Goal: Task Accomplishment & Management: Use online tool/utility

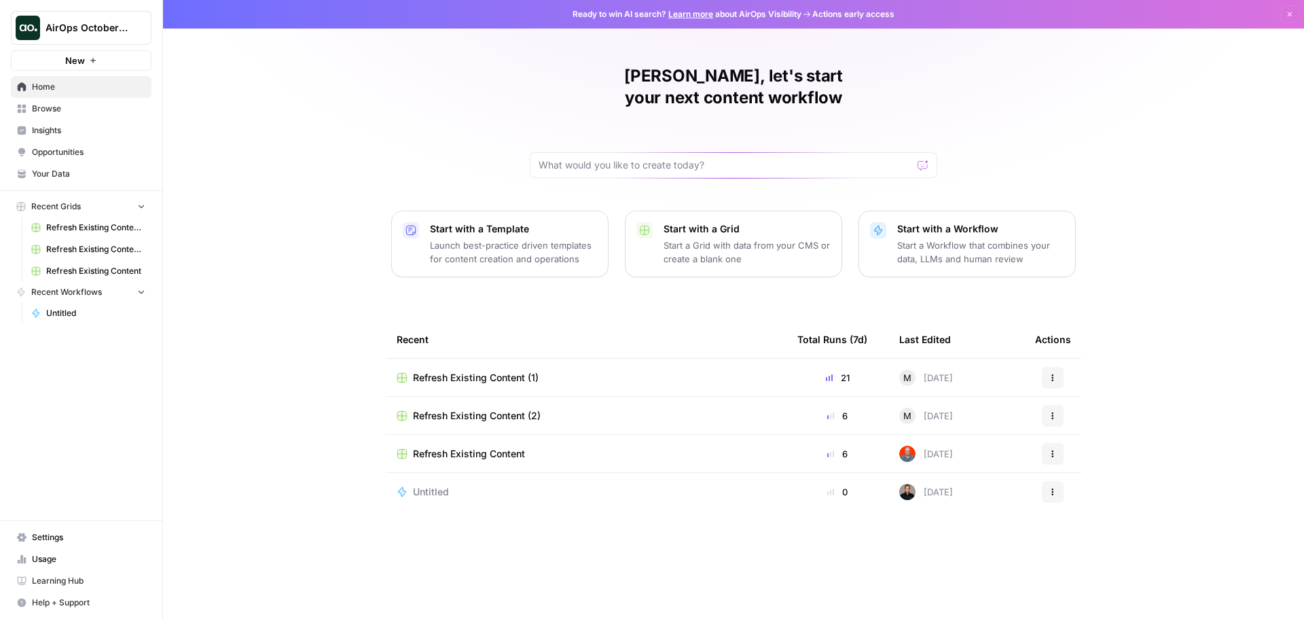
click at [122, 24] on span "AirOps October Cohort" at bounding box center [87, 28] width 82 height 14
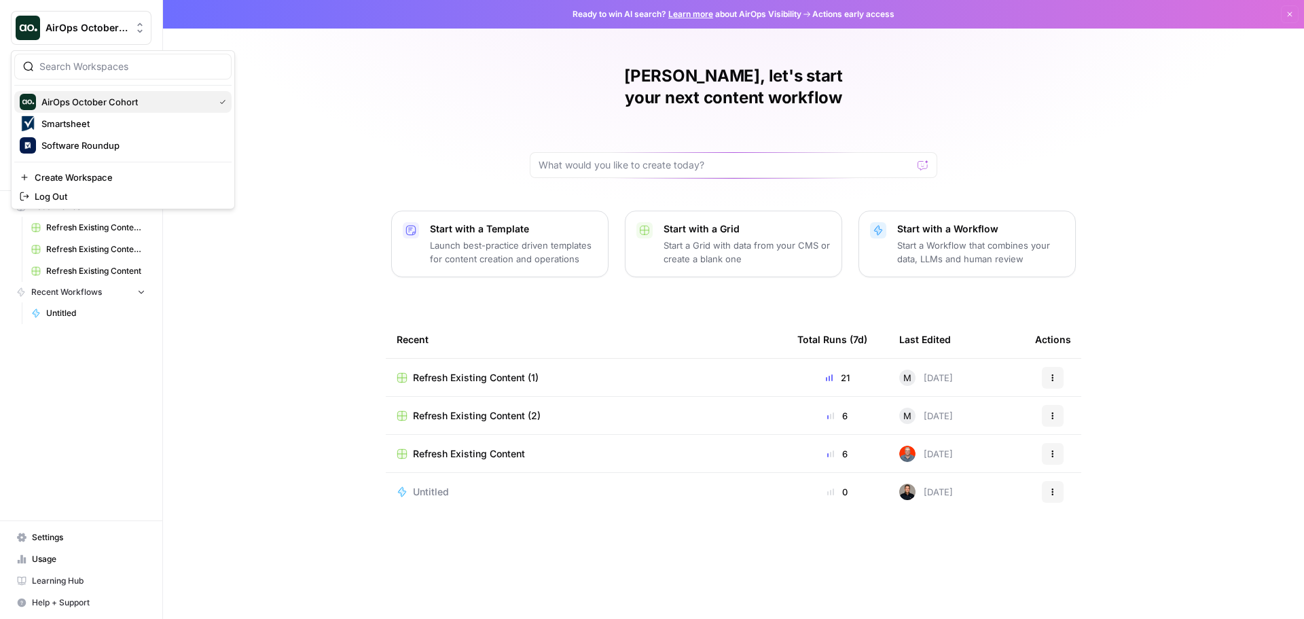
click at [120, 103] on span "AirOps October Cohort" at bounding box center [124, 102] width 167 height 14
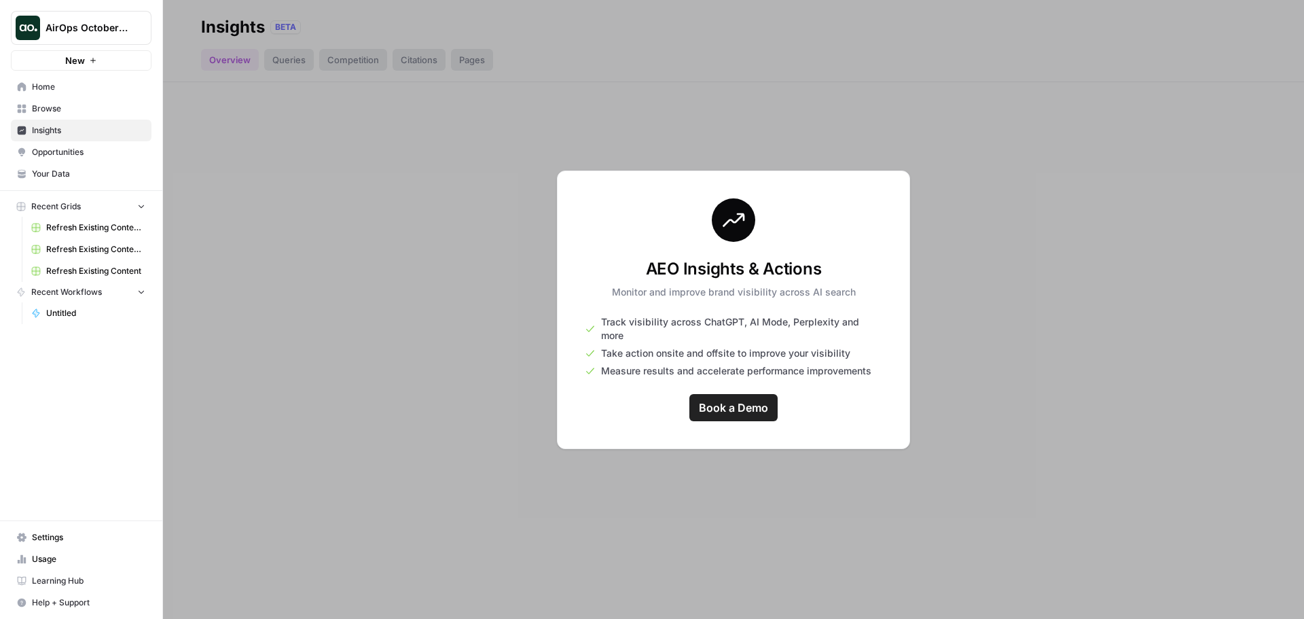
click at [58, 124] on span "Insights" at bounding box center [88, 130] width 113 height 12
click at [126, 29] on span "AirOps October Cohort" at bounding box center [87, 28] width 82 height 14
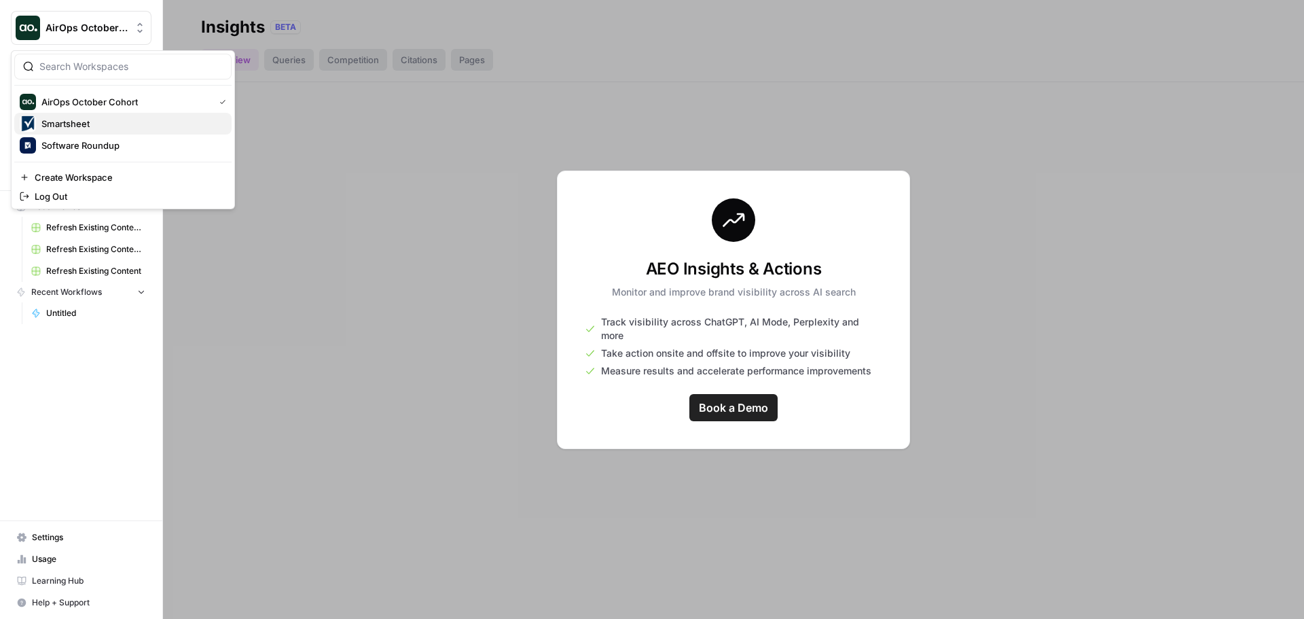
click at [113, 128] on span "Smartsheet" at bounding box center [130, 124] width 179 height 14
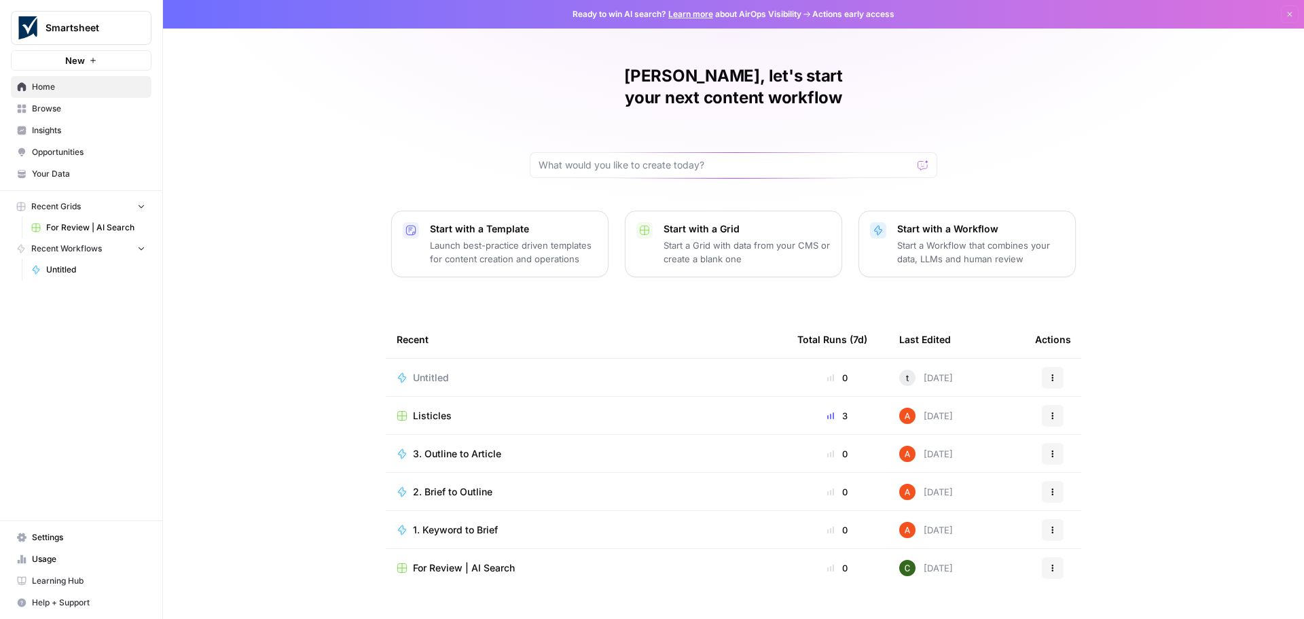
click at [61, 128] on span "Insights" at bounding box center [88, 130] width 113 height 12
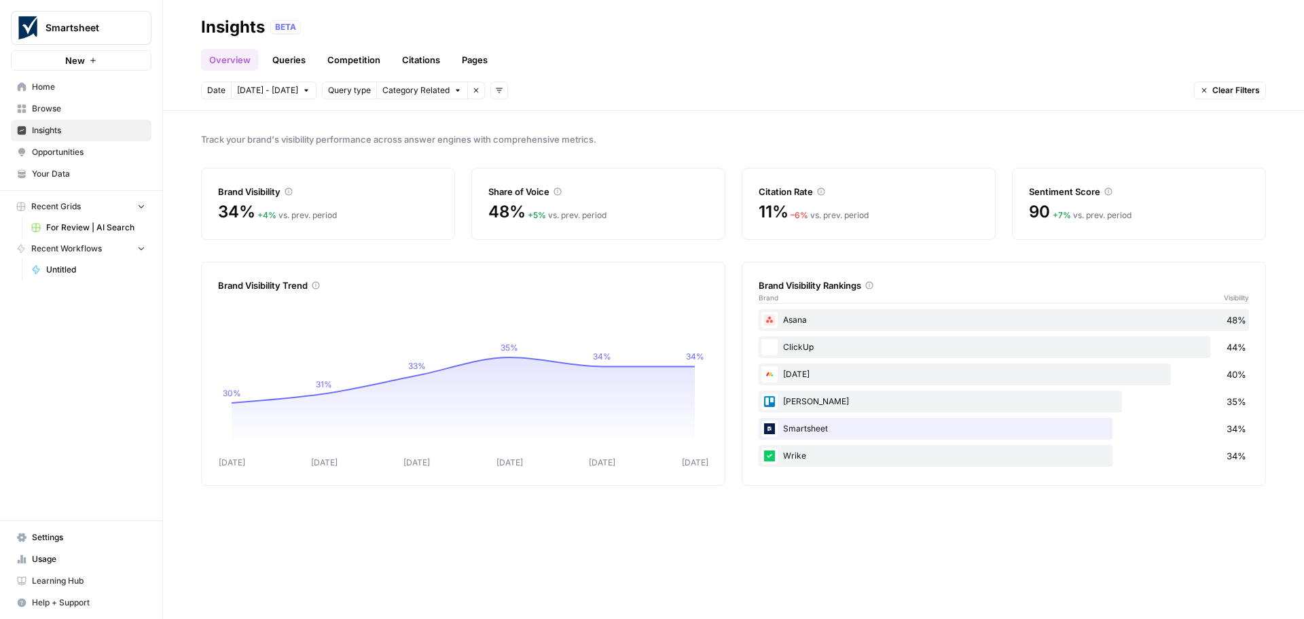
click at [454, 93] on icon "button" at bounding box center [458, 90] width 8 height 8
click at [617, 62] on div "Overview Queries Competition Citations Pages" at bounding box center [733, 54] width 1065 height 33
click at [296, 64] on link "Queries" at bounding box center [289, 60] width 50 height 22
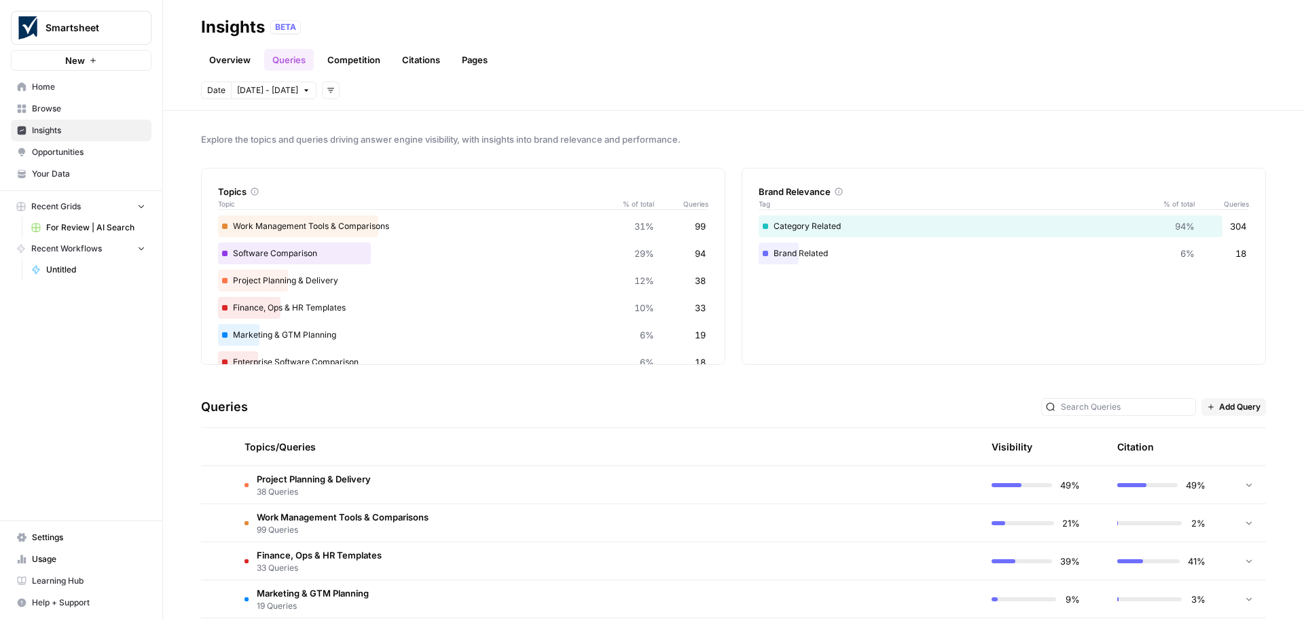
click at [229, 57] on link "Overview" at bounding box center [230, 60] width 58 height 22
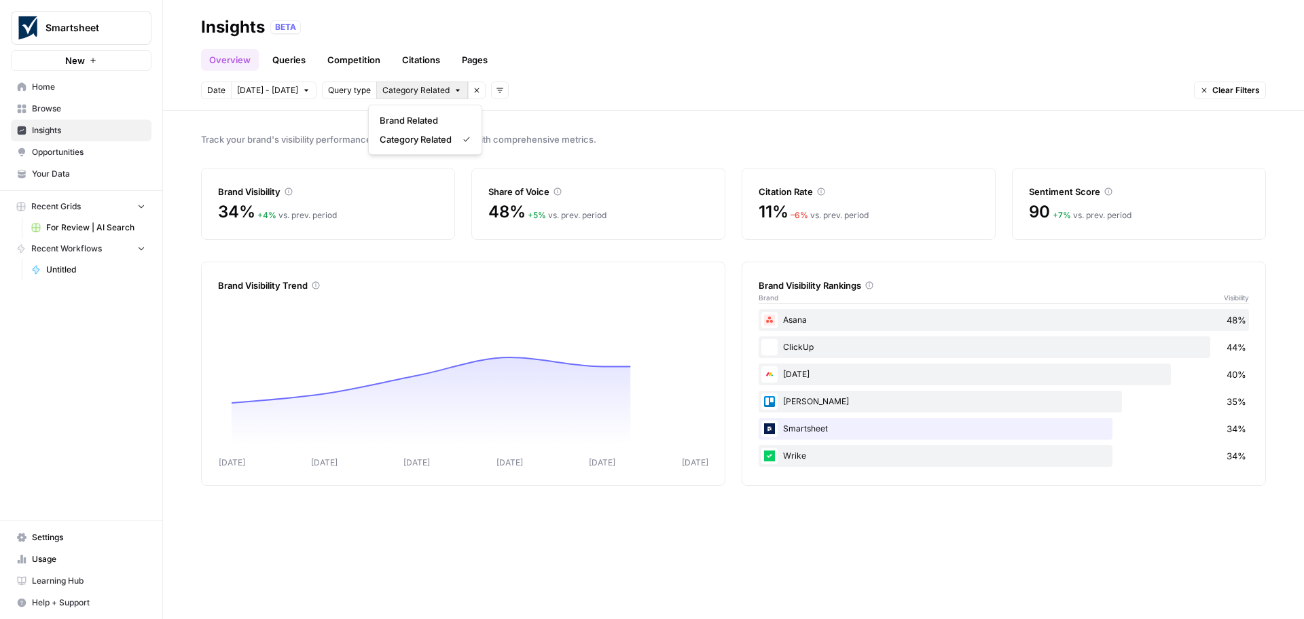
click at [454, 89] on icon "button" at bounding box center [458, 90] width 8 height 8
click at [340, 93] on span "Query type" at bounding box center [349, 90] width 43 height 12
click at [472, 90] on icon "button" at bounding box center [476, 90] width 8 height 8
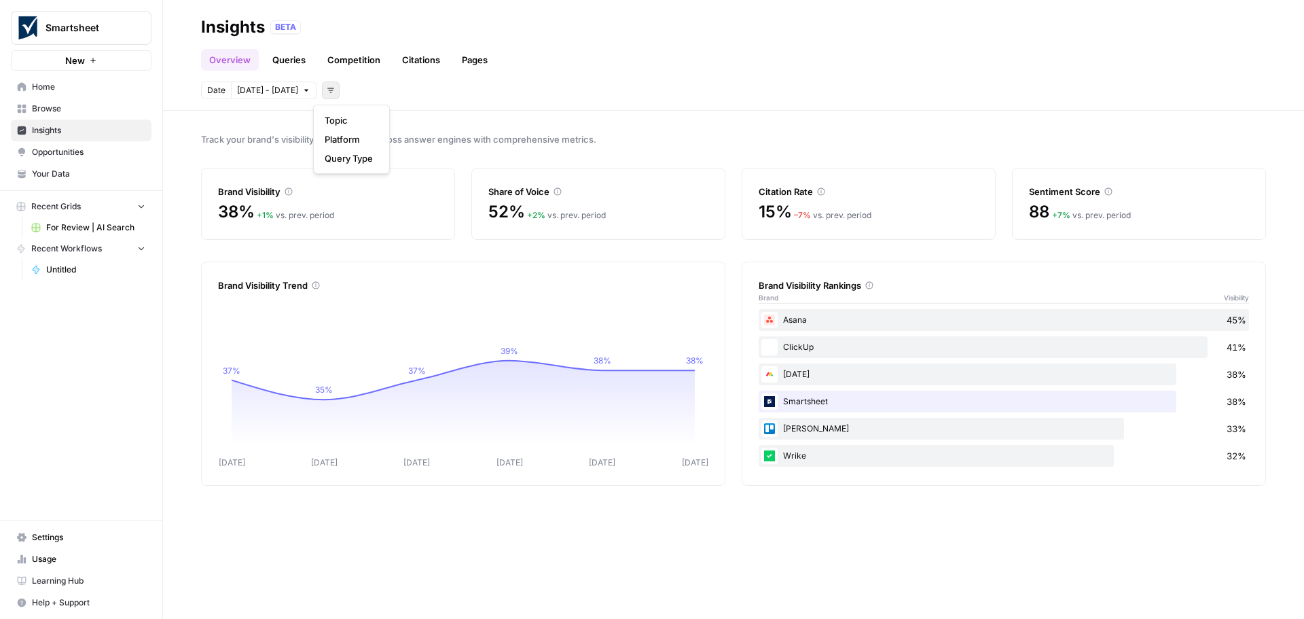
click at [327, 91] on icon "button" at bounding box center [331, 90] width 8 height 8
click at [338, 116] on span "Topic" at bounding box center [349, 120] width 48 height 14
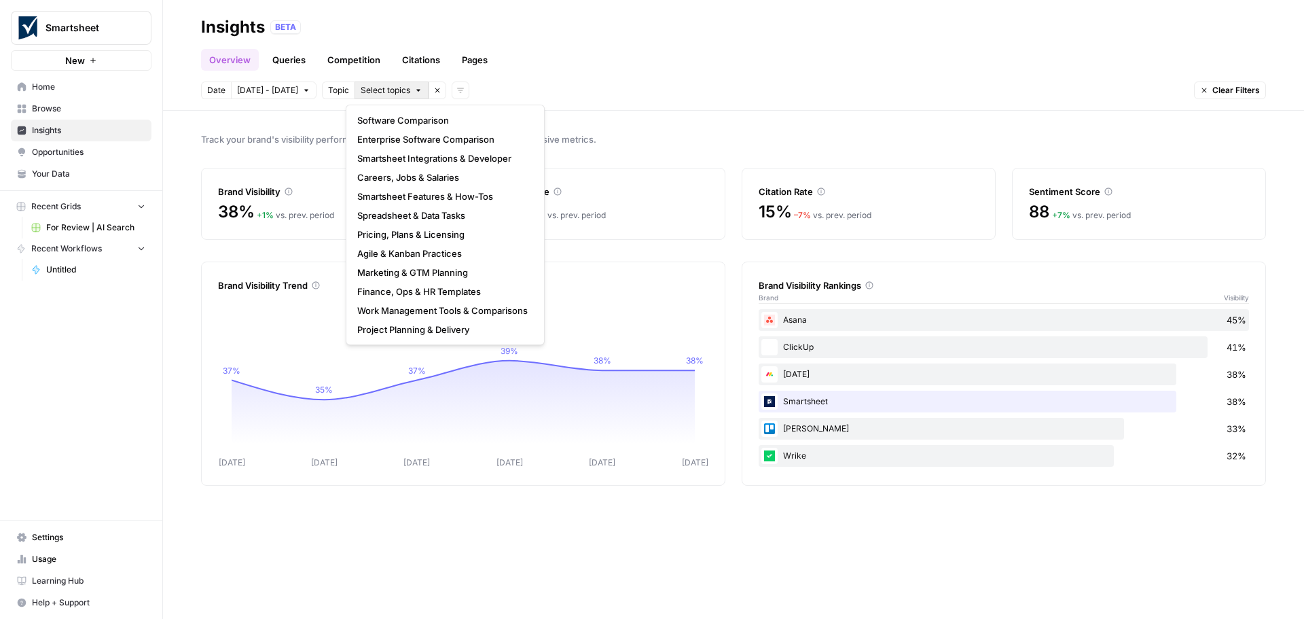
click at [412, 95] on button "Select topics" at bounding box center [392, 91] width 74 height 18
click at [425, 138] on span "Enterprise Software Comparison" at bounding box center [442, 139] width 171 height 14
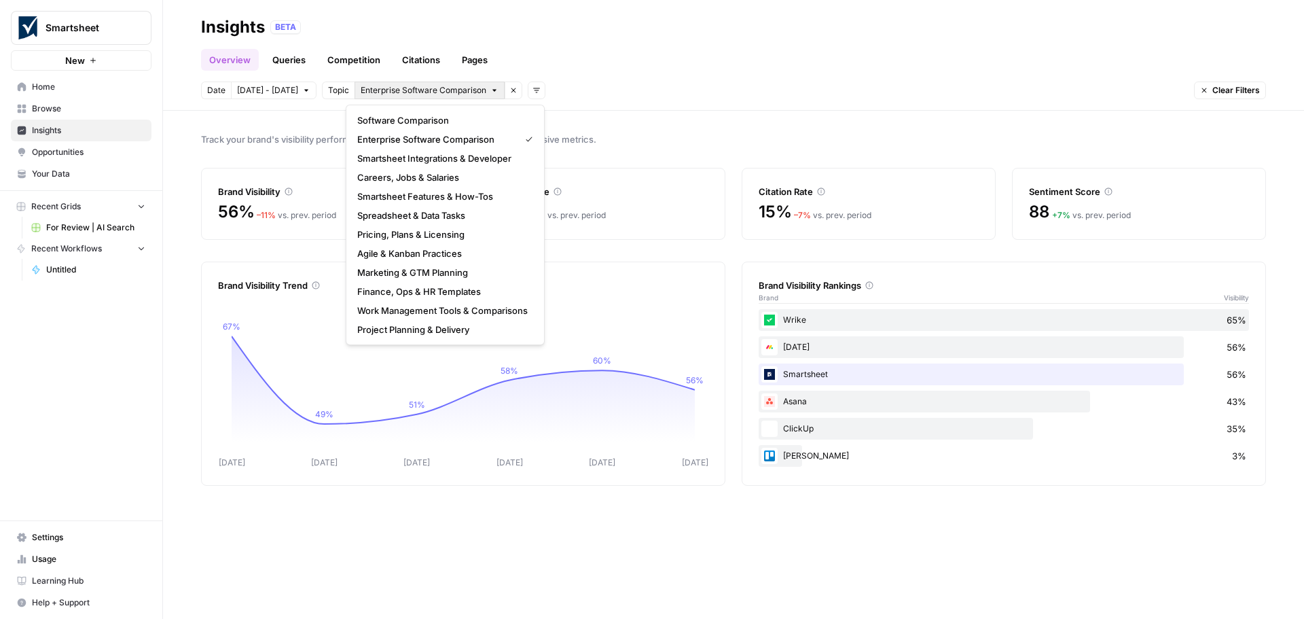
click at [492, 90] on icon "button" at bounding box center [494, 91] width 4 height 2
click at [460, 119] on span "Software Comparison" at bounding box center [442, 120] width 171 height 14
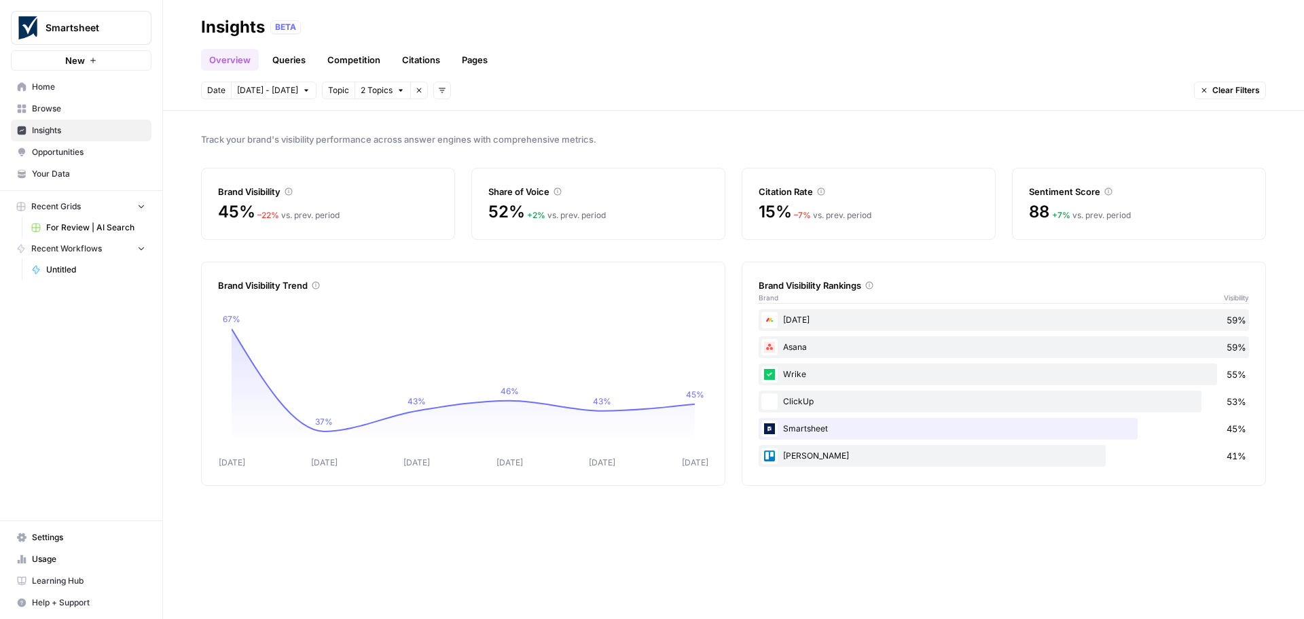
click at [397, 90] on icon "button" at bounding box center [401, 90] width 8 height 8
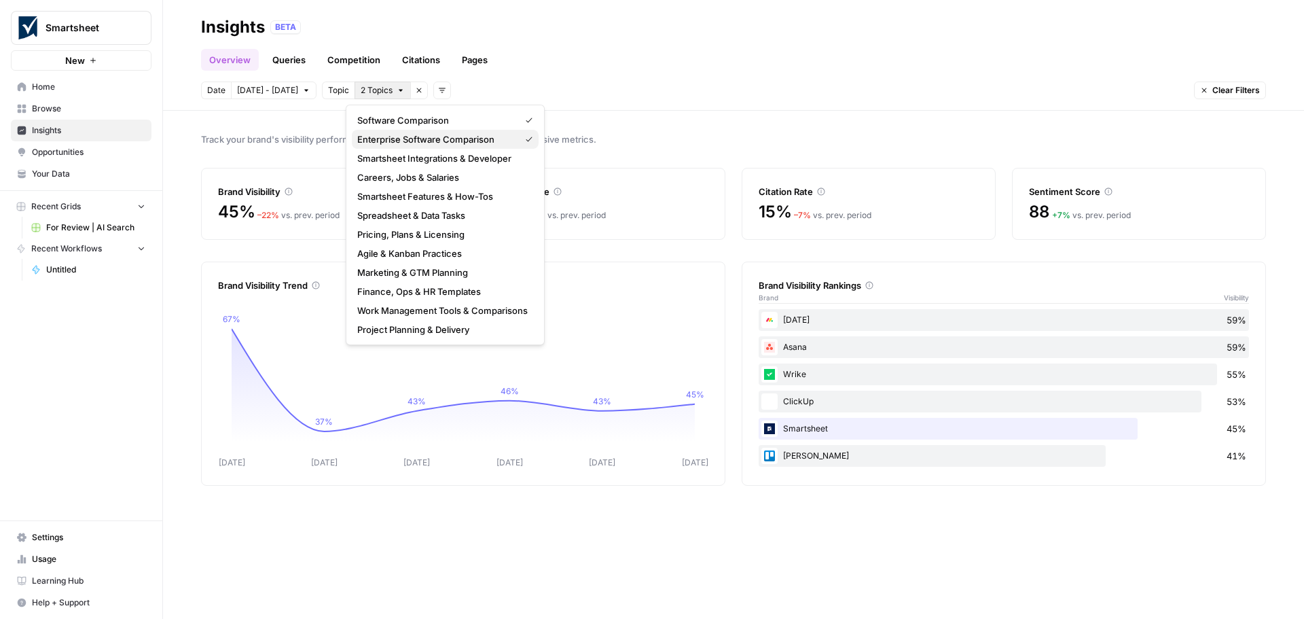
click at [415, 139] on span "Enterprise Software Comparison" at bounding box center [435, 139] width 157 height 14
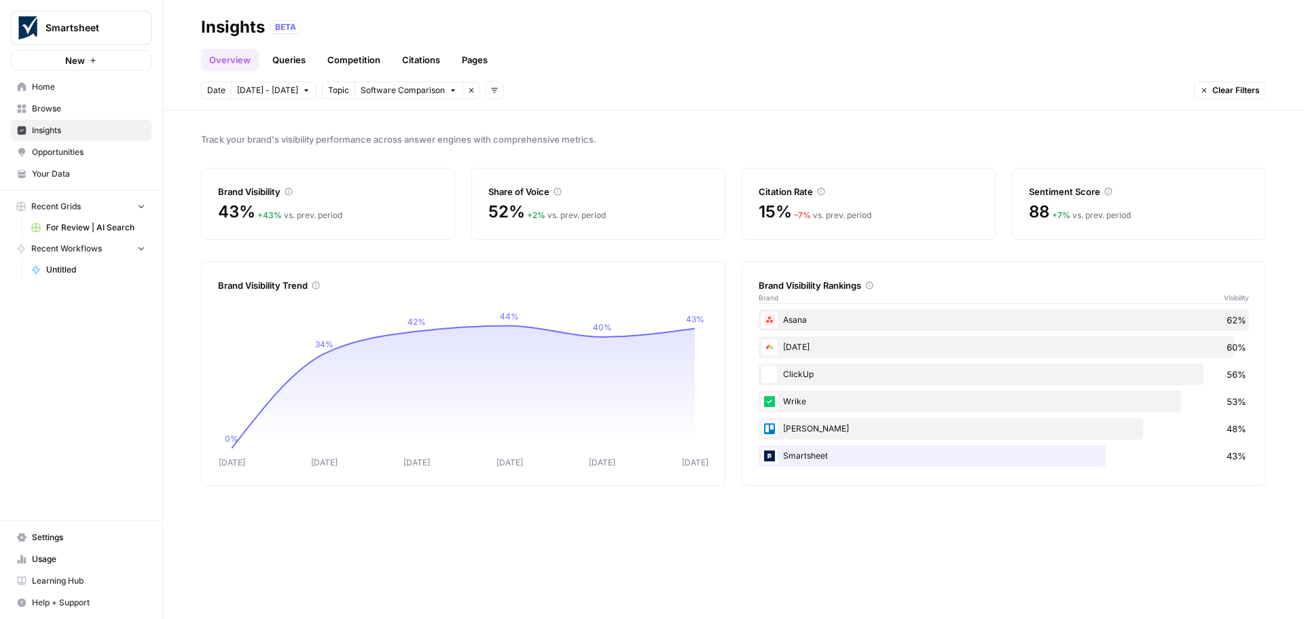
click at [138, 33] on icon "Workspace: Smartsheet" at bounding box center [140, 28] width 14 height 14
click at [189, 378] on div "Track your brand's visibility performance across answer engines with comprehens…" at bounding box center [733, 365] width 1141 height 508
click at [137, 31] on icon "Workspace: Smartsheet" at bounding box center [140, 28] width 14 height 14
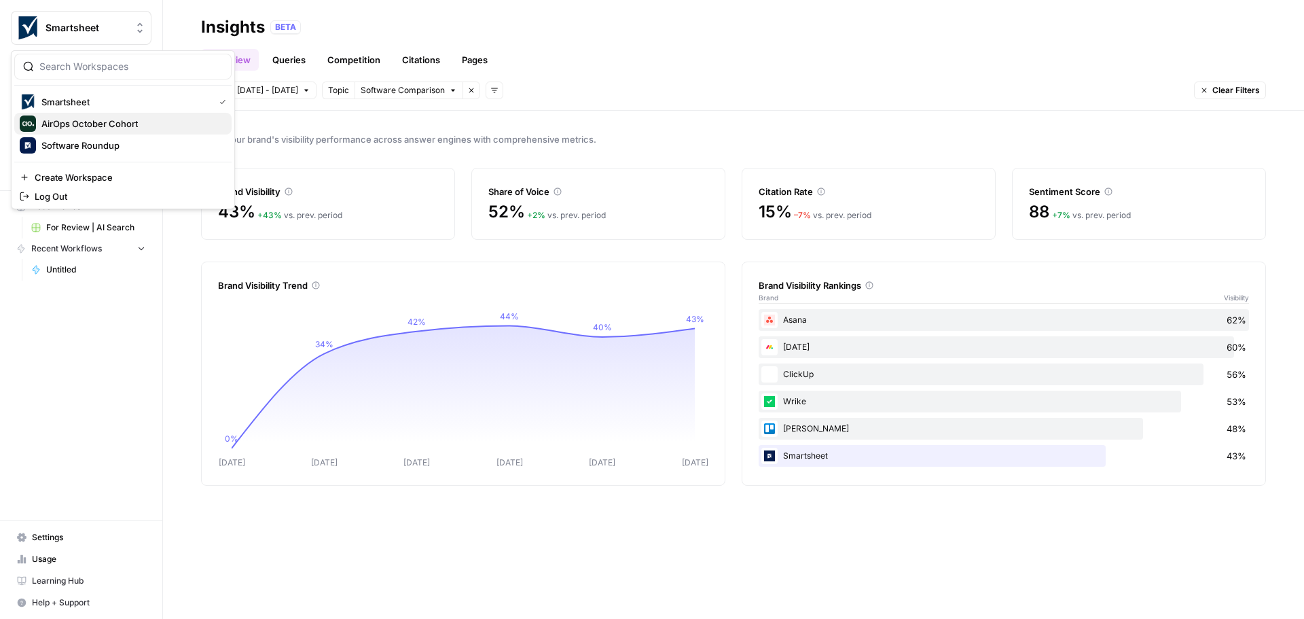
click at [117, 129] on span "AirOps October Cohort" at bounding box center [130, 124] width 179 height 14
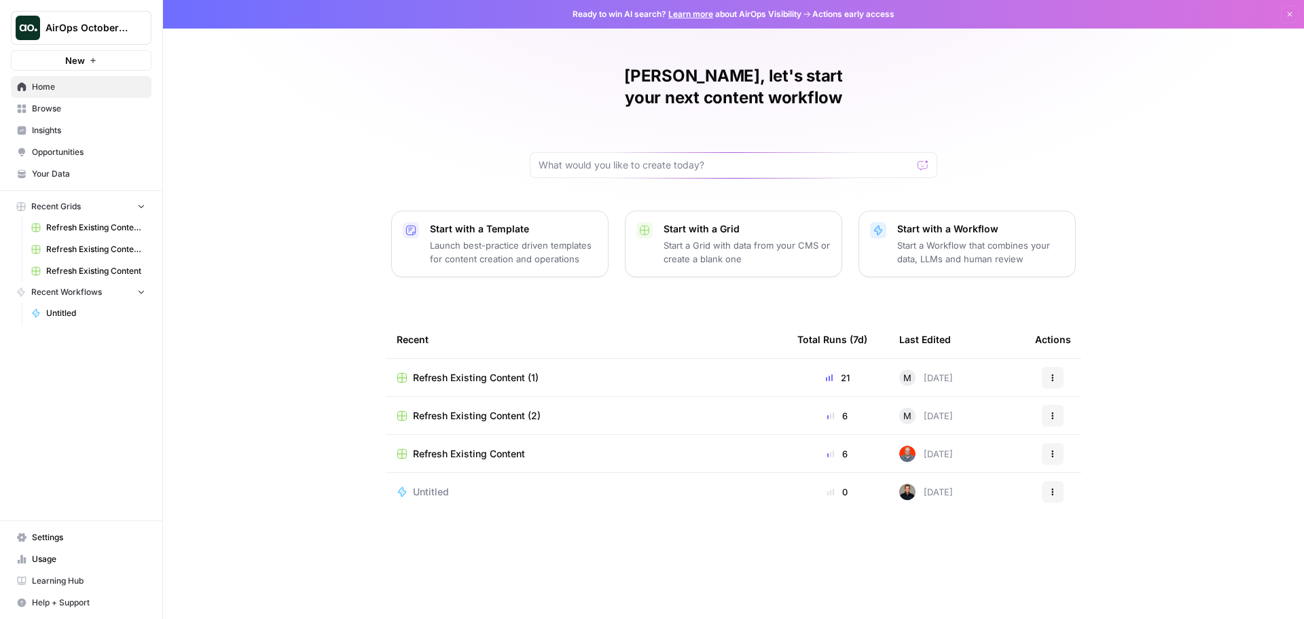
click at [73, 582] on span "Learning Hub" at bounding box center [88, 581] width 113 height 12
click at [60, 106] on span "Browse" at bounding box center [88, 109] width 113 height 12
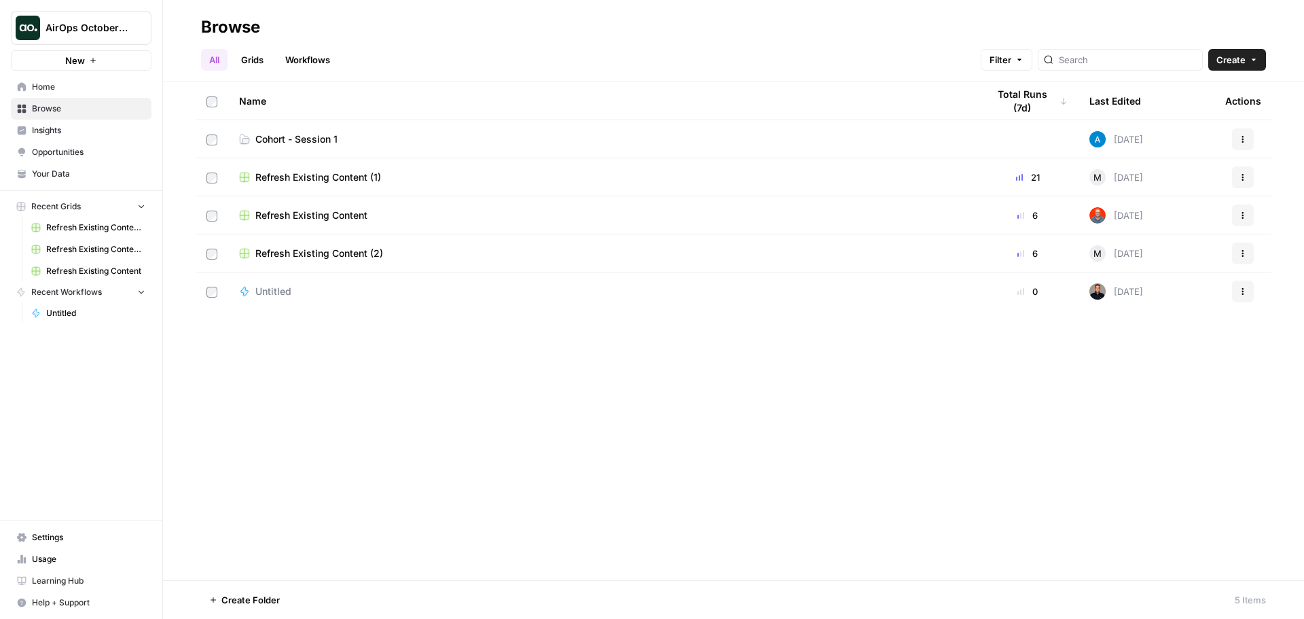
click at [308, 143] on span "Cohort - Session 1" at bounding box center [296, 139] width 82 height 14
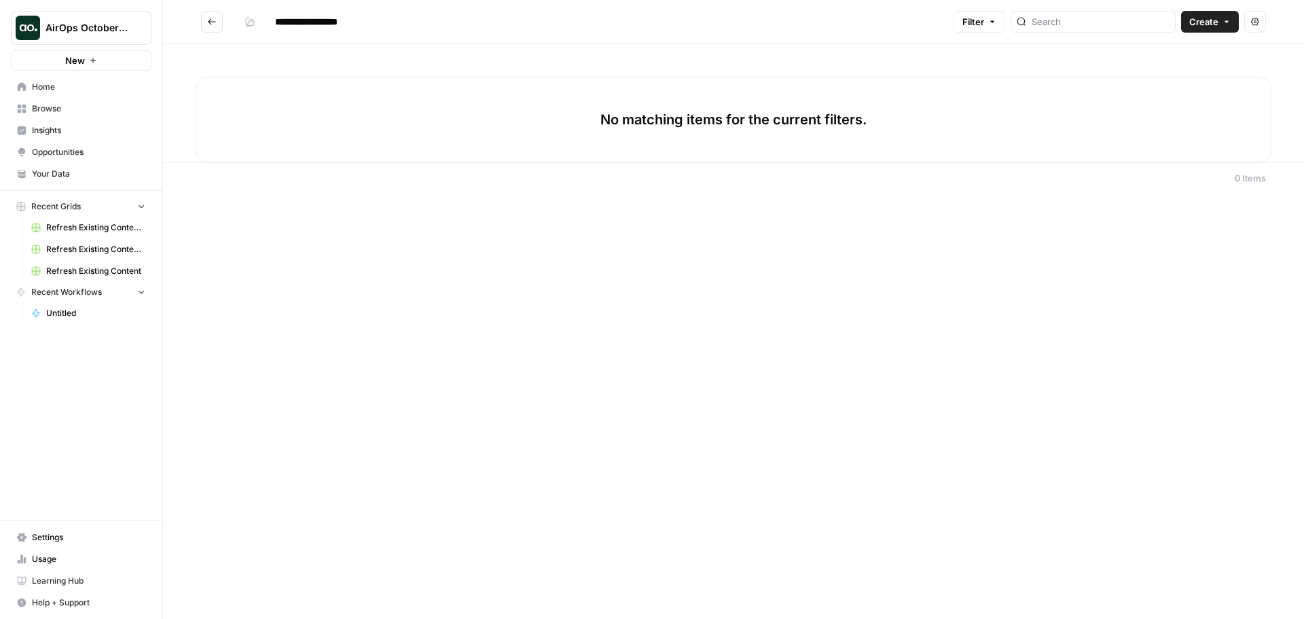
click at [207, 22] on button "Go back" at bounding box center [212, 22] width 22 height 22
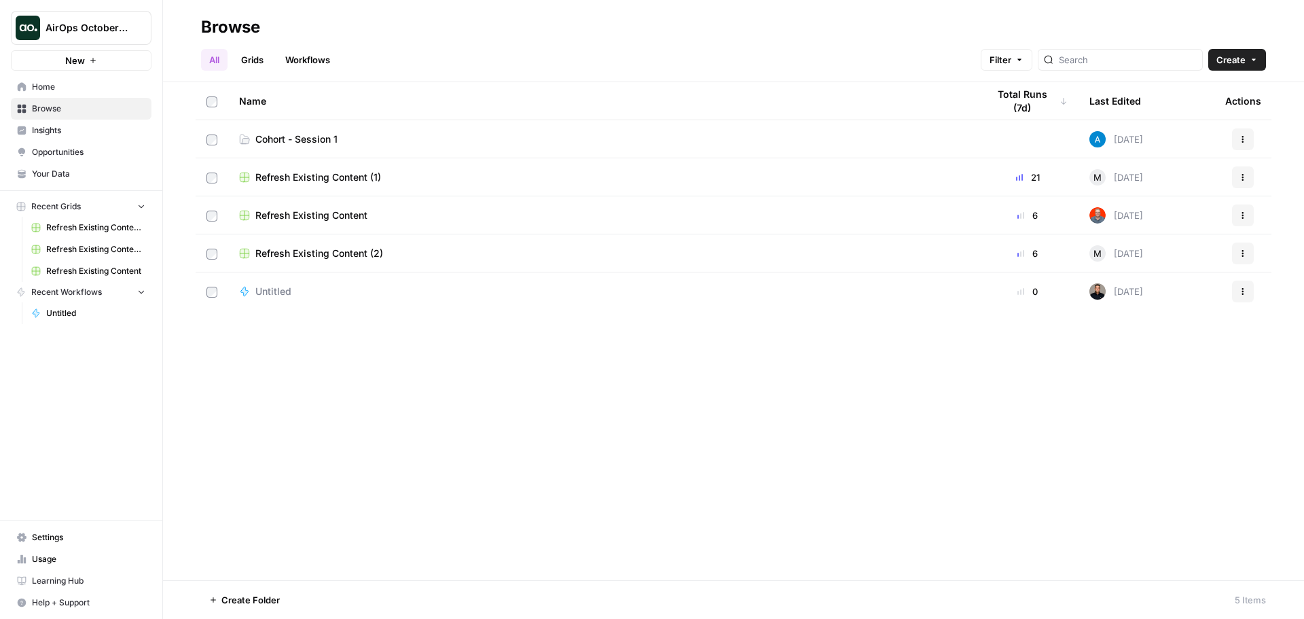
click at [69, 535] on span "Settings" at bounding box center [88, 537] width 113 height 12
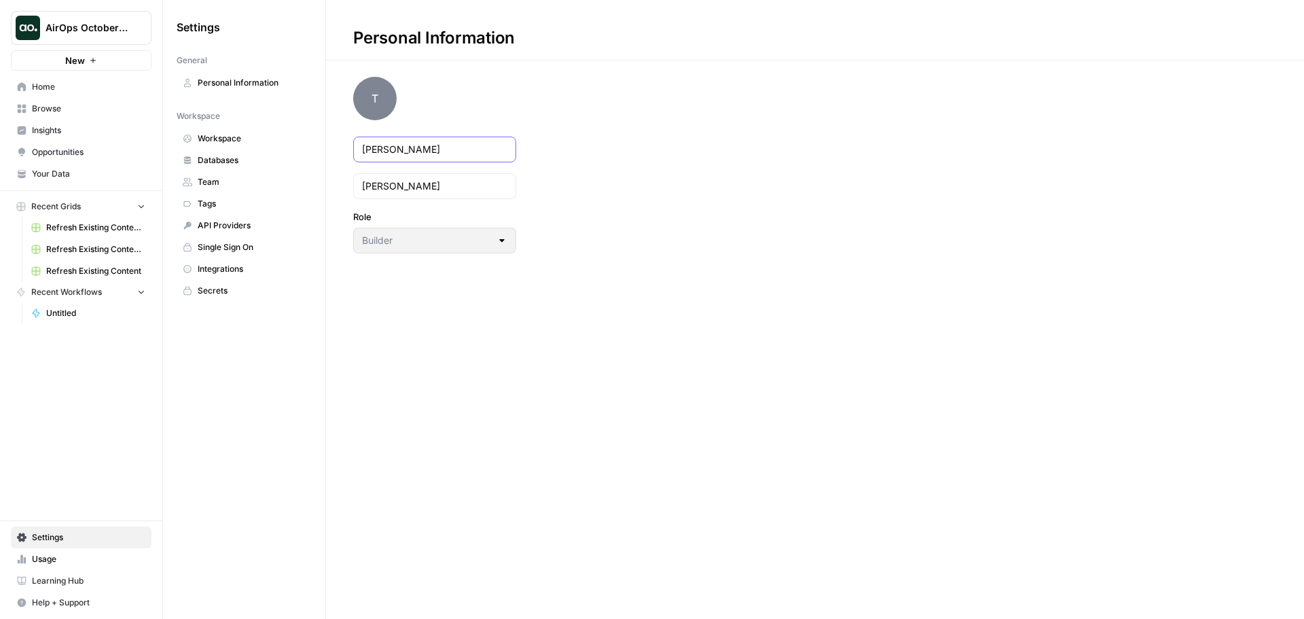
click at [365, 151] on input "[PERSON_NAME]" at bounding box center [434, 150] width 145 height 14
type input "[PERSON_NAME]"
click at [367, 187] on input "[PERSON_NAME]" at bounding box center [434, 186] width 145 height 14
type input "[PERSON_NAME]"
click at [651, 180] on div "Personal Information T [PERSON_NAME] Role Builder" at bounding box center [815, 126] width 978 height 253
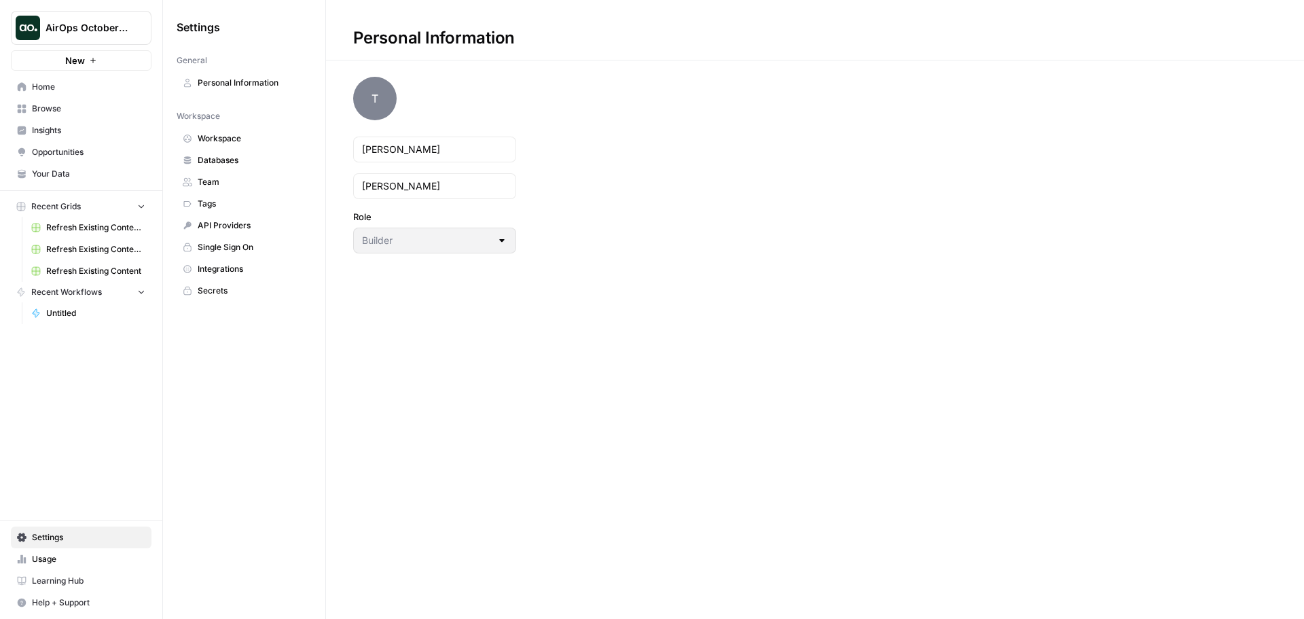
click at [226, 272] on span "Integrations" at bounding box center [252, 269] width 108 height 12
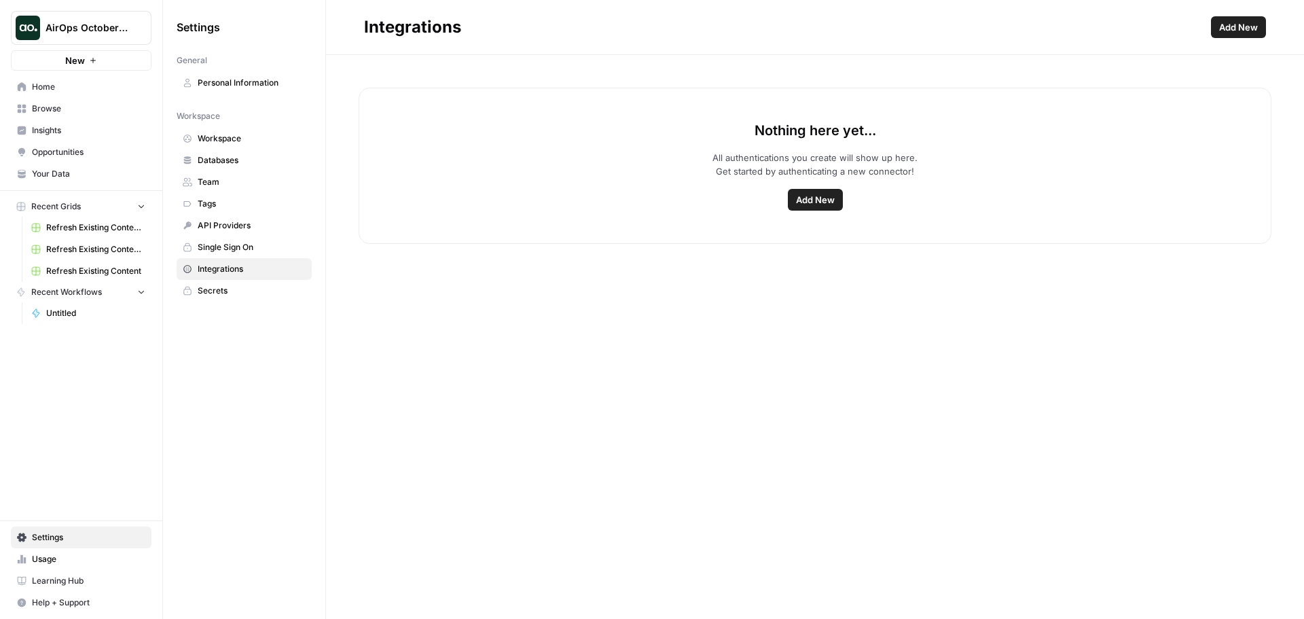
click at [247, 69] on nav "General Personal Information" at bounding box center [244, 71] width 135 height 45
click at [246, 77] on span "Personal Information" at bounding box center [252, 83] width 108 height 12
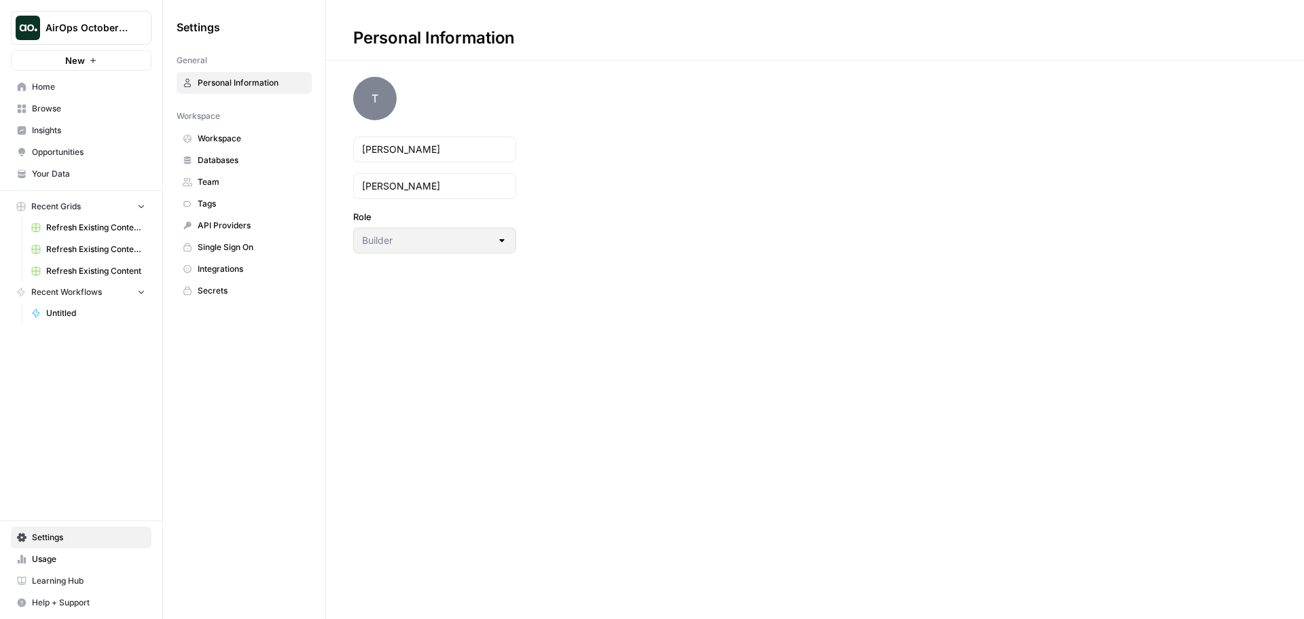
click at [248, 268] on span "Integrations" at bounding box center [252, 269] width 108 height 12
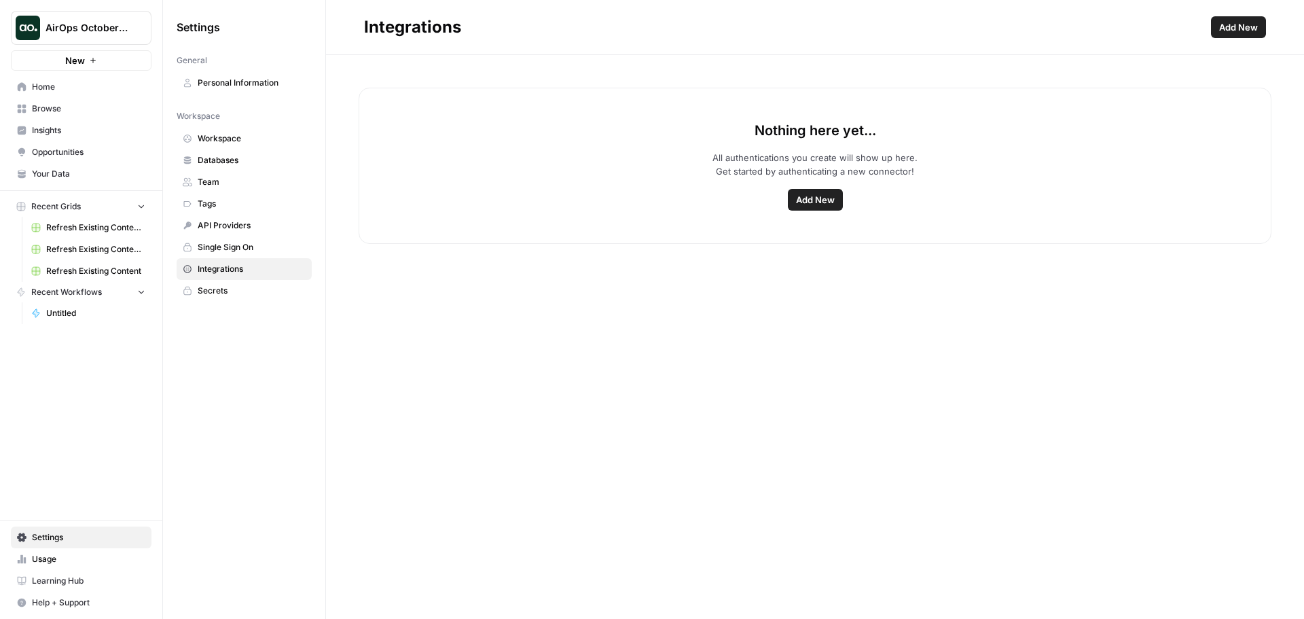
click at [249, 270] on span "Integrations" at bounding box center [252, 269] width 108 height 12
click at [834, 201] on span "Add New" at bounding box center [815, 200] width 39 height 14
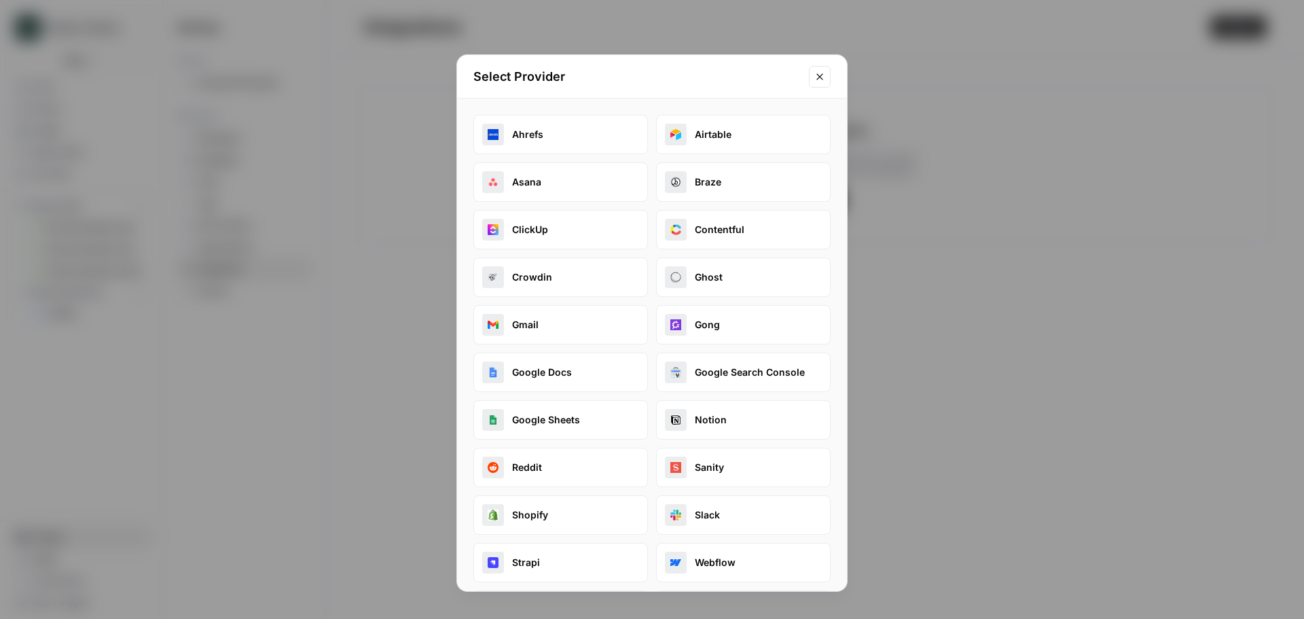
click at [822, 80] on icon "Close modal" at bounding box center [819, 76] width 11 height 11
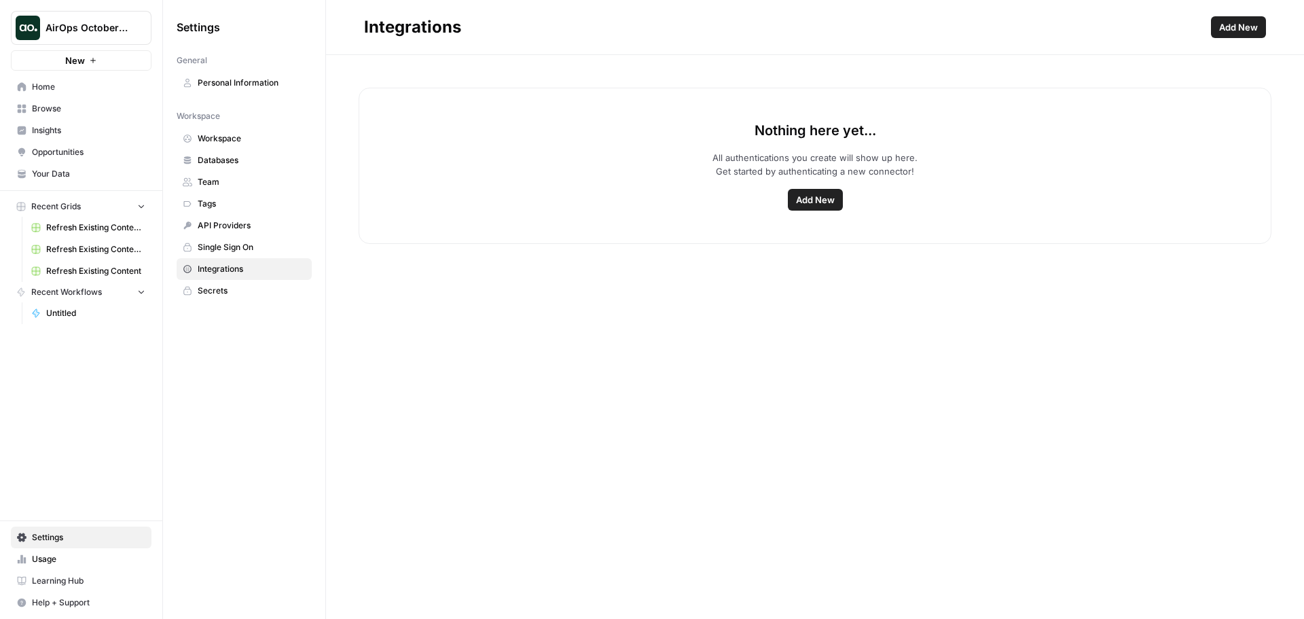
click at [240, 143] on span "Workspace" at bounding box center [252, 138] width 108 height 12
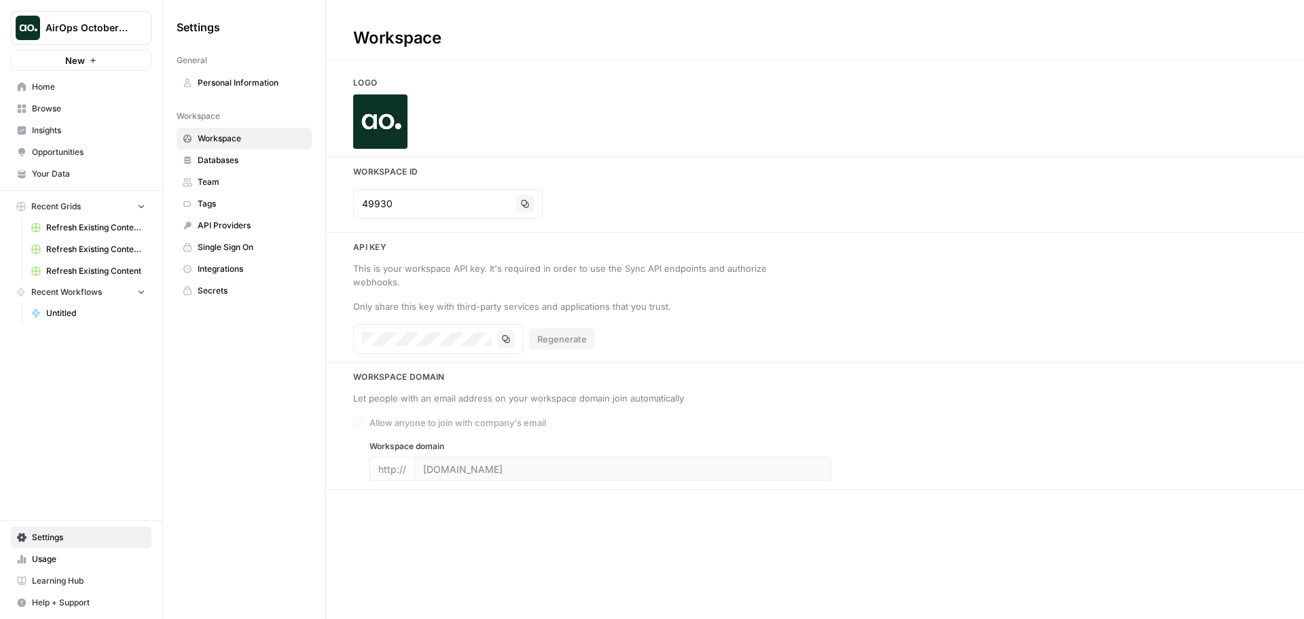
click at [68, 173] on span "Your Data" at bounding box center [88, 174] width 113 height 12
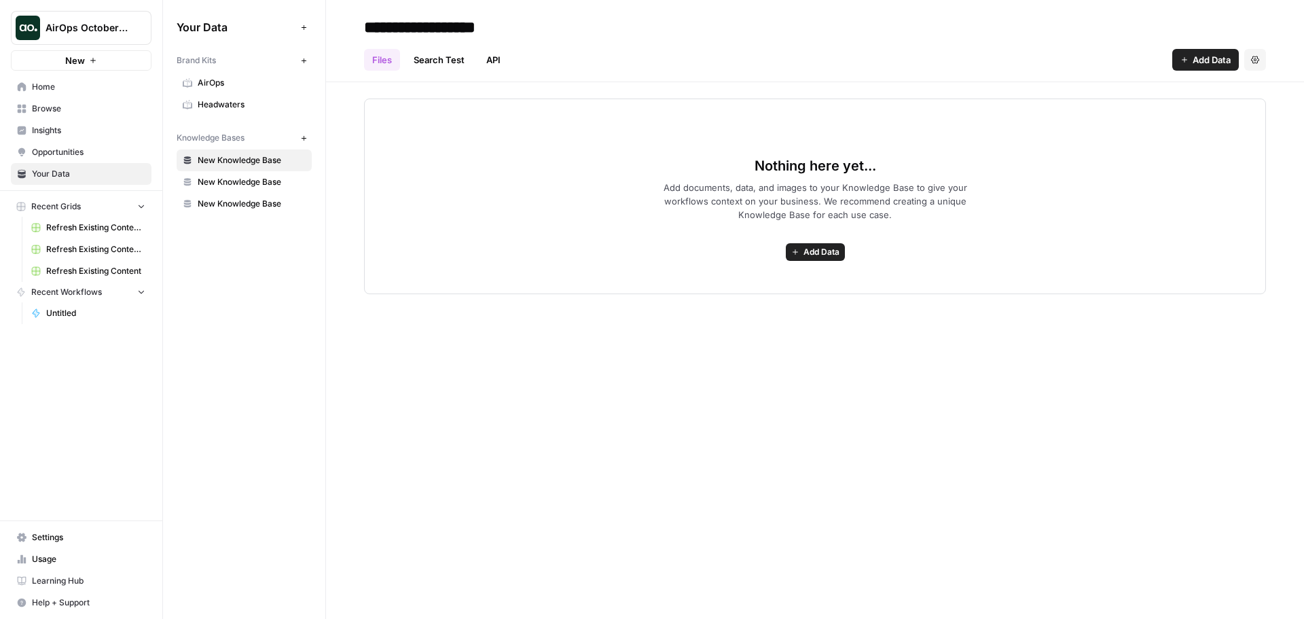
click at [214, 75] on link "AirOps" at bounding box center [244, 83] width 135 height 22
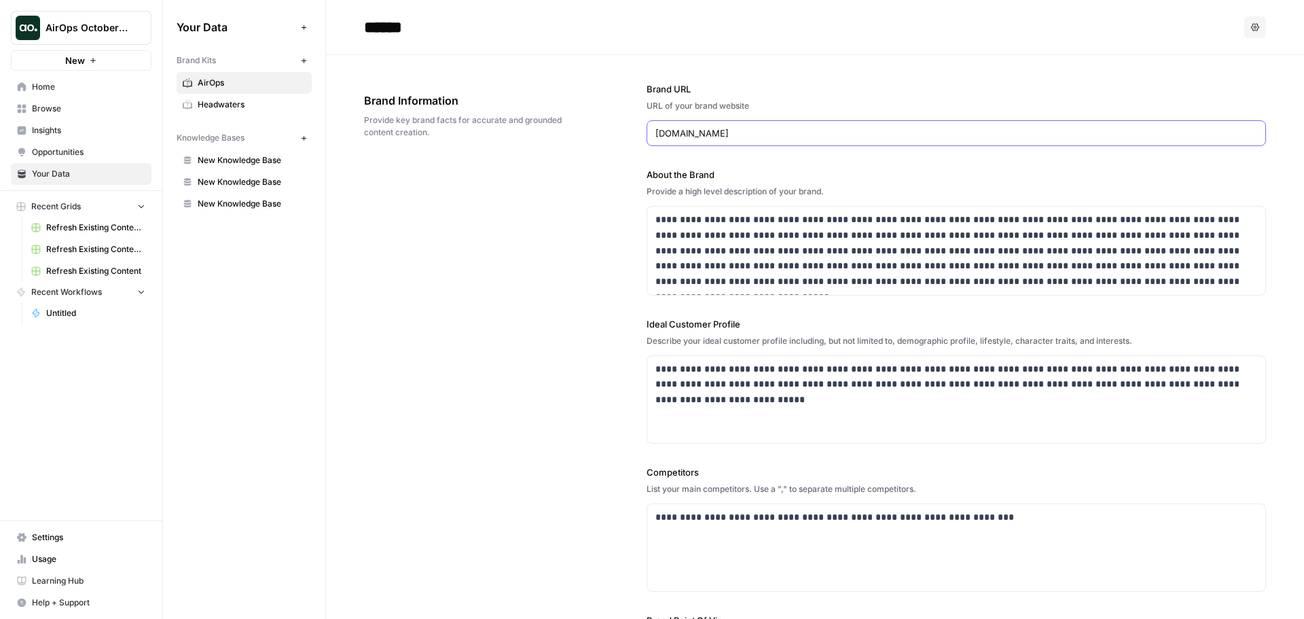
click at [730, 132] on input "[DOMAIN_NAME]" at bounding box center [957, 133] width 602 height 14
click at [232, 103] on span "Headwaters" at bounding box center [252, 104] width 108 height 12
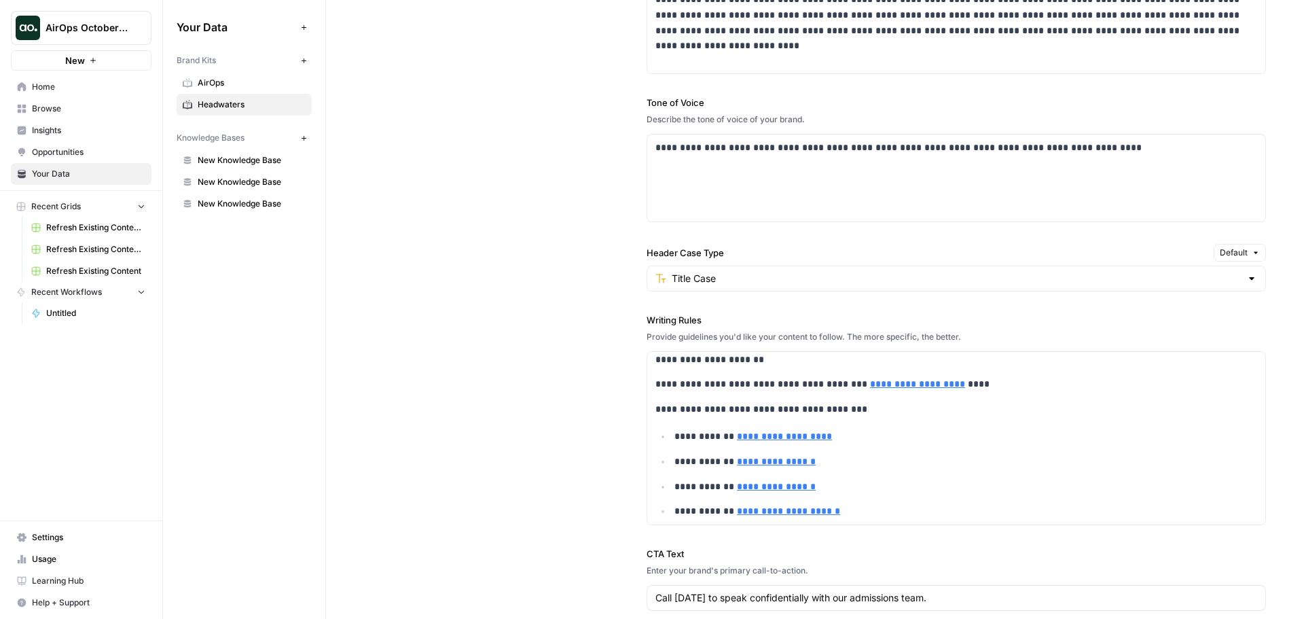
scroll to position [204, 0]
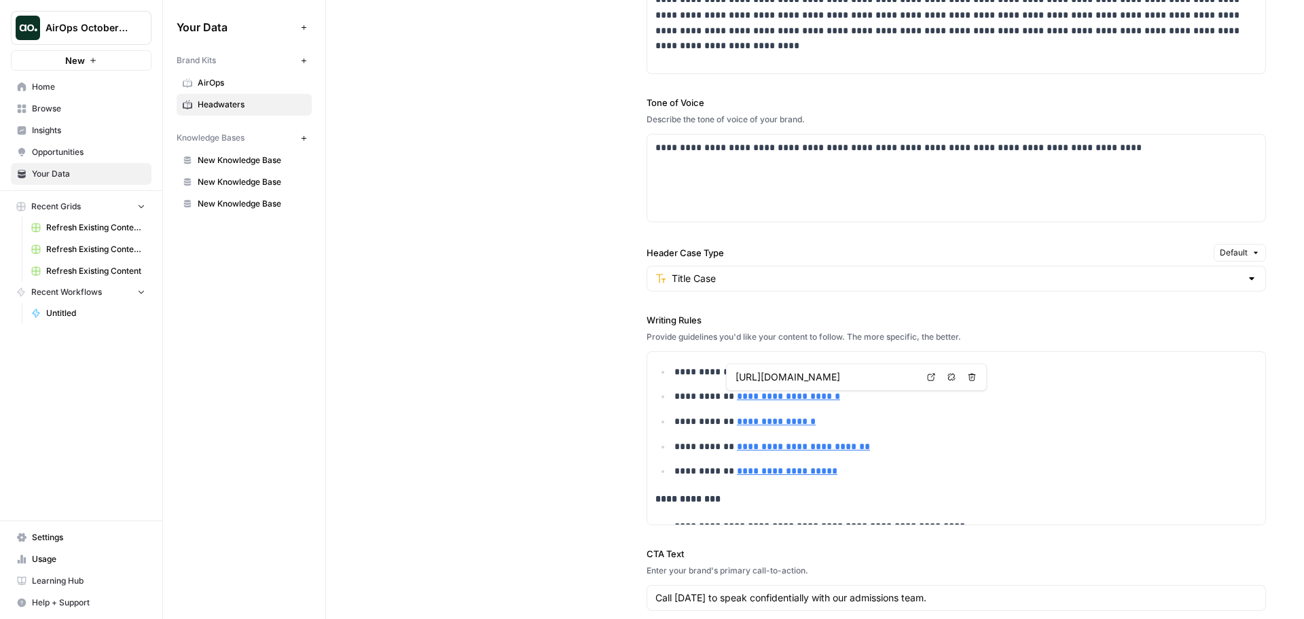
type input "[URL][DOMAIN_NAME]"
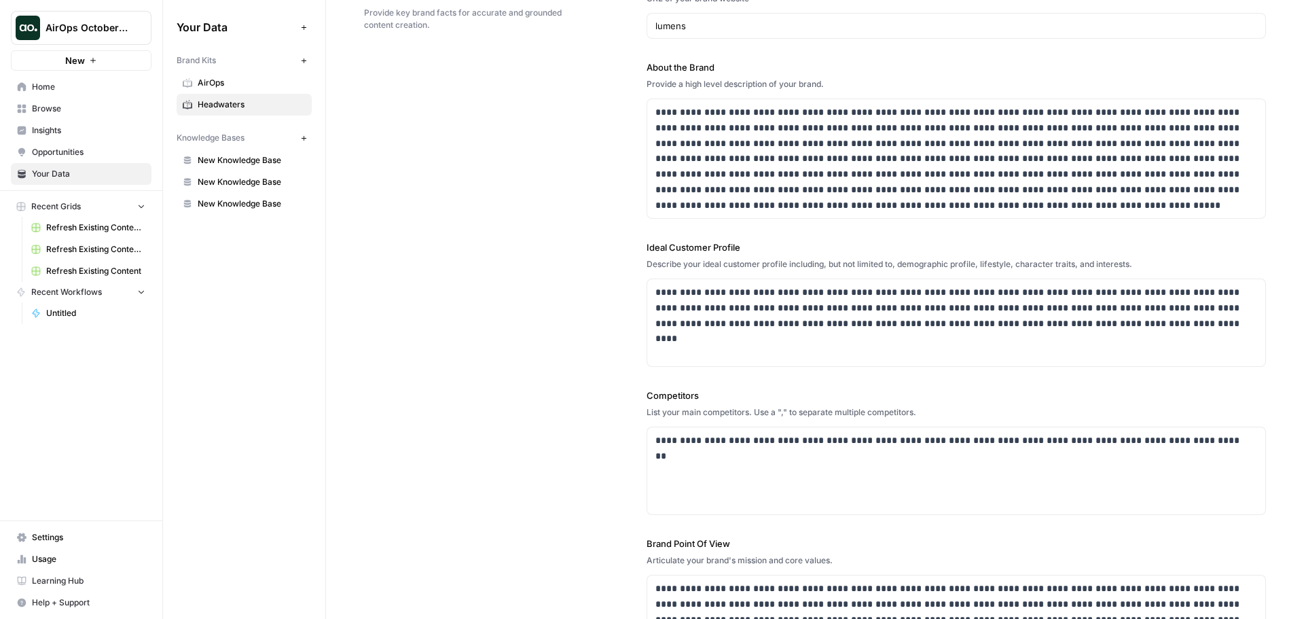
scroll to position [0, 0]
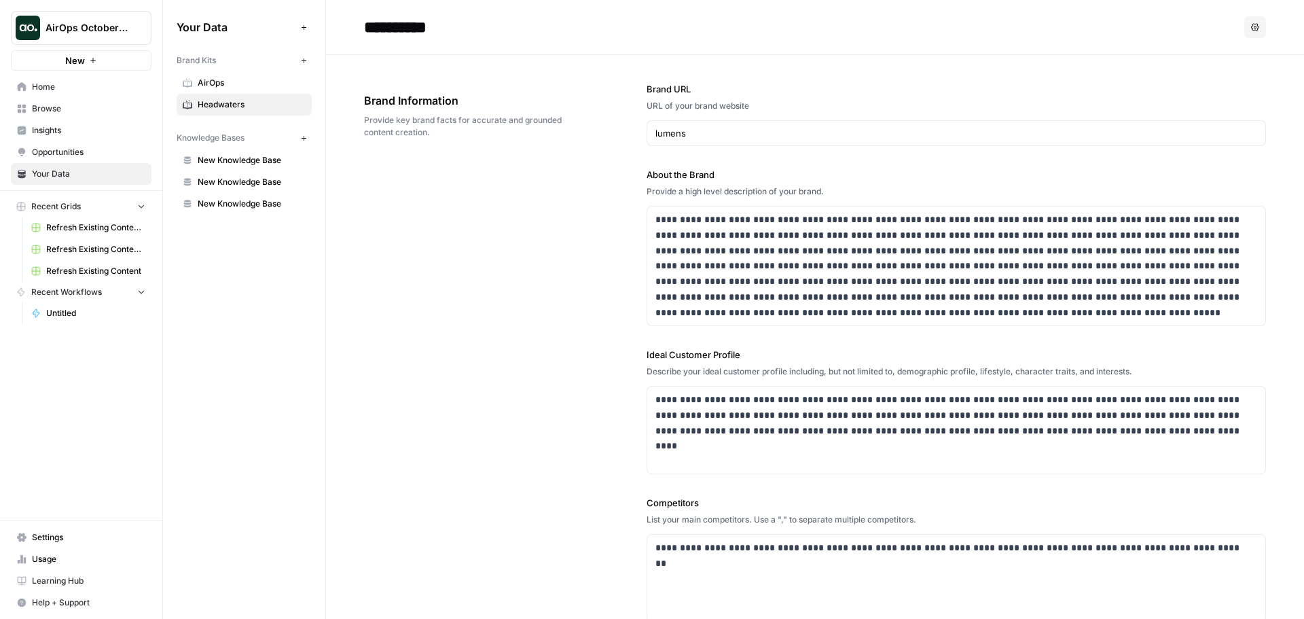
click at [264, 155] on span "New Knowledge Base" at bounding box center [252, 160] width 108 height 12
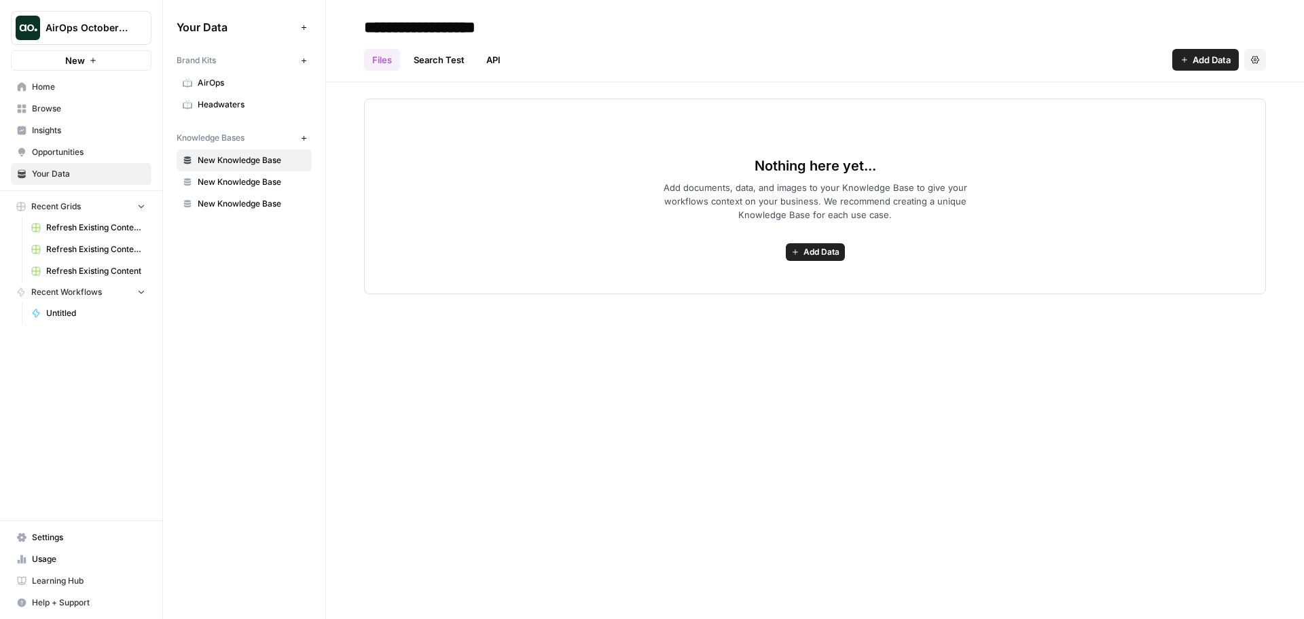
click at [251, 181] on span "New Knowledge Base" at bounding box center [252, 182] width 108 height 12
click at [241, 210] on link "New Knowledge Base" at bounding box center [244, 204] width 135 height 22
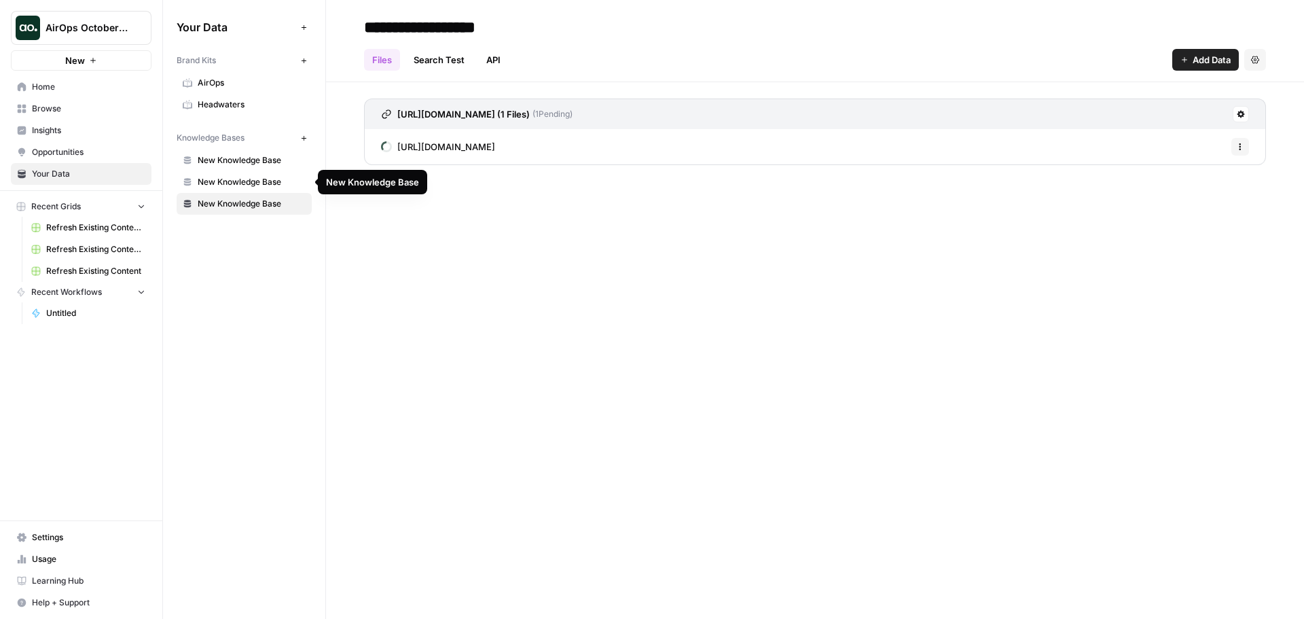
click at [252, 179] on span "New Knowledge Base" at bounding box center [252, 182] width 108 height 12
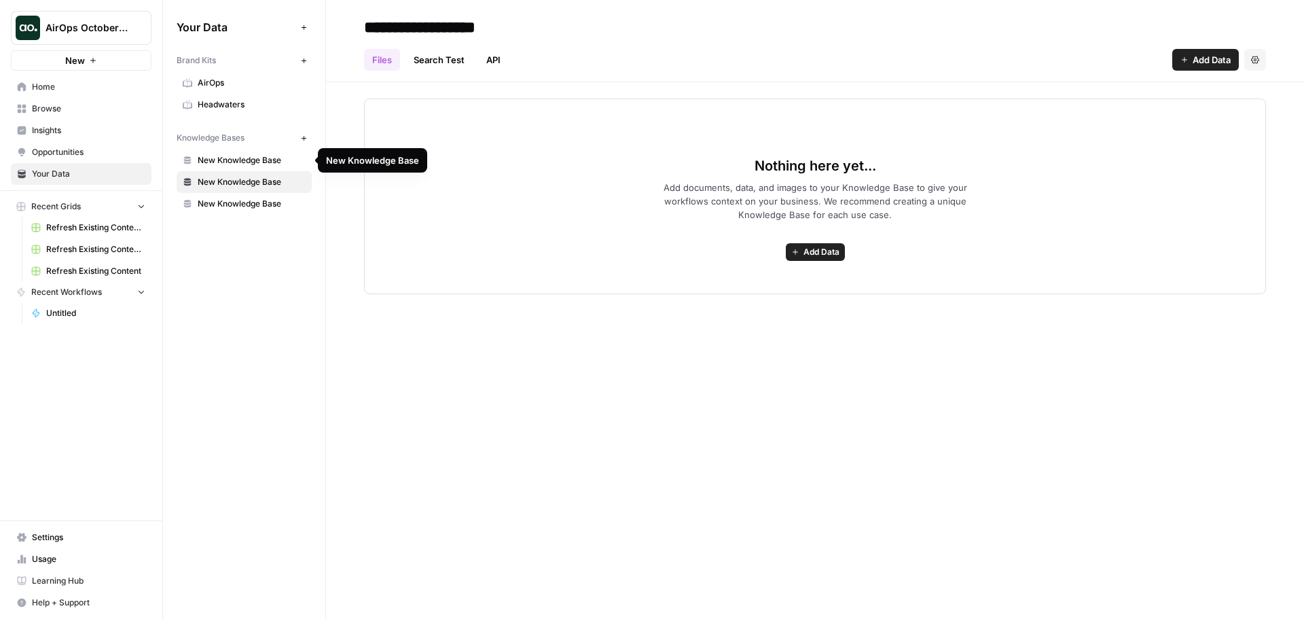
click at [251, 157] on span "New Knowledge Base" at bounding box center [252, 160] width 108 height 12
click at [78, 107] on span "Browse" at bounding box center [88, 109] width 113 height 12
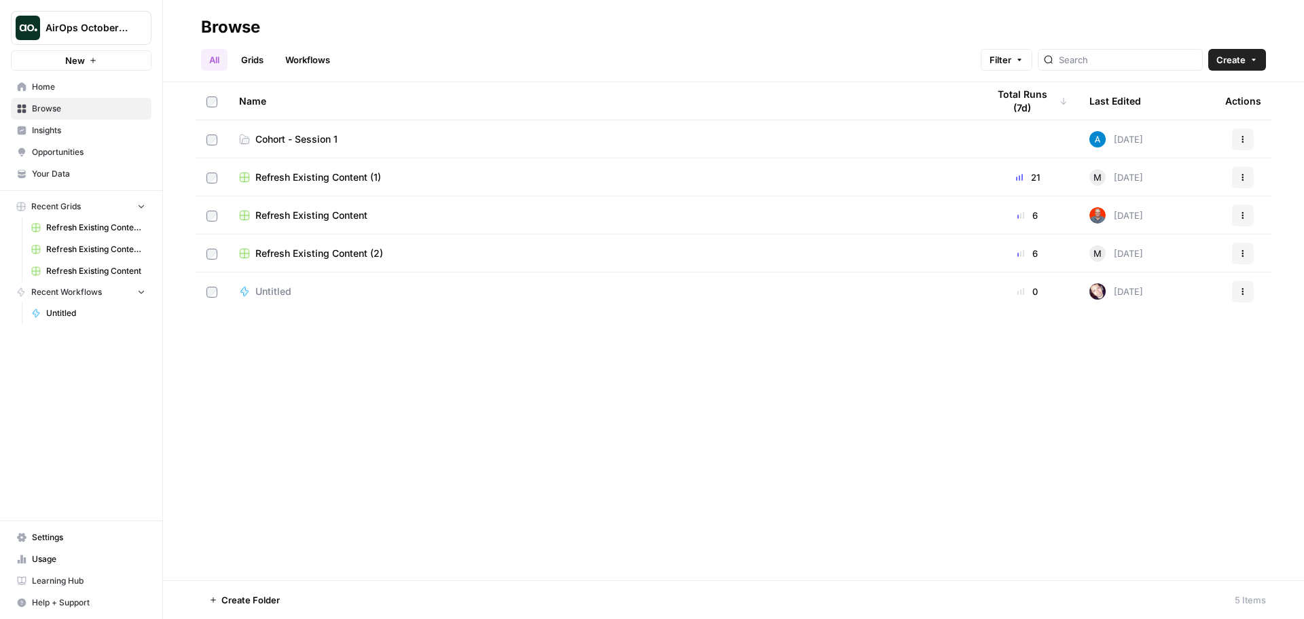
click at [305, 134] on span "Cohort - Session 1" at bounding box center [296, 139] width 82 height 14
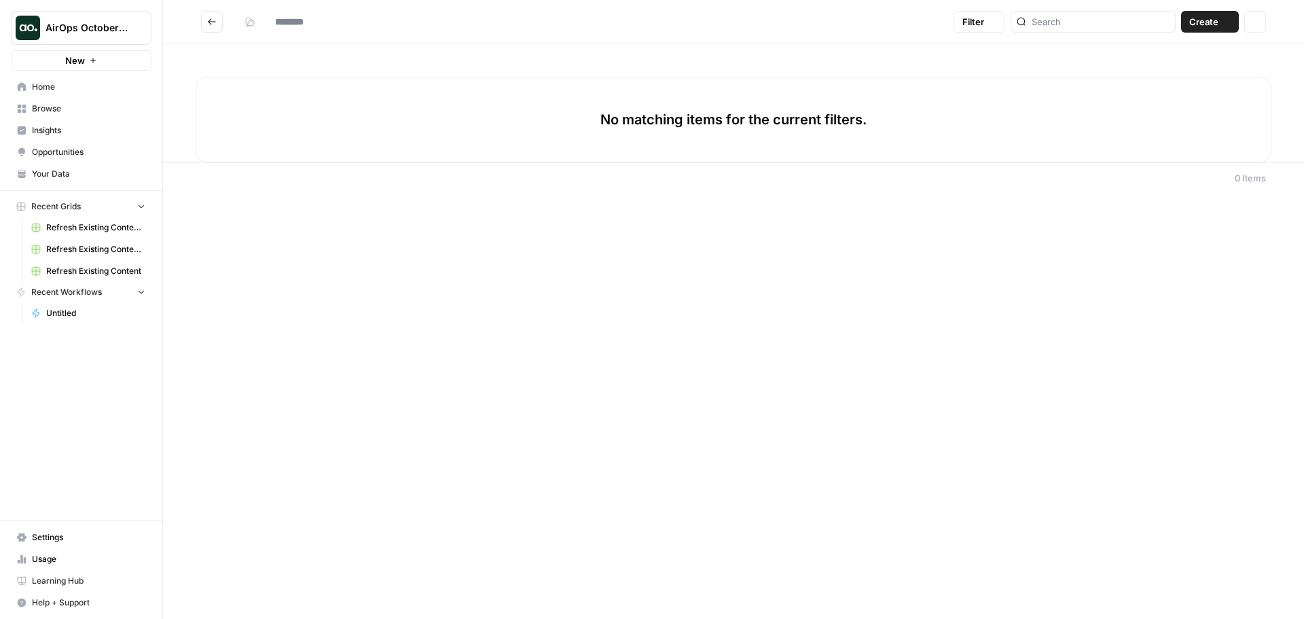
type input "**********"
click at [1223, 32] on button "Create" at bounding box center [1210, 22] width 58 height 22
click at [1177, 75] on span "Workflow" at bounding box center [1184, 73] width 76 height 14
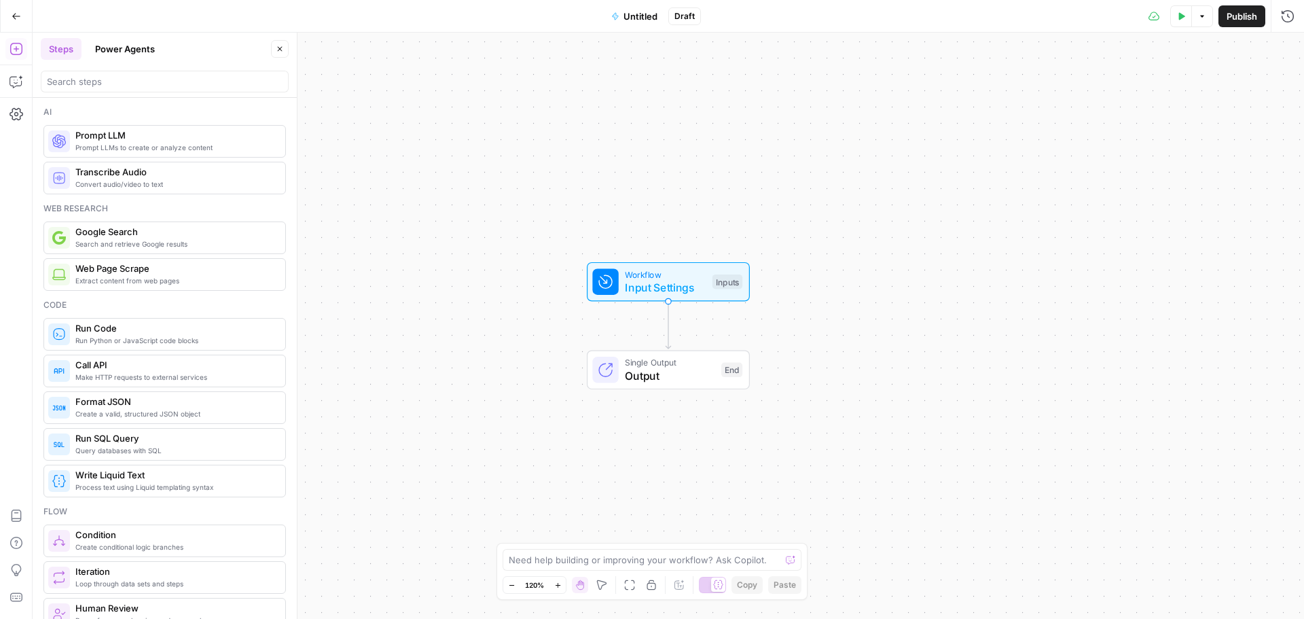
click at [631, 23] on button "Untitled" at bounding box center [634, 16] width 62 height 22
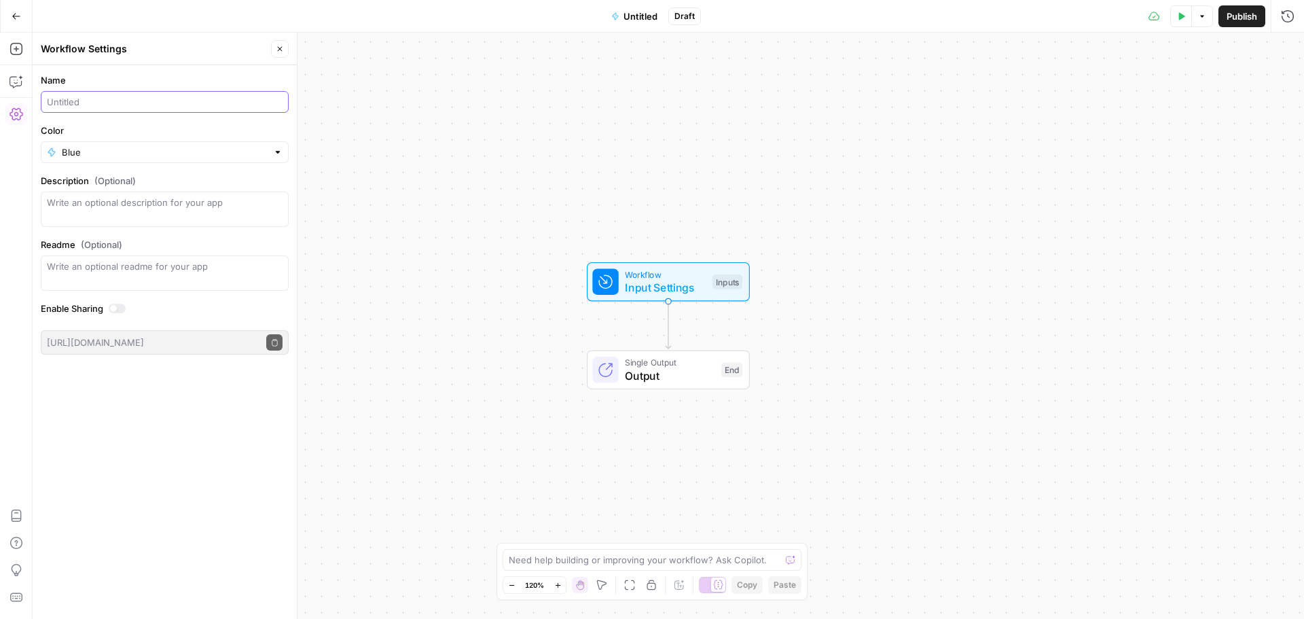
click at [115, 107] on input "Name" at bounding box center [165, 102] width 236 height 14
type input "Meta Description Generator ([PERSON_NAME])"
click at [277, 157] on div at bounding box center [278, 152] width 10 height 14
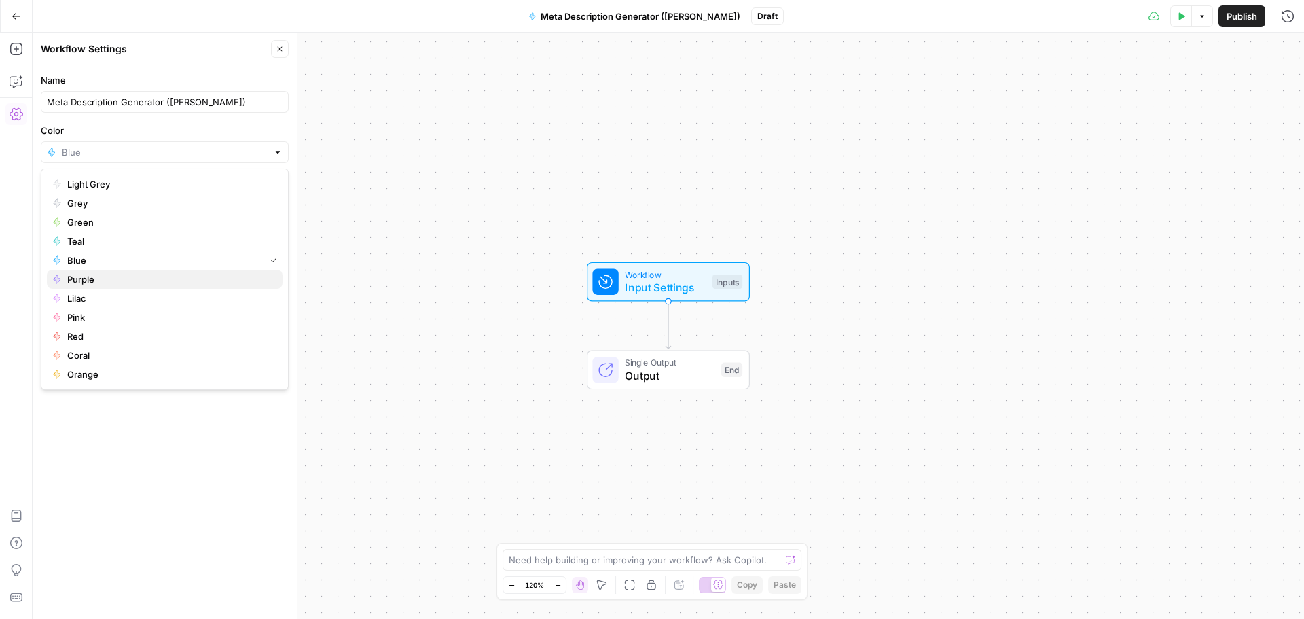
click at [96, 279] on span "Purple" at bounding box center [169, 279] width 204 height 14
type input "Purple"
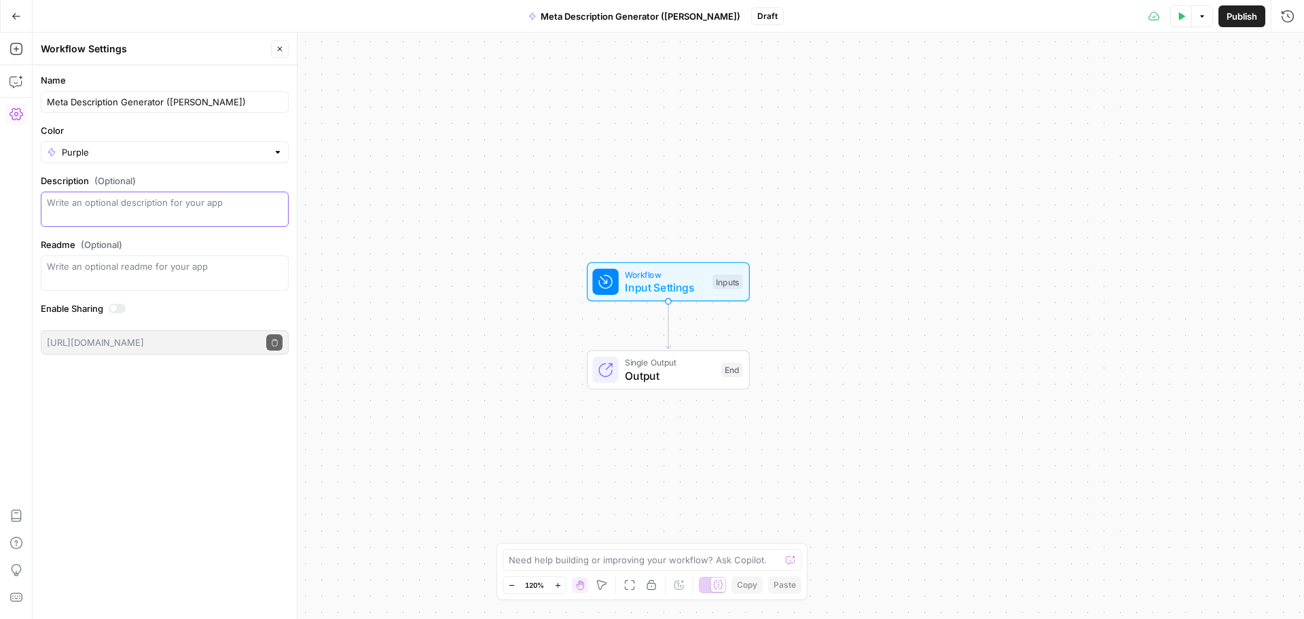
click at [110, 212] on textarea "Description (Optional)" at bounding box center [165, 209] width 236 height 27
click at [185, 102] on input "Meta Description Generator ([PERSON_NAME])" at bounding box center [165, 102] width 236 height 14
click at [277, 53] on button "Close" at bounding box center [280, 49] width 18 height 18
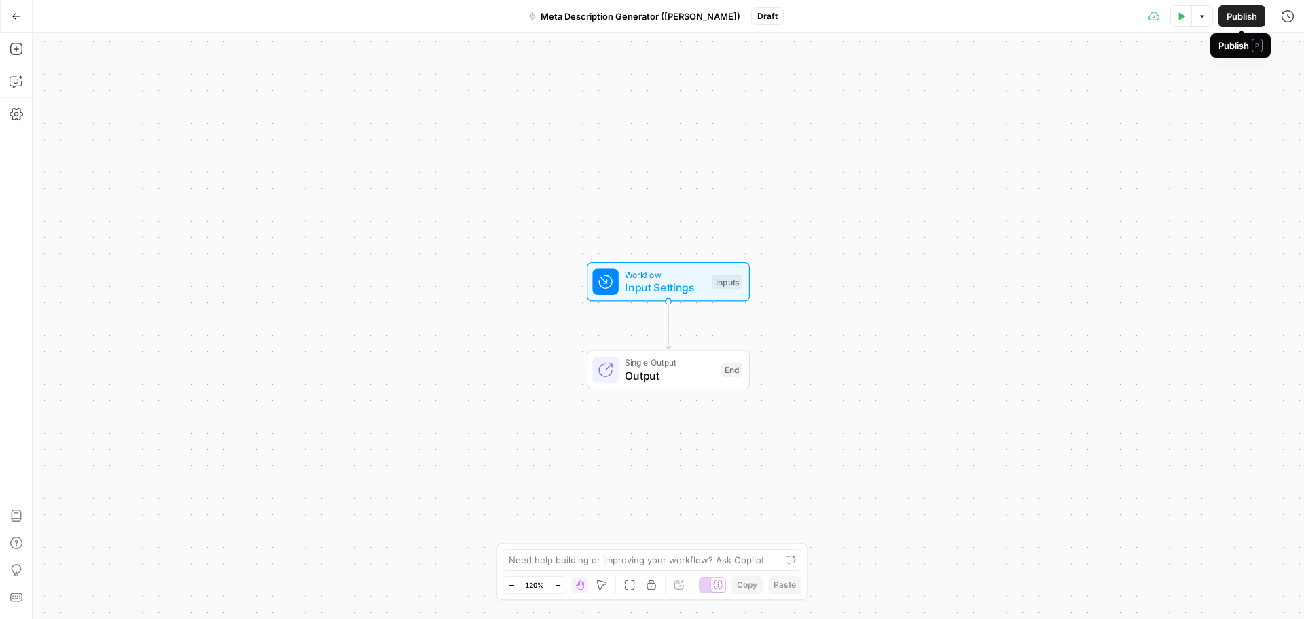
click at [1238, 22] on span "Publish" at bounding box center [1242, 17] width 31 height 14
click at [1006, 353] on div "Workflow Input Settings Inputs Single Output Output End" at bounding box center [669, 326] width 1272 height 586
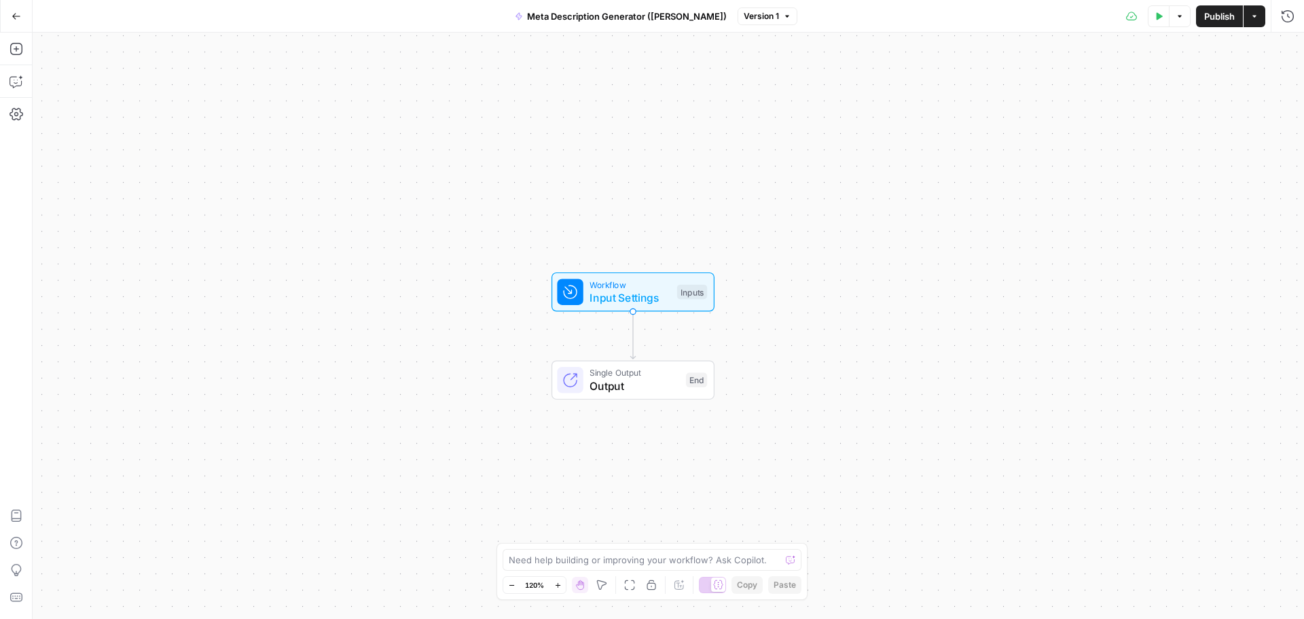
drag, startPoint x: 440, startPoint y: 384, endPoint x: 413, endPoint y: 394, distance: 29.0
click at [413, 394] on div "Workflow Input Settings Inputs Single Output Output End" at bounding box center [669, 326] width 1272 height 586
click at [580, 295] on div at bounding box center [570, 292] width 26 height 26
click at [1146, 88] on span "Add Field" at bounding box center [1151, 93] width 39 height 14
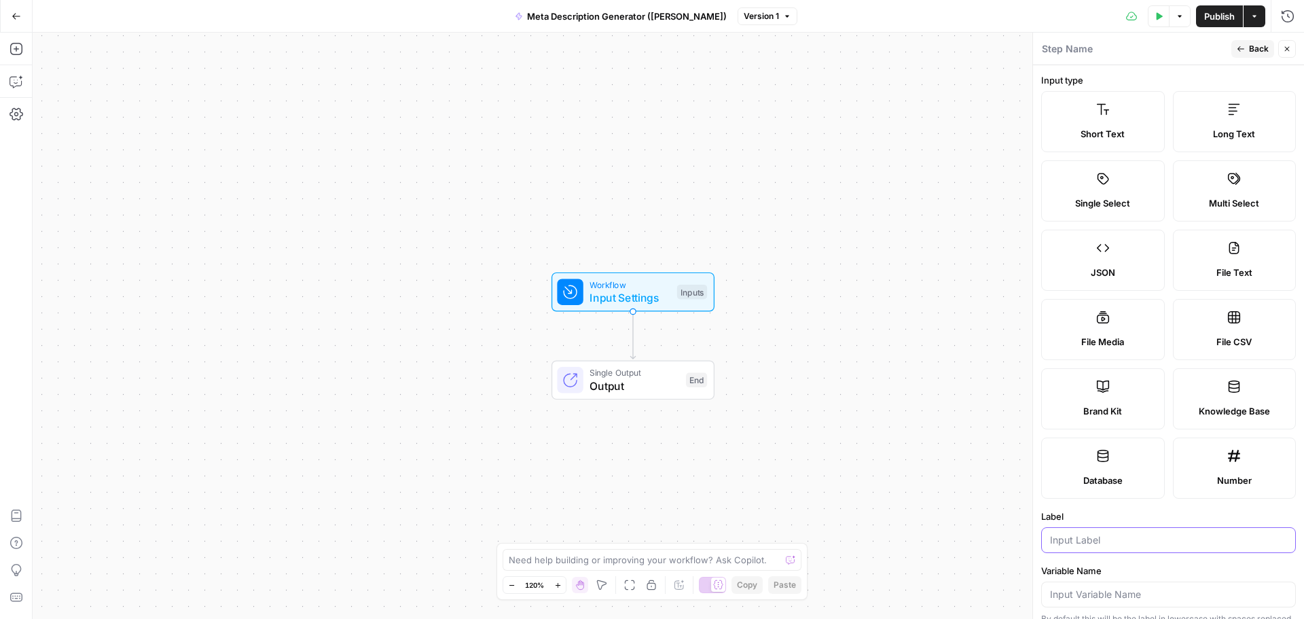
click at [1075, 543] on input "Label" at bounding box center [1168, 540] width 237 height 14
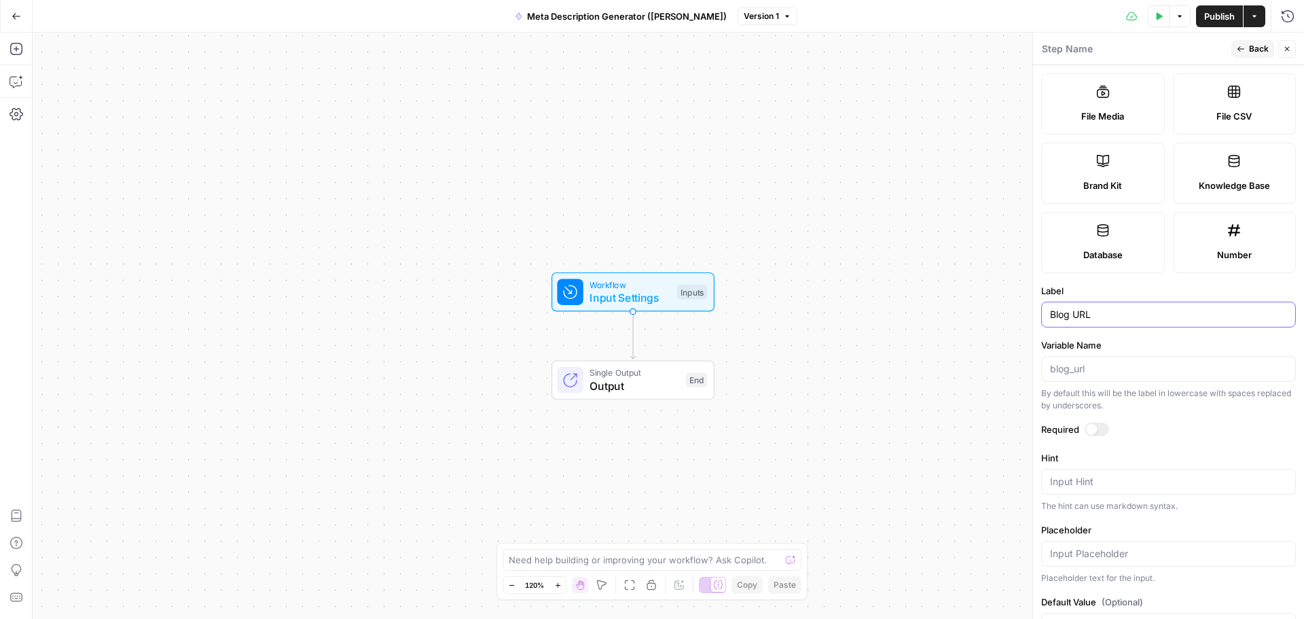
scroll to position [204, 0]
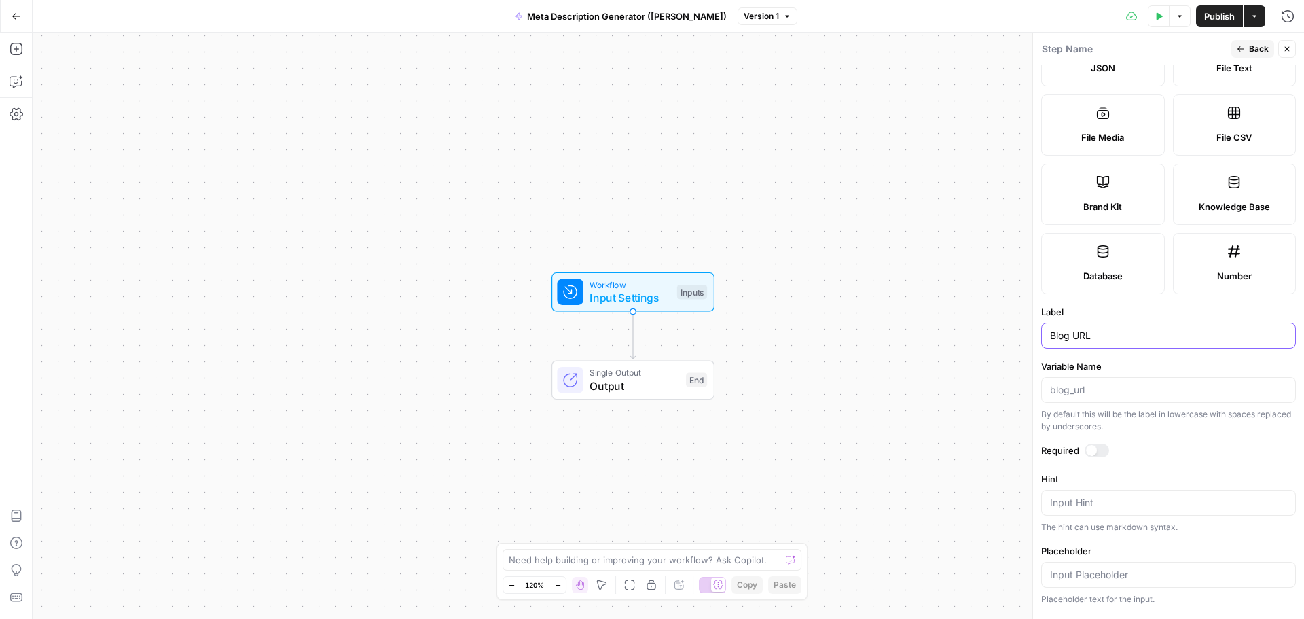
type input "Blog URL"
click at [1235, 360] on label "Variable Name" at bounding box center [1168, 366] width 255 height 14
click at [1235, 383] on input "Variable Name" at bounding box center [1168, 390] width 237 height 14
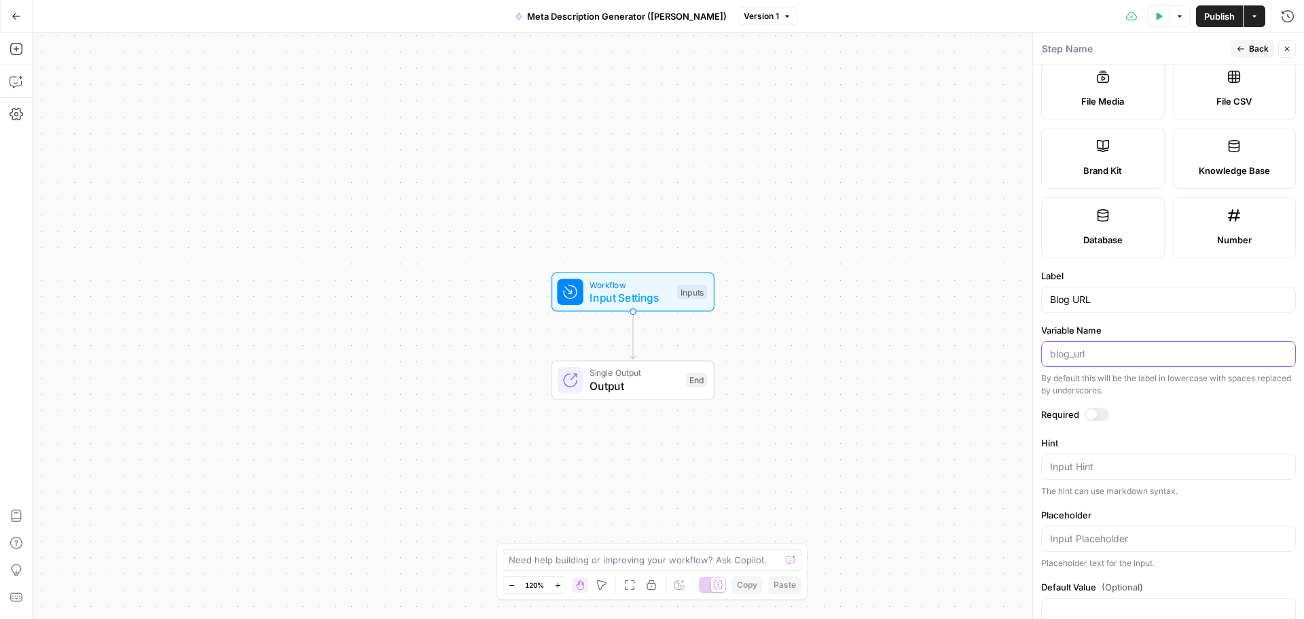
scroll to position [272, 0]
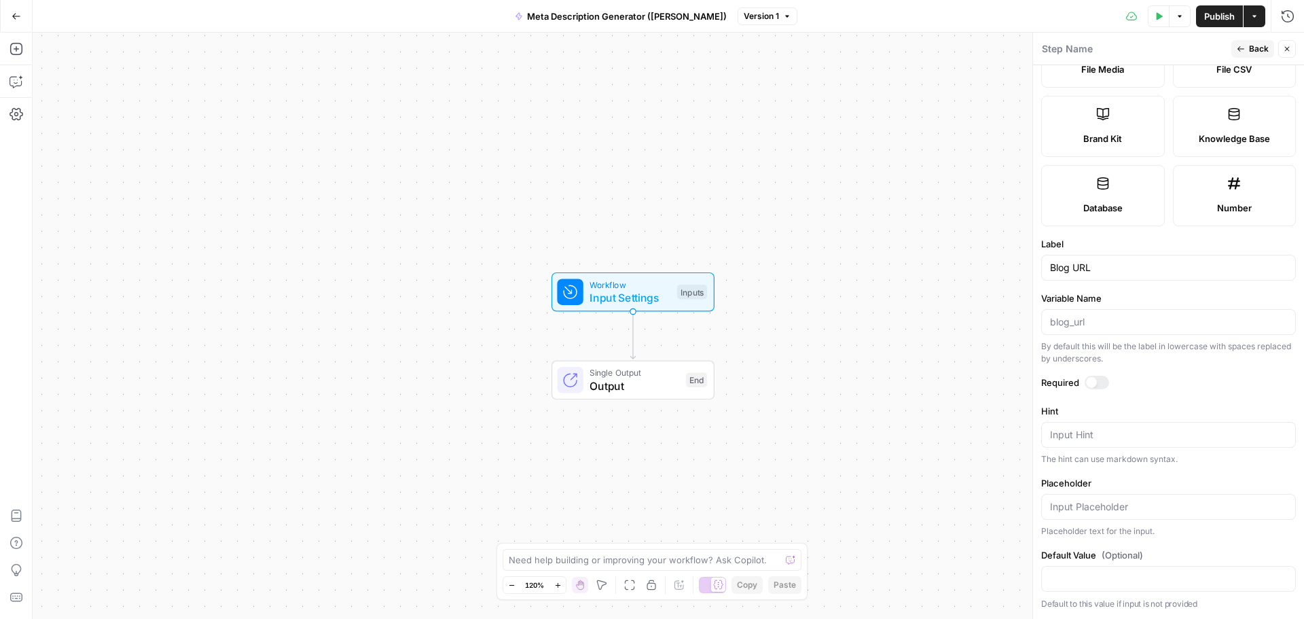
click at [1094, 380] on div at bounding box center [1091, 382] width 11 height 11
click at [1250, 46] on span "Back" at bounding box center [1259, 49] width 20 height 12
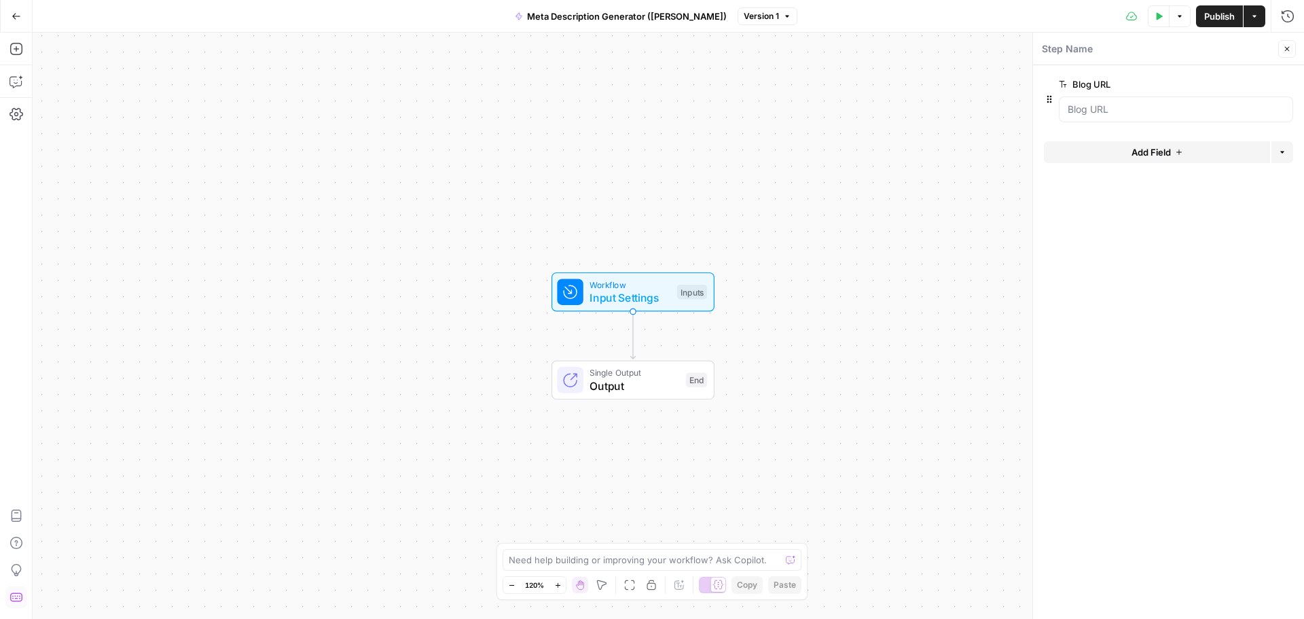
click at [1175, 154] on icon "button" at bounding box center [1179, 152] width 8 height 8
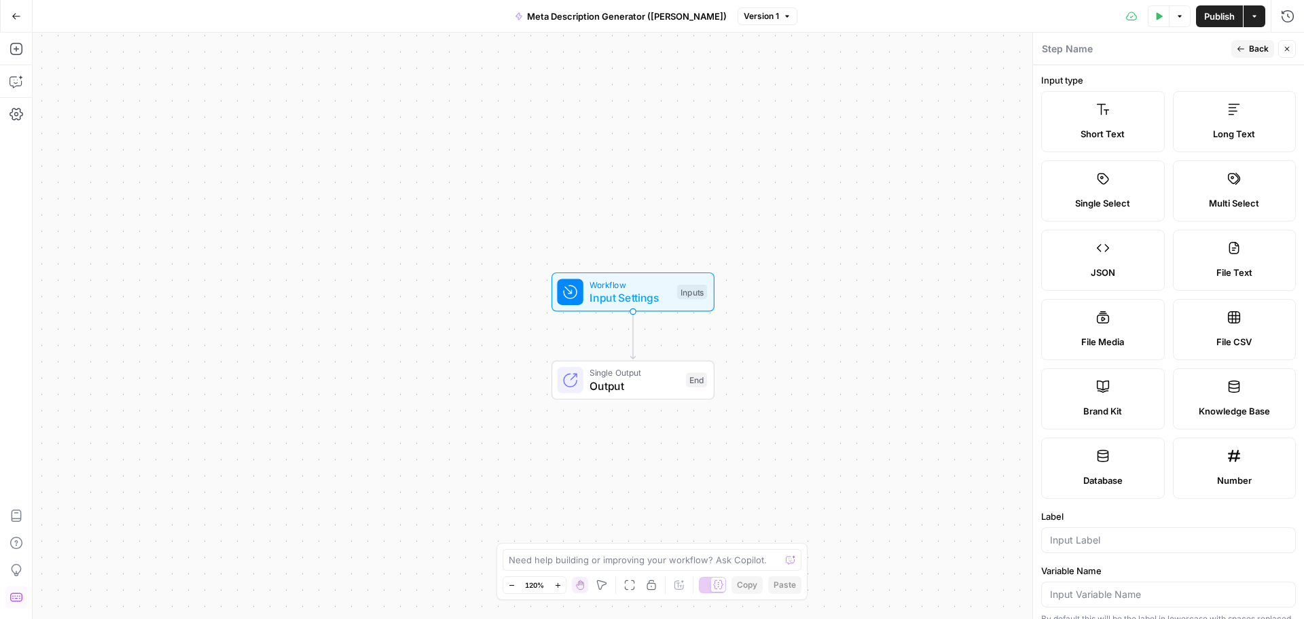
click at [1094, 395] on label "Brand Kit" at bounding box center [1103, 398] width 124 height 61
type input "Brand Kit"
type input "brand_kit"
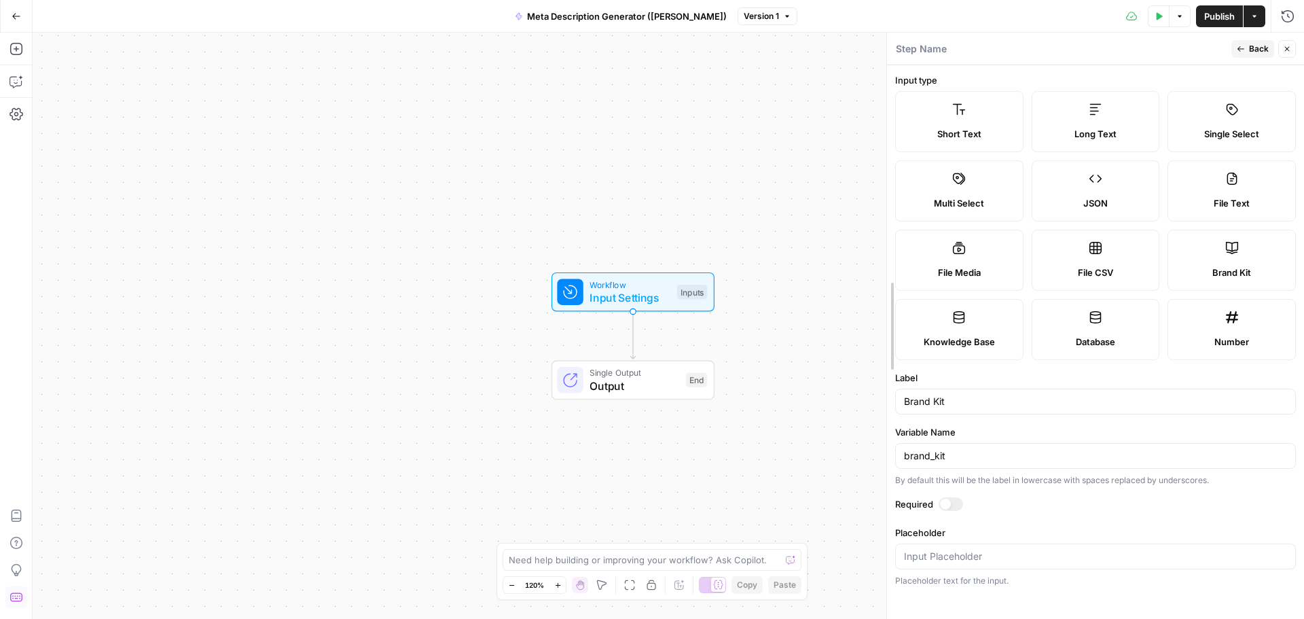
drag, startPoint x: 1032, startPoint y: 322, endPoint x: 886, endPoint y: 314, distance: 146.3
click at [886, 314] on div at bounding box center [887, 326] width 14 height 586
click at [950, 510] on div at bounding box center [951, 504] width 24 height 14
click at [1250, 48] on span "Back" at bounding box center [1259, 49] width 20 height 12
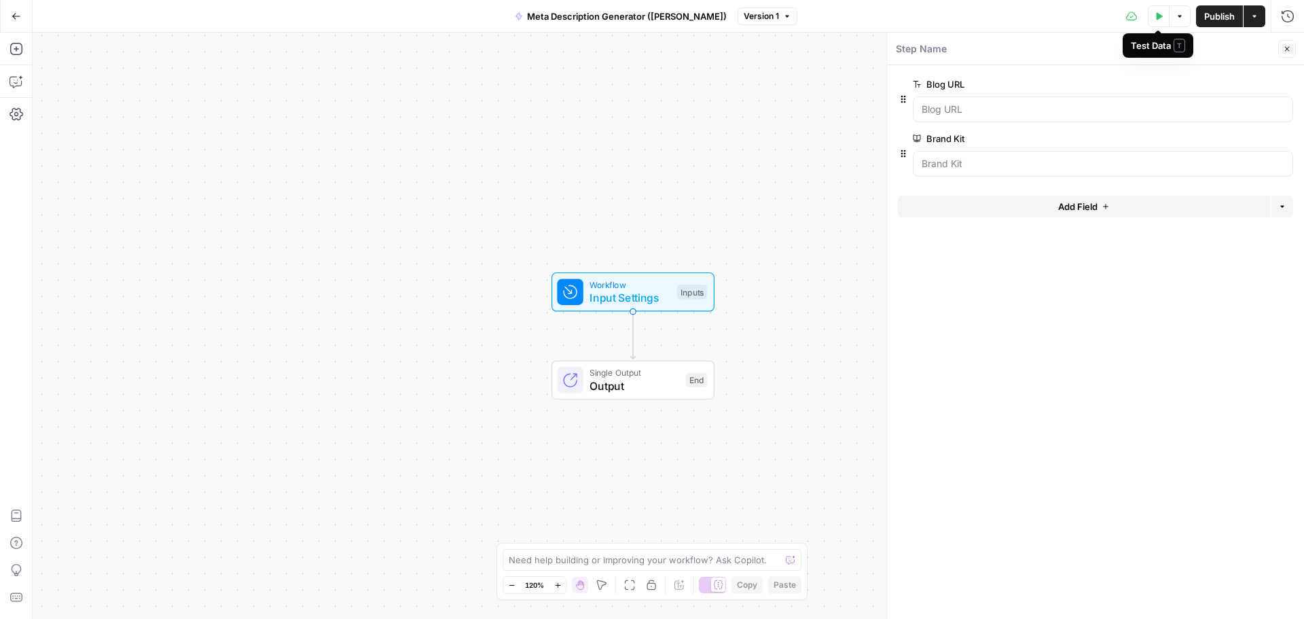
click at [1157, 15] on icon "button" at bounding box center [1160, 15] width 6 height 7
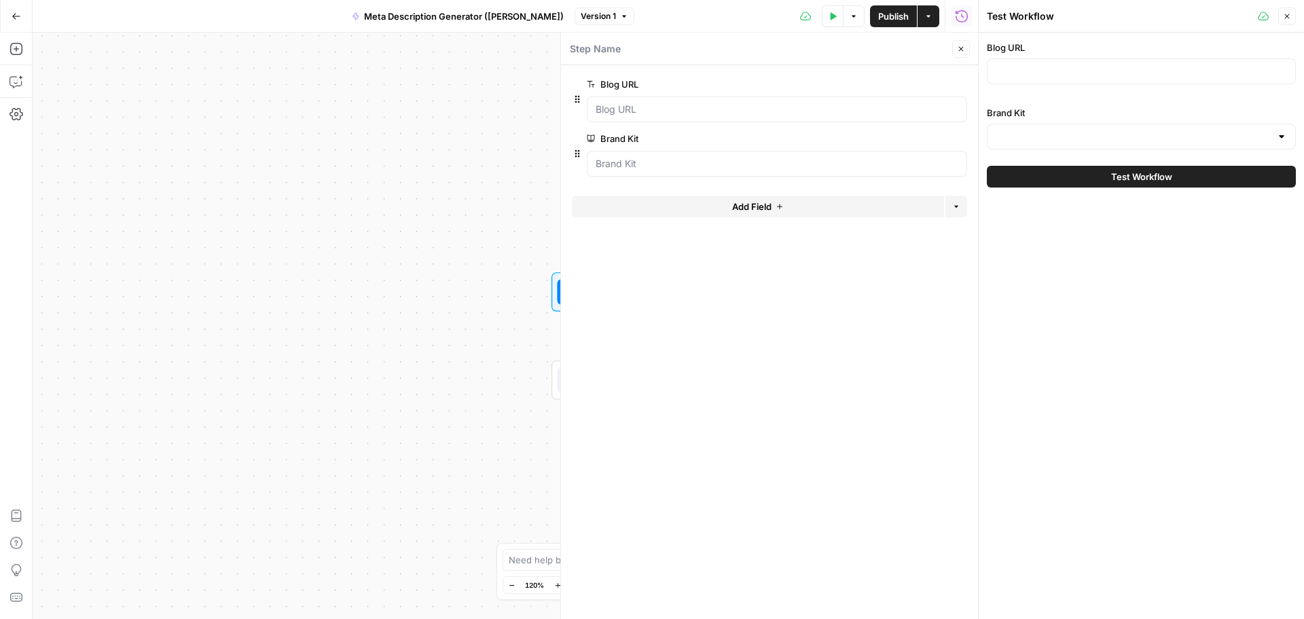
click at [1280, 137] on div at bounding box center [1281, 137] width 11 height 14
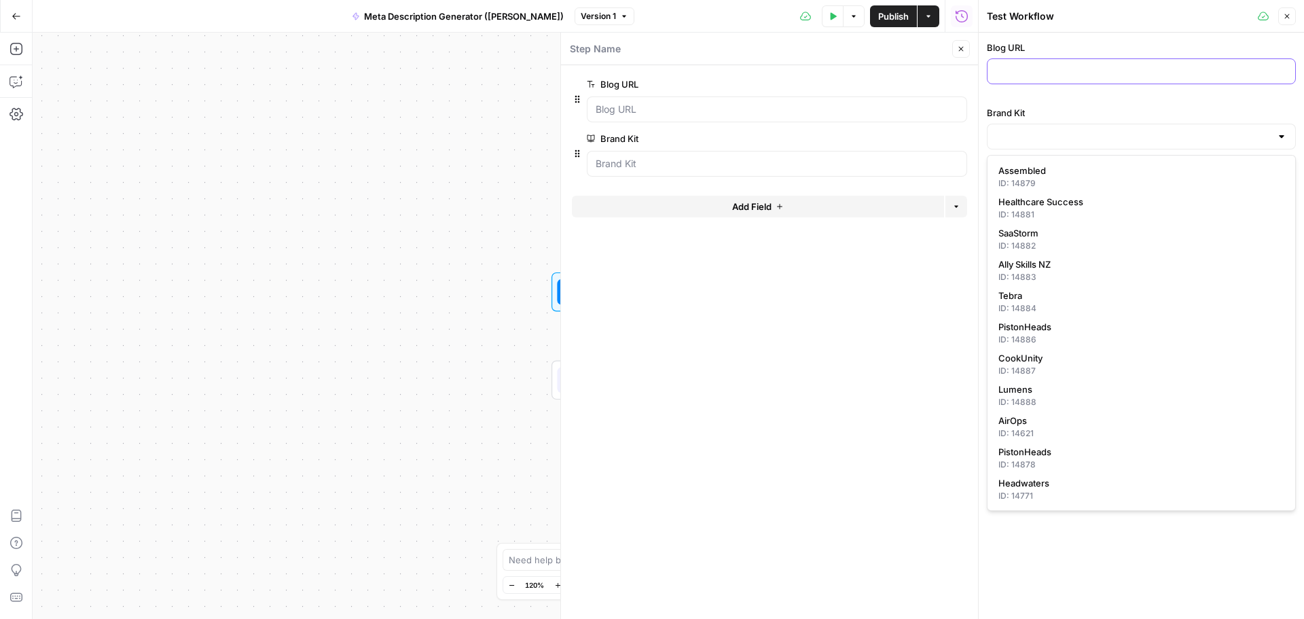
click at [1052, 67] on input "Blog URL" at bounding box center [1141, 72] width 291 height 14
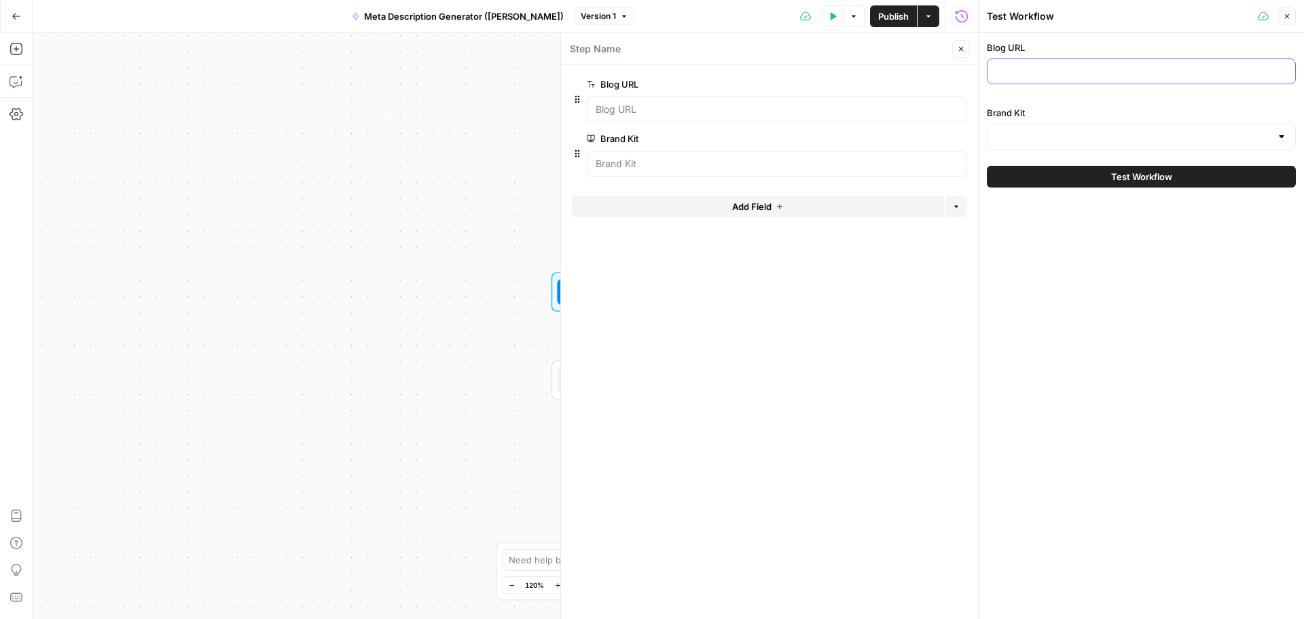
paste input "[URL][DOMAIN_NAME]"
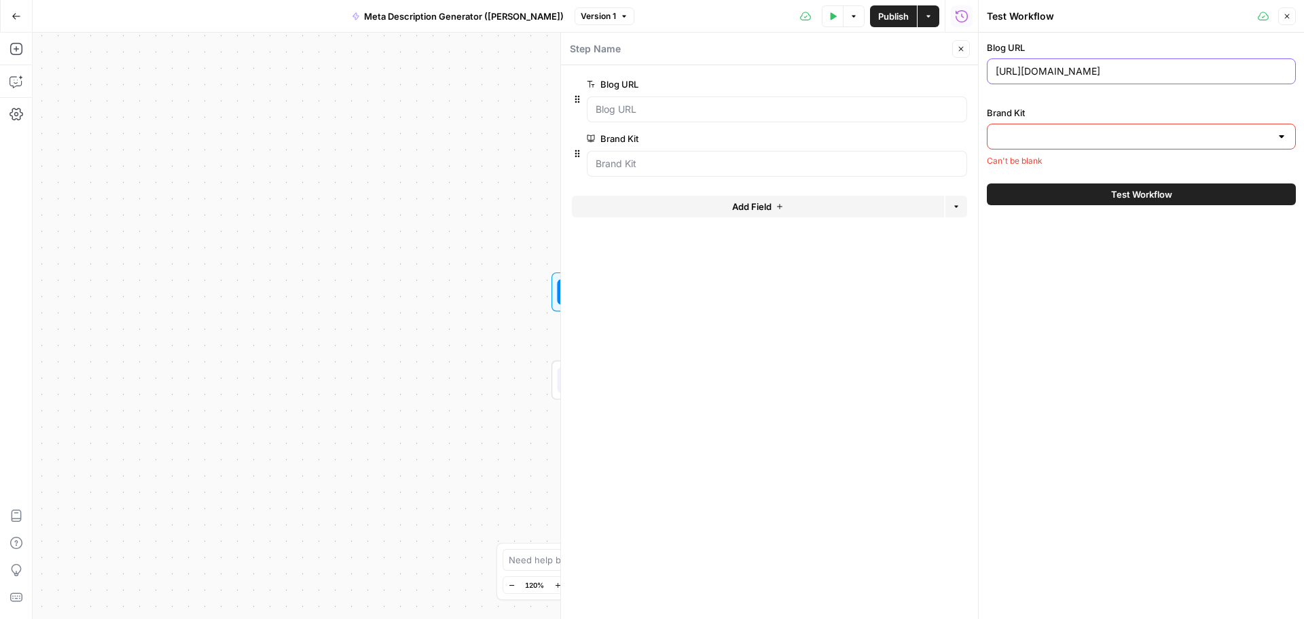
type input "[URL][DOMAIN_NAME]"
click at [1212, 137] on input "Brand Kit" at bounding box center [1133, 137] width 275 height 14
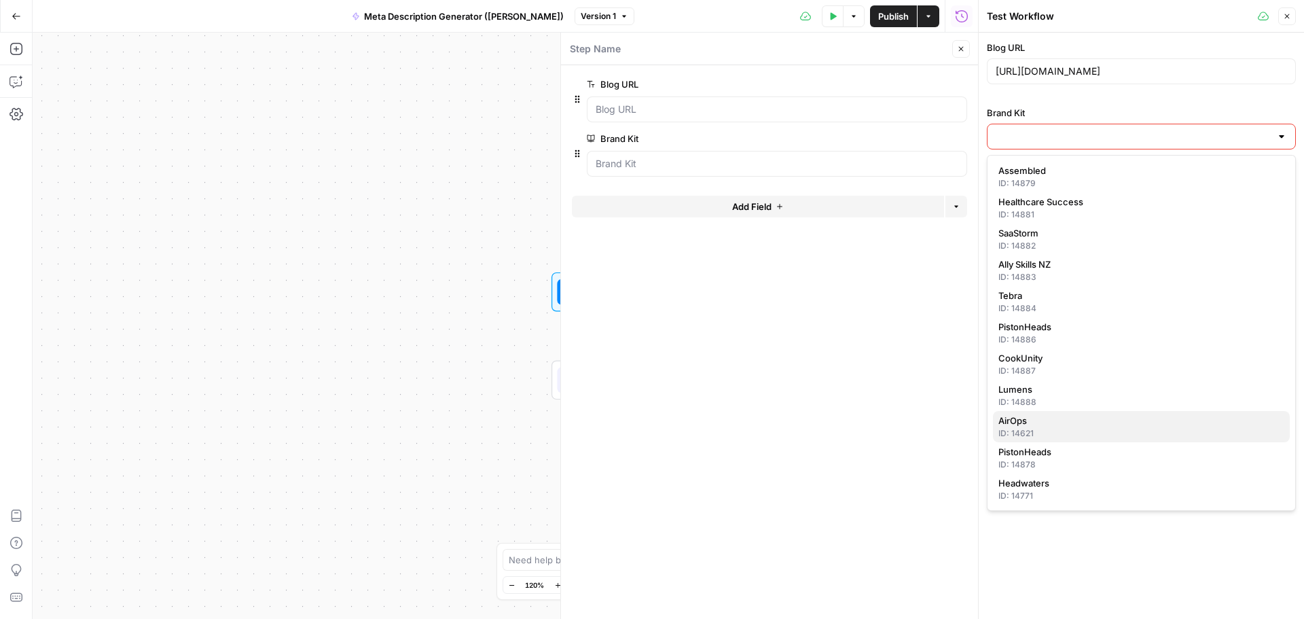
click at [1039, 424] on span "AirOps" at bounding box center [1139, 421] width 281 height 14
type input "AirOps"
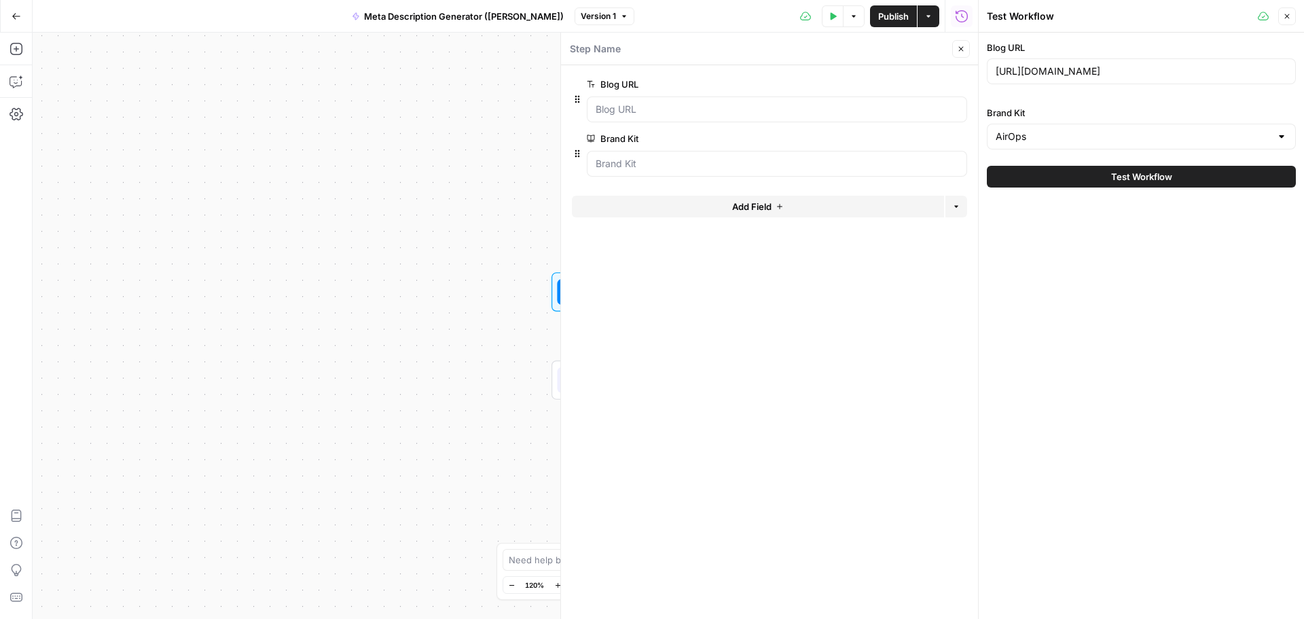
click at [1193, 255] on div "Blog URL [URL][DOMAIN_NAME] Brand Kit AirOps Test Workflow" at bounding box center [1141, 326] width 325 height 586
click at [1289, 15] on icon "button" at bounding box center [1287, 16] width 5 height 5
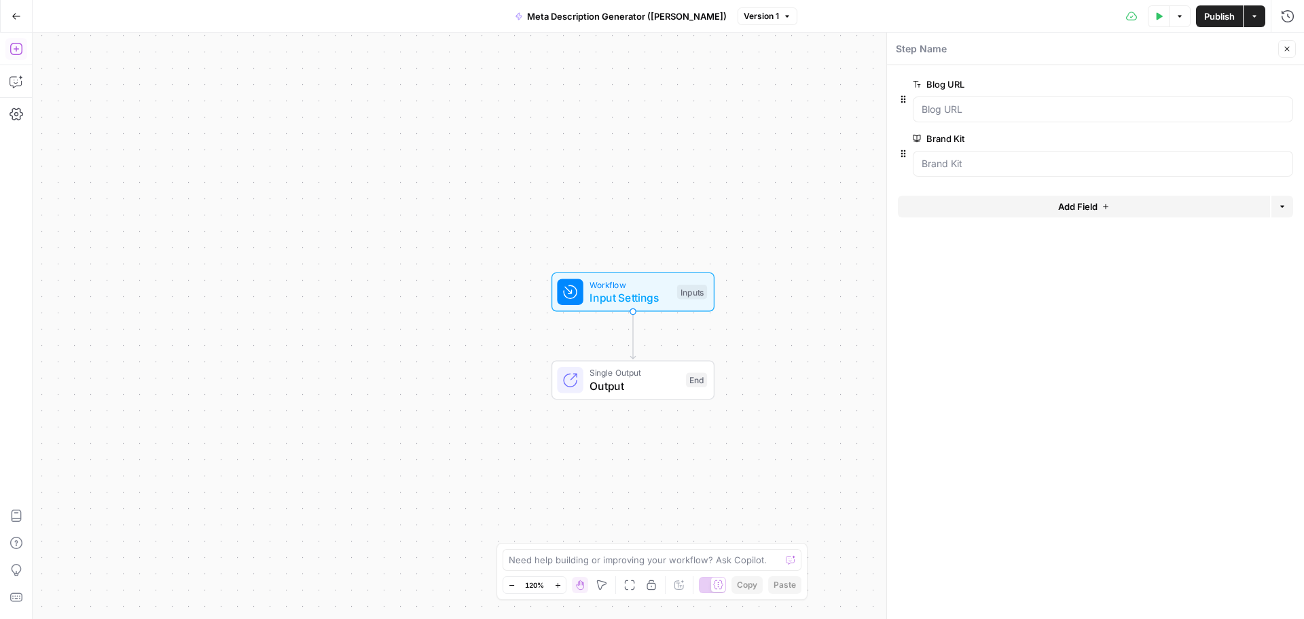
click at [14, 47] on icon "button" at bounding box center [17, 49] width 14 height 14
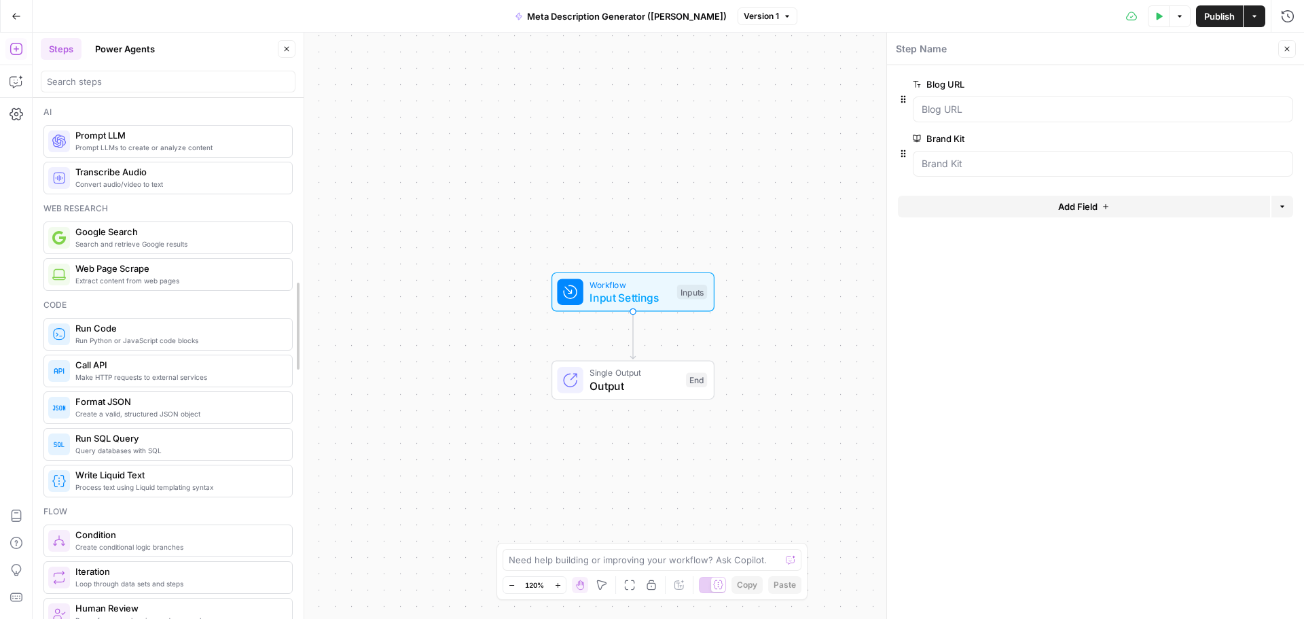
drag, startPoint x: 291, startPoint y: 149, endPoint x: 296, endPoint y: 163, distance: 14.4
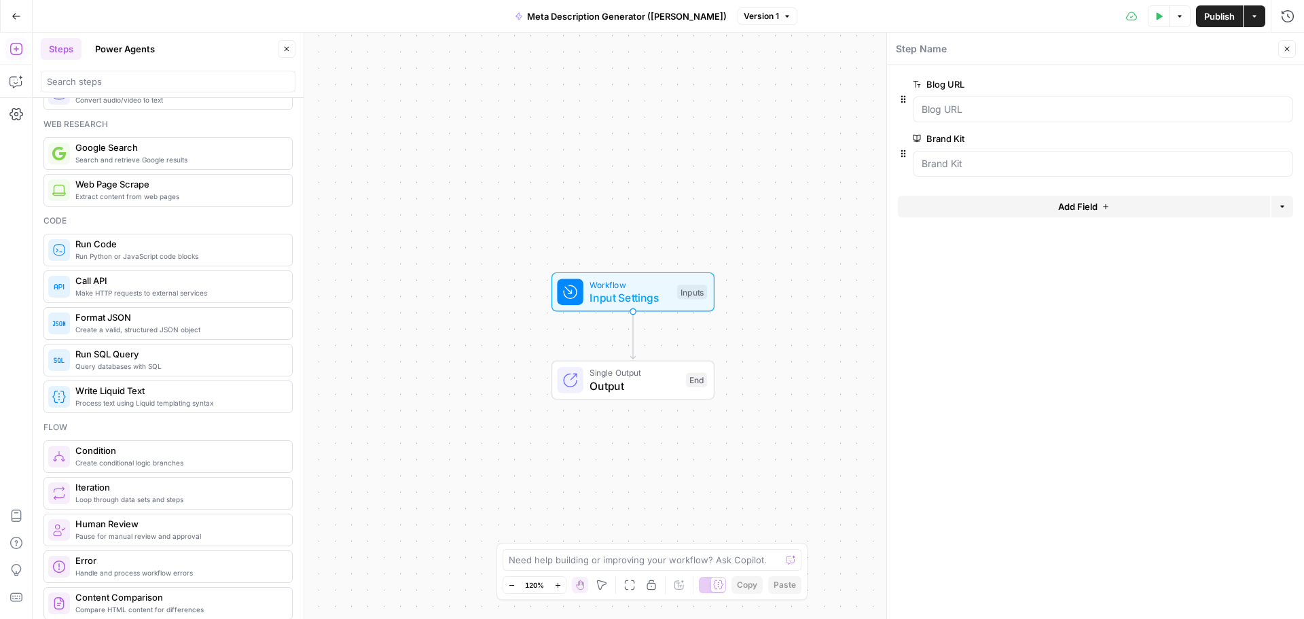
scroll to position [0, 0]
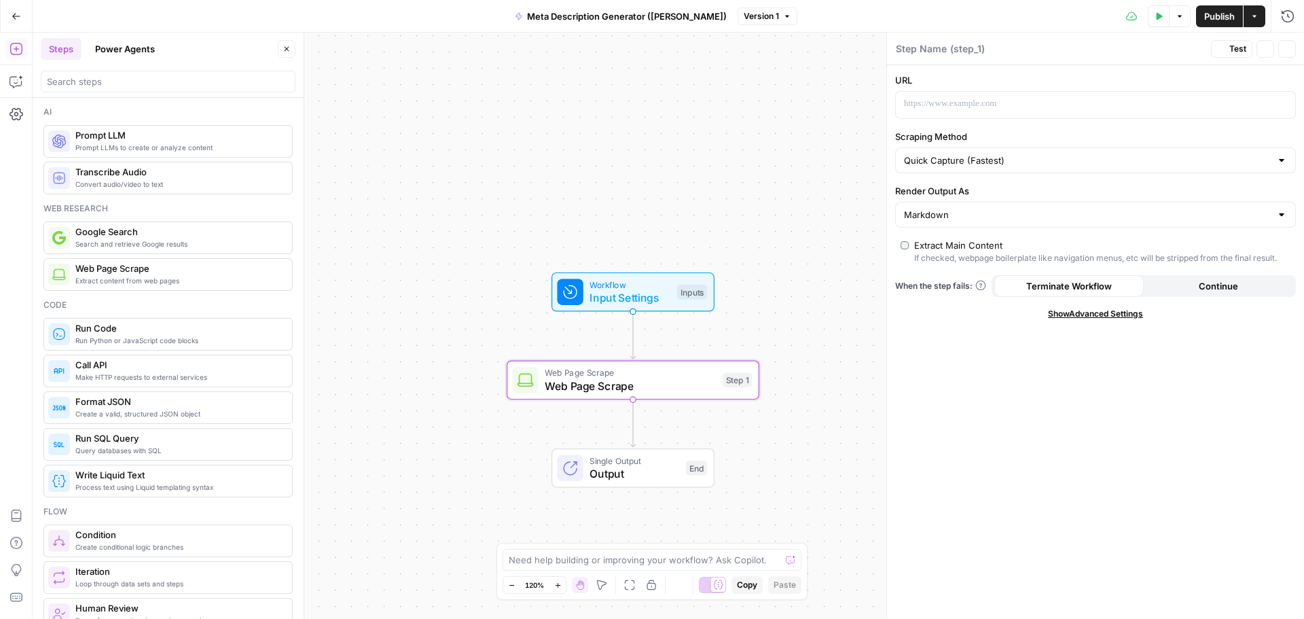
type textarea "Web Page Scrape"
click at [627, 290] on span "Input Settings" at bounding box center [630, 297] width 81 height 16
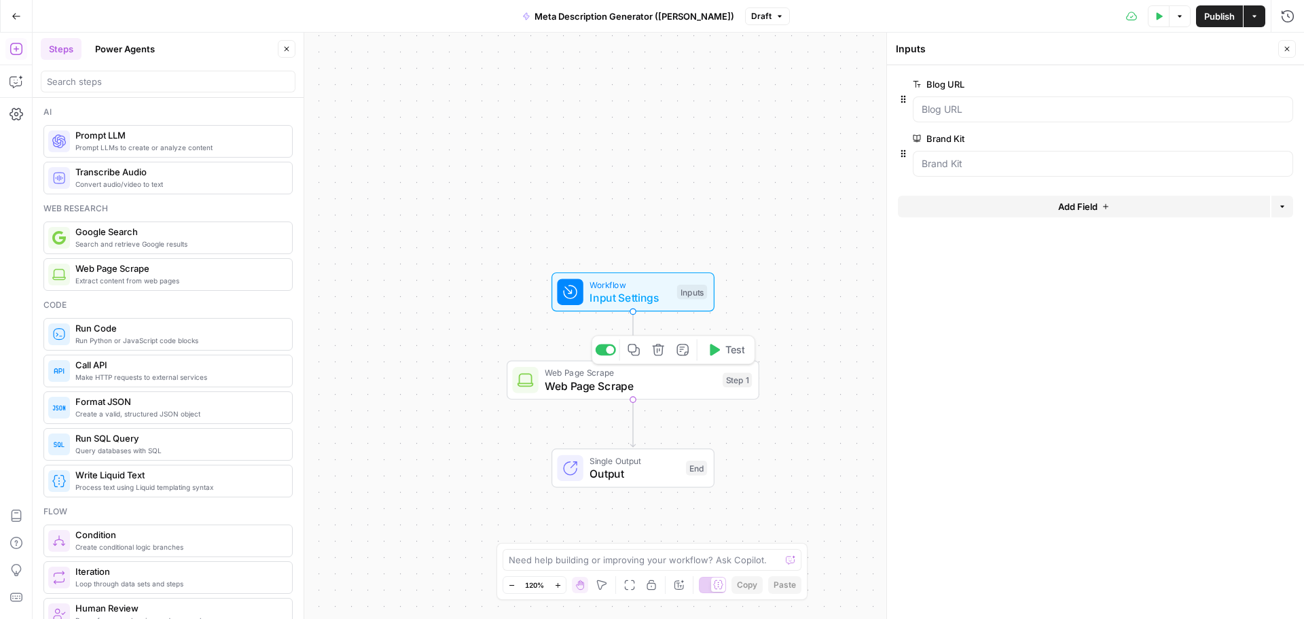
click at [586, 374] on span "Web Page Scrape" at bounding box center [630, 372] width 171 height 13
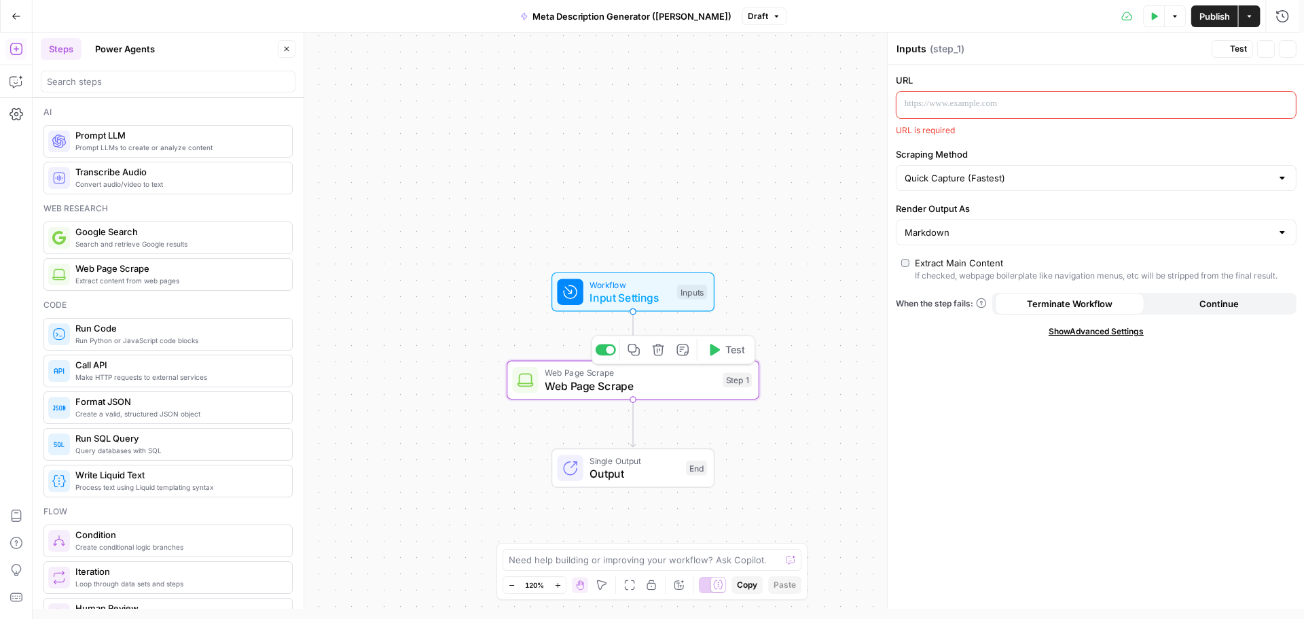
type textarea "Web Page Scrape"
click at [1147, 103] on p at bounding box center [1084, 104] width 361 height 14
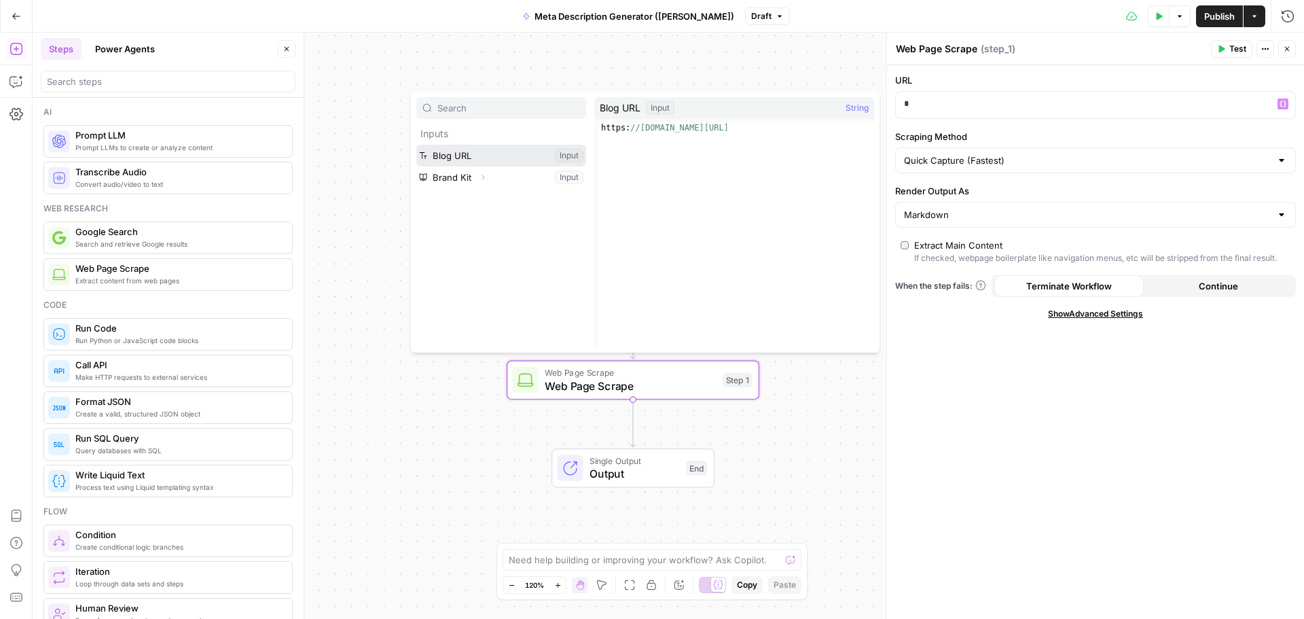
click at [483, 156] on button "Select variable Blog URL" at bounding box center [501, 156] width 170 height 22
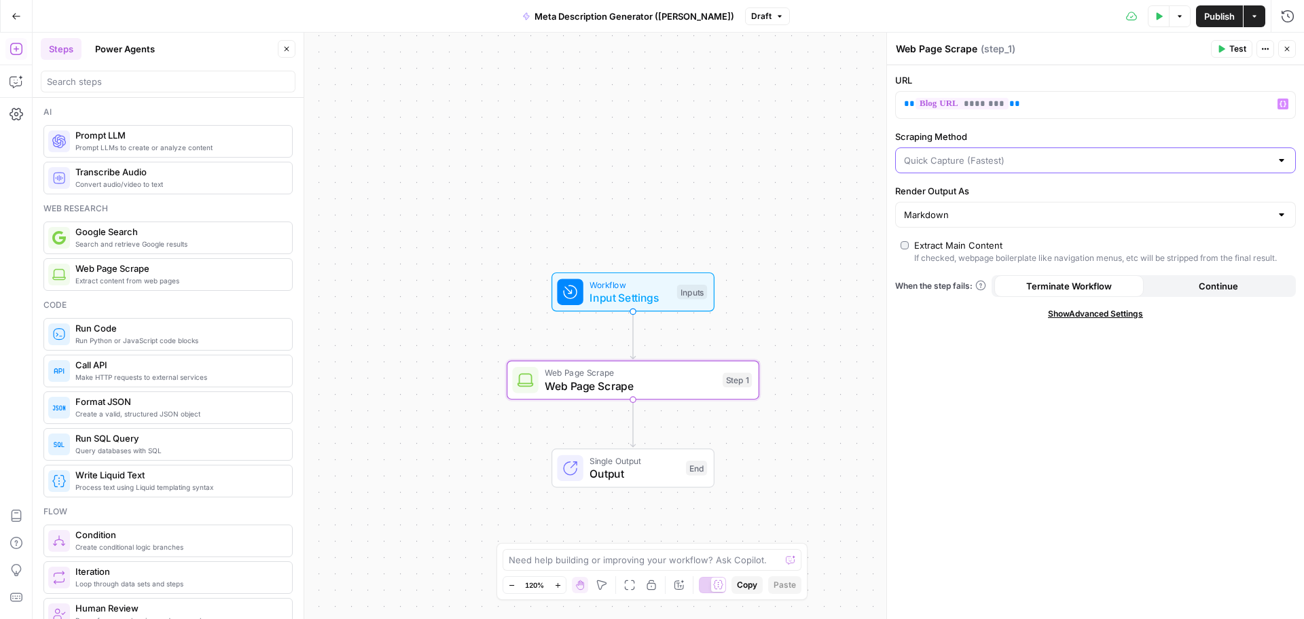
click at [974, 161] on input "Scraping Method" at bounding box center [1087, 161] width 367 height 14
click at [876, 145] on div "Workflow Input Settings Inputs Web Page Scrape Web Page Scrape Step 1 Single Ou…" at bounding box center [669, 326] width 1272 height 586
click at [951, 215] on input "Render Output As" at bounding box center [1087, 215] width 367 height 14
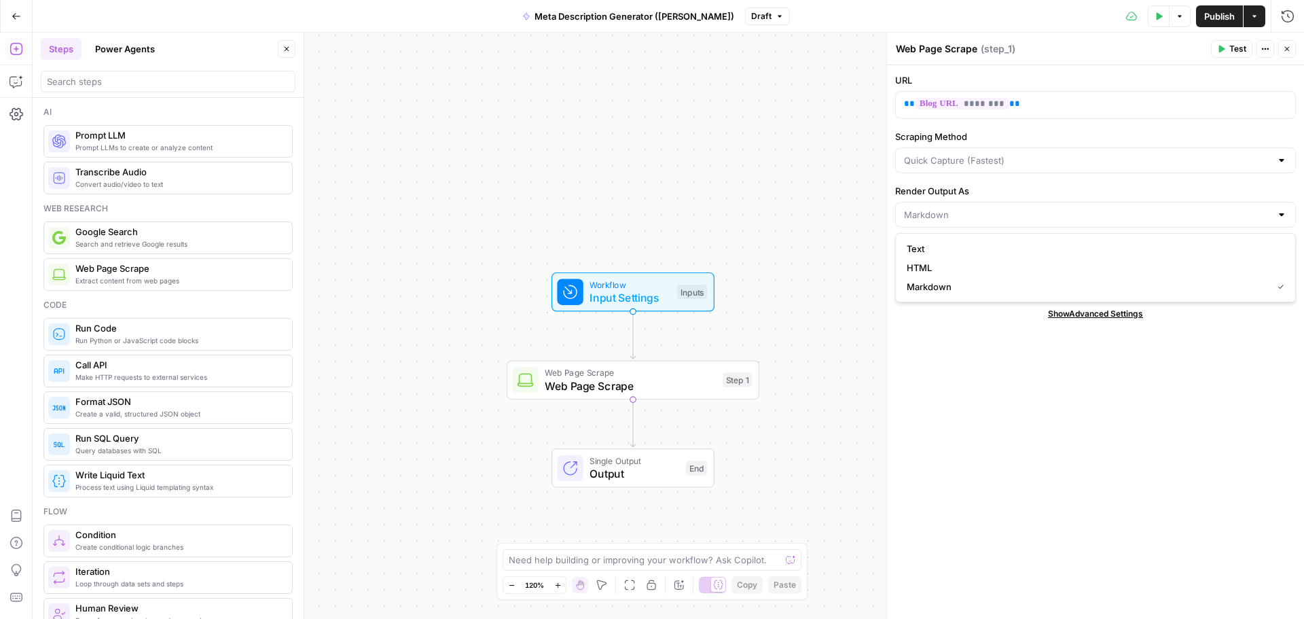
type input "Markdown"
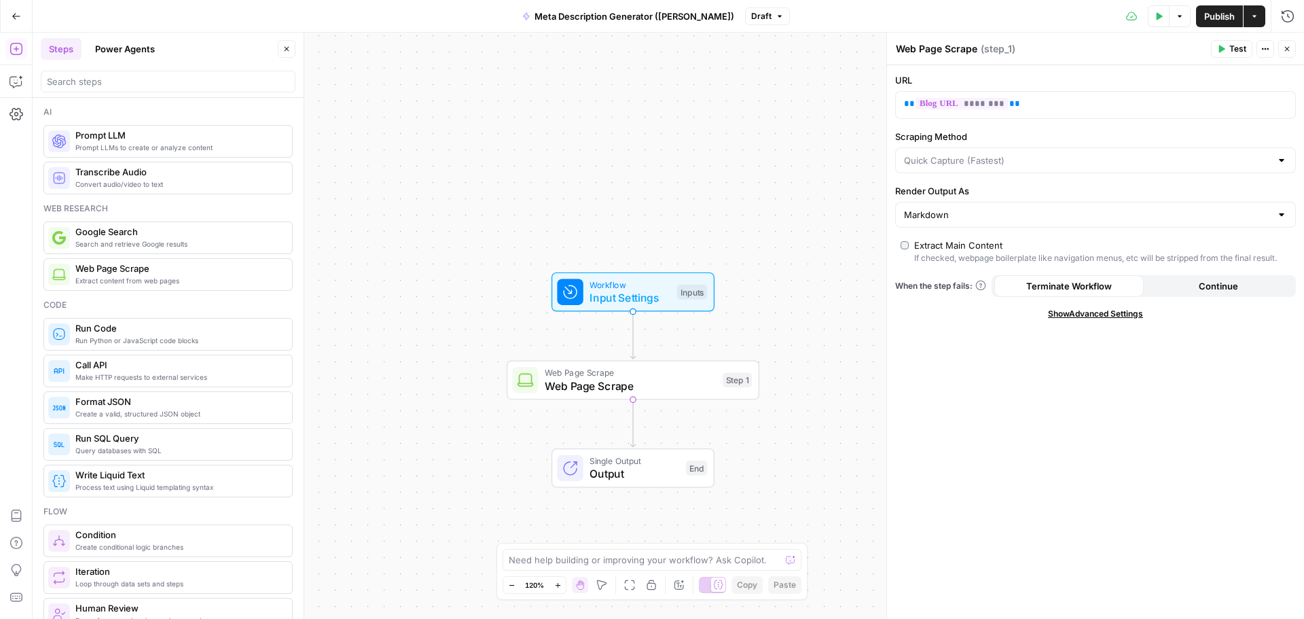
click at [1172, 48] on div "Web Page Scrape Web Page Scrape ( step_1 )" at bounding box center [1051, 48] width 312 height 15
click at [1225, 48] on icon "button" at bounding box center [1221, 49] width 8 height 8
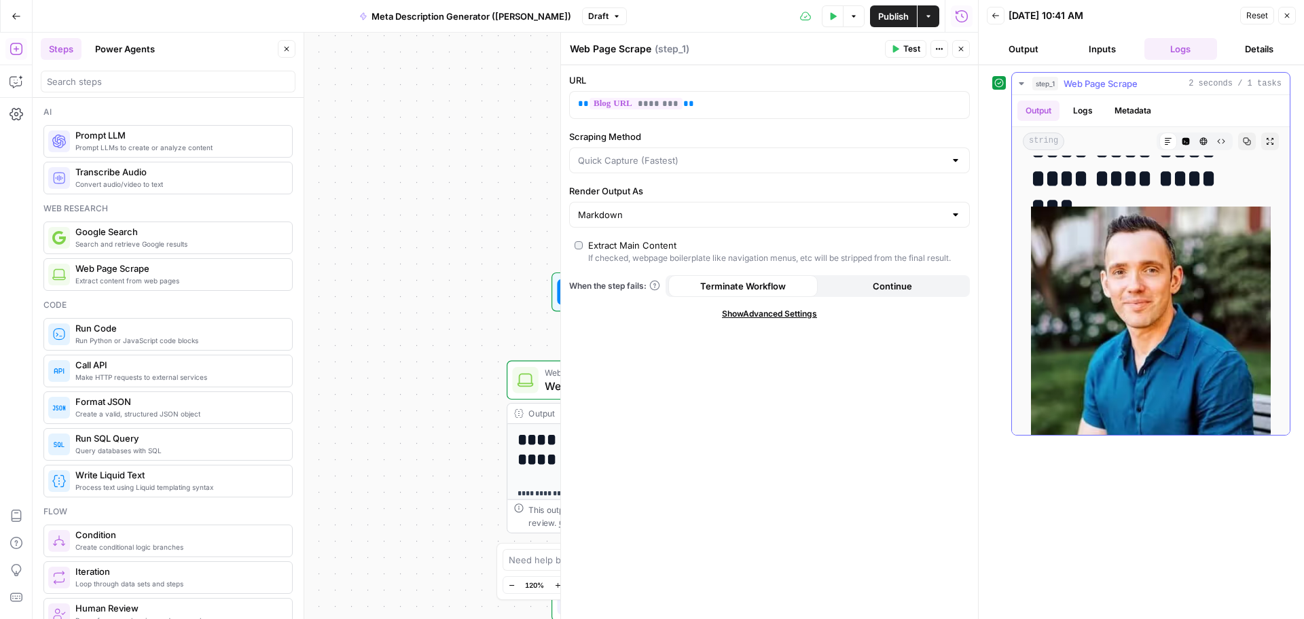
scroll to position [340, 0]
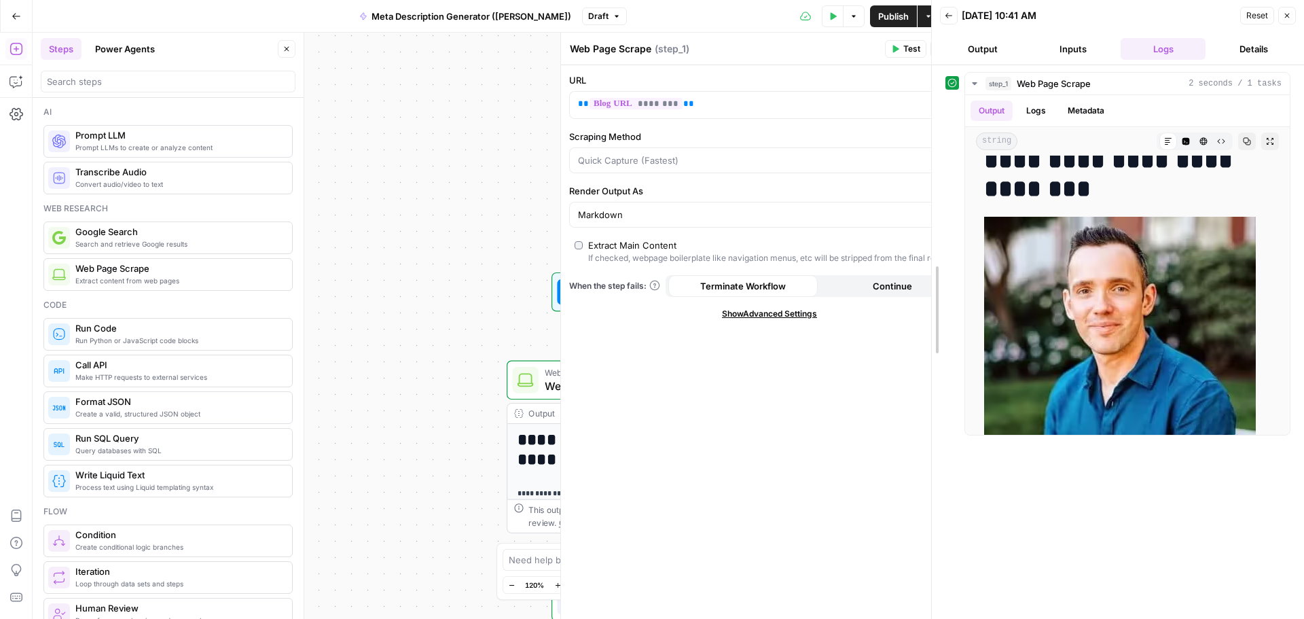
drag, startPoint x: 977, startPoint y: 331, endPoint x: 930, endPoint y: 324, distance: 47.4
click at [930, 324] on div at bounding box center [932, 309] width 14 height 619
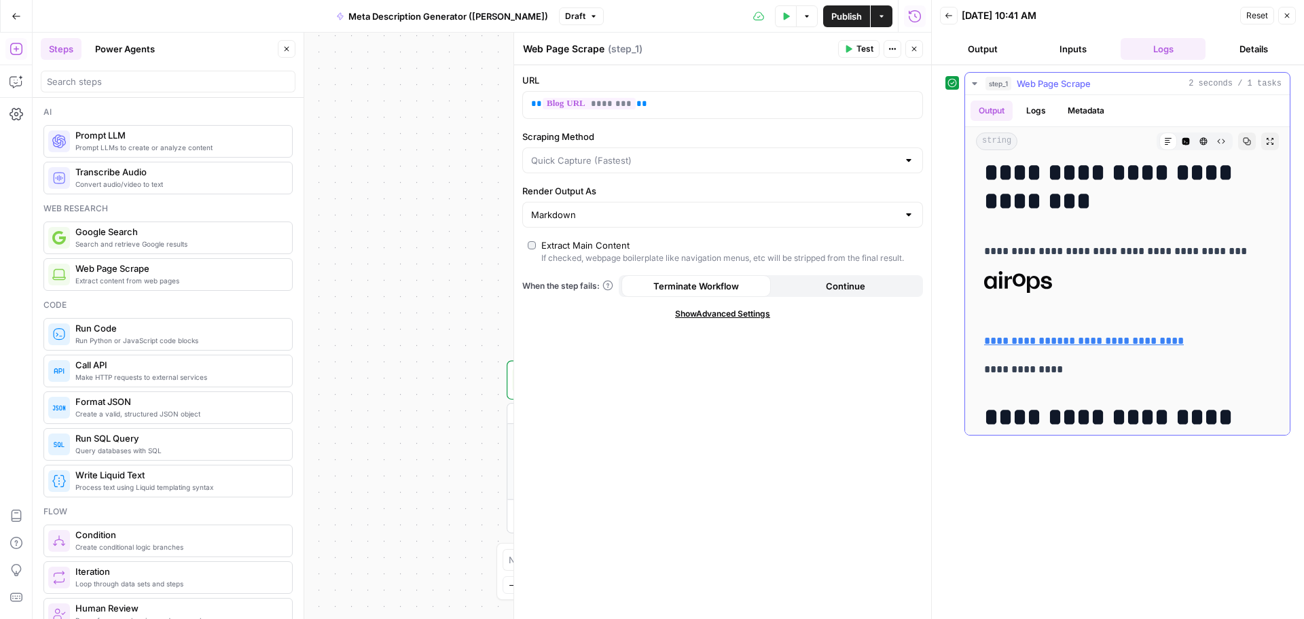
scroll to position [0, 0]
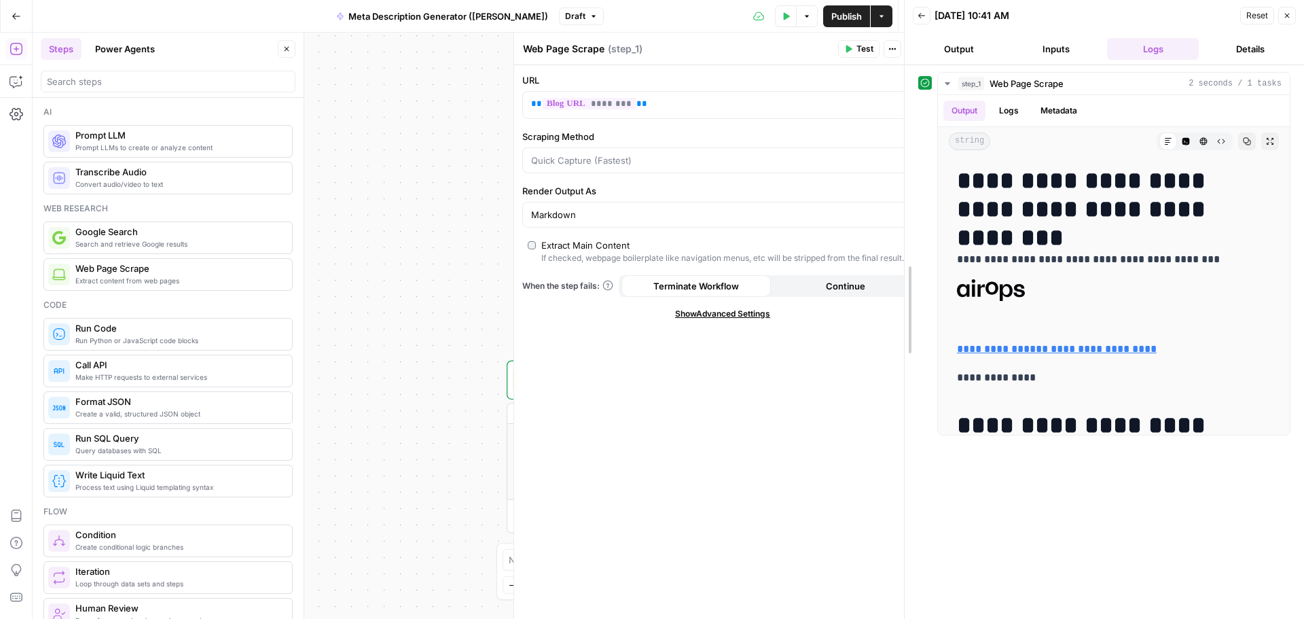
drag, startPoint x: 932, startPoint y: 327, endPoint x: 905, endPoint y: 325, distance: 27.2
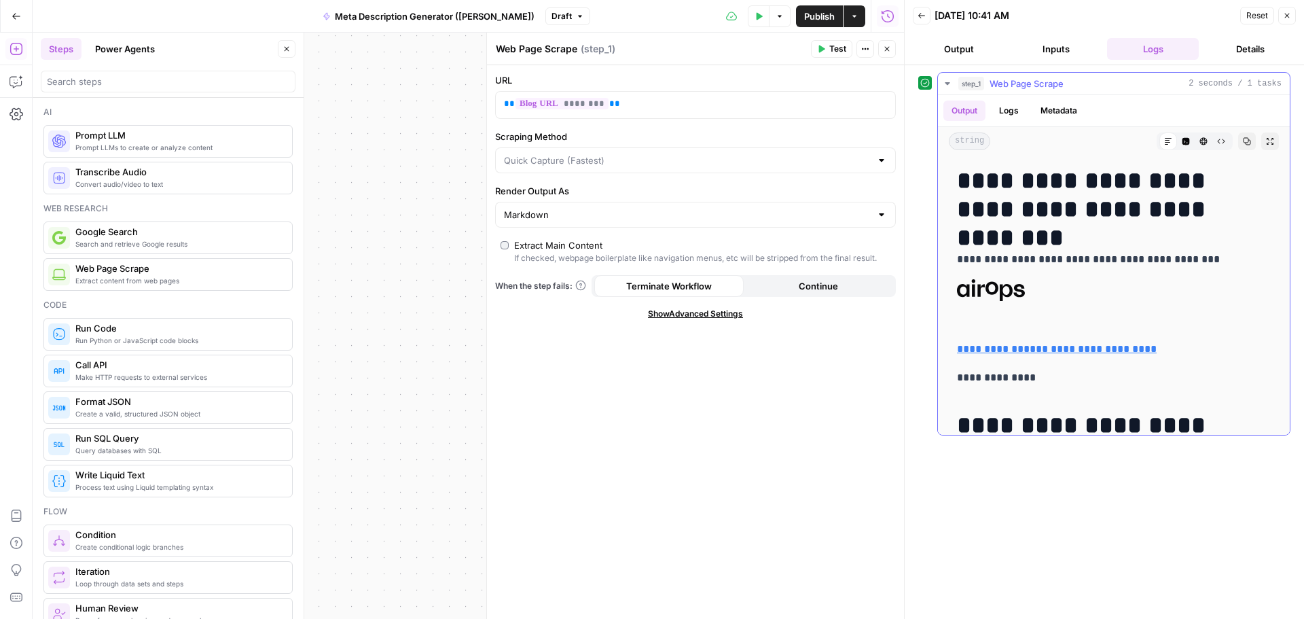
click at [1061, 117] on button "Metadata" at bounding box center [1059, 111] width 53 height 20
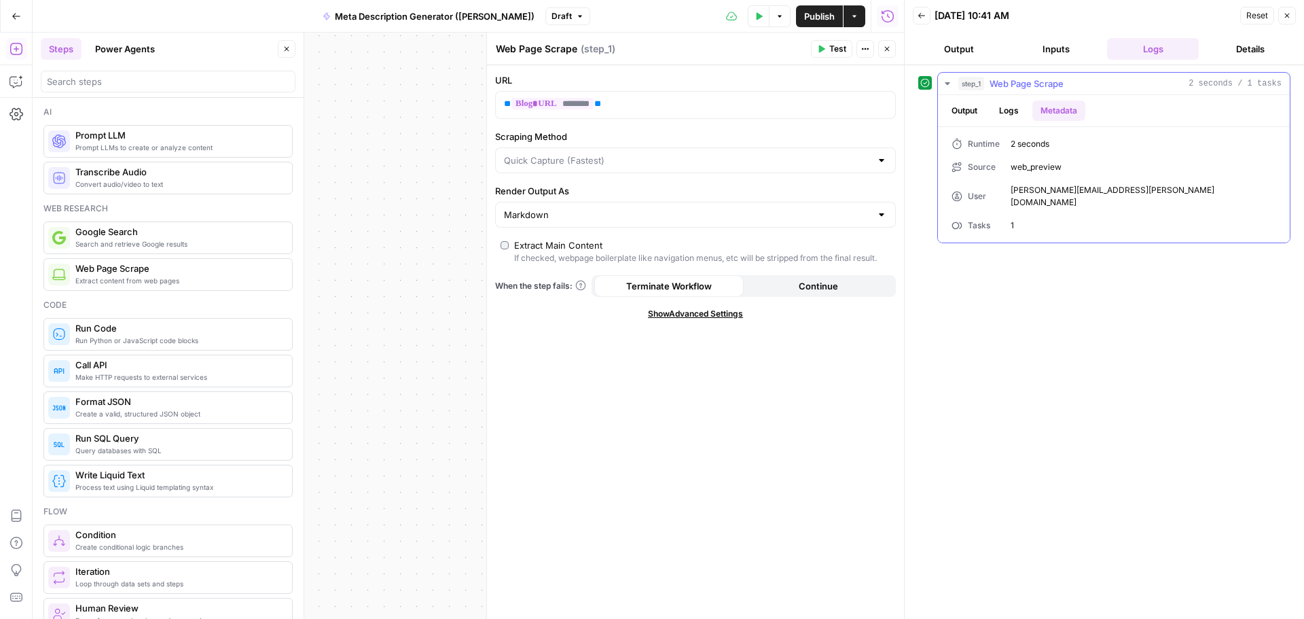
click at [1007, 124] on div "Output Logs Metadata" at bounding box center [1114, 110] width 352 height 31
click at [1009, 110] on button "Logs" at bounding box center [1009, 111] width 36 height 20
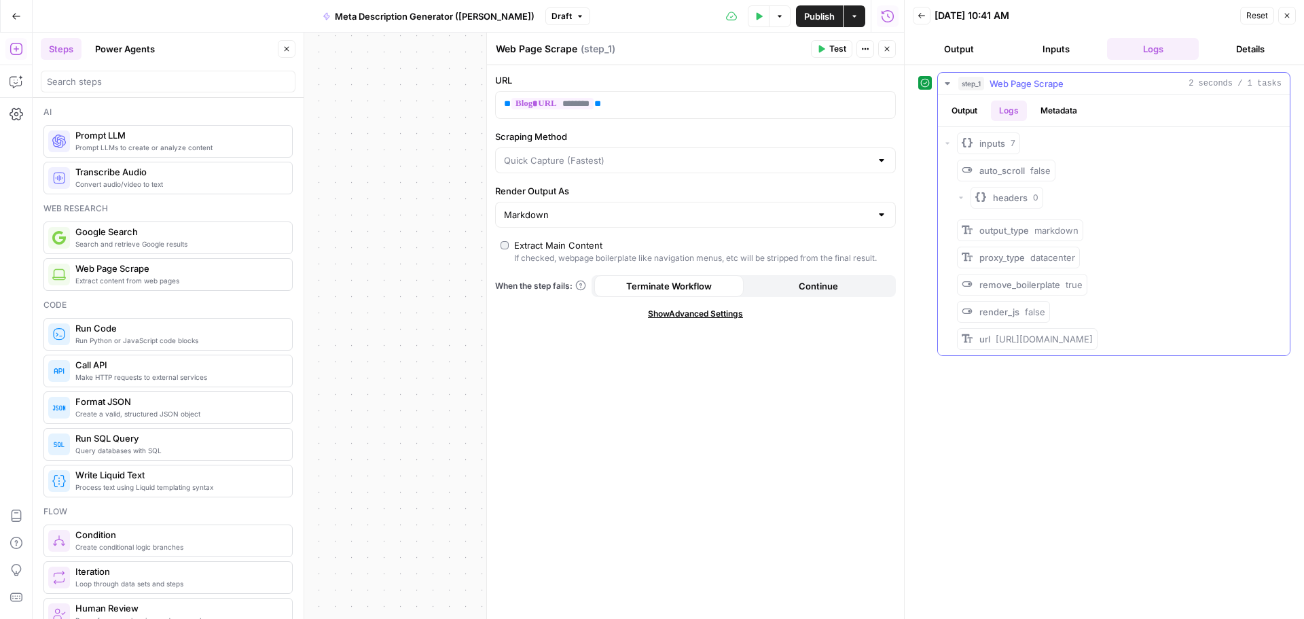
click at [965, 108] on button "Output" at bounding box center [965, 111] width 42 height 20
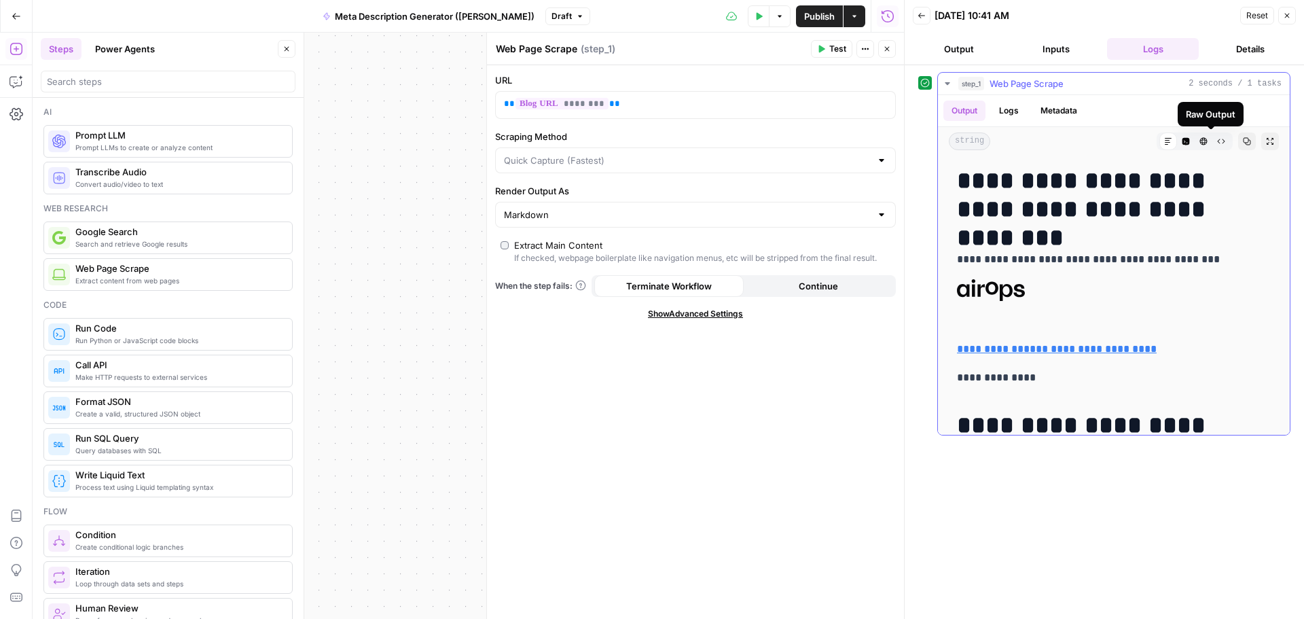
click at [1217, 141] on icon "button" at bounding box center [1221, 141] width 8 height 8
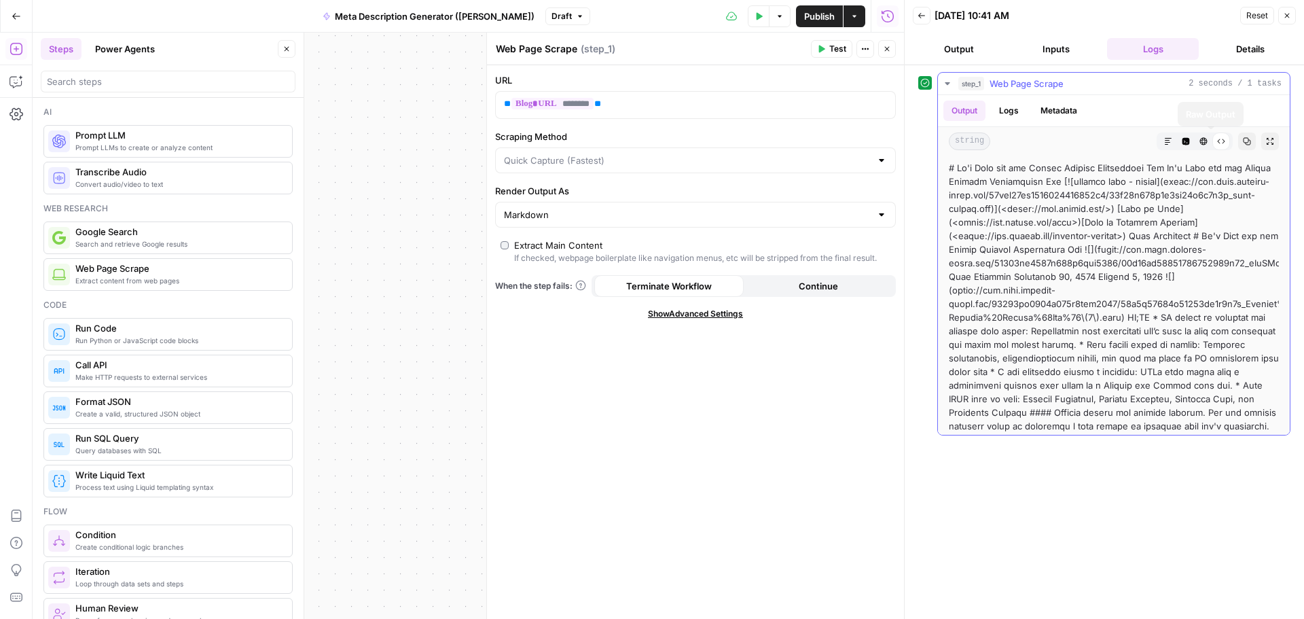
click at [1200, 139] on icon "button" at bounding box center [1204, 141] width 8 height 8
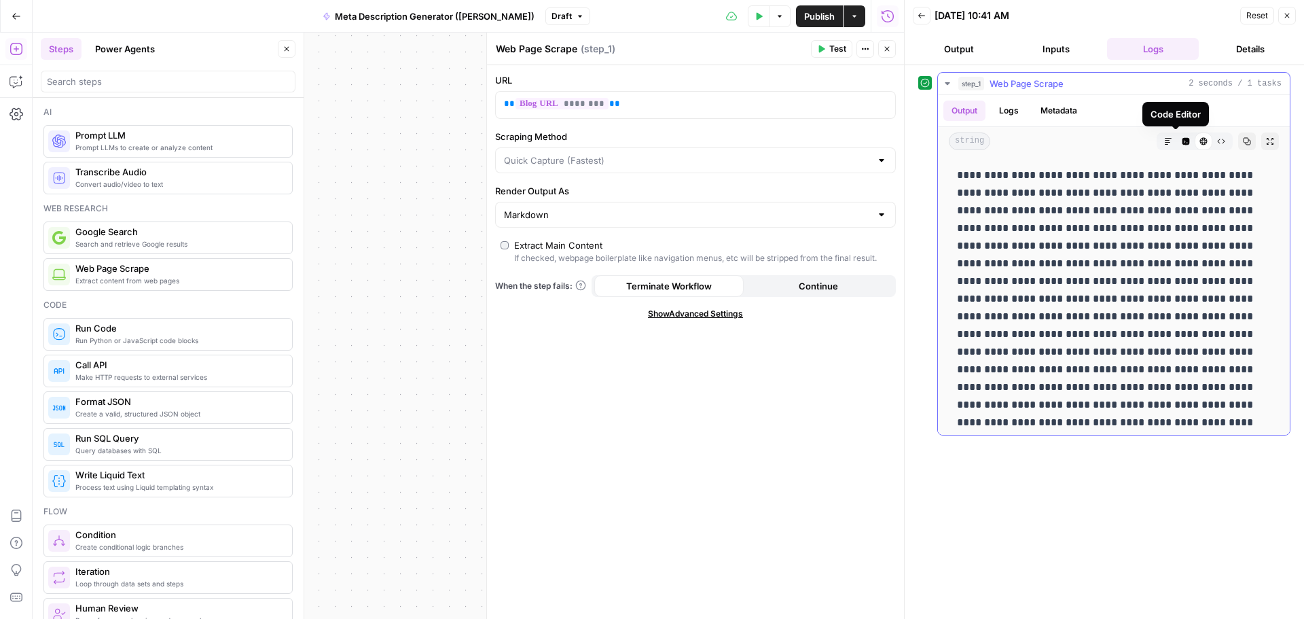
click at [1163, 139] on button "Markdown" at bounding box center [1169, 141] width 18 height 18
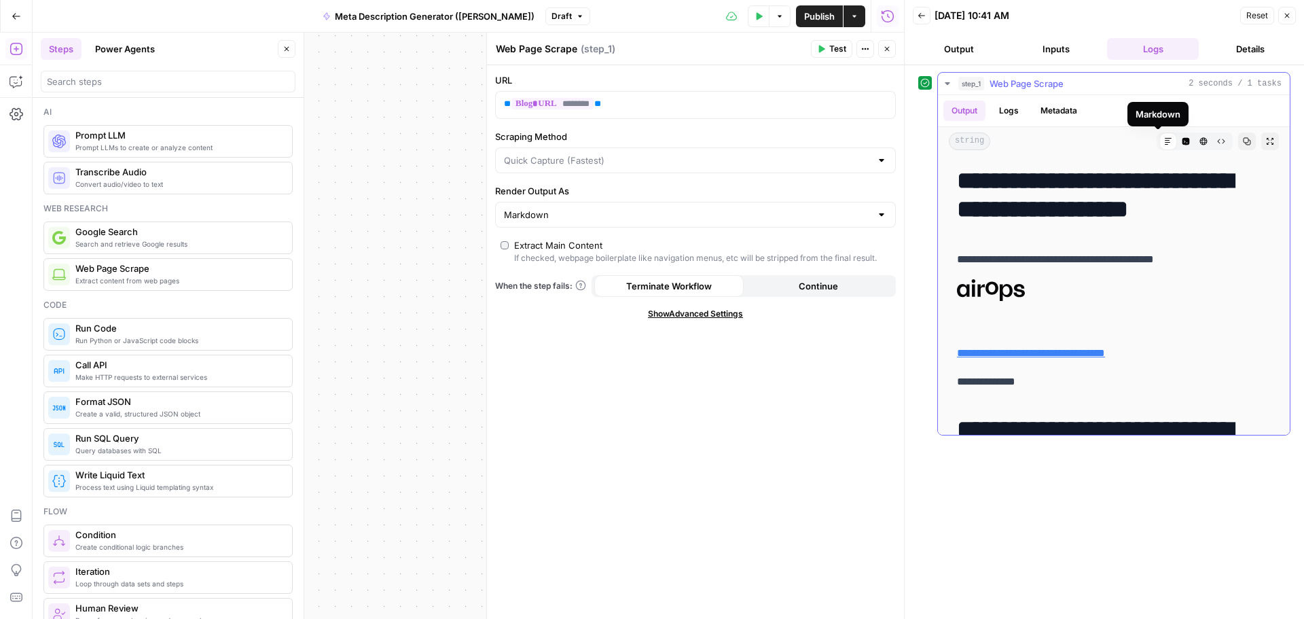
click at [1183, 143] on icon "button" at bounding box center [1186, 141] width 7 height 7
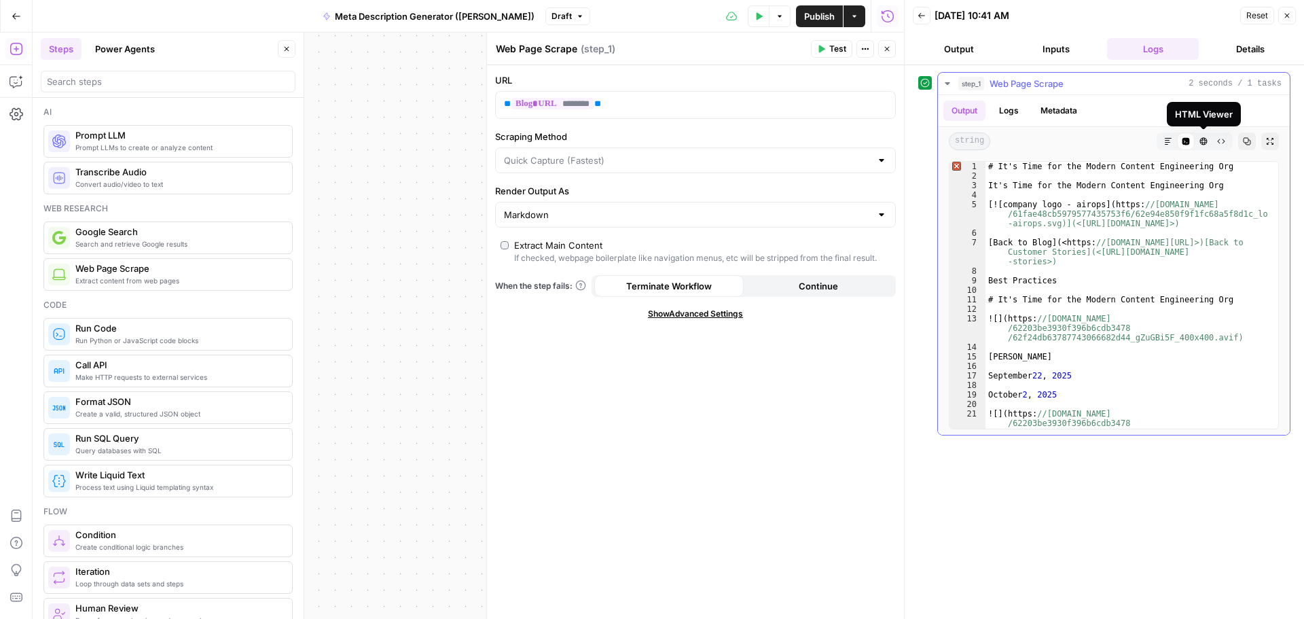
click at [1204, 141] on icon "button" at bounding box center [1204, 141] width 8 height 8
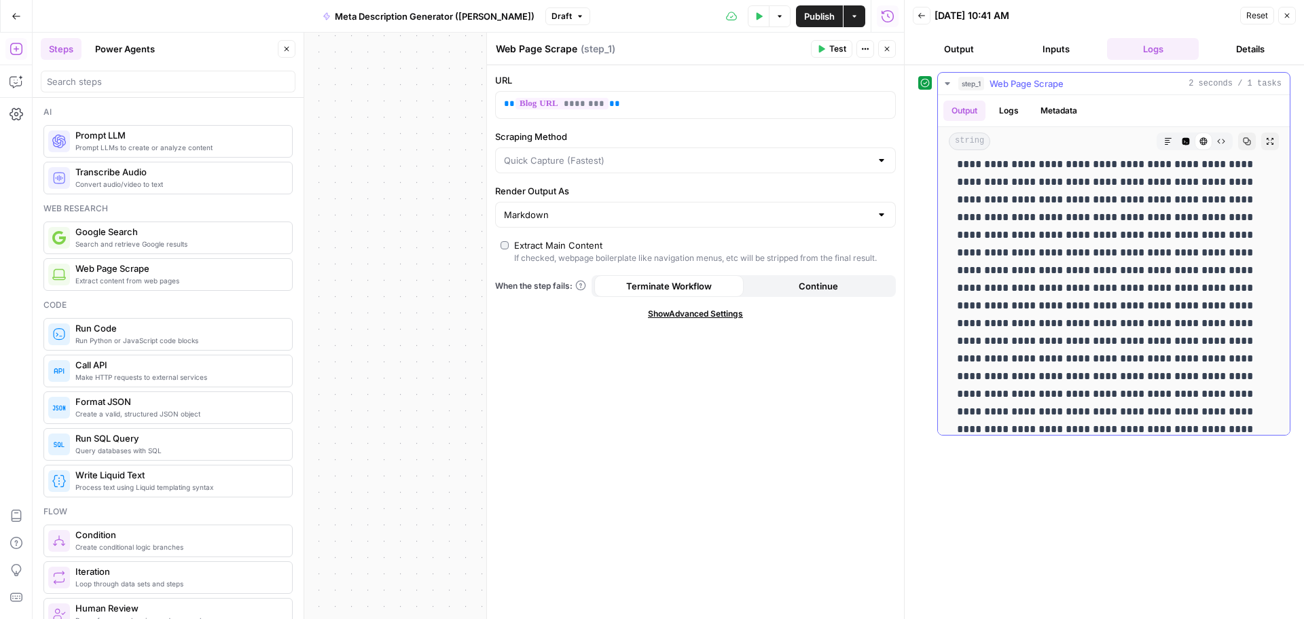
scroll to position [156, 0]
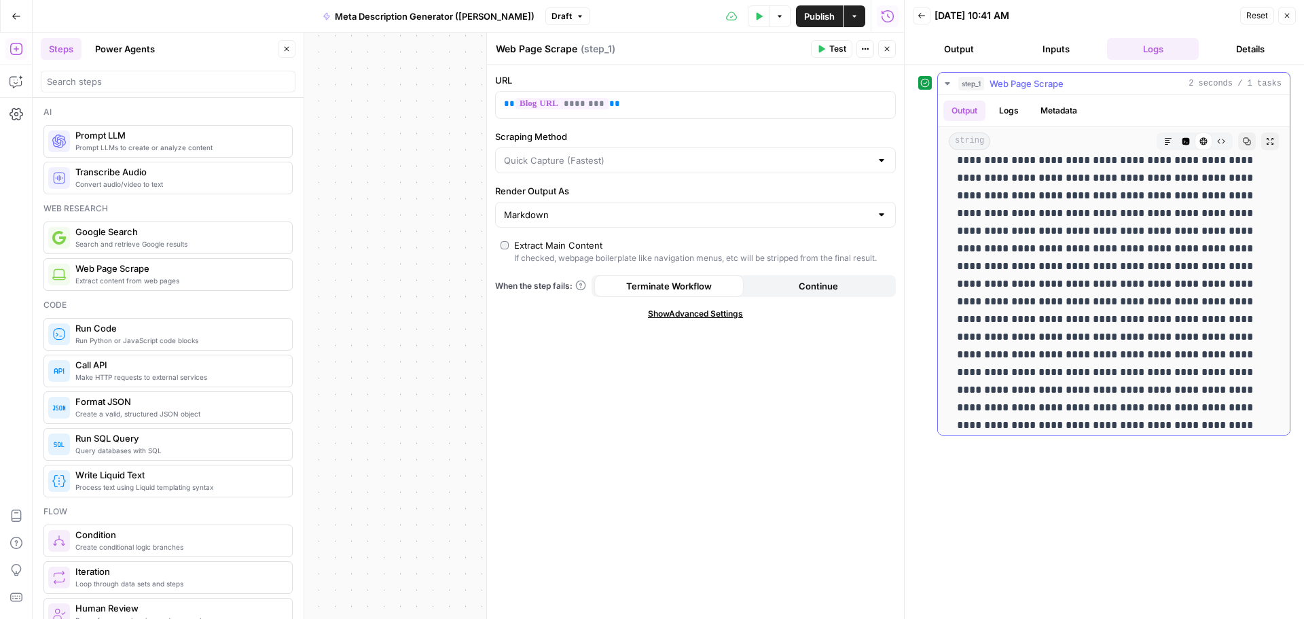
click at [1217, 138] on icon "button" at bounding box center [1221, 141] width 8 height 8
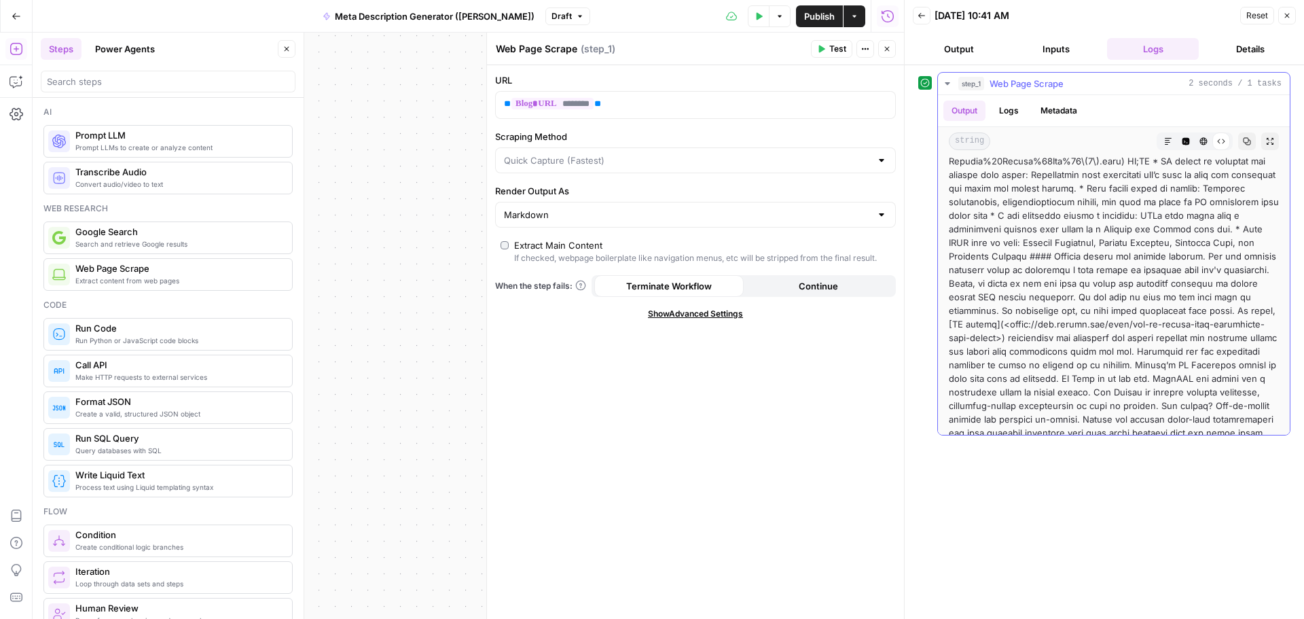
scroll to position [0, 0]
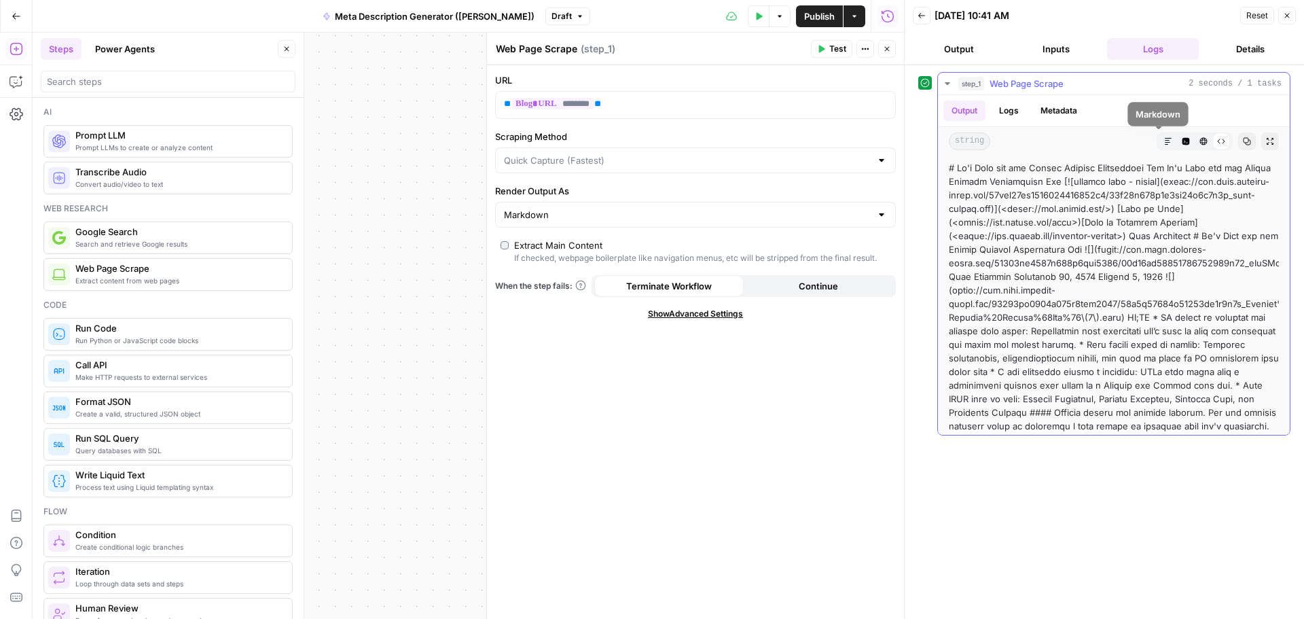
click at [1164, 141] on icon "button" at bounding box center [1168, 141] width 8 height 8
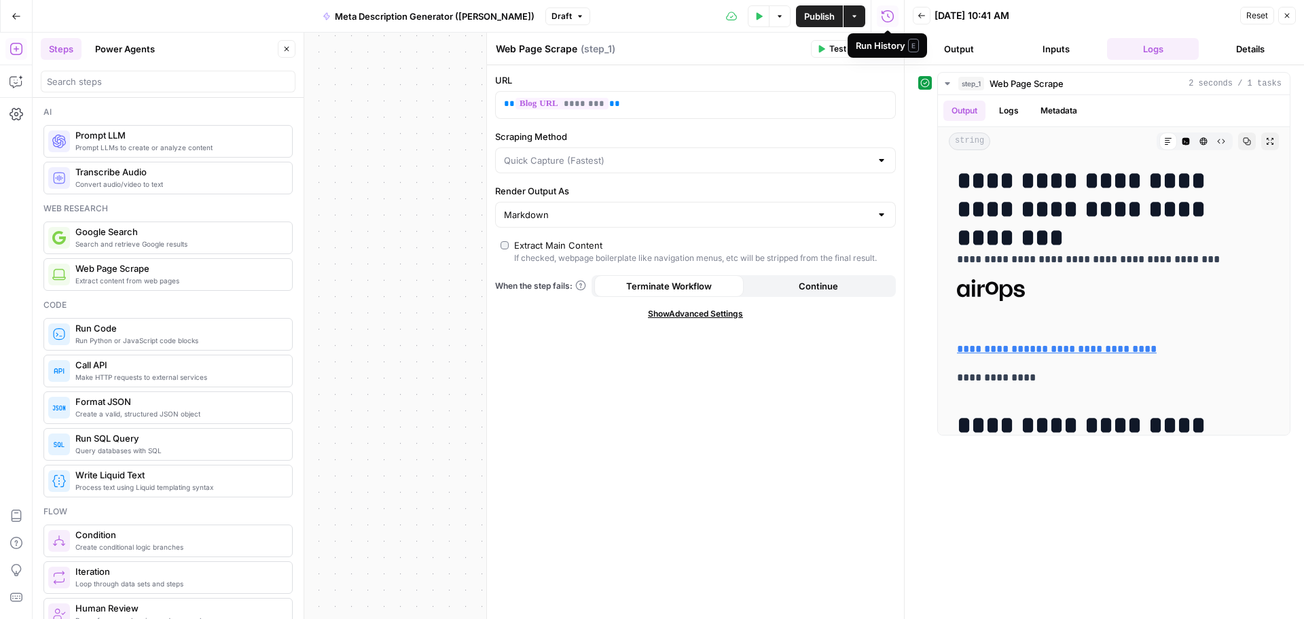
click at [890, 20] on icon "button" at bounding box center [888, 17] width 14 height 14
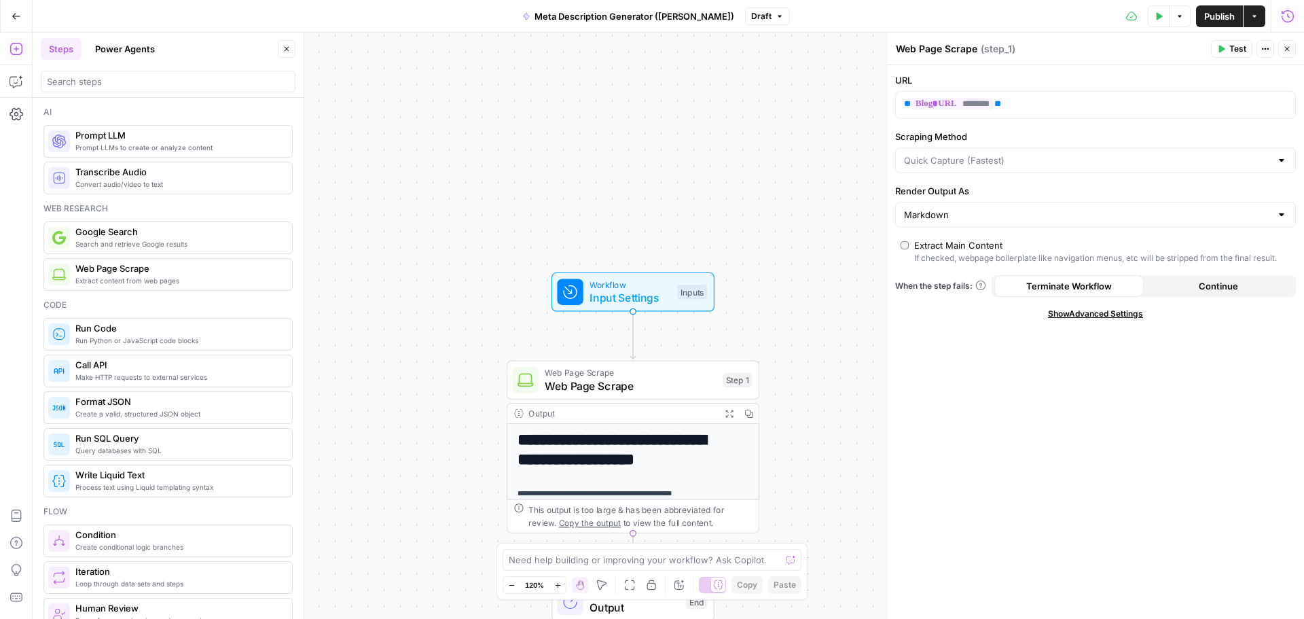
click at [1286, 18] on icon "button" at bounding box center [1288, 17] width 14 height 14
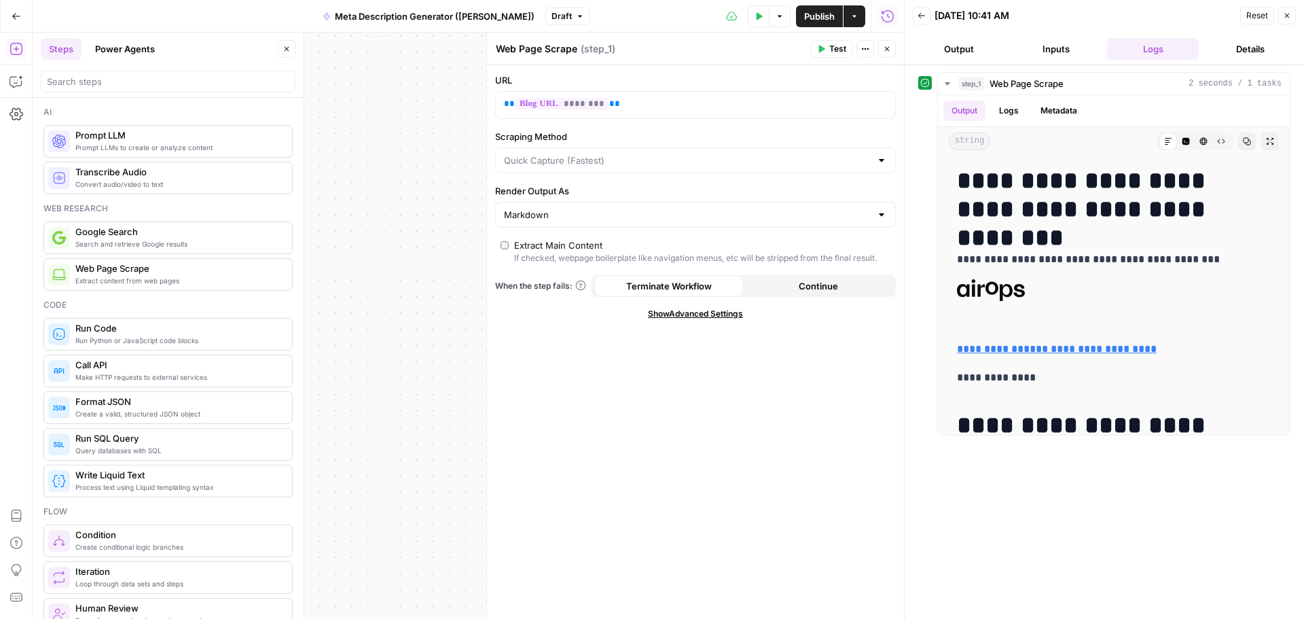
click at [962, 50] on button "Output" at bounding box center [959, 49] width 92 height 22
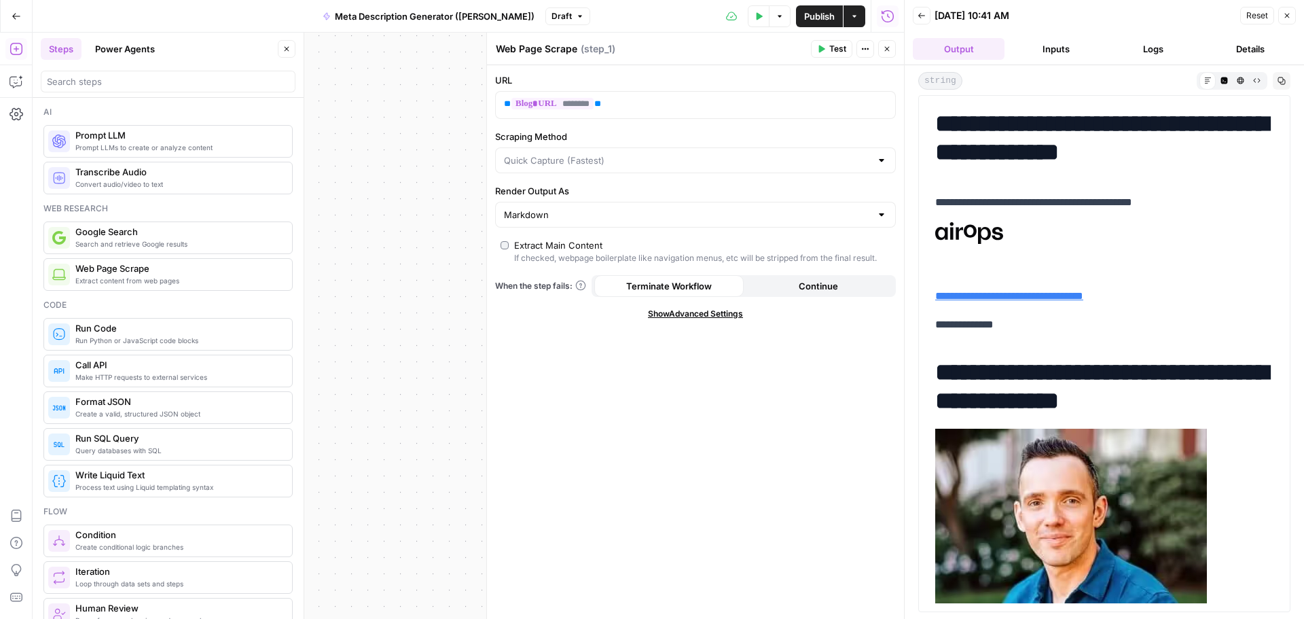
click at [1047, 54] on button "Inputs" at bounding box center [1056, 49] width 92 height 22
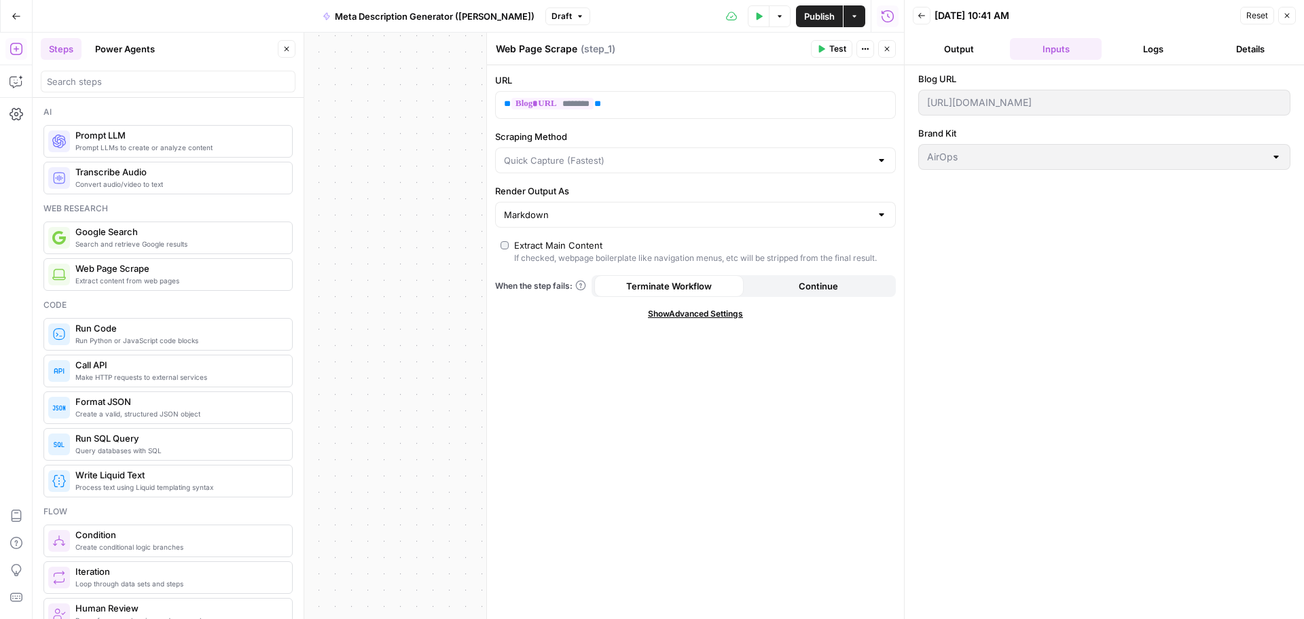
click at [1146, 46] on button "Logs" at bounding box center [1153, 49] width 92 height 22
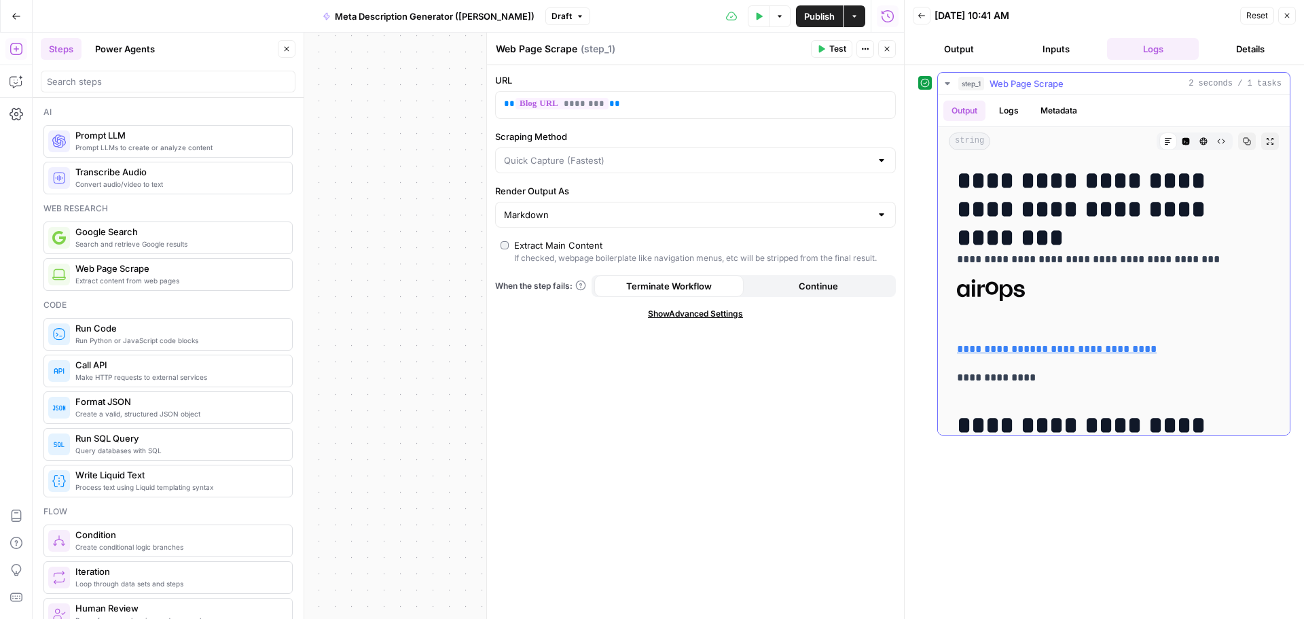
click at [945, 82] on icon "button" at bounding box center [947, 83] width 11 height 11
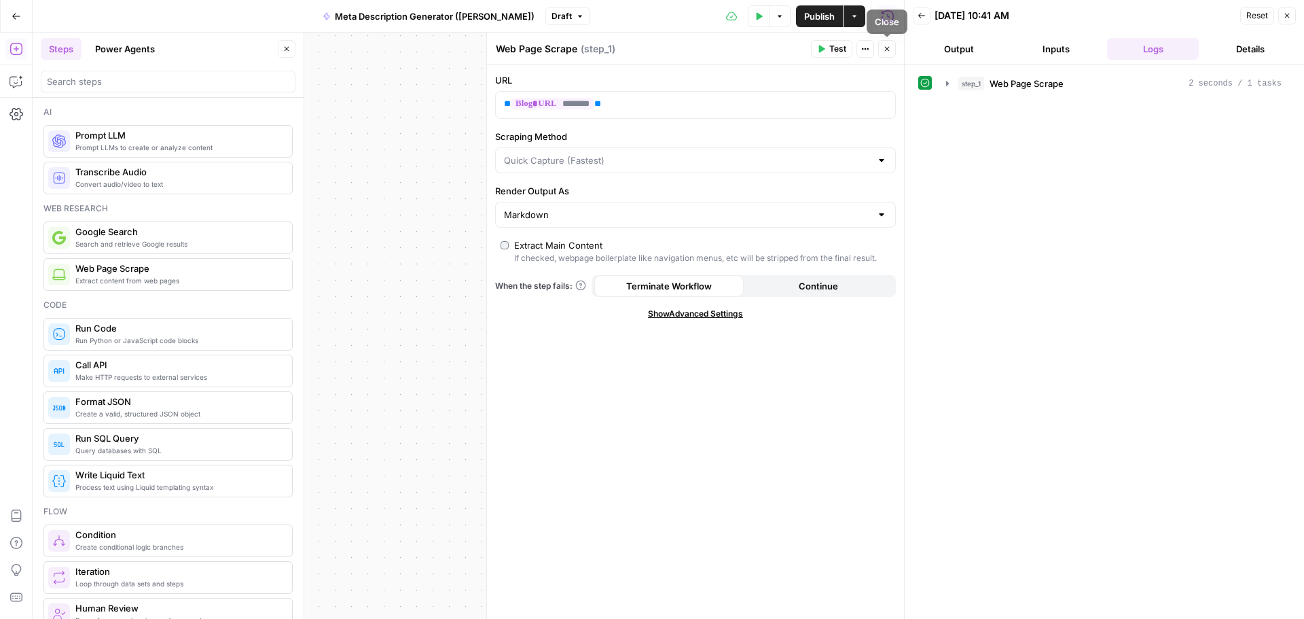
click at [886, 50] on icon "button" at bounding box center [887, 49] width 8 height 8
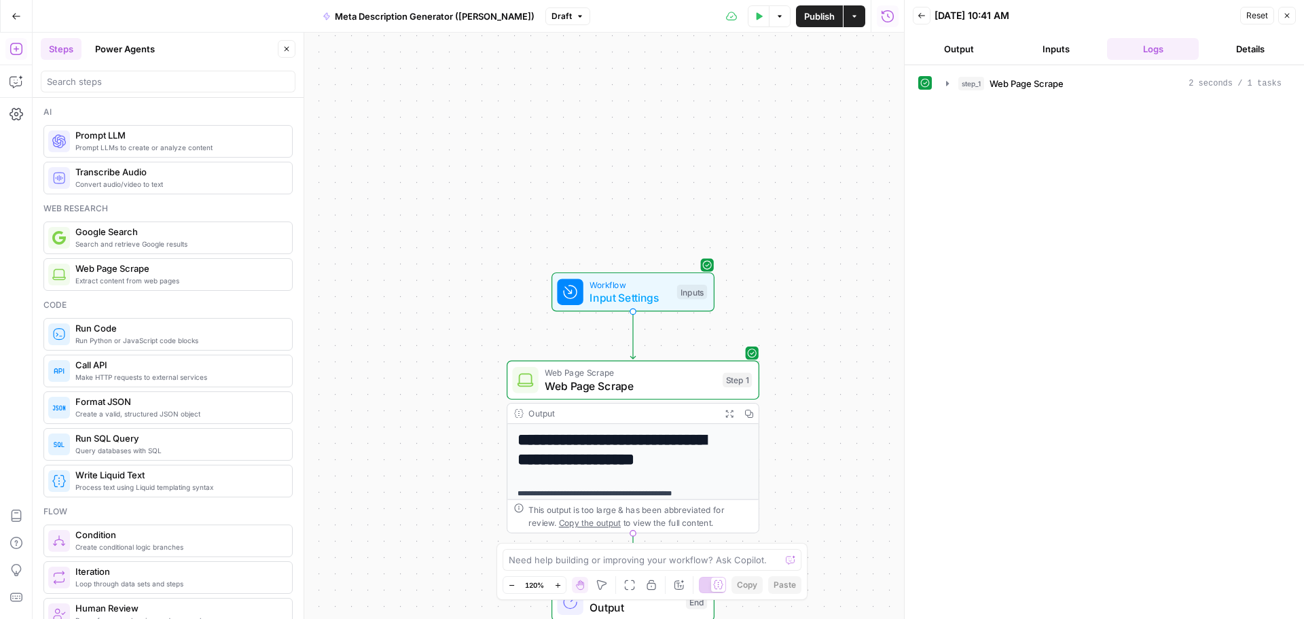
click at [925, 81] on icon at bounding box center [925, 83] width 10 height 10
click at [946, 84] on icon "button" at bounding box center [947, 83] width 3 height 5
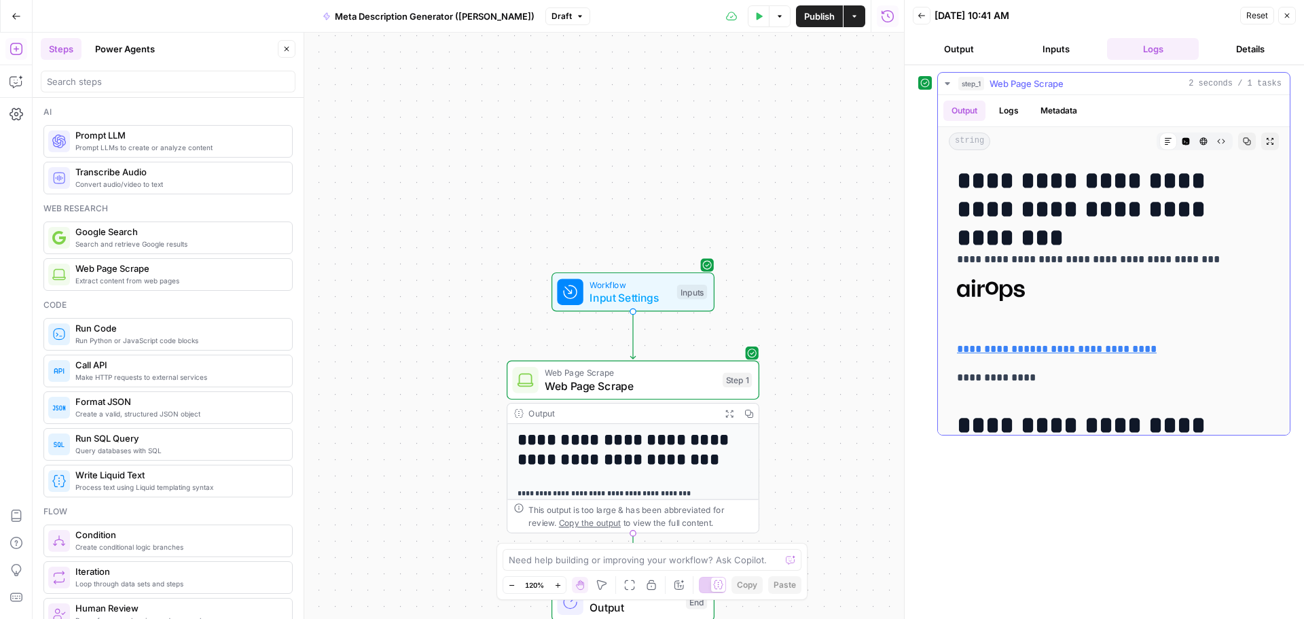
click at [952, 82] on icon "button" at bounding box center [947, 83] width 11 height 11
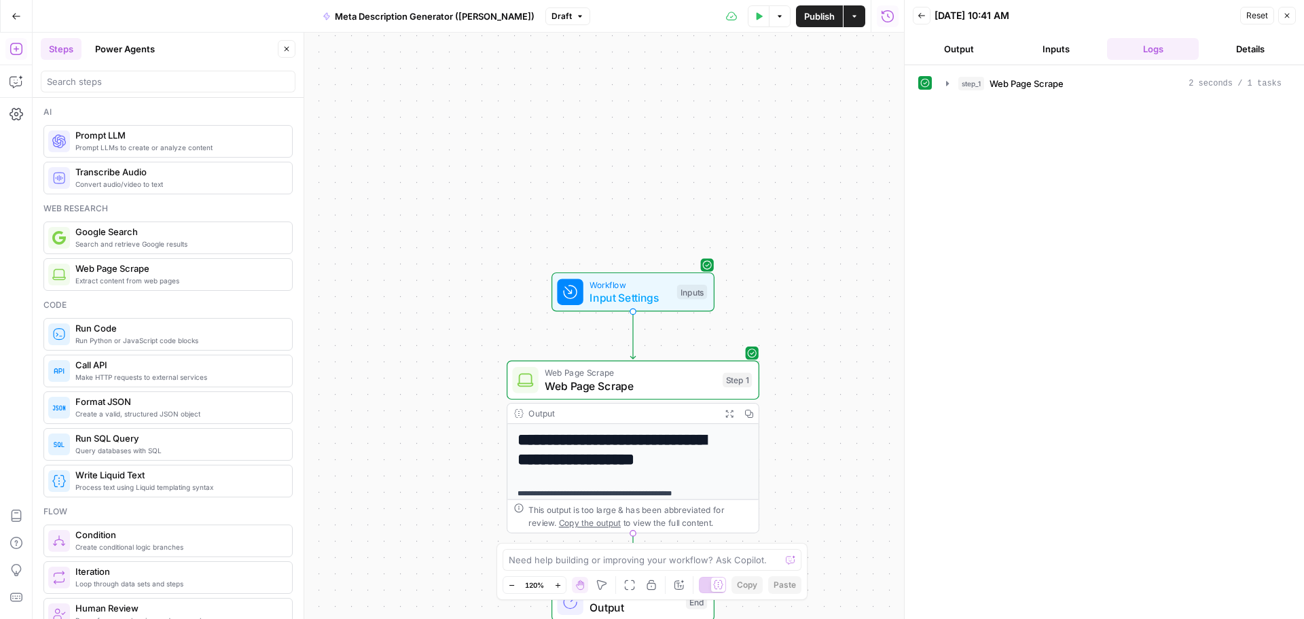
click at [1297, 15] on header "Back [DATE] 10:41 AM Reset Close Output Inputs Logs Details" at bounding box center [1104, 32] width 399 height 65
click at [1287, 15] on icon "button" at bounding box center [1287, 16] width 8 height 8
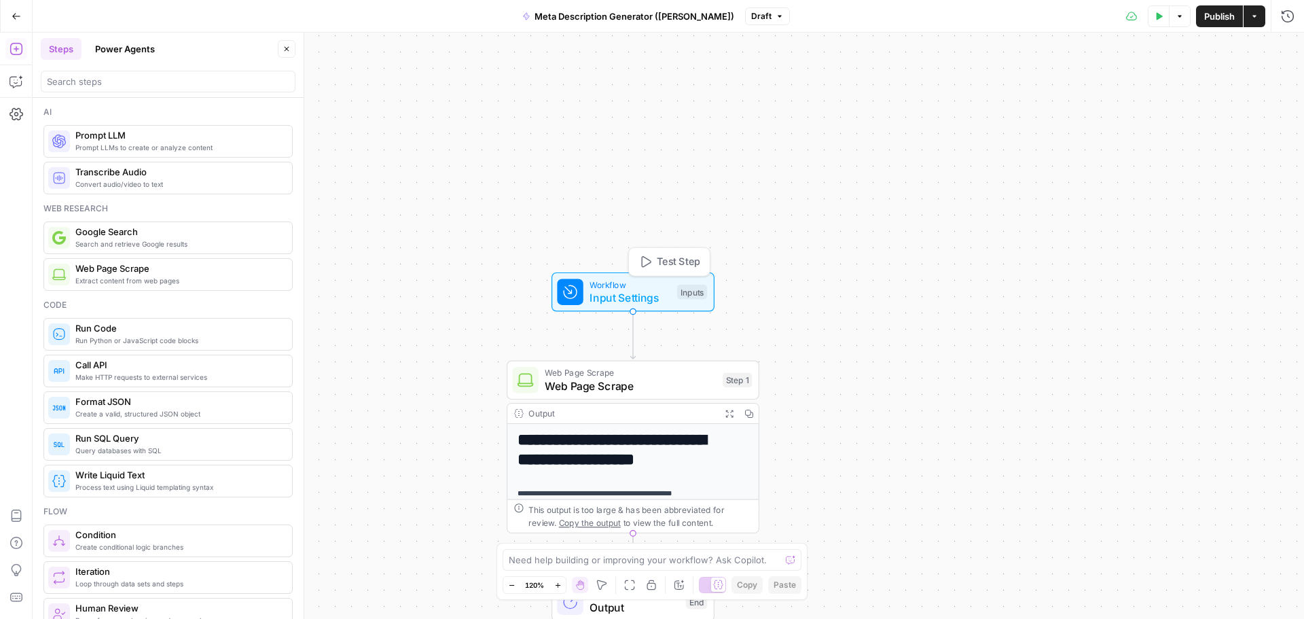
click at [632, 277] on div "Workflow Input Settings Inputs Test Step" at bounding box center [633, 291] width 163 height 39
click at [615, 387] on span "Web Page Scrape" at bounding box center [630, 386] width 171 height 16
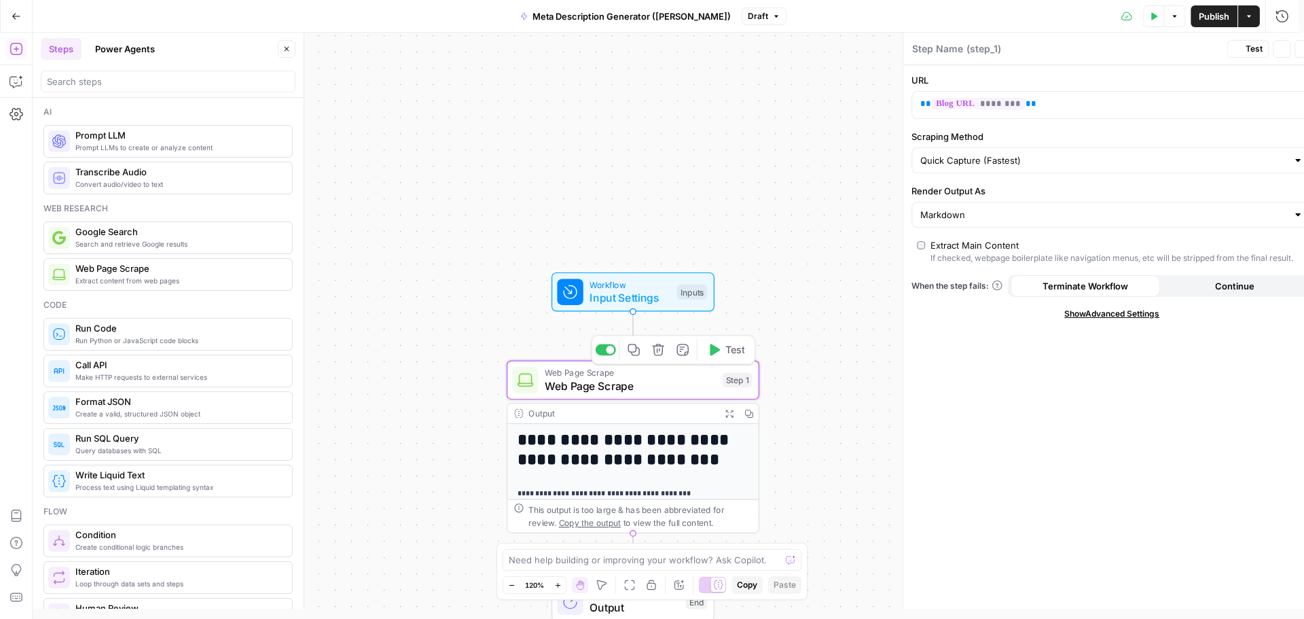
type textarea "Web Page Scrape"
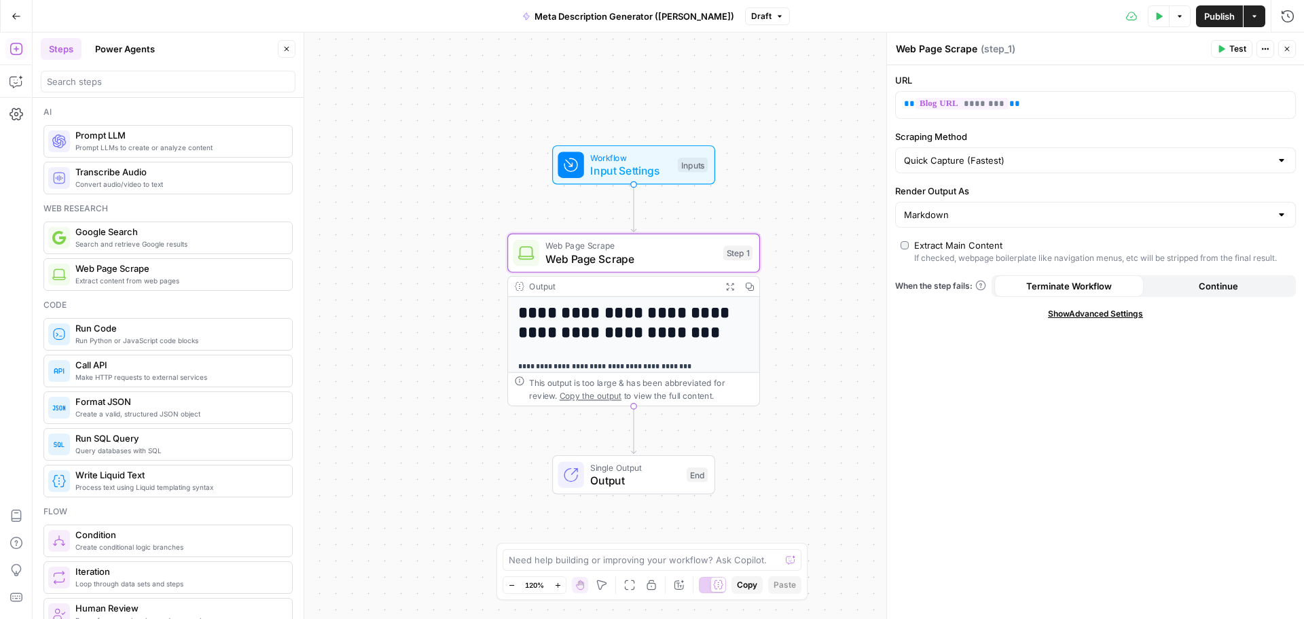
drag, startPoint x: 808, startPoint y: 358, endPoint x: 809, endPoint y: 231, distance: 127.0
click at [809, 231] on div "**********" at bounding box center [669, 326] width 1272 height 586
click at [1285, 50] on icon "button" at bounding box center [1287, 49] width 8 height 8
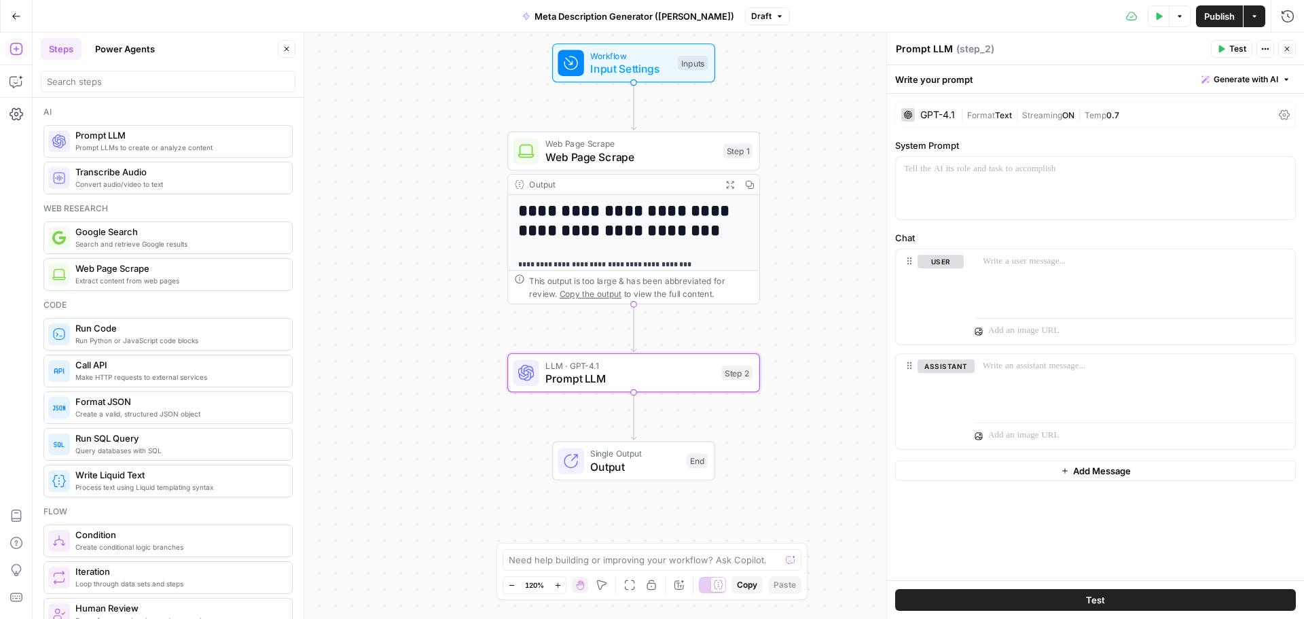
click at [932, 115] on div "GPT-4.1" at bounding box center [937, 115] width 35 height 10
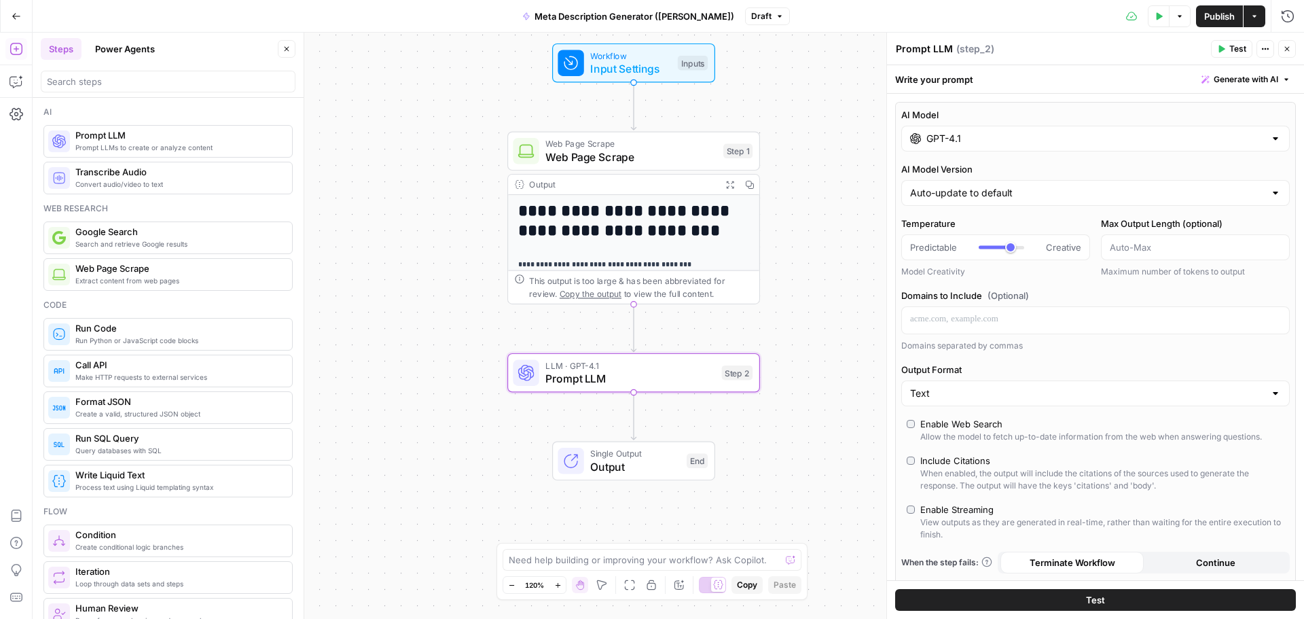
click at [1174, 142] on input "GPT-4.1" at bounding box center [1096, 139] width 338 height 14
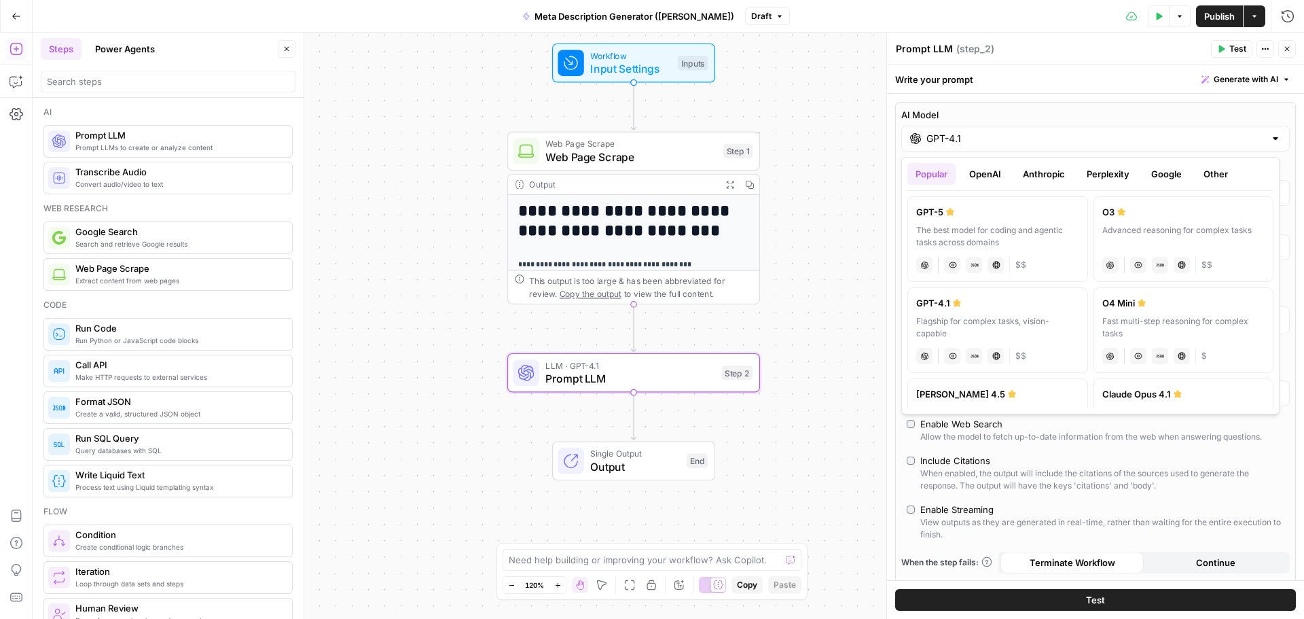
click at [1043, 317] on div "Flagship for complex tasks, vision-capable" at bounding box center [997, 327] width 163 height 24
click at [1270, 140] on div at bounding box center [1275, 139] width 11 height 14
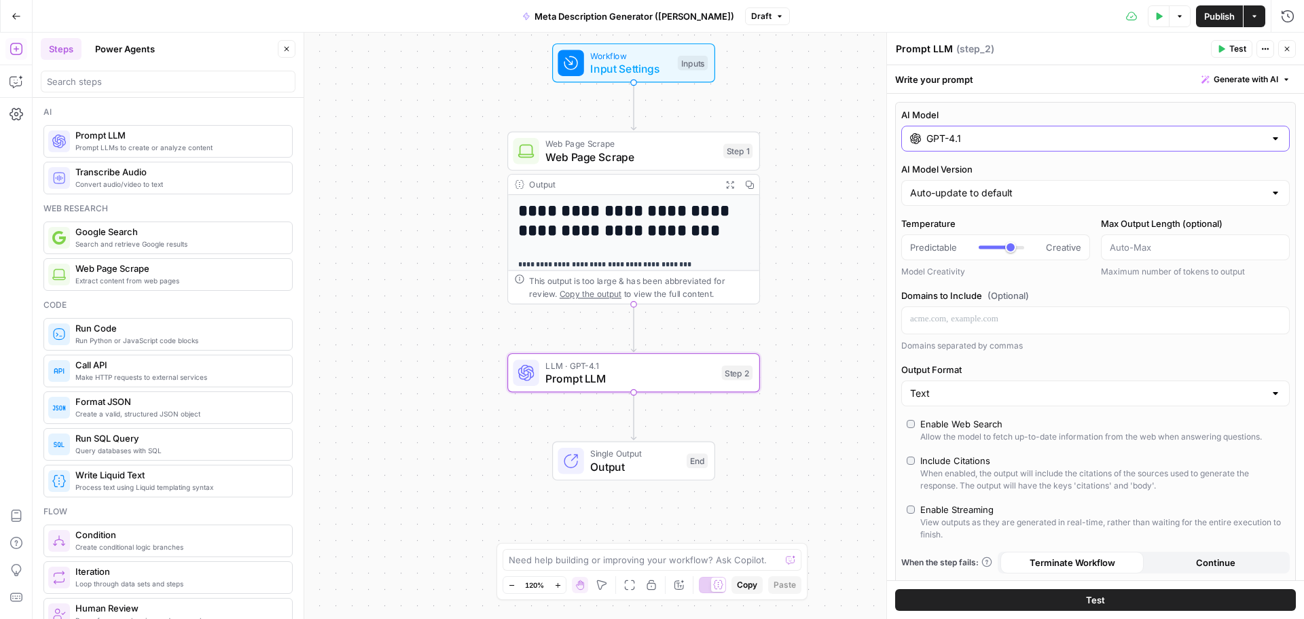
click at [1270, 140] on div at bounding box center [1275, 139] width 11 height 14
click at [1270, 137] on div at bounding box center [1275, 139] width 11 height 14
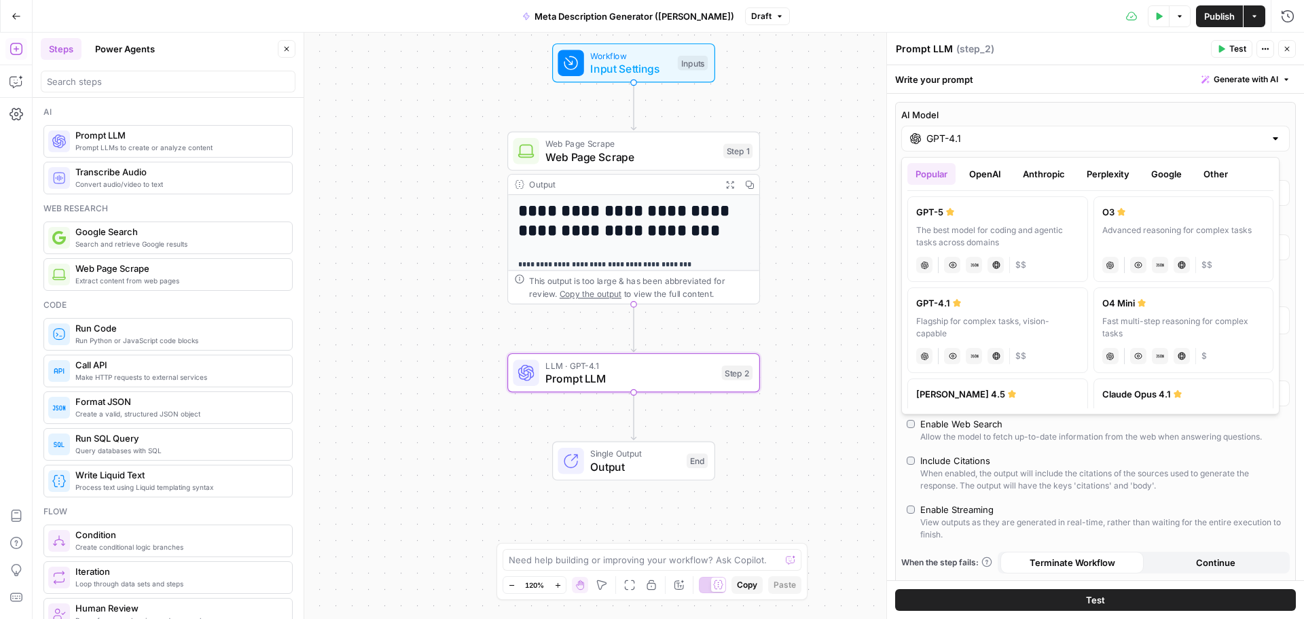
click at [1261, 145] on div "GPT-4.1" at bounding box center [1095, 139] width 389 height 26
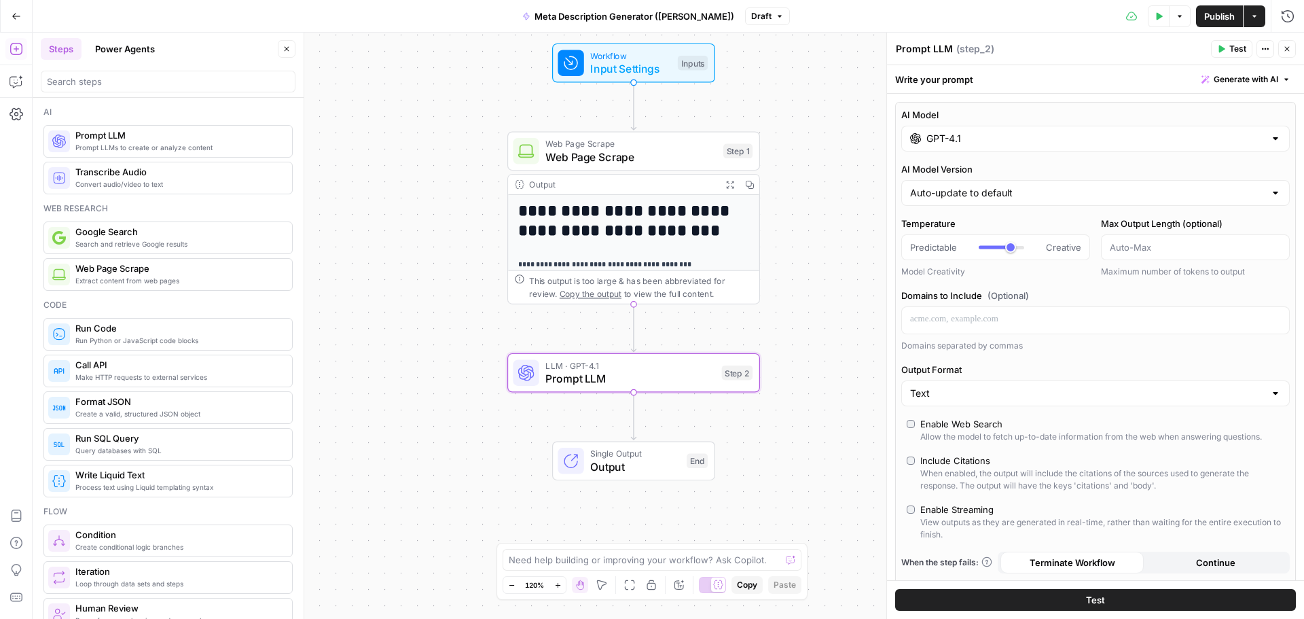
click at [939, 84] on div "Write your prompt Generate with AI" at bounding box center [1095, 79] width 417 height 28
click at [947, 51] on textarea "Prompt LLM" at bounding box center [924, 49] width 57 height 14
click at [1285, 79] on icon "button" at bounding box center [1287, 79] width 4 height 2
click at [1283, 78] on icon "button" at bounding box center [1287, 79] width 8 height 8
click at [1284, 52] on icon "button" at bounding box center [1287, 49] width 8 height 8
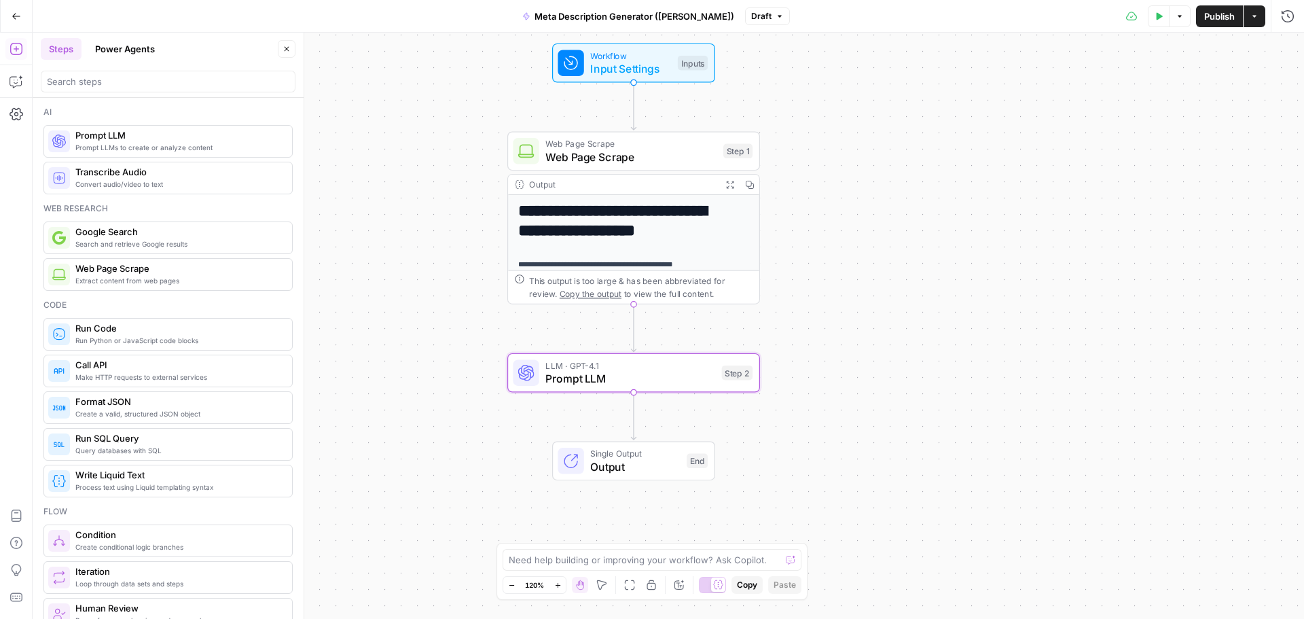
click at [660, 370] on span "Prompt LLM" at bounding box center [630, 378] width 170 height 16
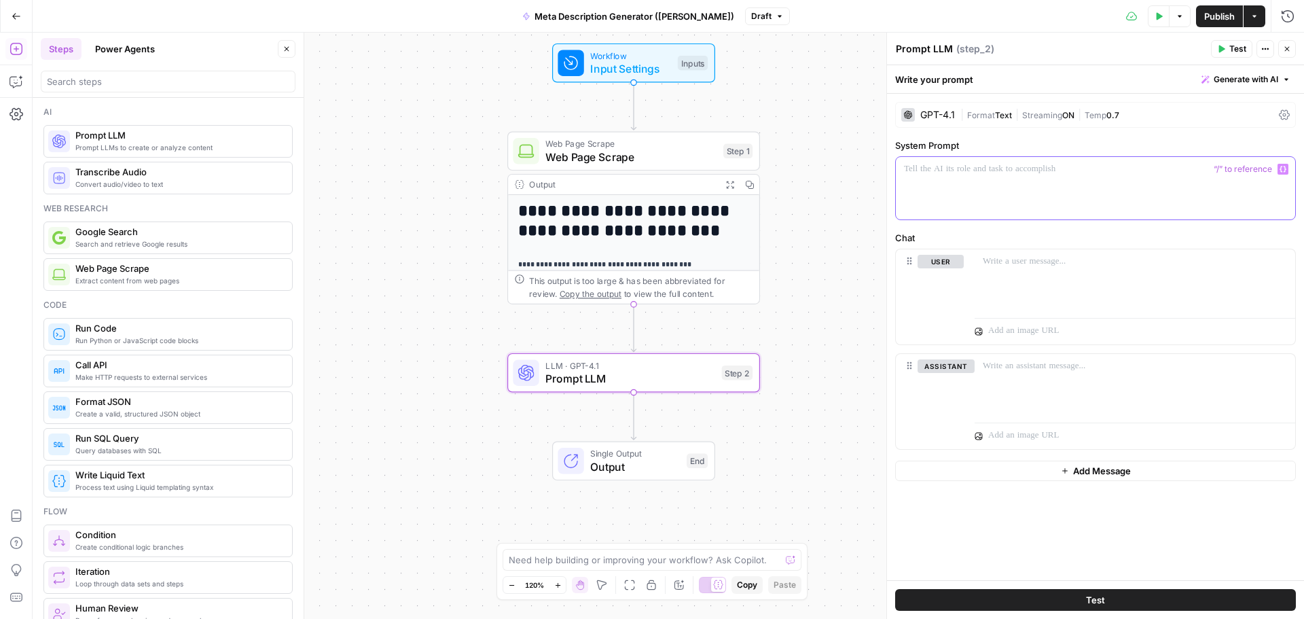
click at [980, 173] on p at bounding box center [1095, 169] width 383 height 14
click at [993, 175] on p at bounding box center [1095, 169] width 383 height 14
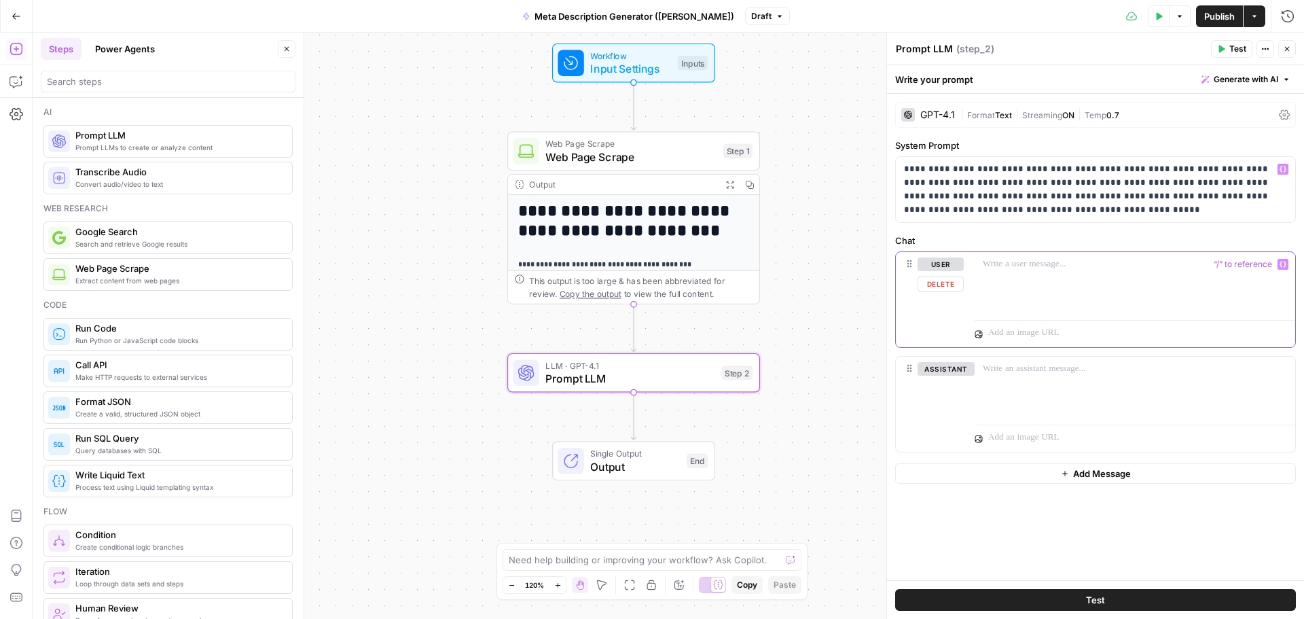
click at [999, 272] on div at bounding box center [1135, 283] width 321 height 62
click at [997, 268] on p at bounding box center [1135, 264] width 304 height 14
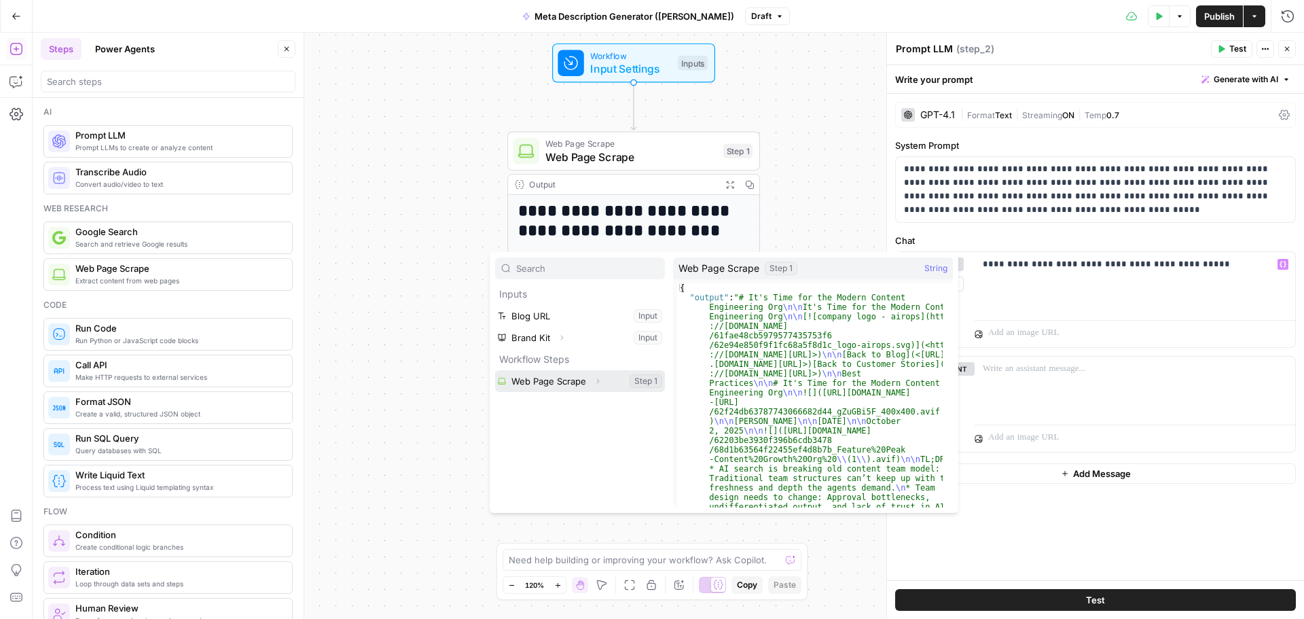
click at [560, 387] on button "Select variable Web Page Scrape" at bounding box center [580, 381] width 170 height 22
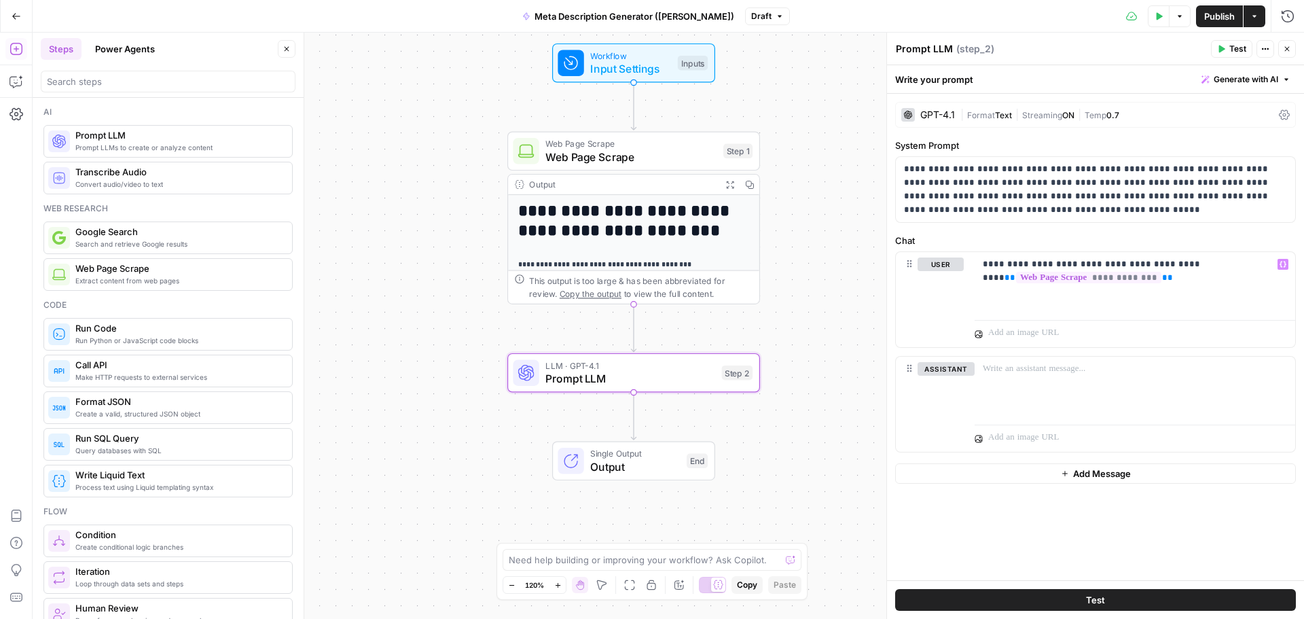
click at [932, 48] on textarea "Prompt LLM" at bounding box center [924, 49] width 57 height 14
type textarea "Meta Description Generator"
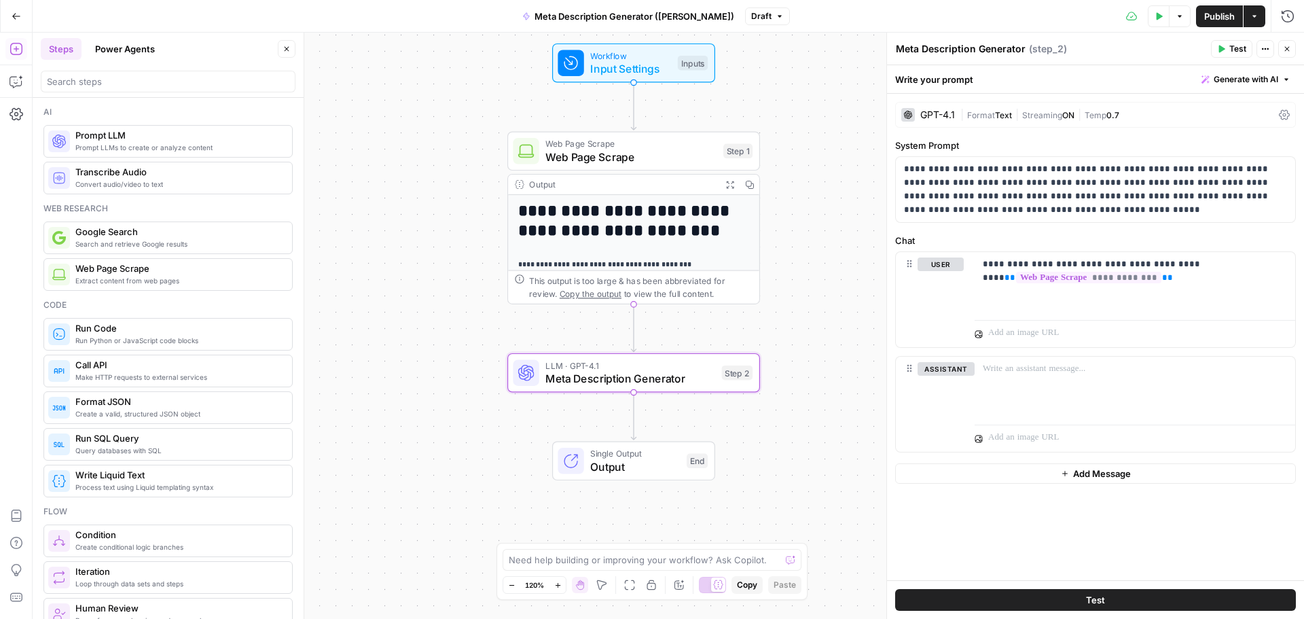
click at [1092, 48] on div "Meta Description Generator Meta Description Generator ( step_2 )" at bounding box center [1051, 48] width 312 height 15
click at [1289, 14] on icon "button" at bounding box center [1288, 17] width 14 height 14
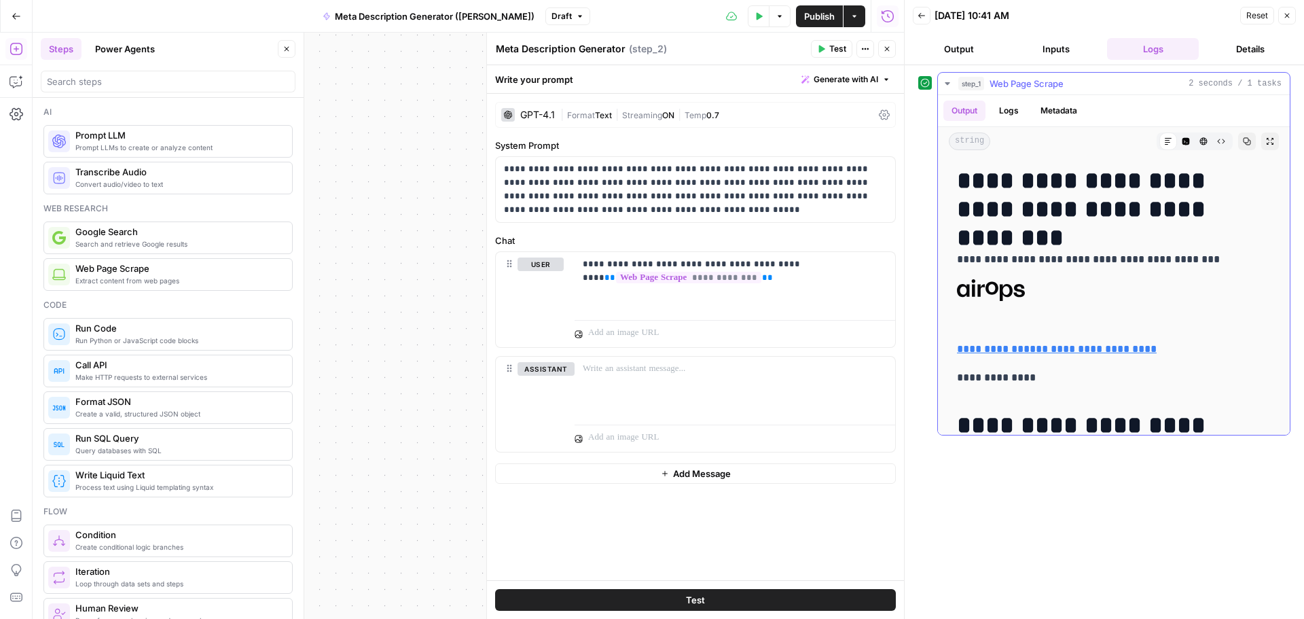
click at [1005, 109] on button "Logs" at bounding box center [1009, 111] width 36 height 20
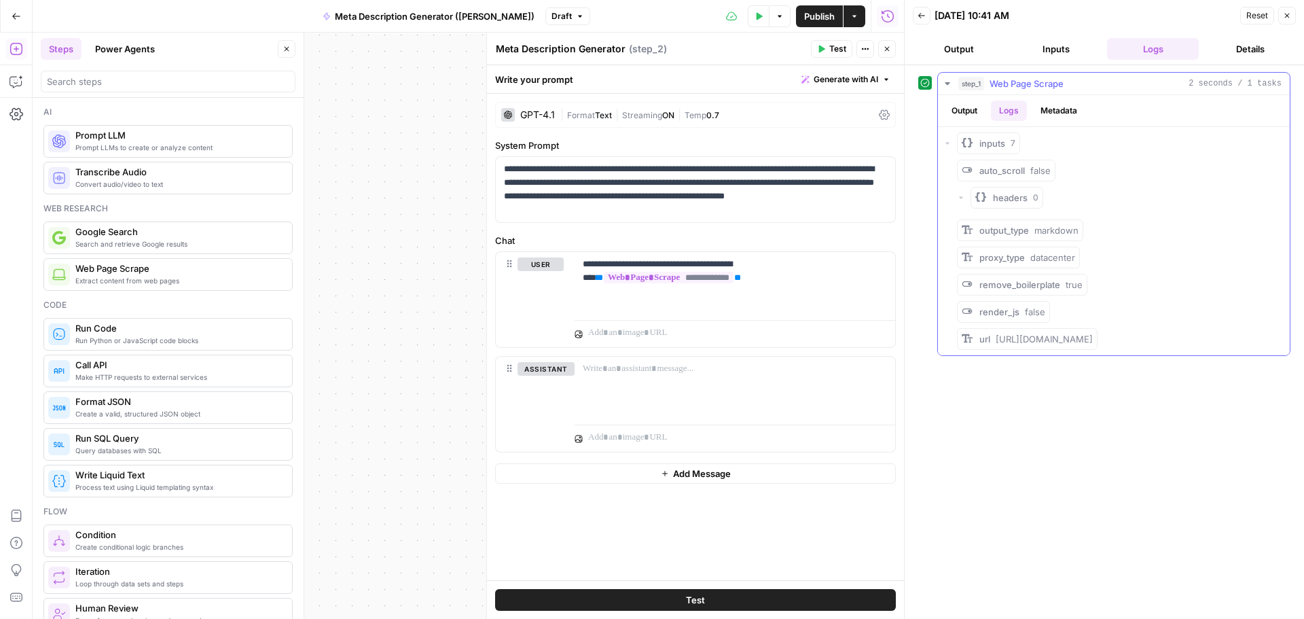
click at [955, 104] on button "Output" at bounding box center [965, 111] width 42 height 20
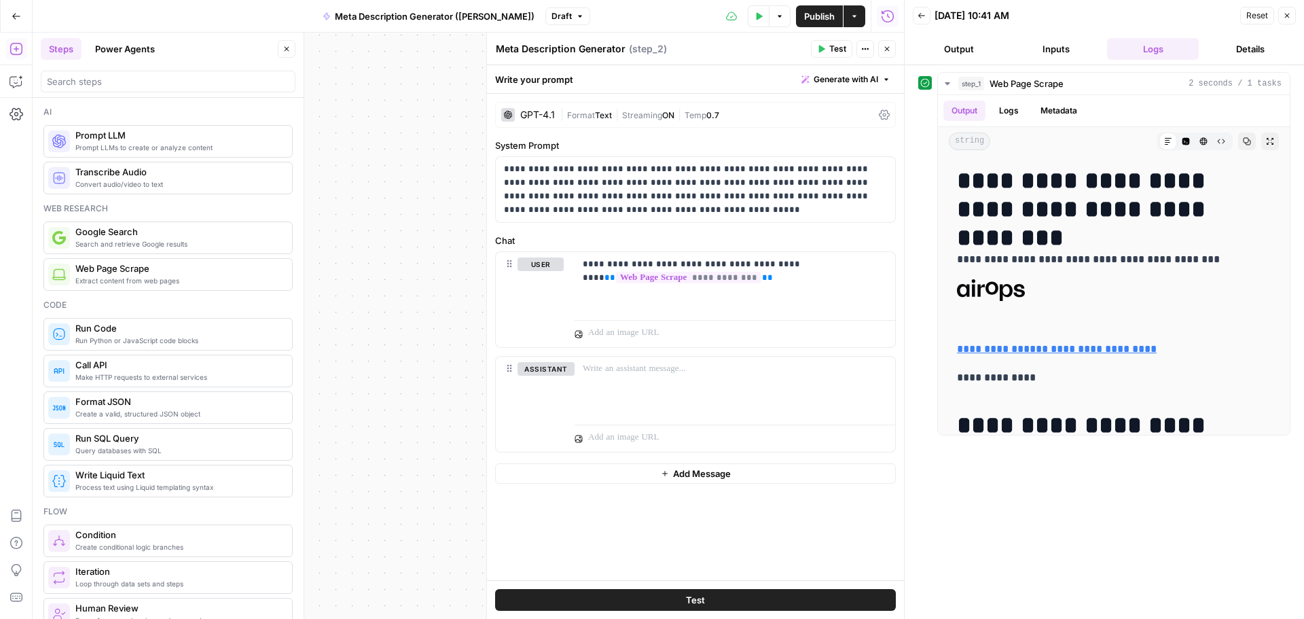
click at [928, 13] on button "Back" at bounding box center [922, 16] width 18 height 18
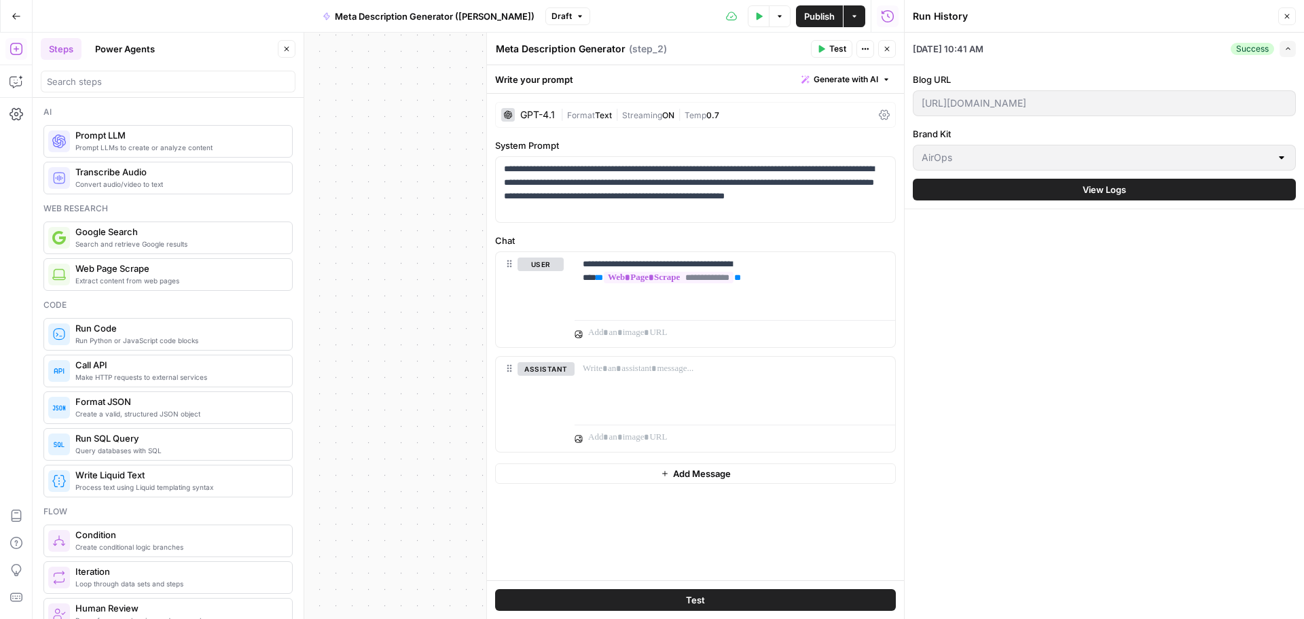
click at [1288, 16] on icon "button" at bounding box center [1287, 16] width 5 height 5
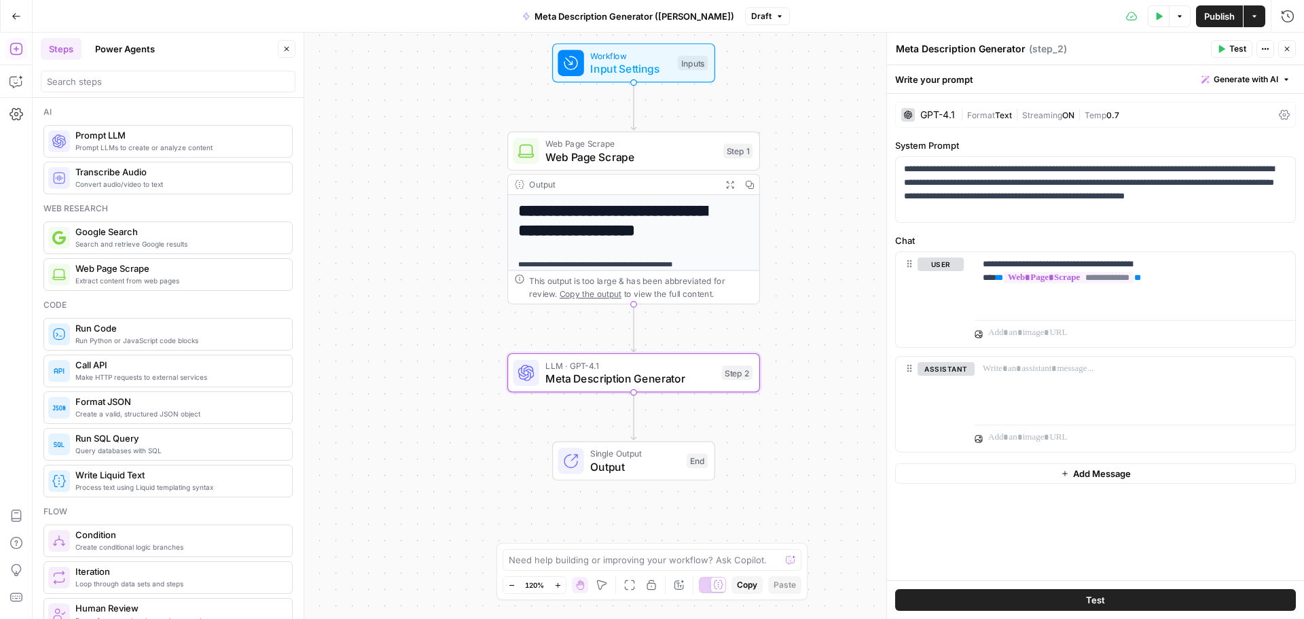
click at [1266, 48] on icon "button" at bounding box center [1265, 49] width 8 height 8
click at [1115, 52] on div "Meta Description Generator Meta Description Generator ( step_2 )" at bounding box center [1051, 48] width 312 height 15
click at [1230, 46] on span "Test" at bounding box center [1238, 49] width 17 height 12
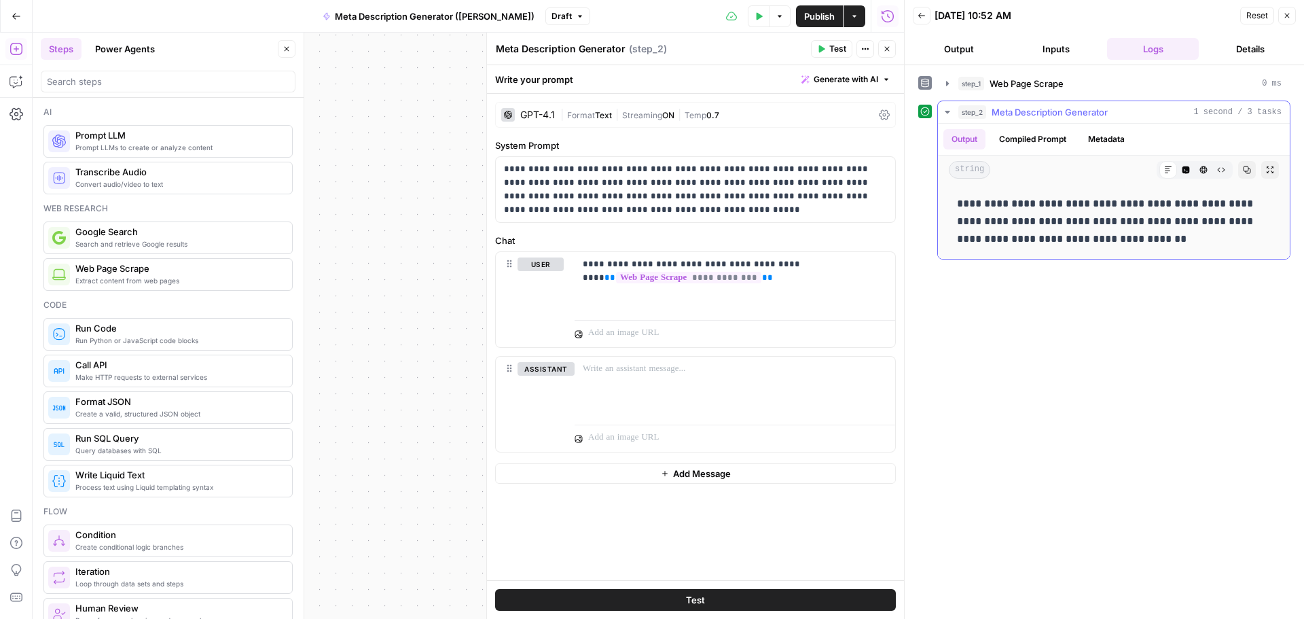
click at [1034, 139] on button "Compiled Prompt" at bounding box center [1033, 139] width 84 height 20
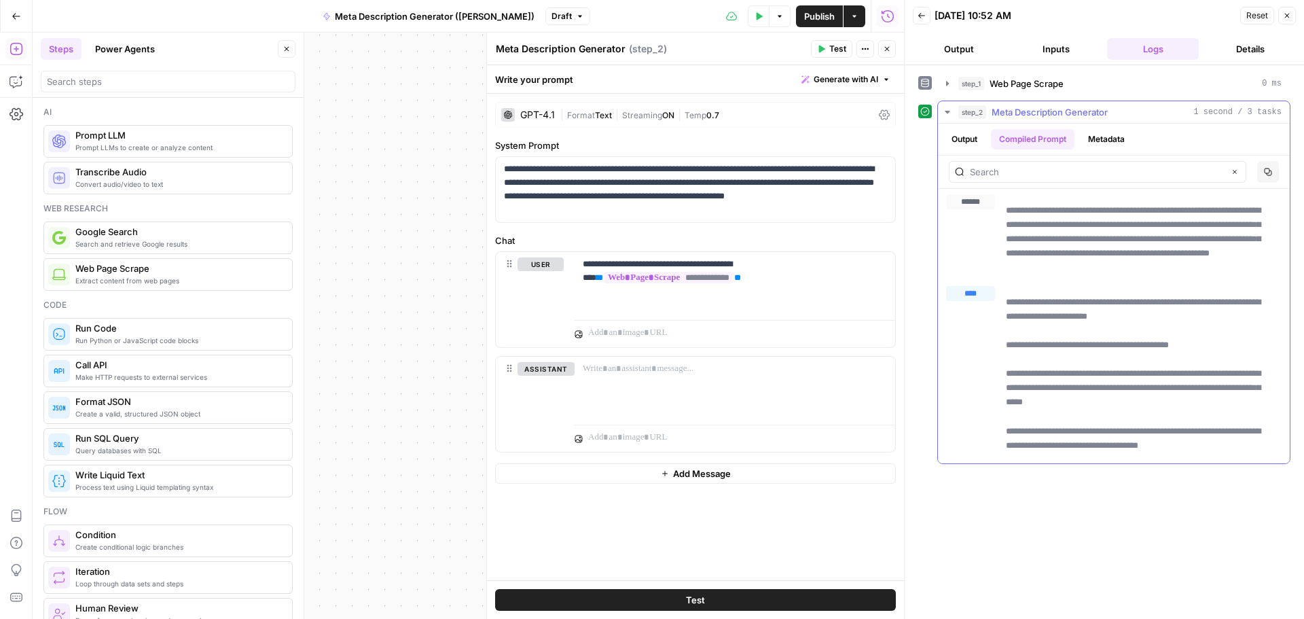
click at [961, 141] on button "Output" at bounding box center [965, 139] width 42 height 20
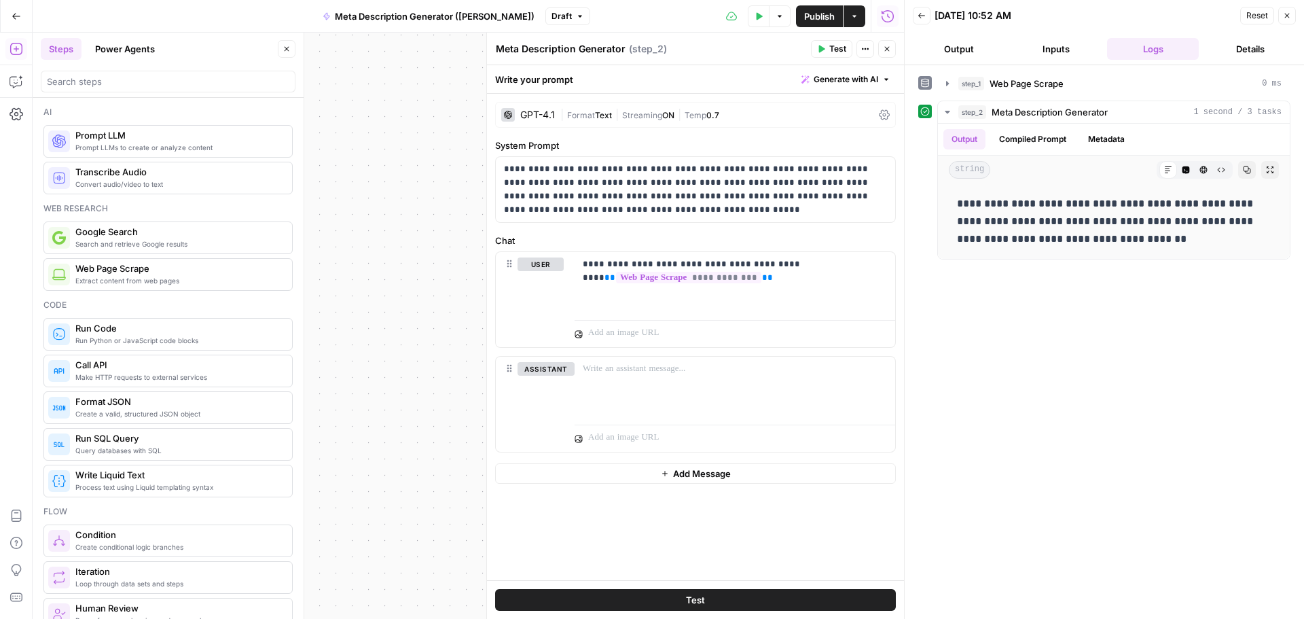
click at [1289, 17] on icon "button" at bounding box center [1287, 16] width 8 height 8
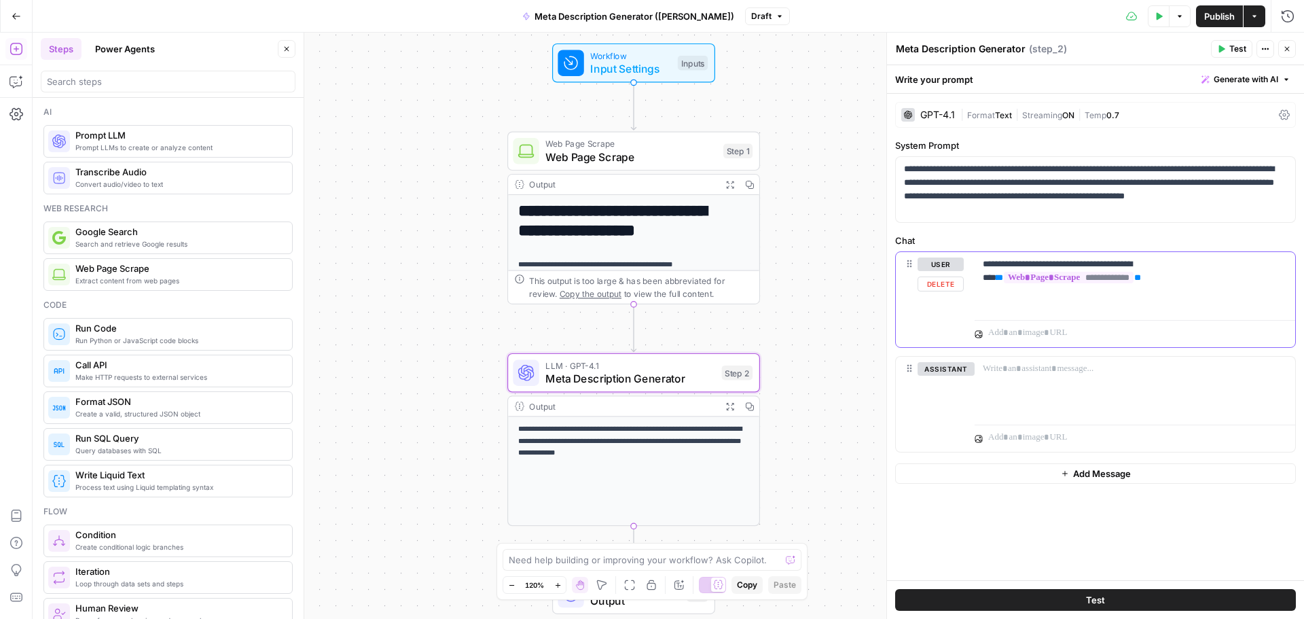
click at [1010, 304] on div "**********" at bounding box center [1135, 283] width 321 height 62
click at [1164, 276] on p "**********" at bounding box center [1135, 270] width 304 height 27
click at [1056, 298] on div "**********" at bounding box center [1135, 283] width 321 height 62
click at [1146, 279] on p "**********" at bounding box center [1135, 270] width 304 height 27
click at [1231, 47] on span "Test" at bounding box center [1238, 49] width 17 height 12
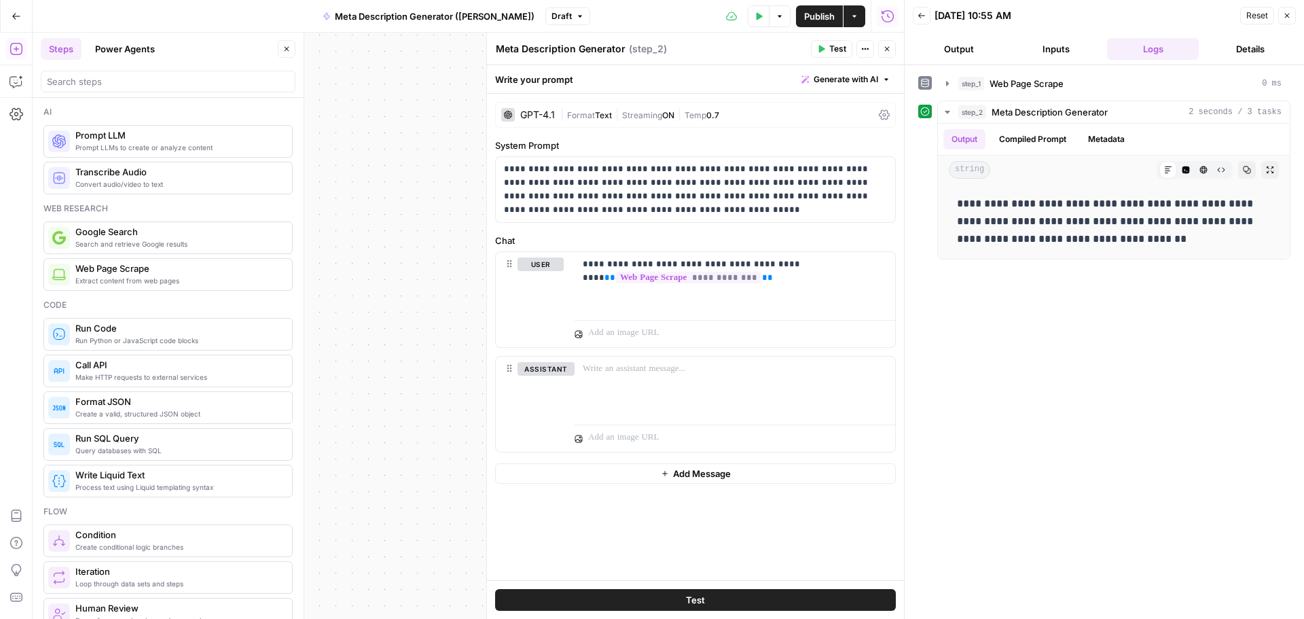
click at [882, 48] on button "Close" at bounding box center [887, 49] width 18 height 18
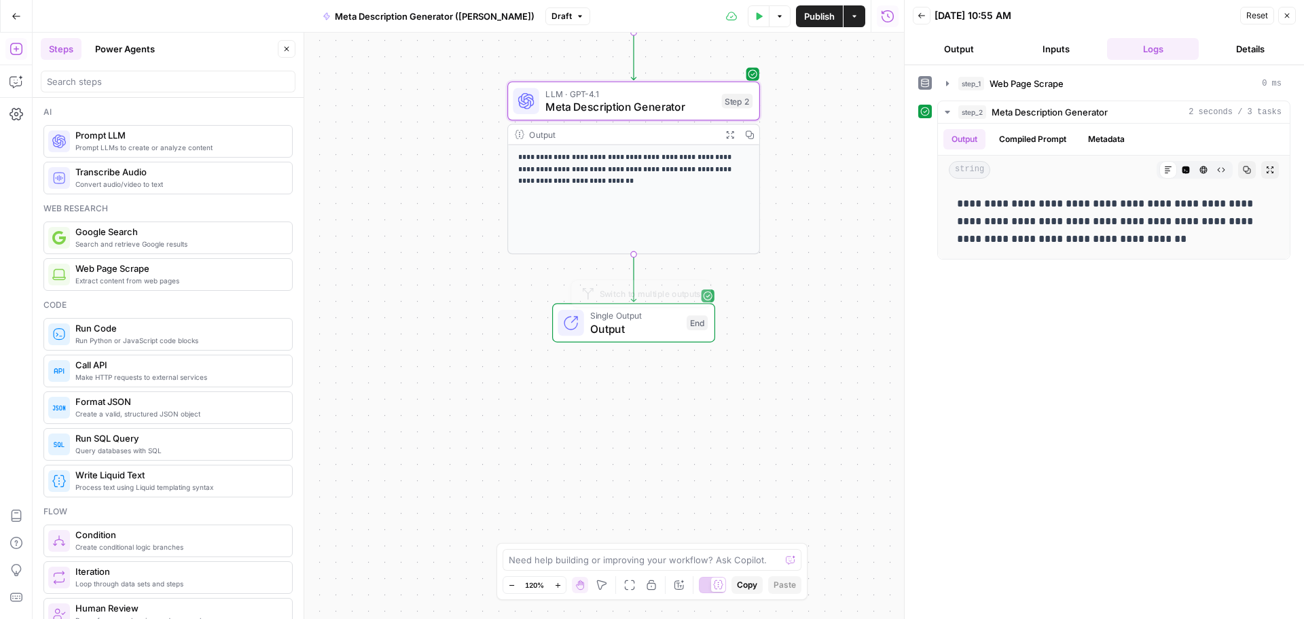
click at [628, 321] on span "Output" at bounding box center [635, 329] width 90 height 16
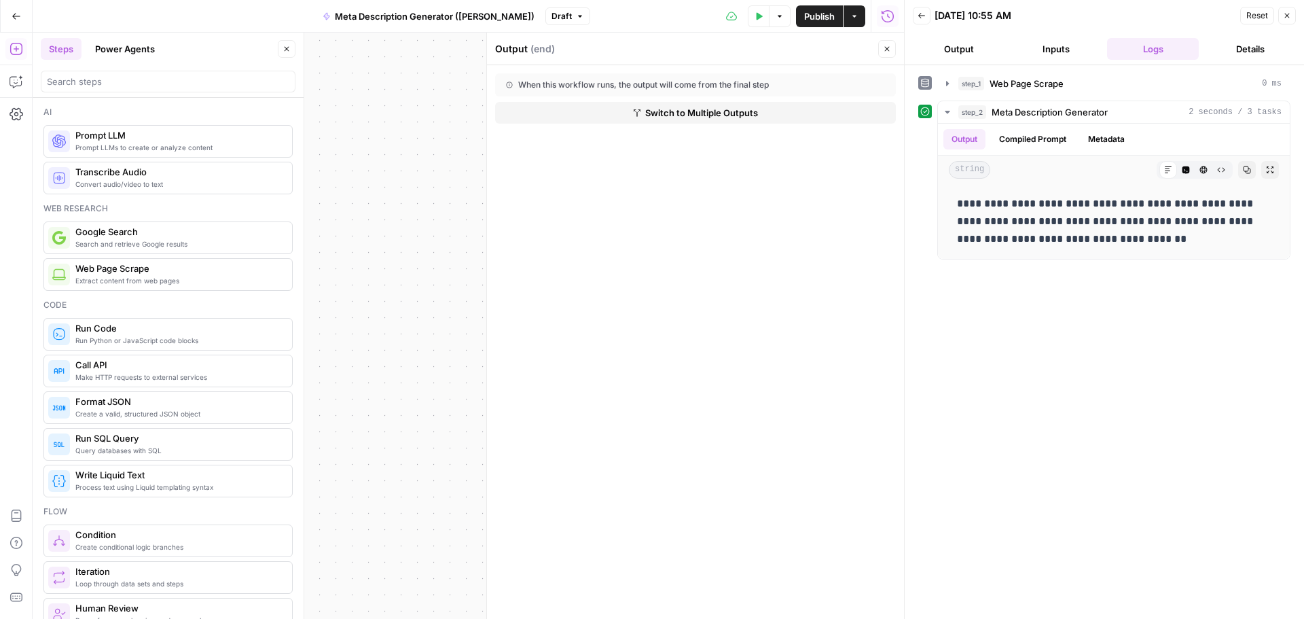
click at [702, 108] on span "Switch to Multiple Outputs" at bounding box center [701, 113] width 113 height 14
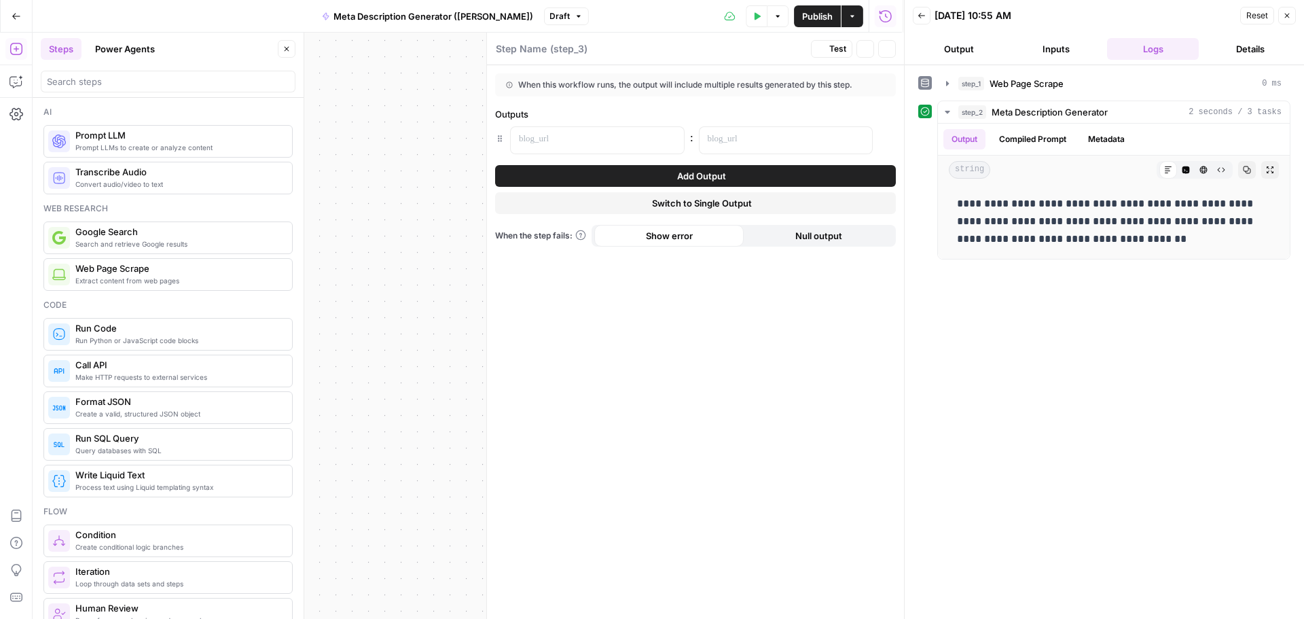
type textarea "Format Outputs"
click at [552, 132] on div at bounding box center [586, 140] width 151 height 26
click at [804, 141] on p at bounding box center [775, 139] width 135 height 14
click at [859, 139] on icon "button" at bounding box center [860, 139] width 7 height 7
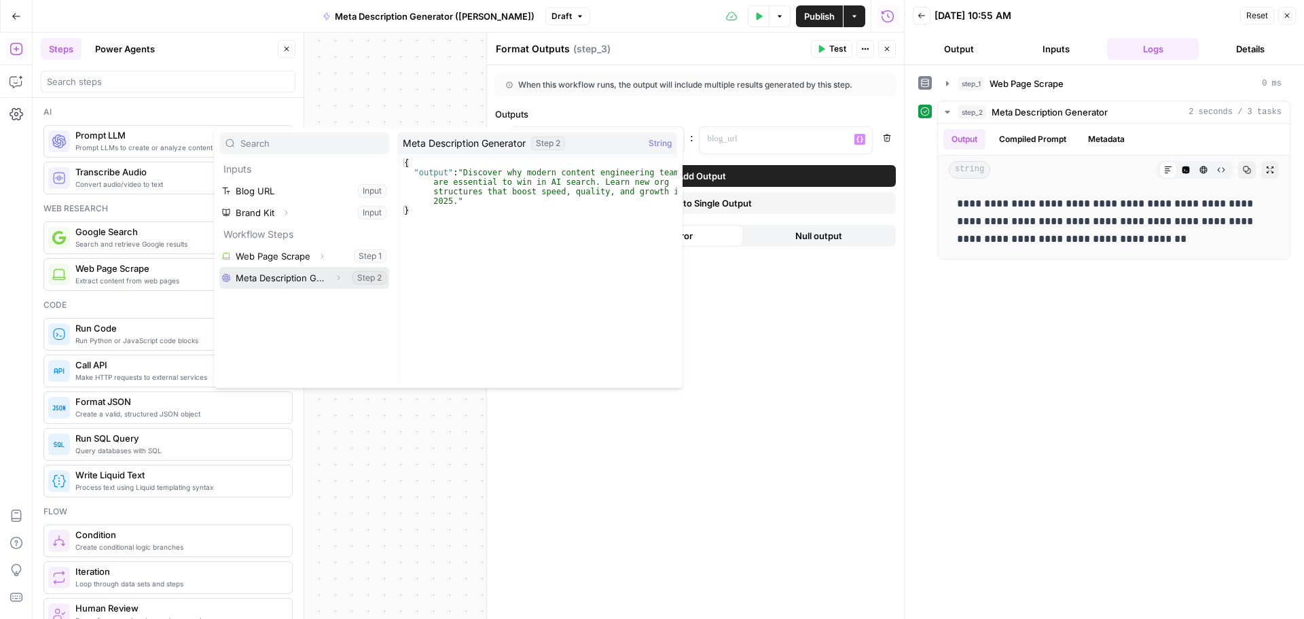
click at [287, 276] on button "Select variable Meta Description Generator" at bounding box center [304, 278] width 170 height 22
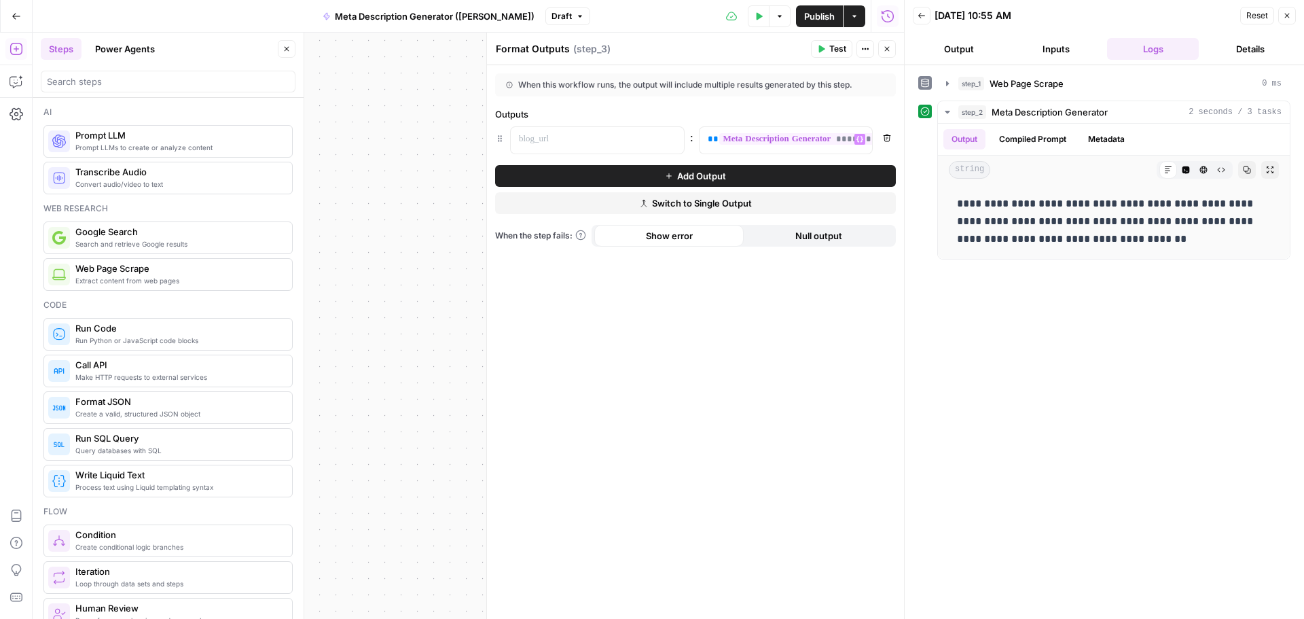
click at [888, 139] on icon "button" at bounding box center [887, 138] width 8 height 8
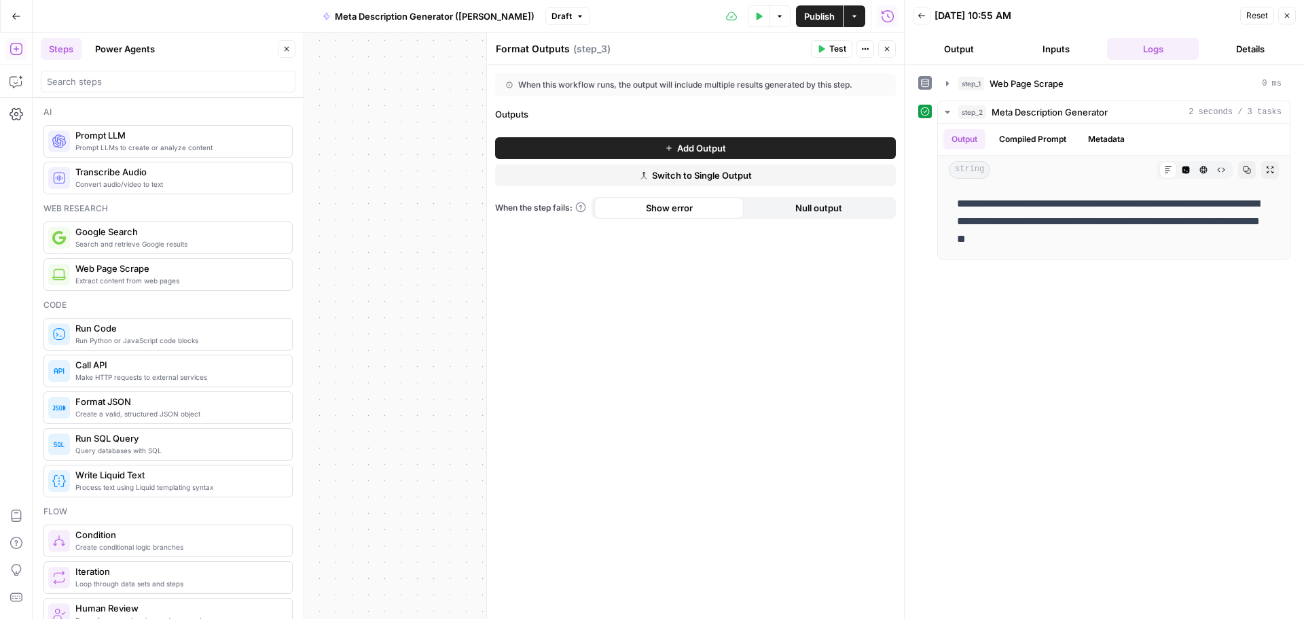
click at [688, 144] on span "Add Output" at bounding box center [701, 148] width 49 height 14
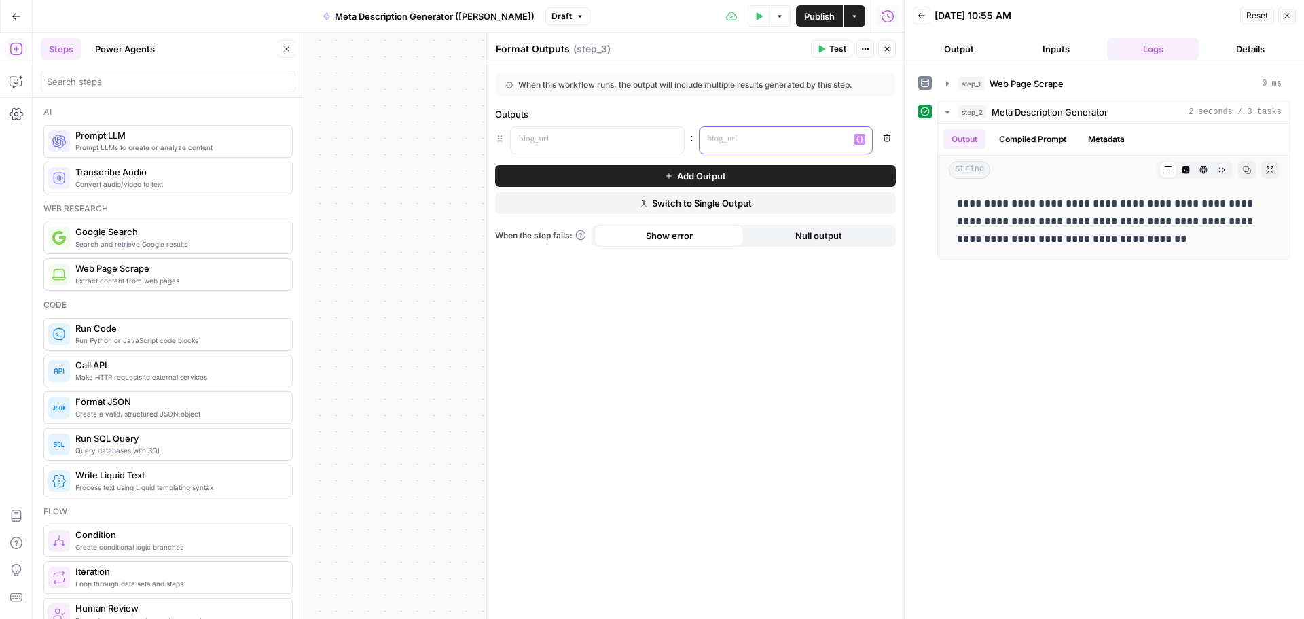
click at [766, 143] on p at bounding box center [775, 139] width 135 height 14
click at [859, 139] on icon "button" at bounding box center [860, 139] width 7 height 7
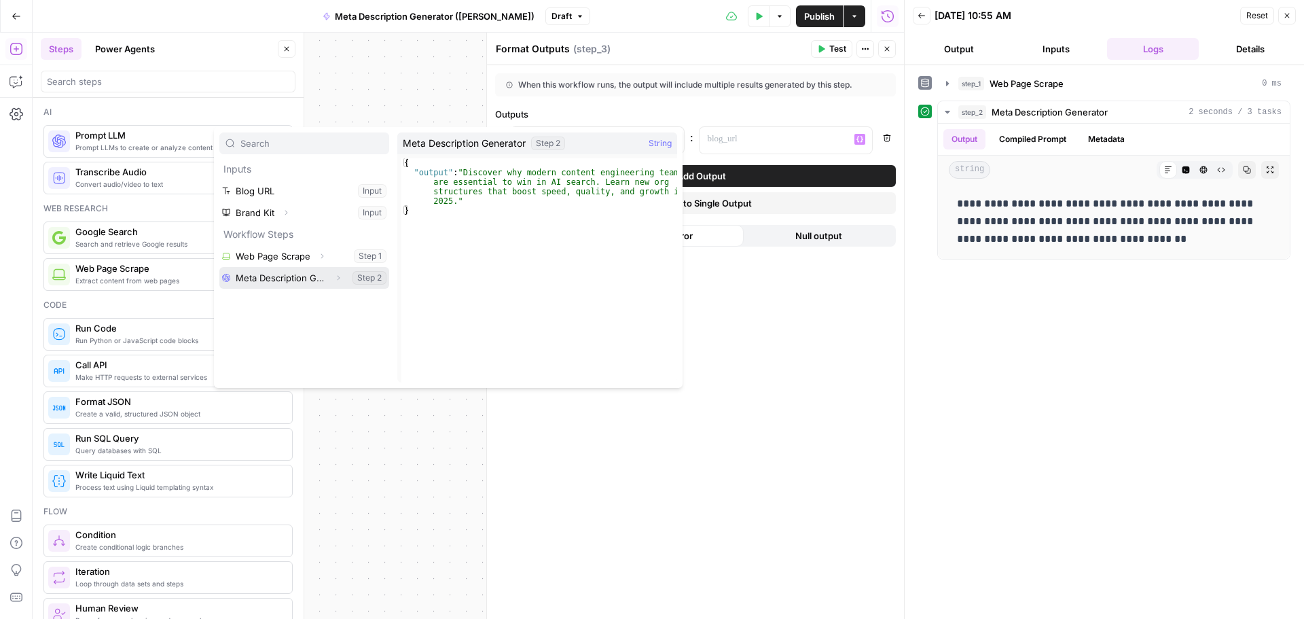
click at [370, 279] on button "Select variable Meta Description Generator" at bounding box center [304, 278] width 170 height 22
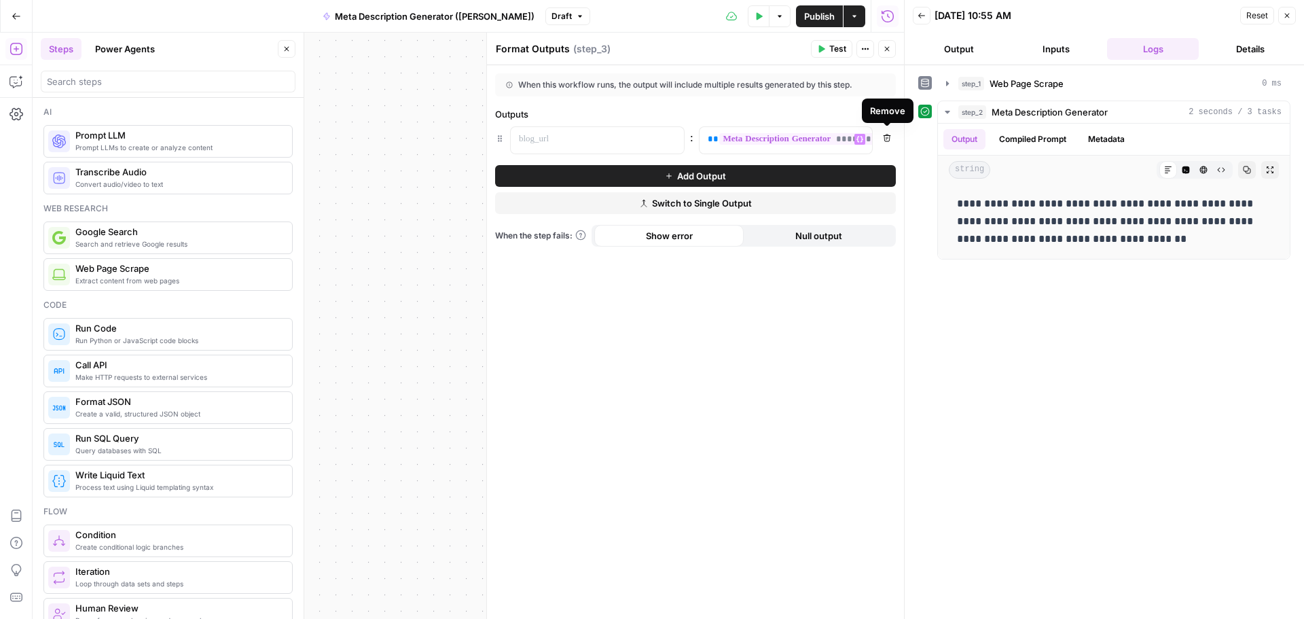
click at [883, 136] on icon "button" at bounding box center [887, 138] width 8 height 8
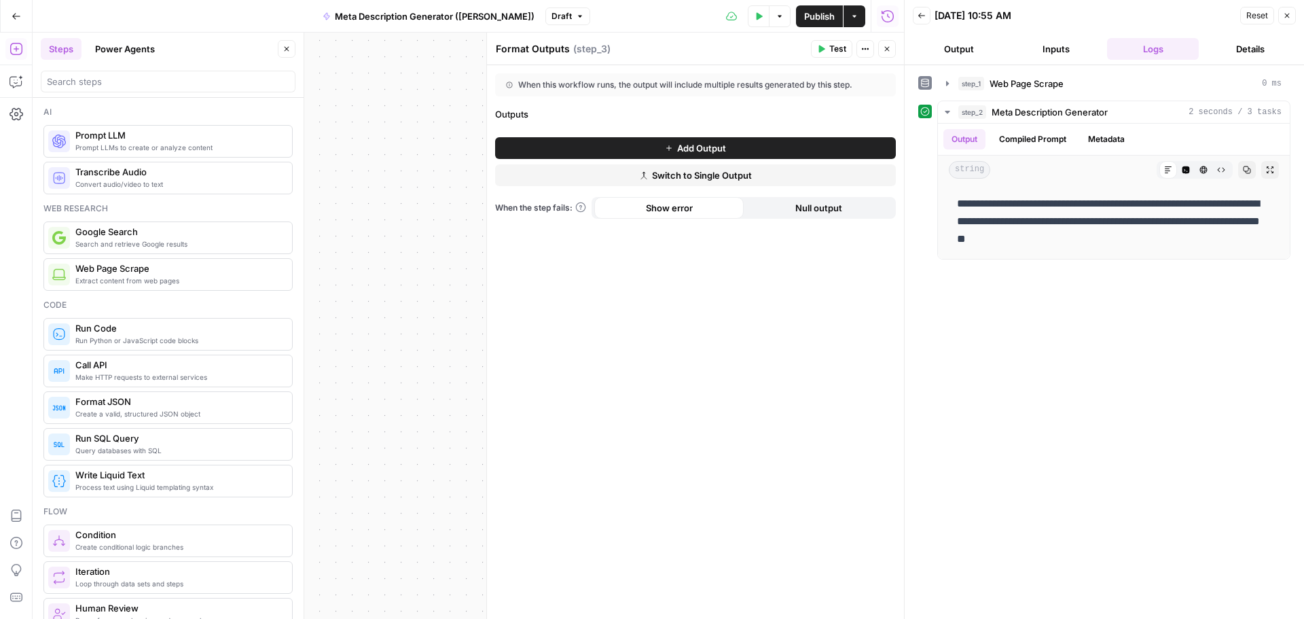
click at [818, 14] on span "Publish" at bounding box center [819, 17] width 31 height 14
click at [1285, 567] on icon "close" at bounding box center [1285, 565] width 10 height 11
click at [749, 388] on div "When this workflow runs, the output will include multiple results generated by …" at bounding box center [695, 342] width 417 height 554
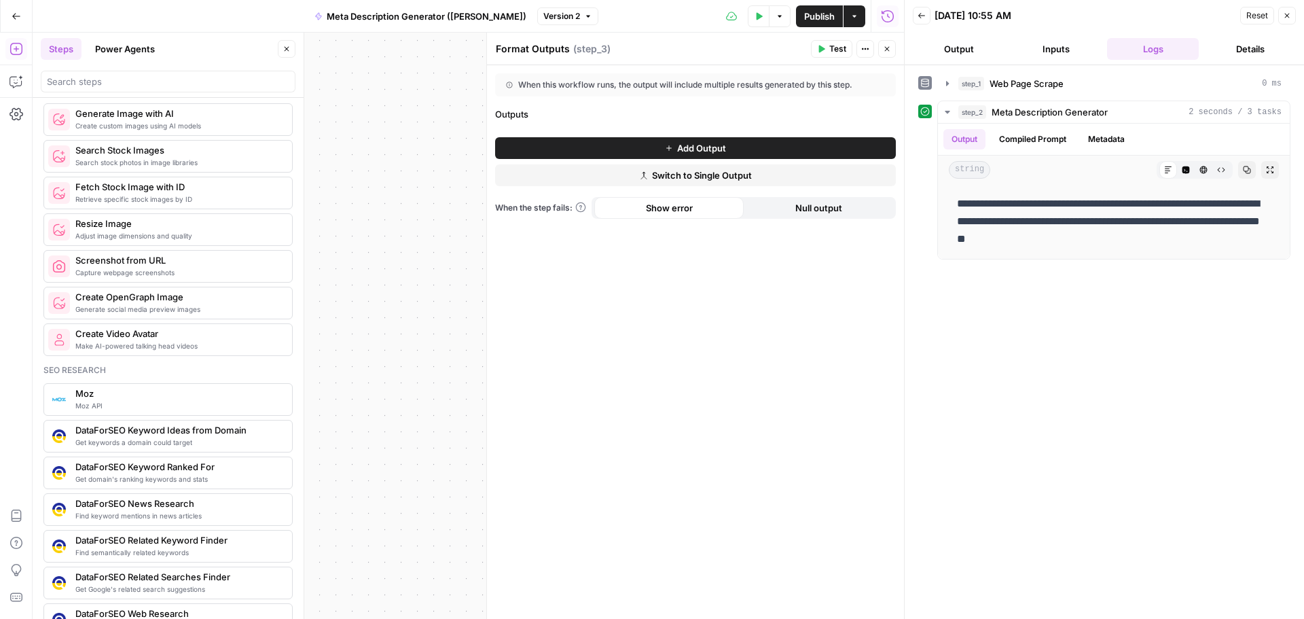
scroll to position [951, 0]
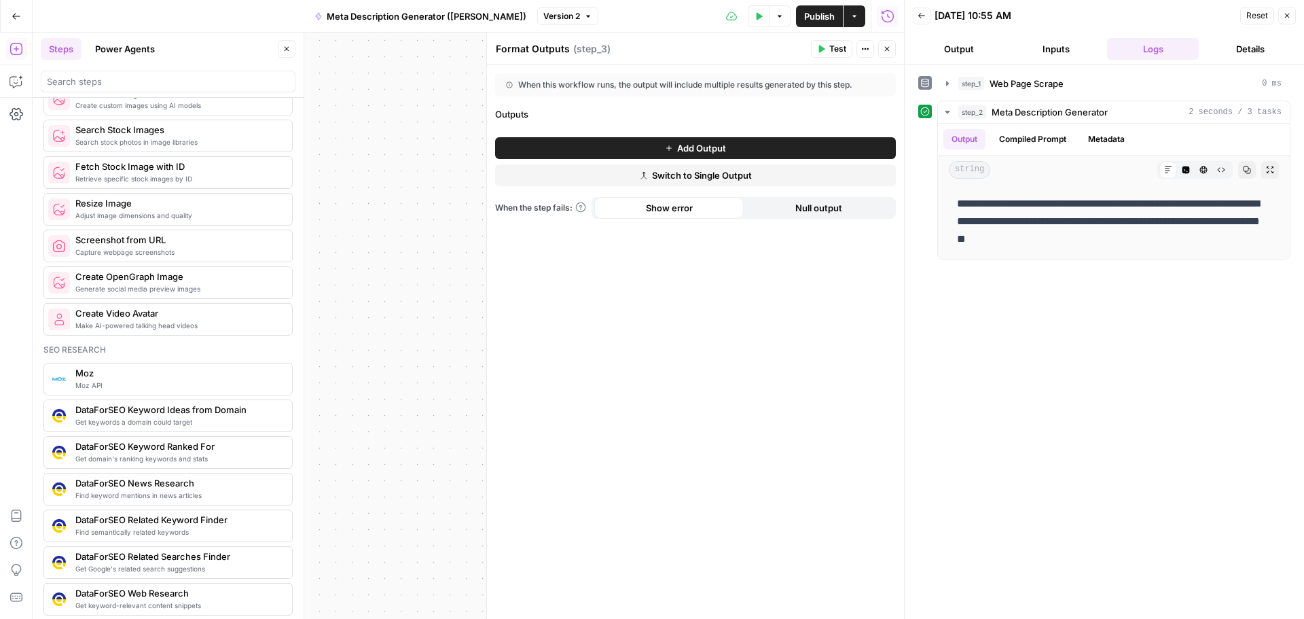
click at [886, 47] on icon "button" at bounding box center [887, 49] width 8 height 8
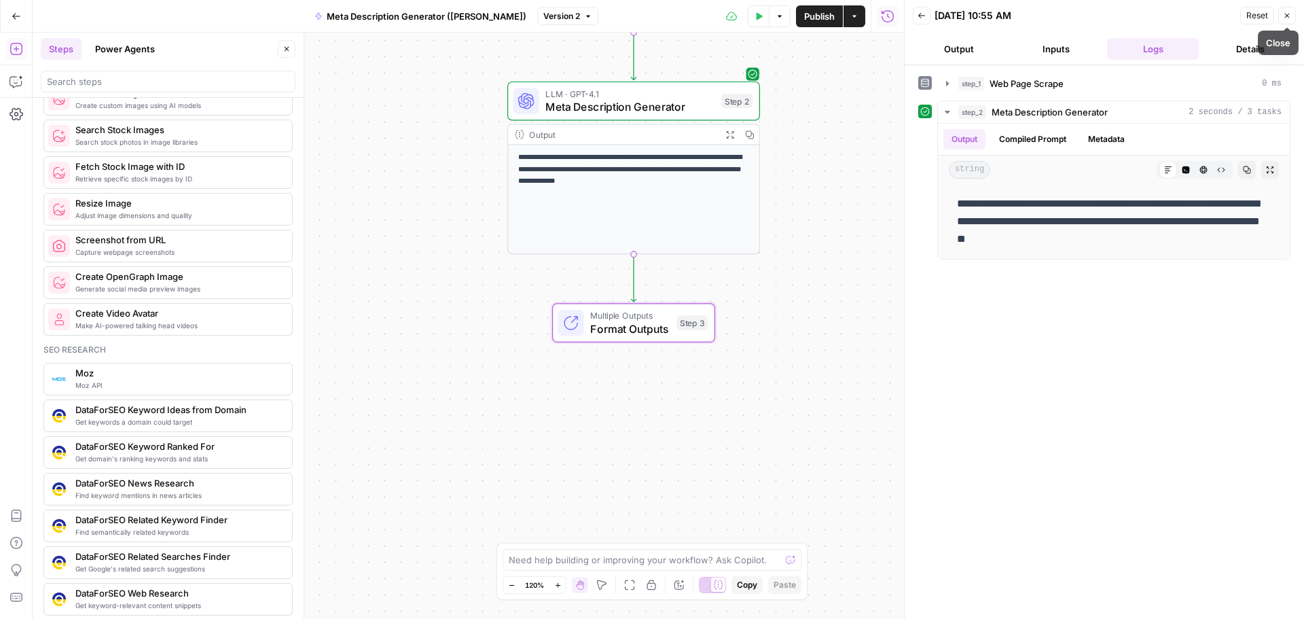
click at [1289, 18] on icon "button" at bounding box center [1287, 16] width 8 height 8
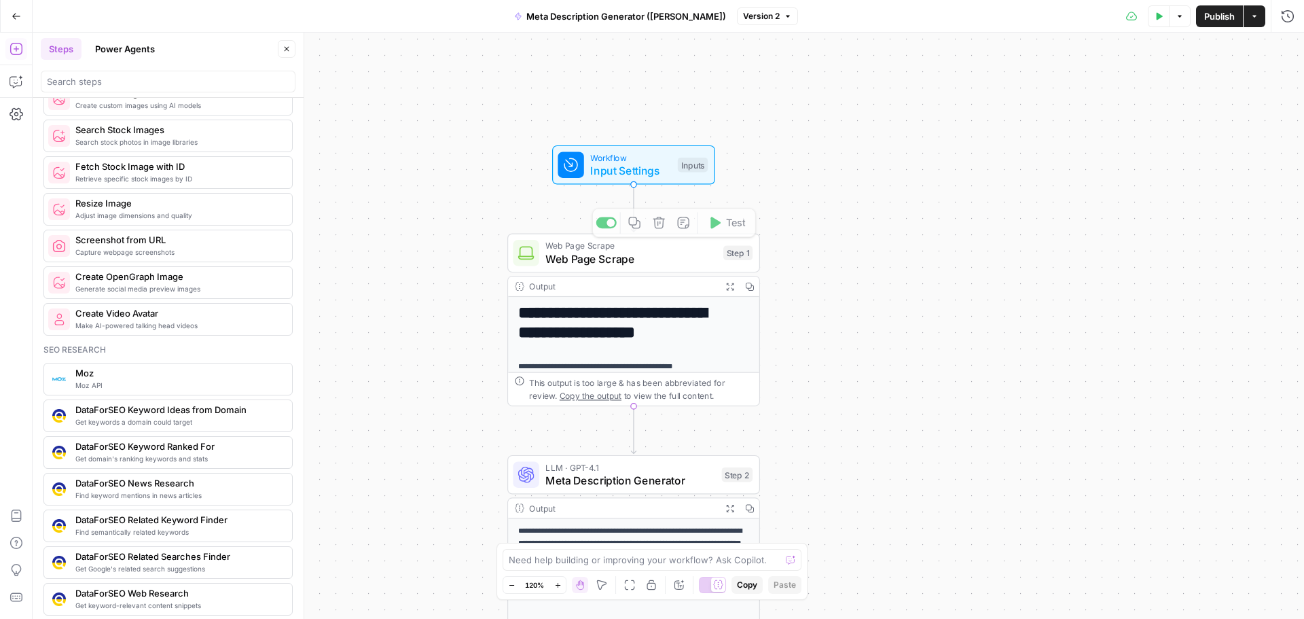
click at [612, 160] on span "Workflow" at bounding box center [630, 157] width 81 height 13
click at [1288, 47] on icon "button" at bounding box center [1287, 49] width 8 height 8
click at [650, 255] on span "Web Page Scrape" at bounding box center [630, 259] width 171 height 16
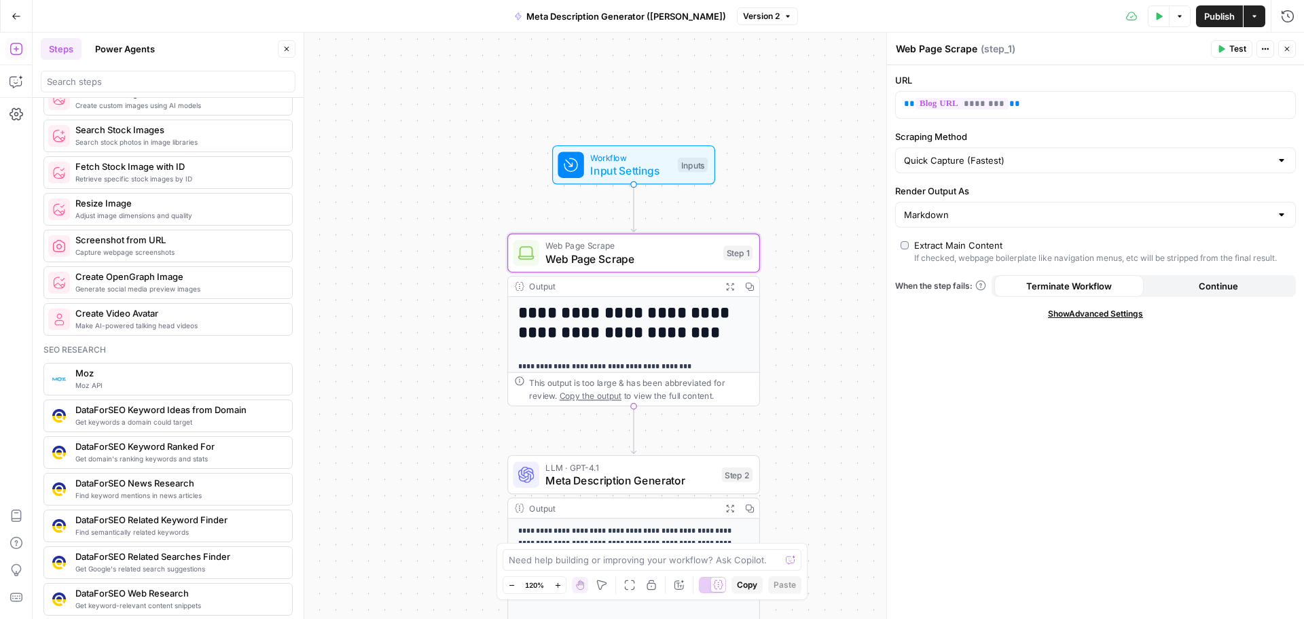
click at [1285, 45] on icon "button" at bounding box center [1287, 49] width 8 height 8
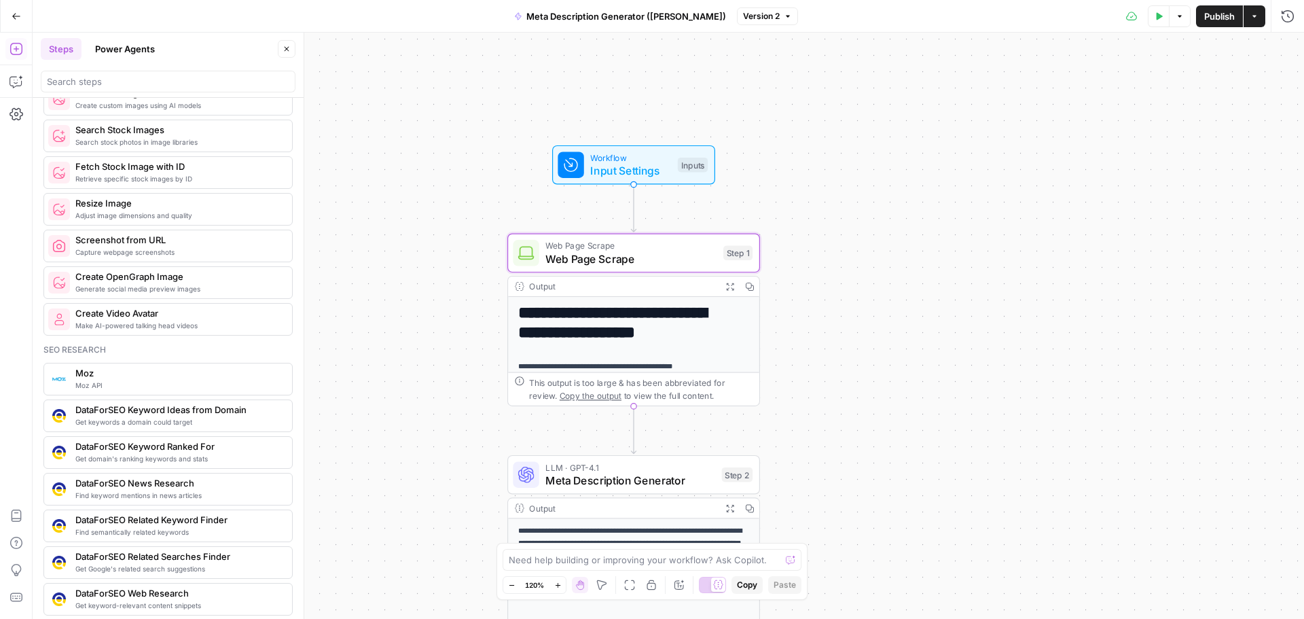
click at [604, 486] on span "Meta Description Generator" at bounding box center [630, 480] width 170 height 16
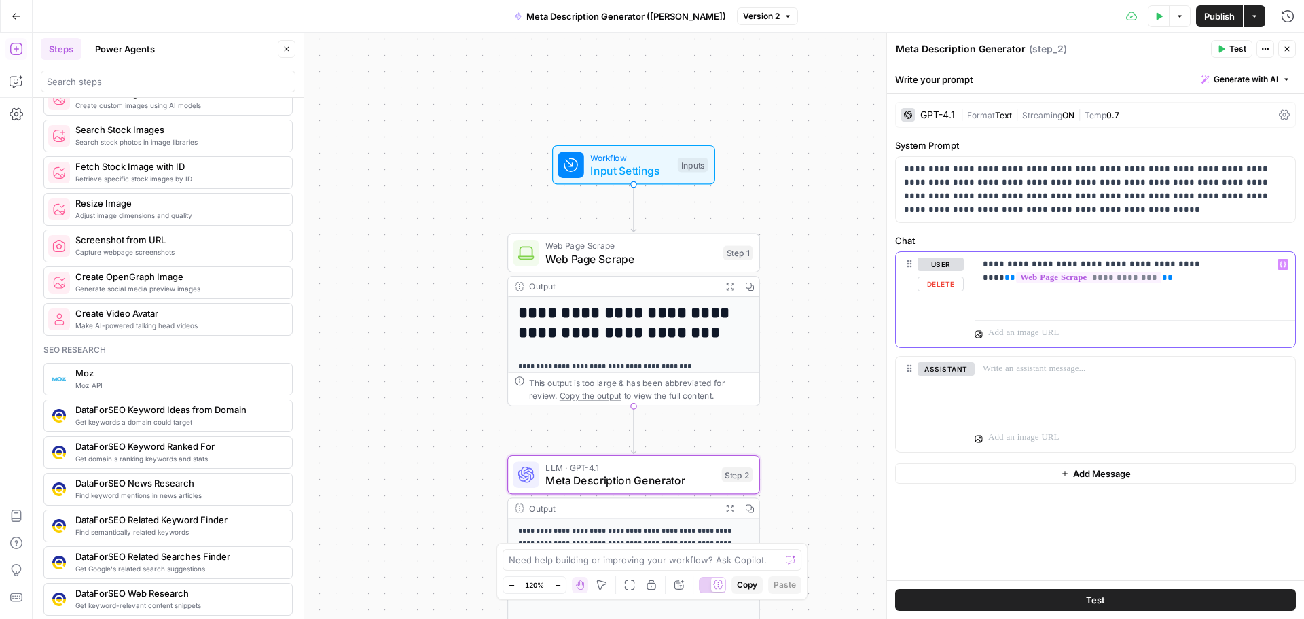
click at [1179, 297] on div "**********" at bounding box center [1135, 283] width 321 height 62
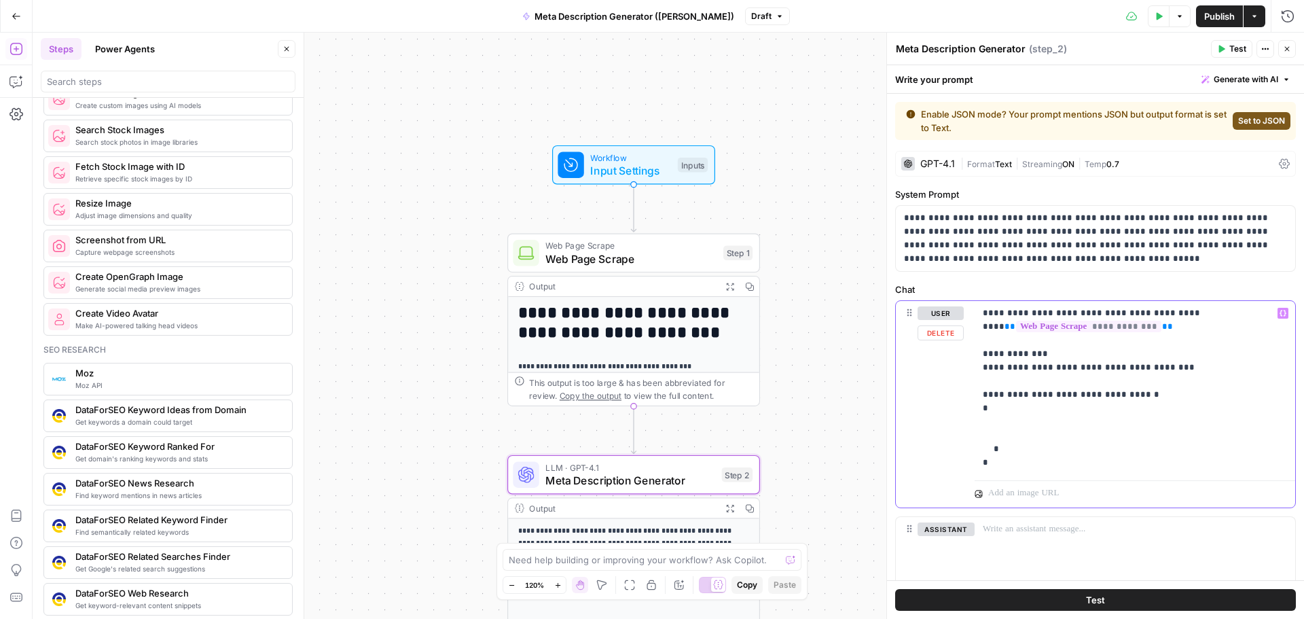
drag, startPoint x: 1086, startPoint y: 395, endPoint x: 1099, endPoint y: 397, distance: 13.1
click at [1099, 397] on p "**********" at bounding box center [1130, 387] width 294 height 163
click at [1061, 432] on p "**********" at bounding box center [1130, 387] width 294 height 163
click at [1032, 441] on p "**********" at bounding box center [1130, 387] width 294 height 163
click at [1010, 446] on p "**********" at bounding box center [1130, 387] width 294 height 163
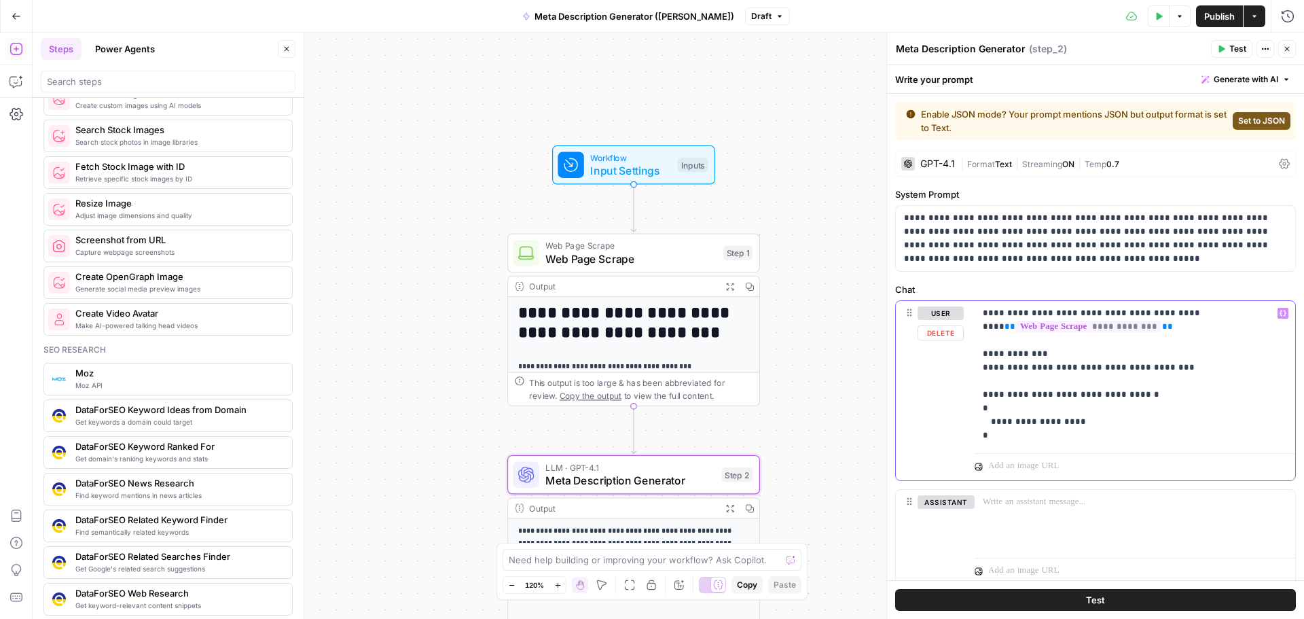
click at [1092, 420] on p "**********" at bounding box center [1130, 374] width 294 height 136
drag, startPoint x: 1086, startPoint y: 426, endPoint x: 980, endPoint y: 421, distance: 106.8
click at [980, 421] on div "**********" at bounding box center [1135, 374] width 321 height 147
click at [12, 79] on icon "button" at bounding box center [17, 82] width 14 height 14
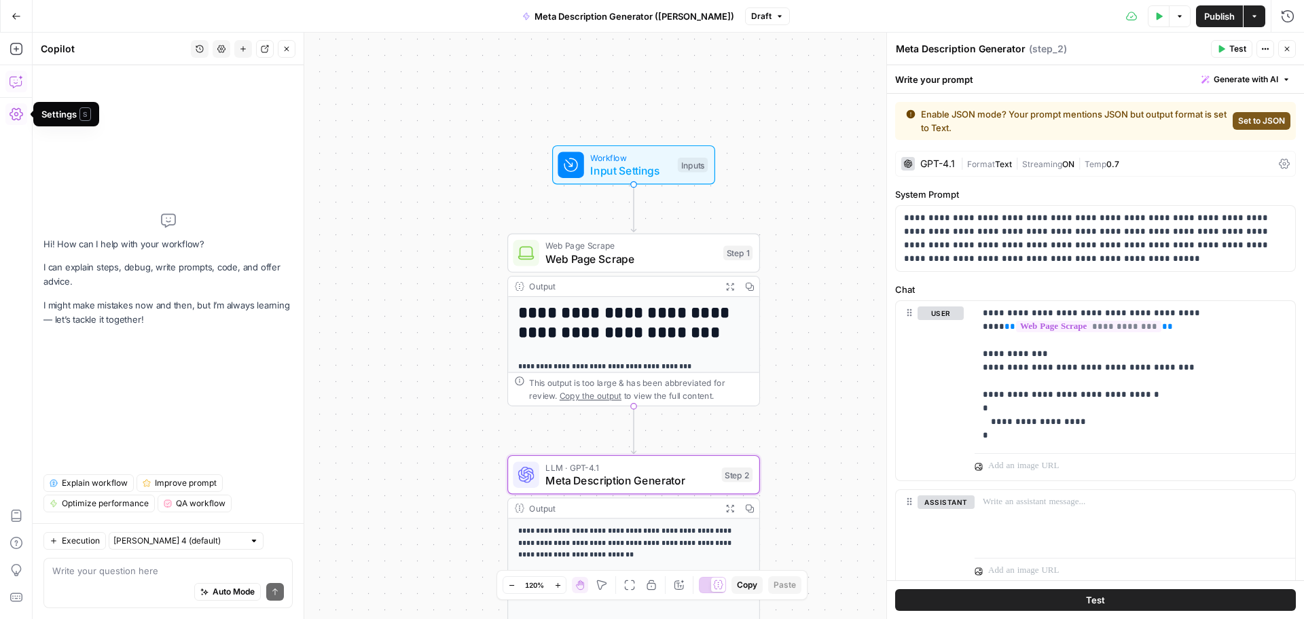
click at [111, 577] on textarea at bounding box center [168, 571] width 232 height 14
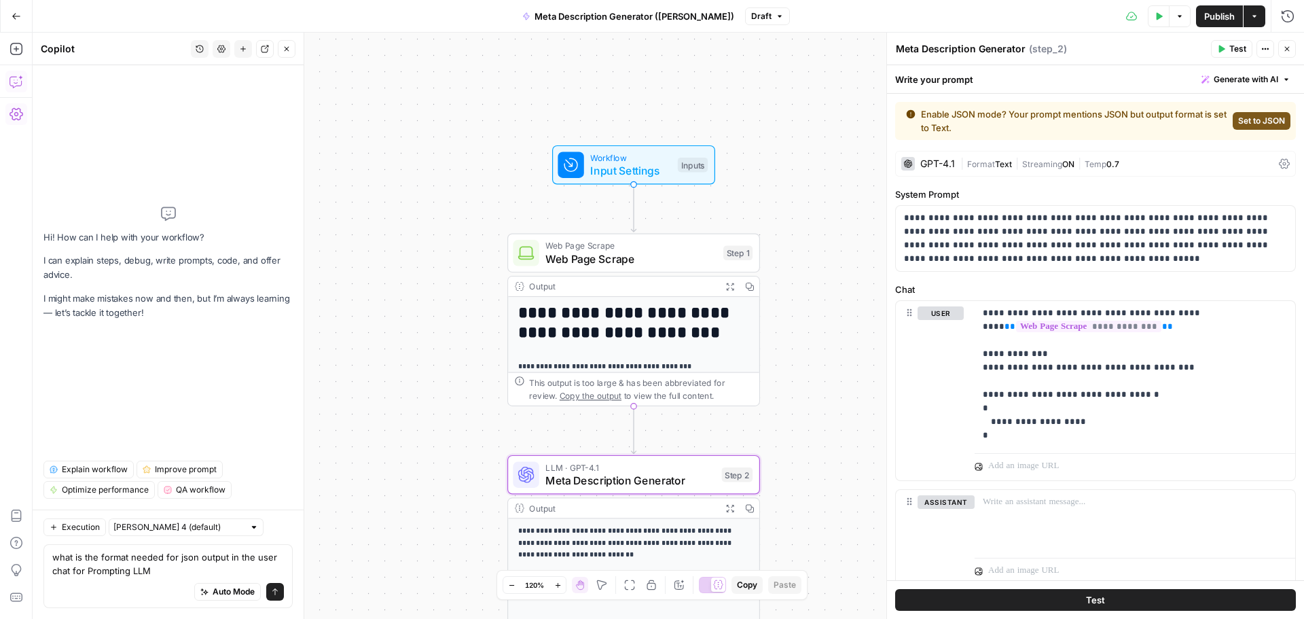
type textarea "what is the format needed for json output in the user chat for Prompting LLMs"
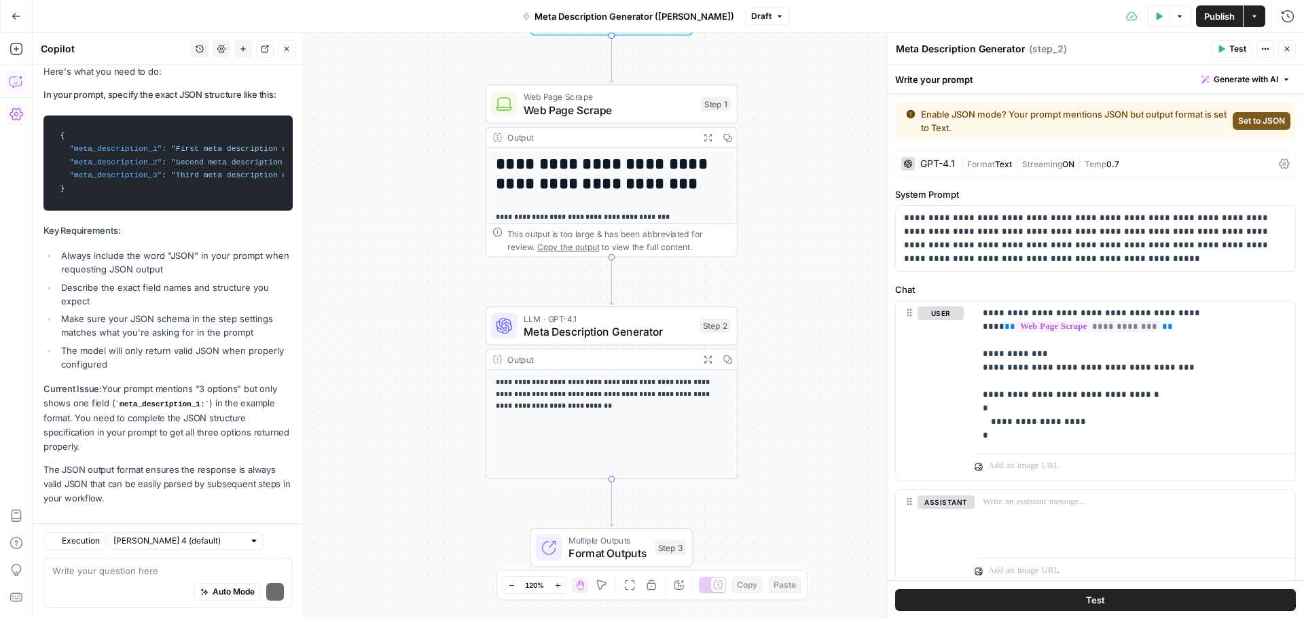
scroll to position [406, 0]
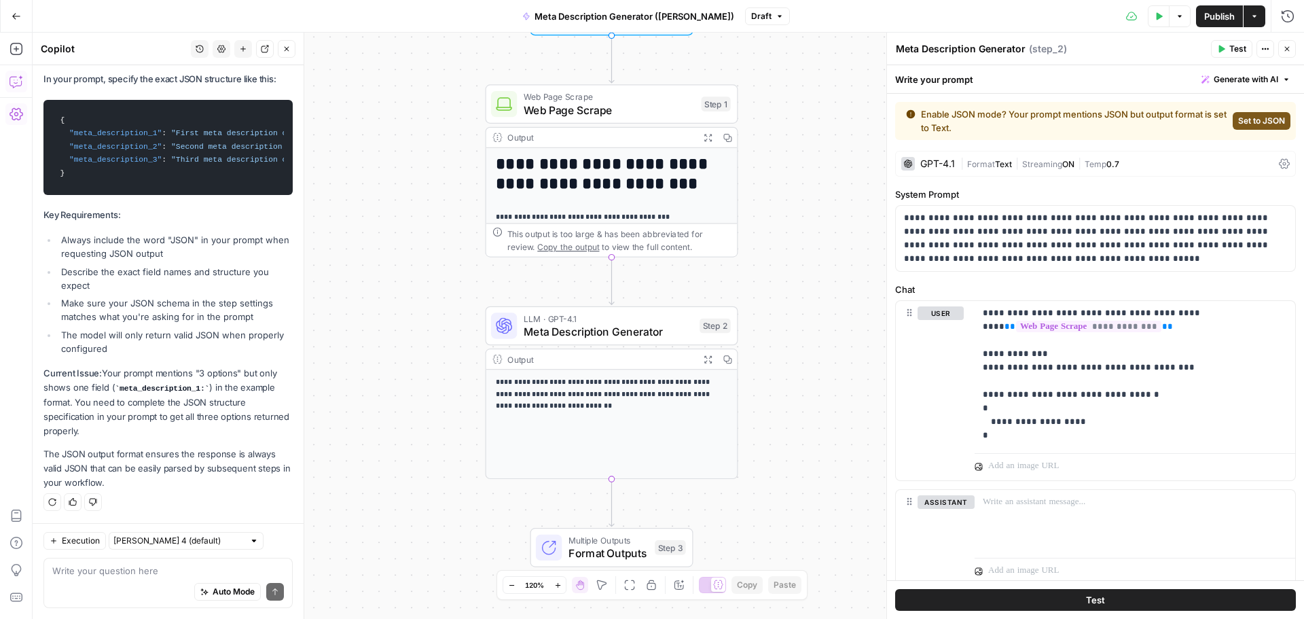
drag, startPoint x: 164, startPoint y: 217, endPoint x: 175, endPoint y: 217, distance: 10.9
click at [175, 217] on p "Key Requirements:" at bounding box center [167, 215] width 249 height 14
drag, startPoint x: 59, startPoint y: 107, endPoint x: 139, endPoint y: 166, distance: 98.6
click at [139, 166] on code "{ "meta_description_1" : "First meta description option here" , "meta_descripti…" at bounding box center [168, 148] width 232 height 82
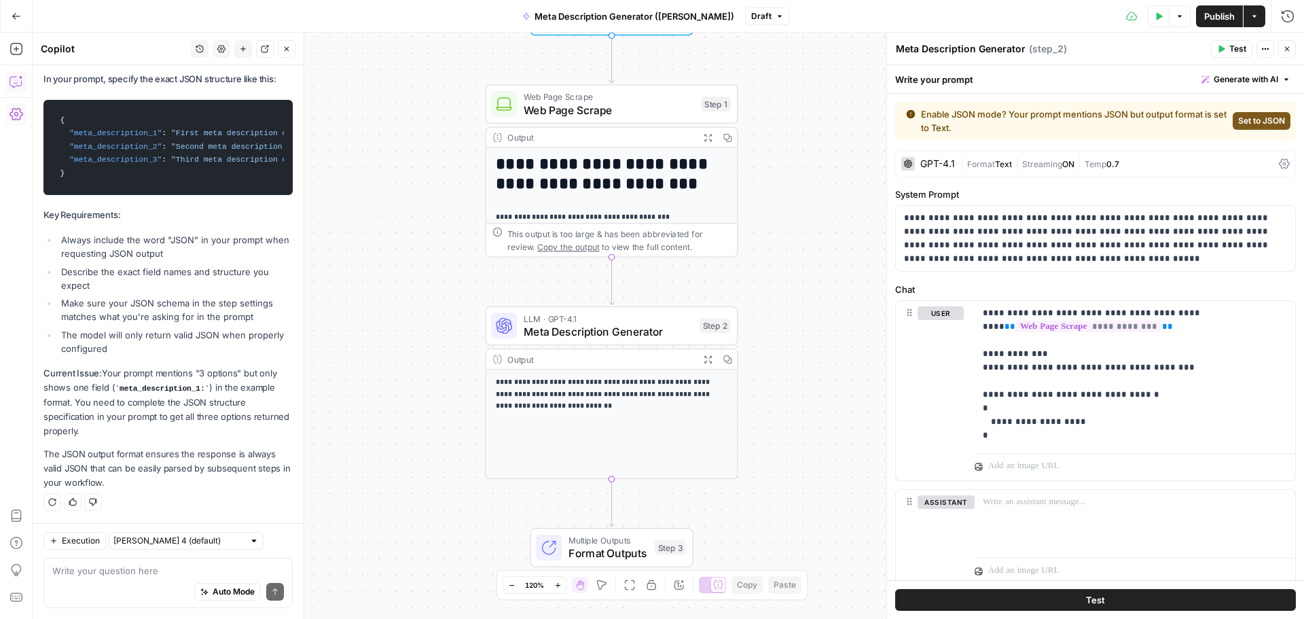
copy code "{ "meta_description_1" : "First meta description option here" , "meta_descripti…"
drag, startPoint x: 982, startPoint y: 409, endPoint x: 1015, endPoint y: 435, distance: 42.1
click at [1015, 435] on div "**********" at bounding box center [1135, 374] width 321 height 147
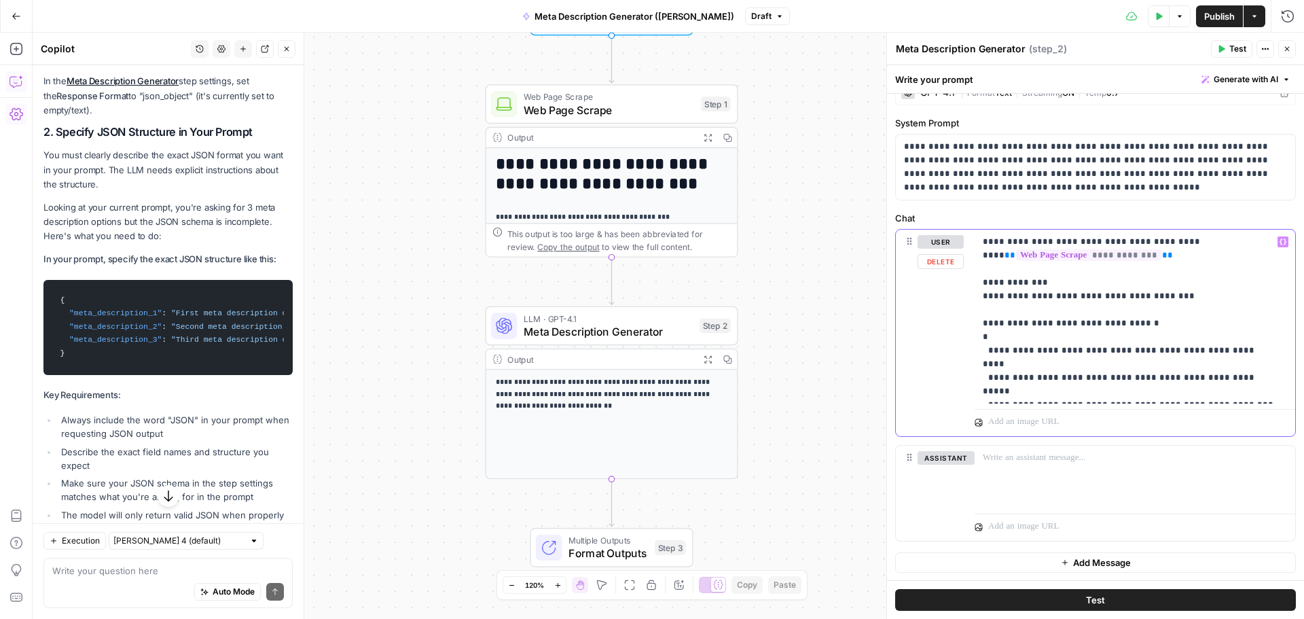
scroll to position [72, 0]
click at [1075, 595] on button "Test" at bounding box center [1095, 600] width 401 height 22
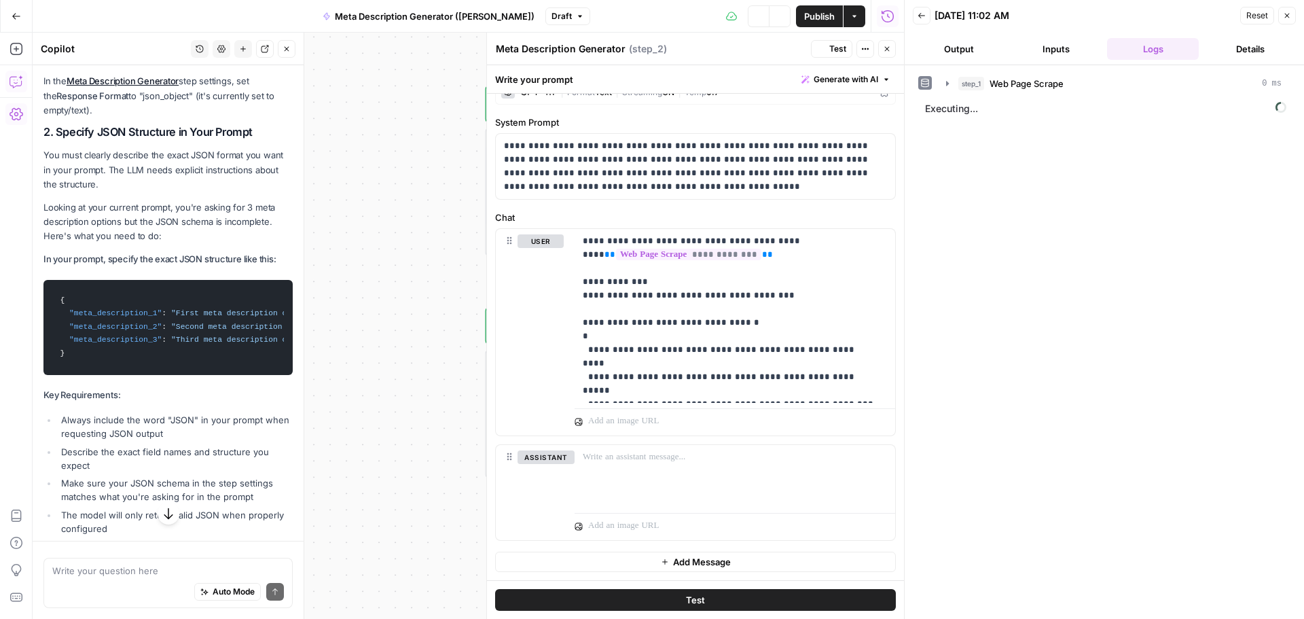
scroll to position [224, 0]
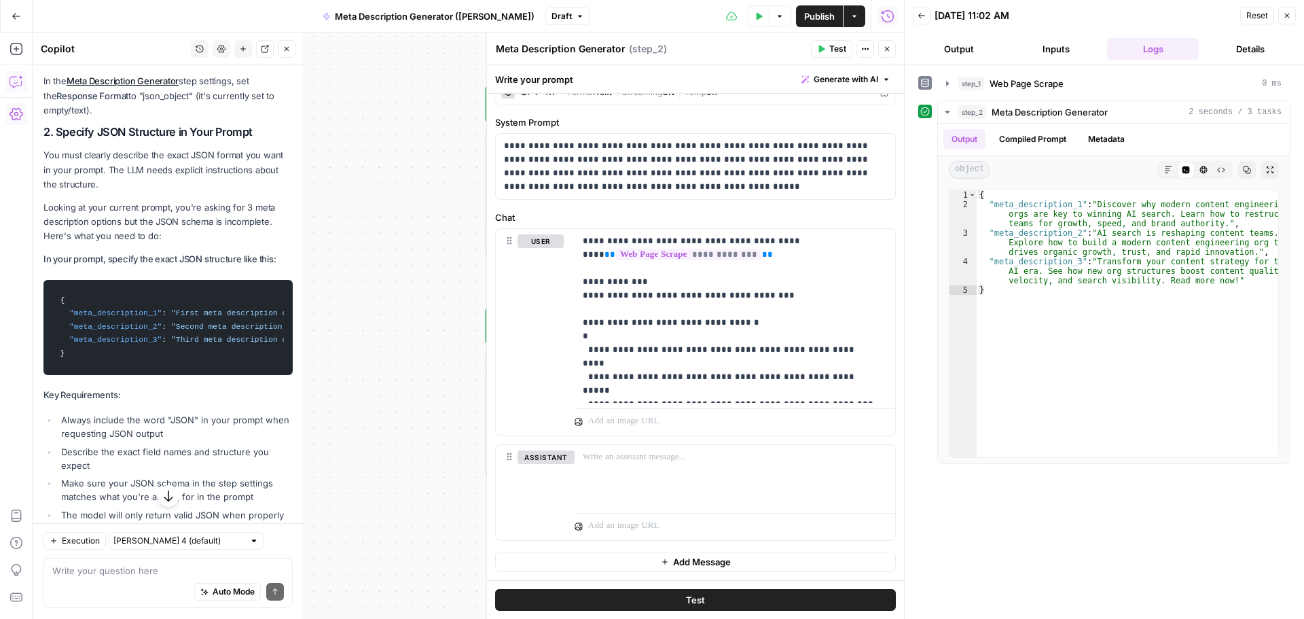
click at [963, 46] on button "Output" at bounding box center [959, 49] width 92 height 22
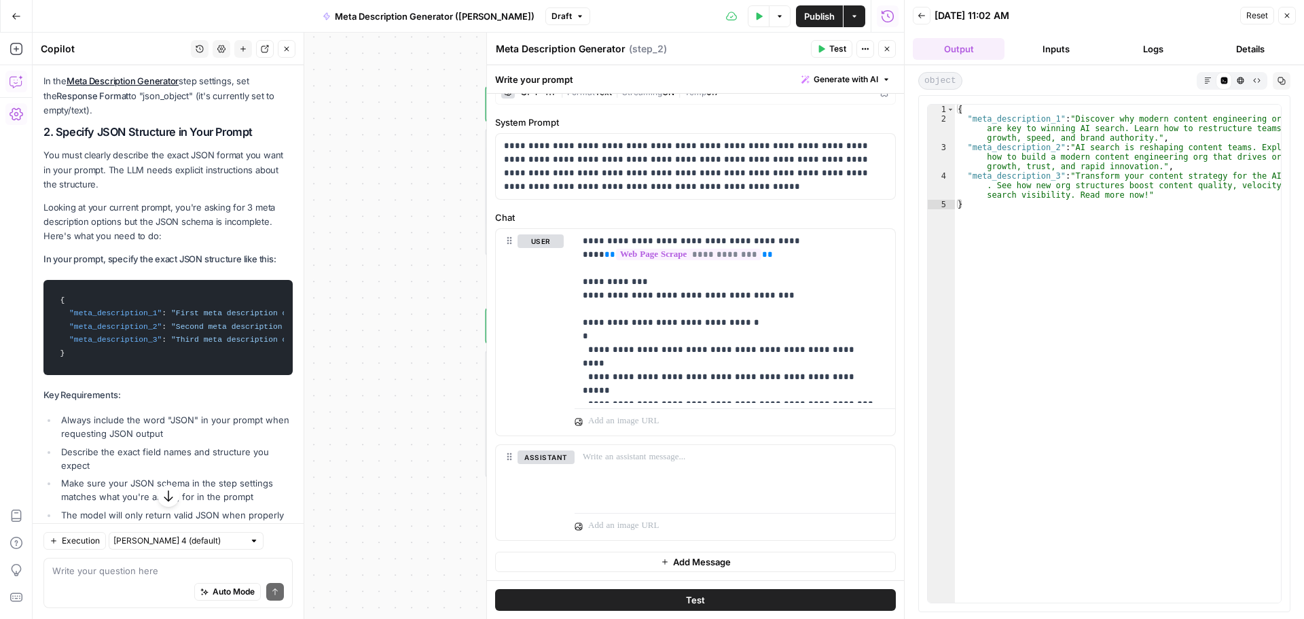
click at [1042, 54] on button "Inputs" at bounding box center [1056, 49] width 92 height 22
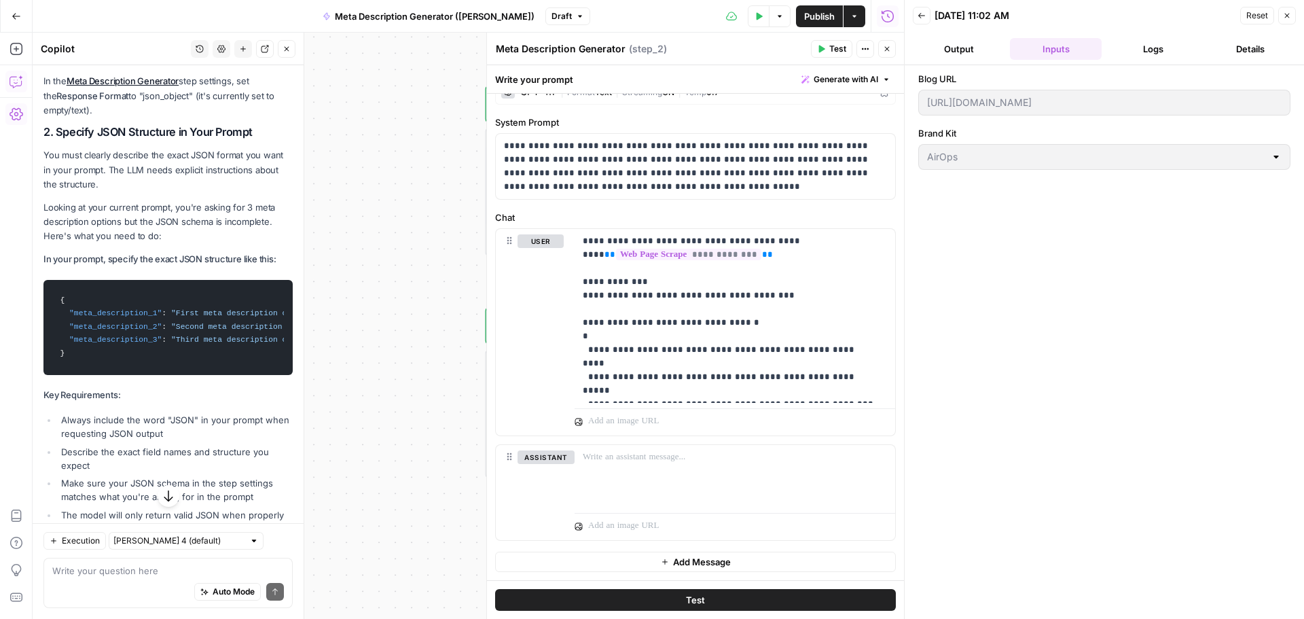
click at [1147, 53] on button "Logs" at bounding box center [1153, 49] width 92 height 22
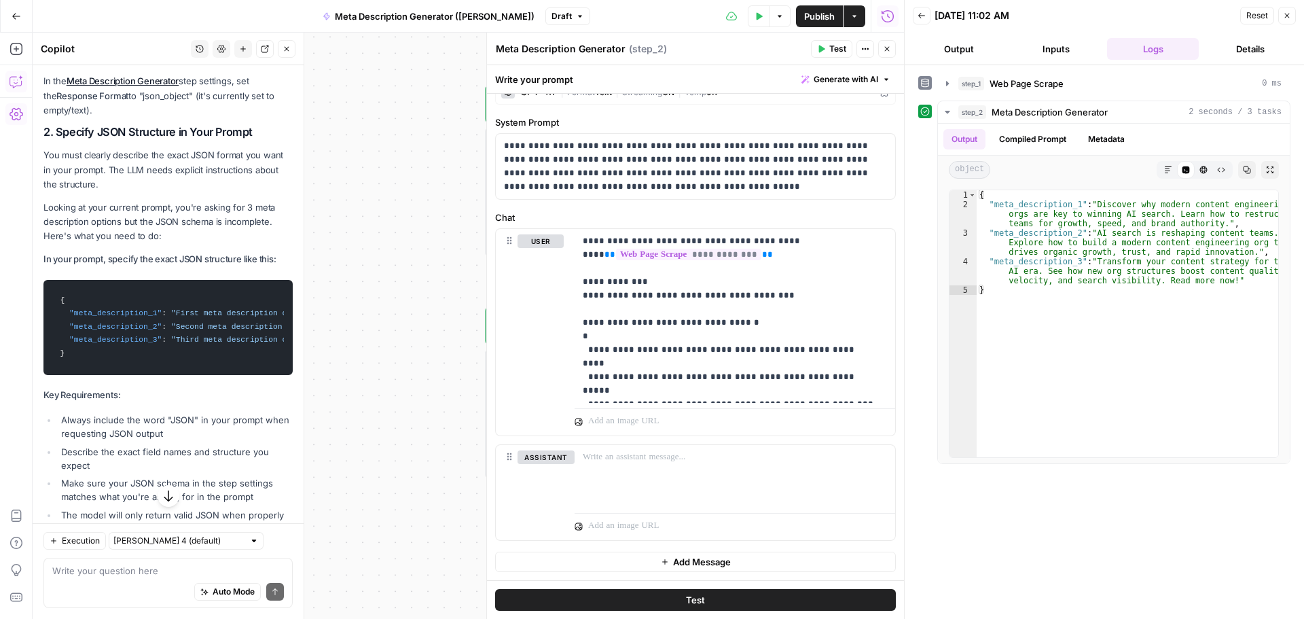
click at [810, 22] on span "Publish" at bounding box center [819, 17] width 31 height 14
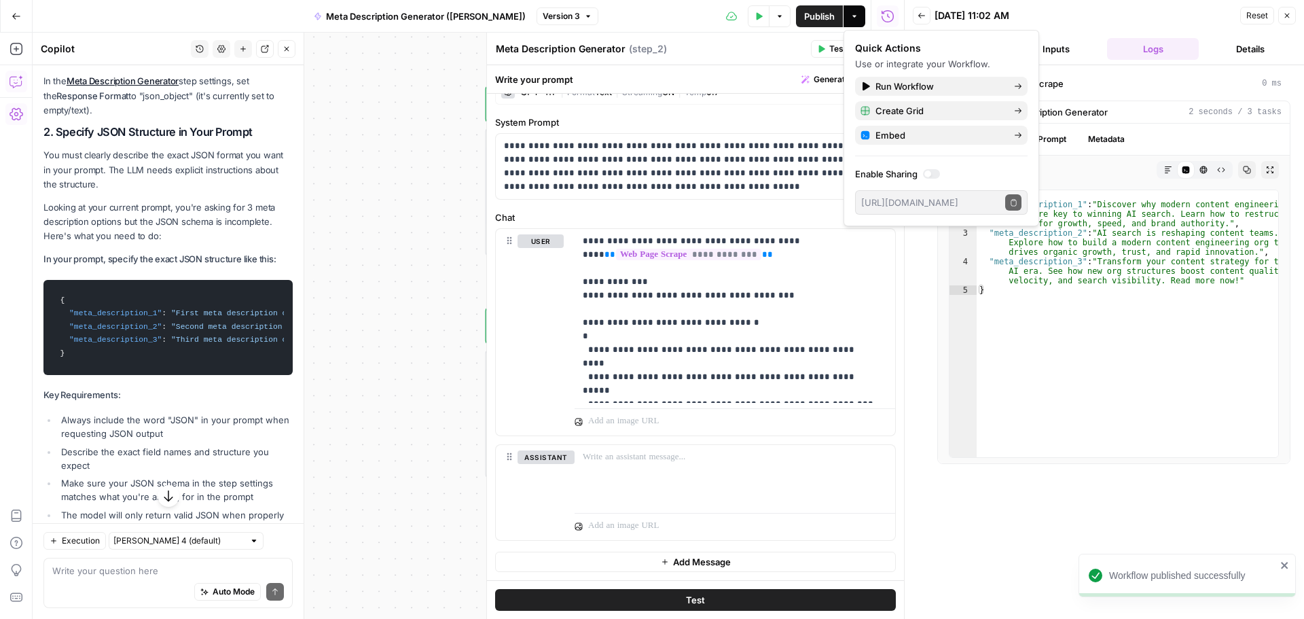
click at [1287, 562] on icon "close" at bounding box center [1285, 565] width 10 height 11
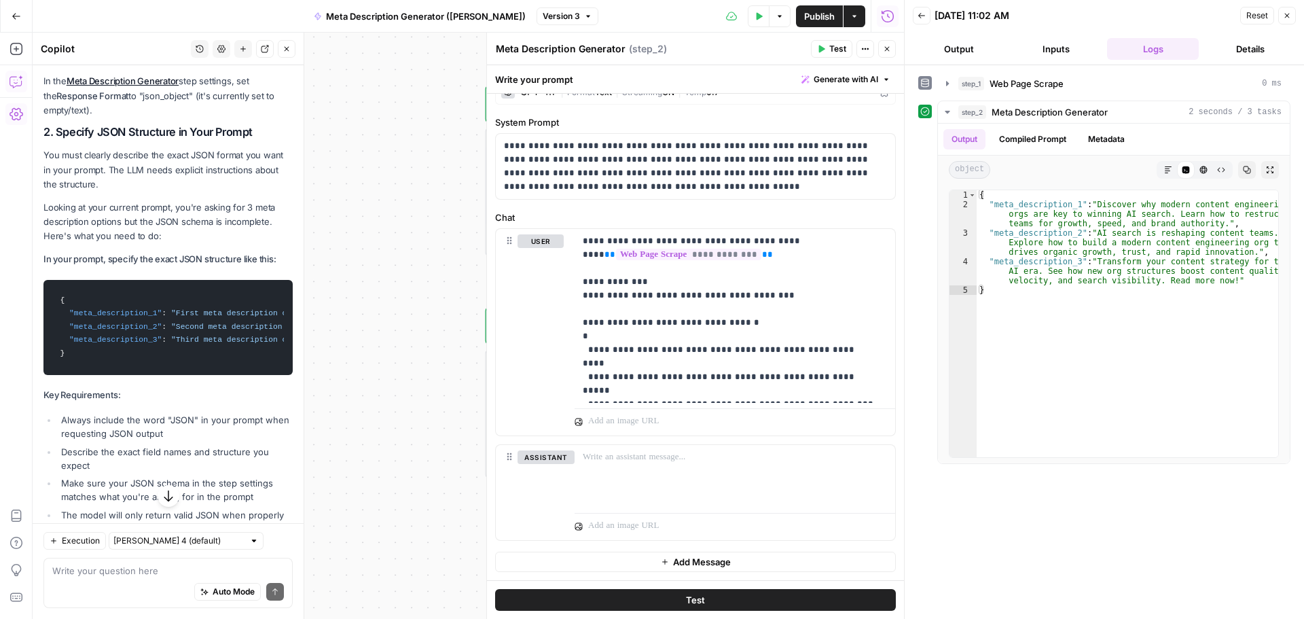
click at [926, 17] on button "Back" at bounding box center [922, 16] width 18 height 18
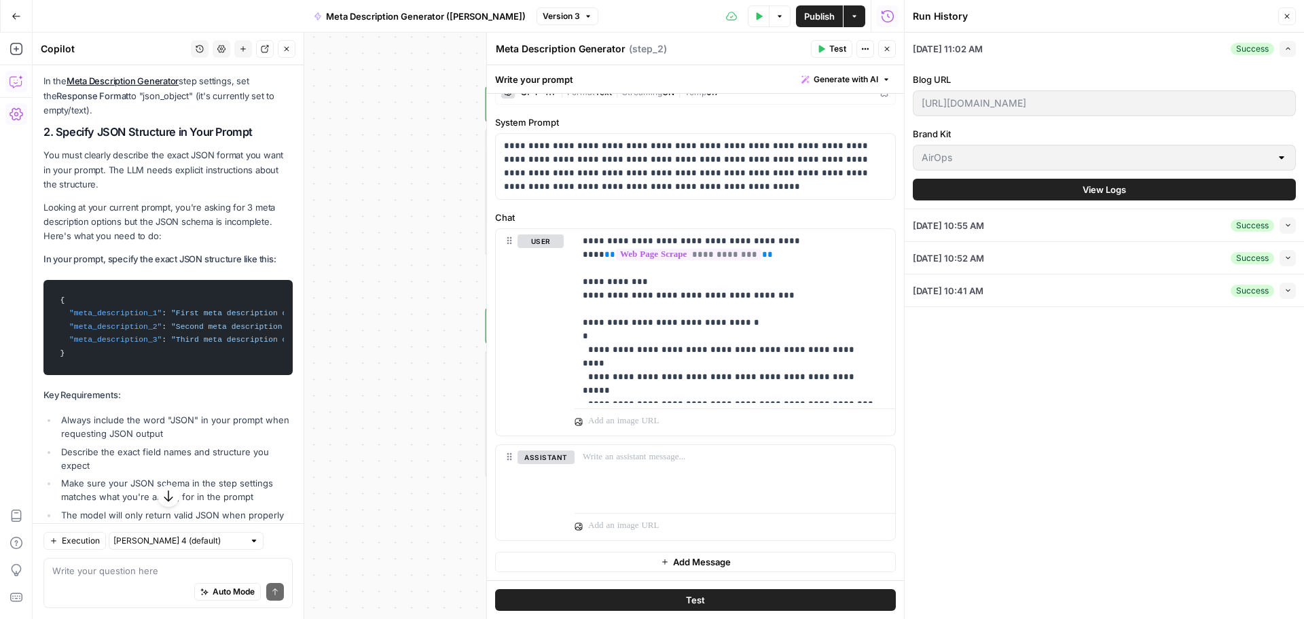
click at [1288, 14] on icon "button" at bounding box center [1287, 16] width 8 height 8
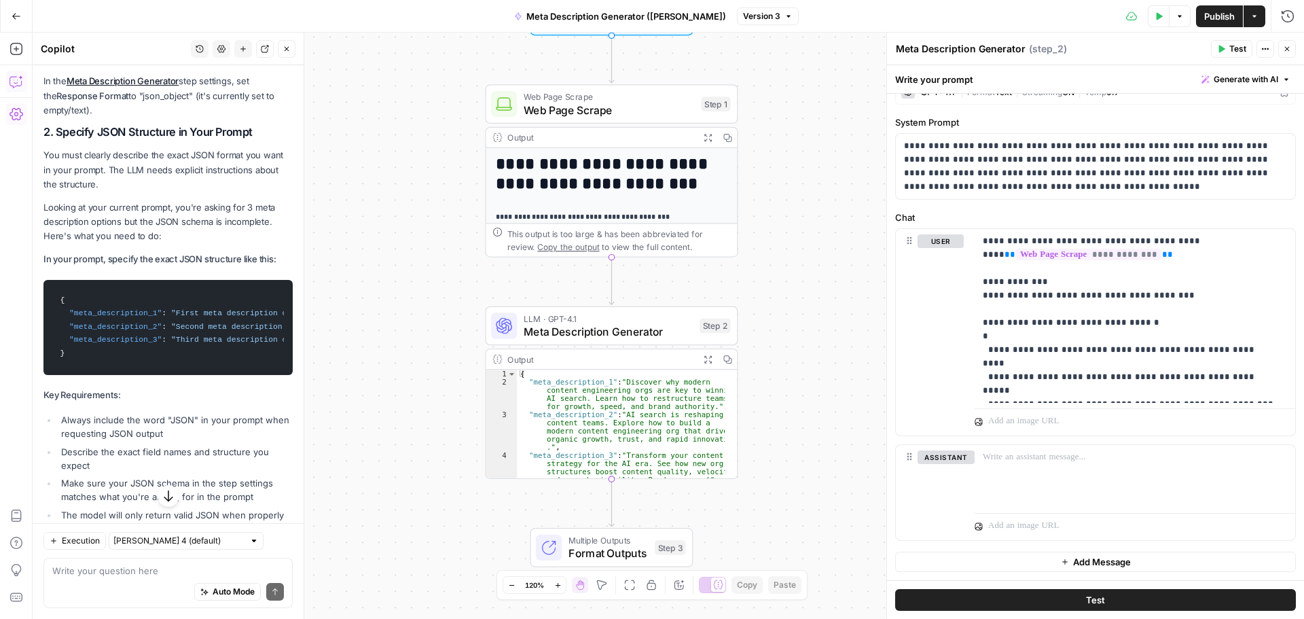
scroll to position [12, 0]
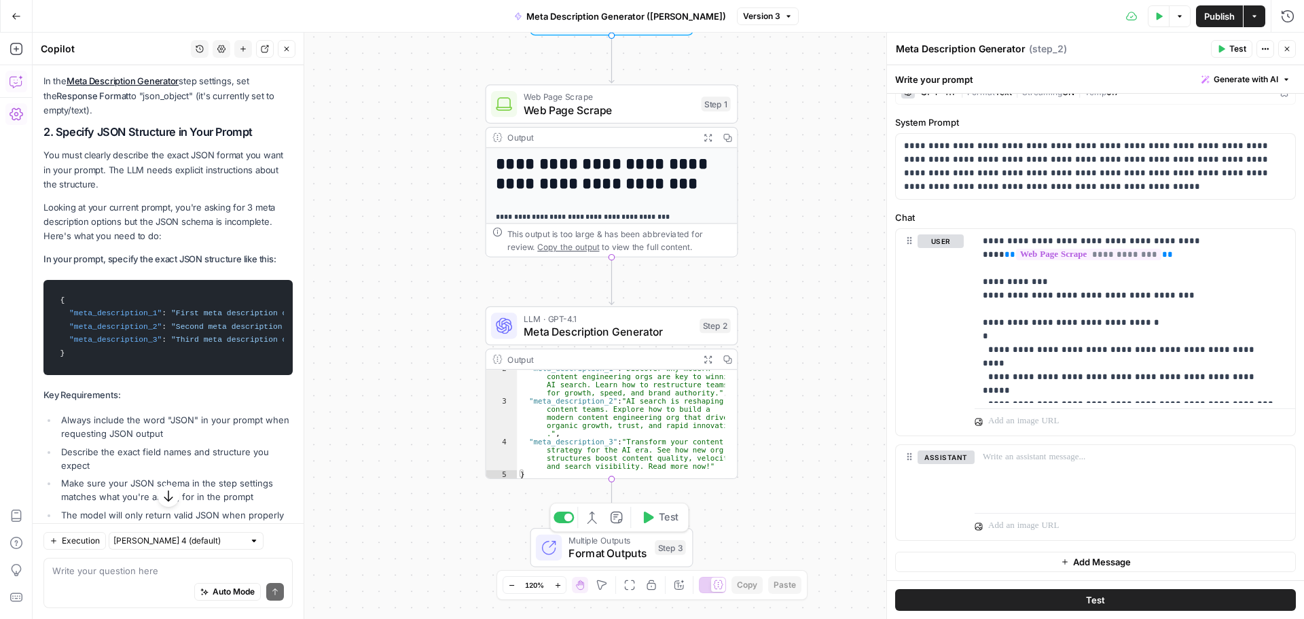
click at [607, 556] on span "Format Outputs" at bounding box center [609, 553] width 80 height 16
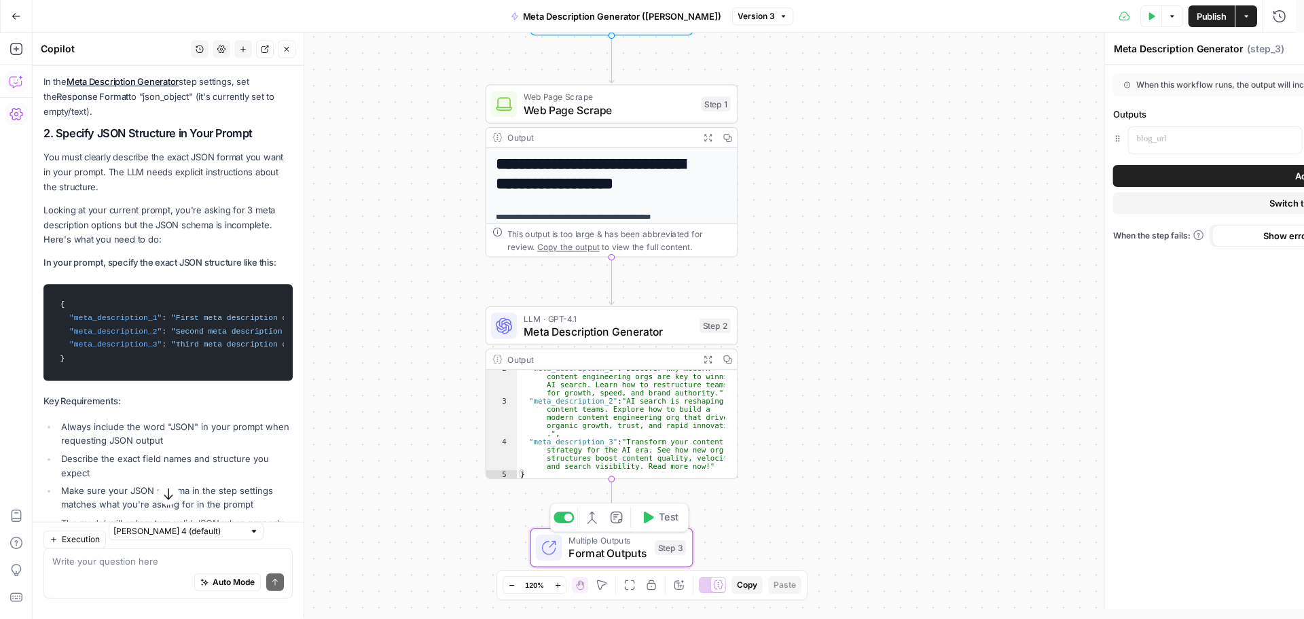
type textarea "Format Outputs"
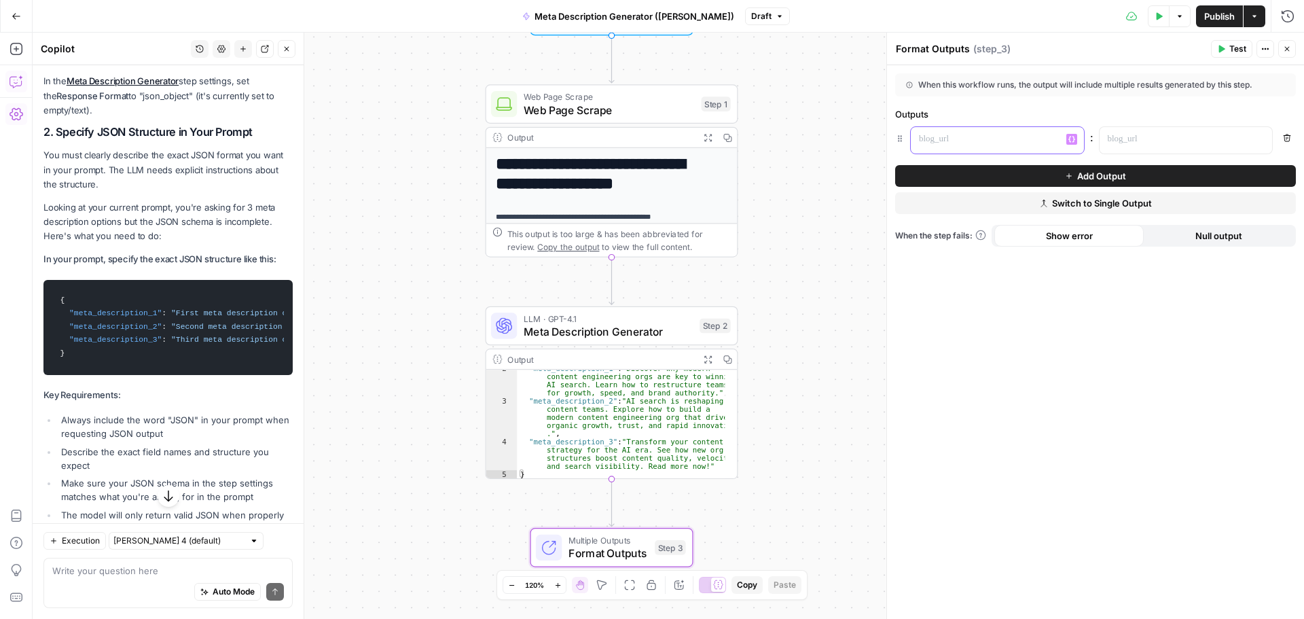
click at [977, 139] on p at bounding box center [986, 139] width 135 height 14
click at [1262, 140] on icon "button" at bounding box center [1260, 140] width 7 height 6
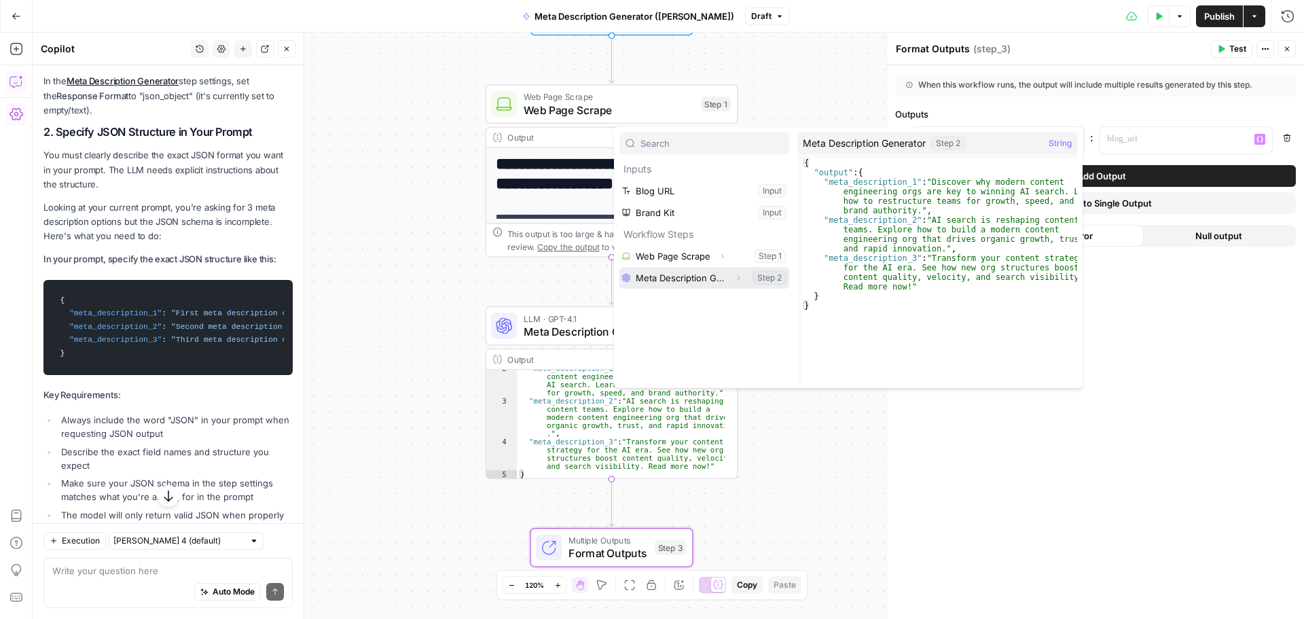
click at [764, 278] on button "Select variable Meta Description Generator" at bounding box center [705, 278] width 170 height 22
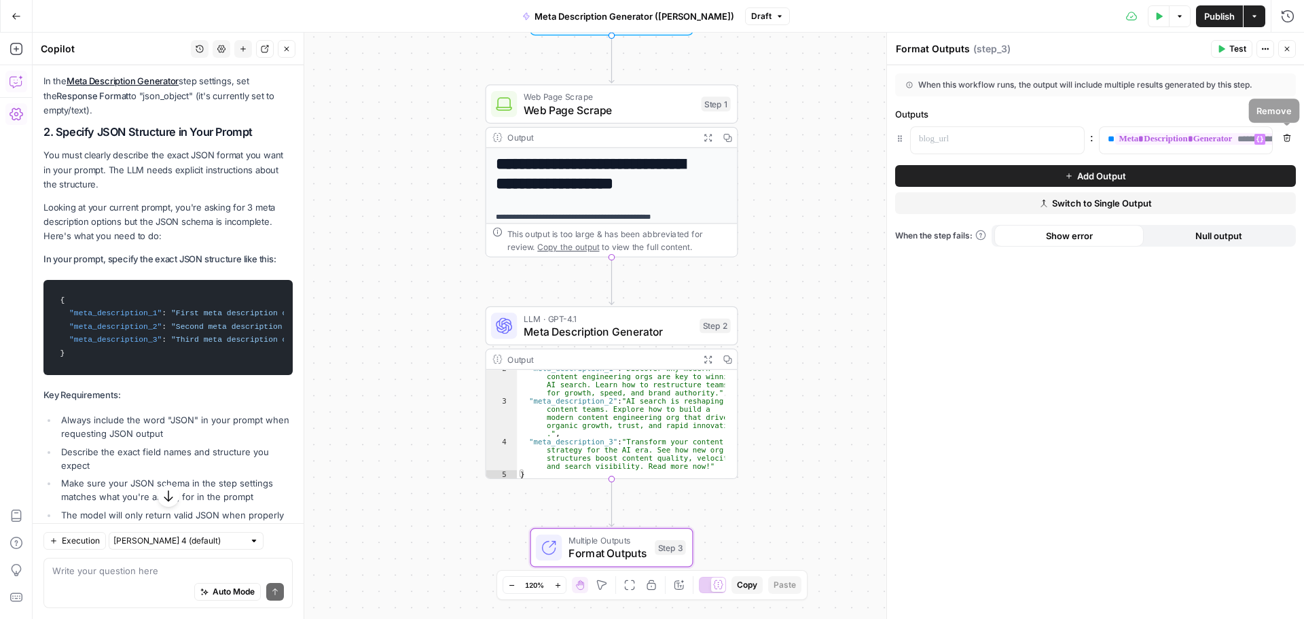
click at [1288, 139] on icon "button" at bounding box center [1287, 138] width 8 height 8
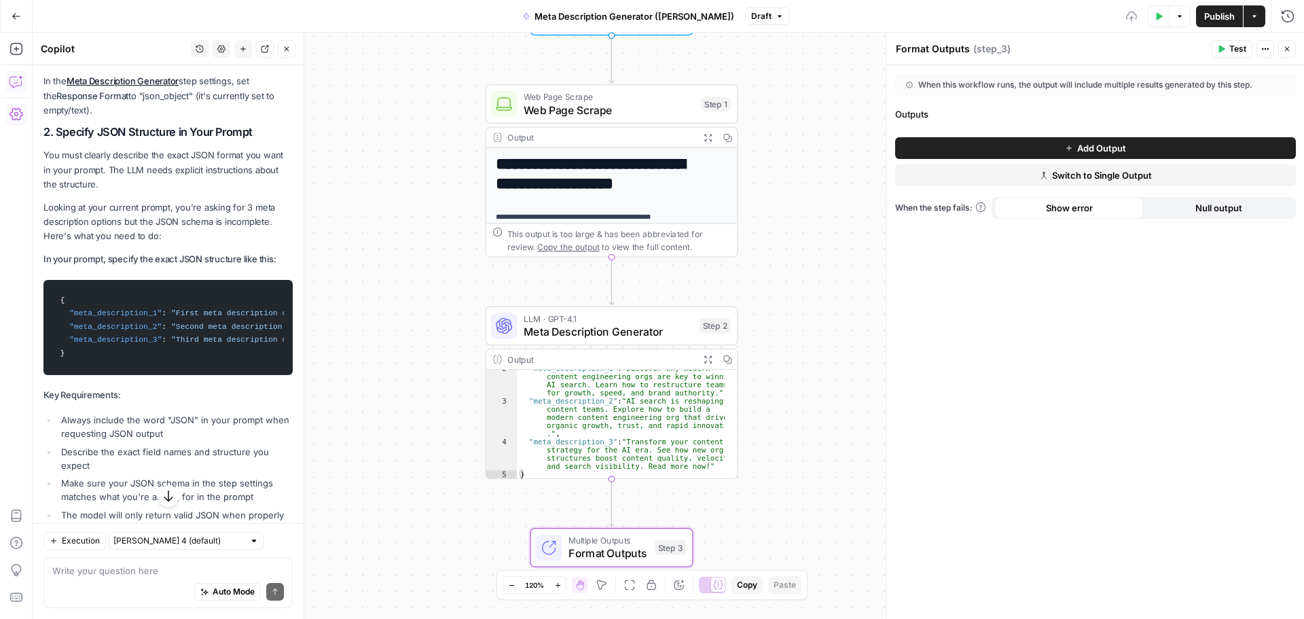
click at [1196, 143] on button "Add Output" at bounding box center [1095, 148] width 401 height 22
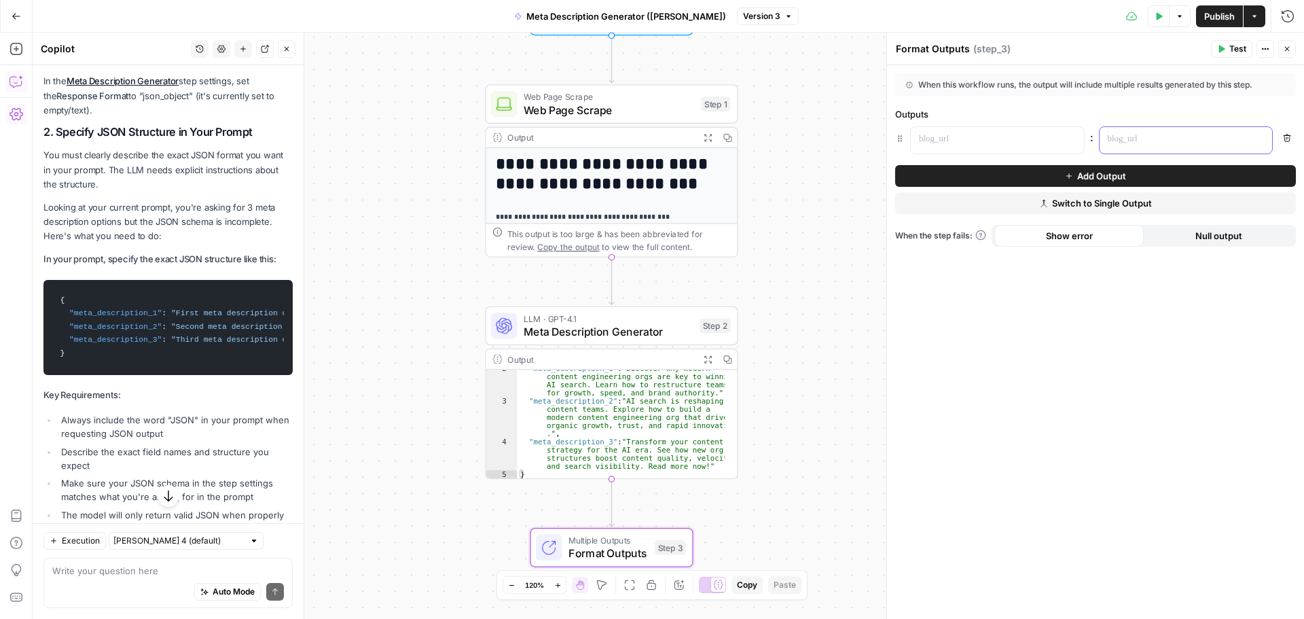
click at [1261, 139] on icon "button" at bounding box center [1260, 139] width 7 height 7
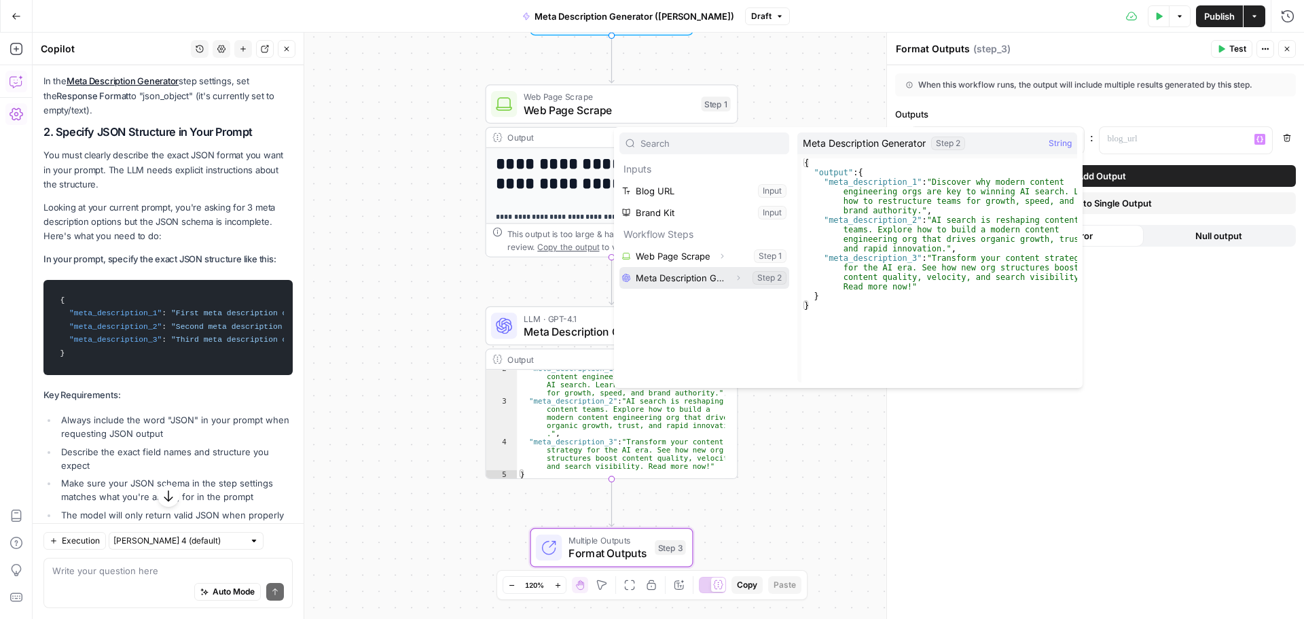
click at [736, 273] on button "Expand" at bounding box center [739, 278] width 18 height 18
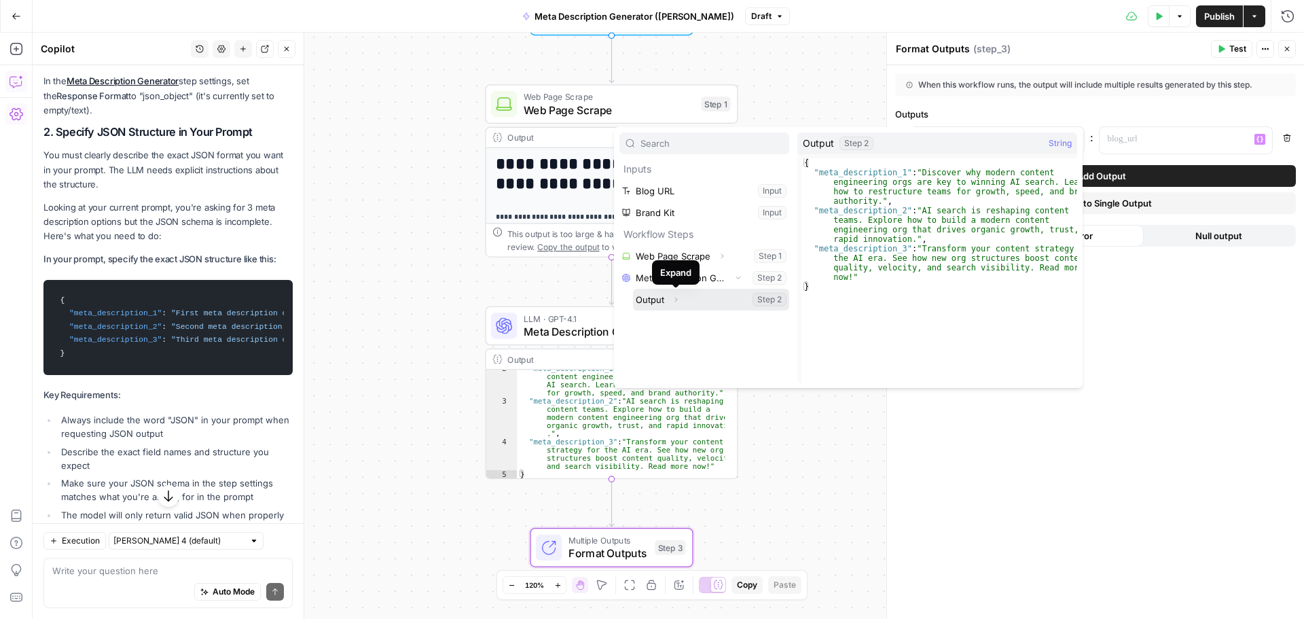
click at [679, 300] on icon "button" at bounding box center [676, 299] width 8 height 8
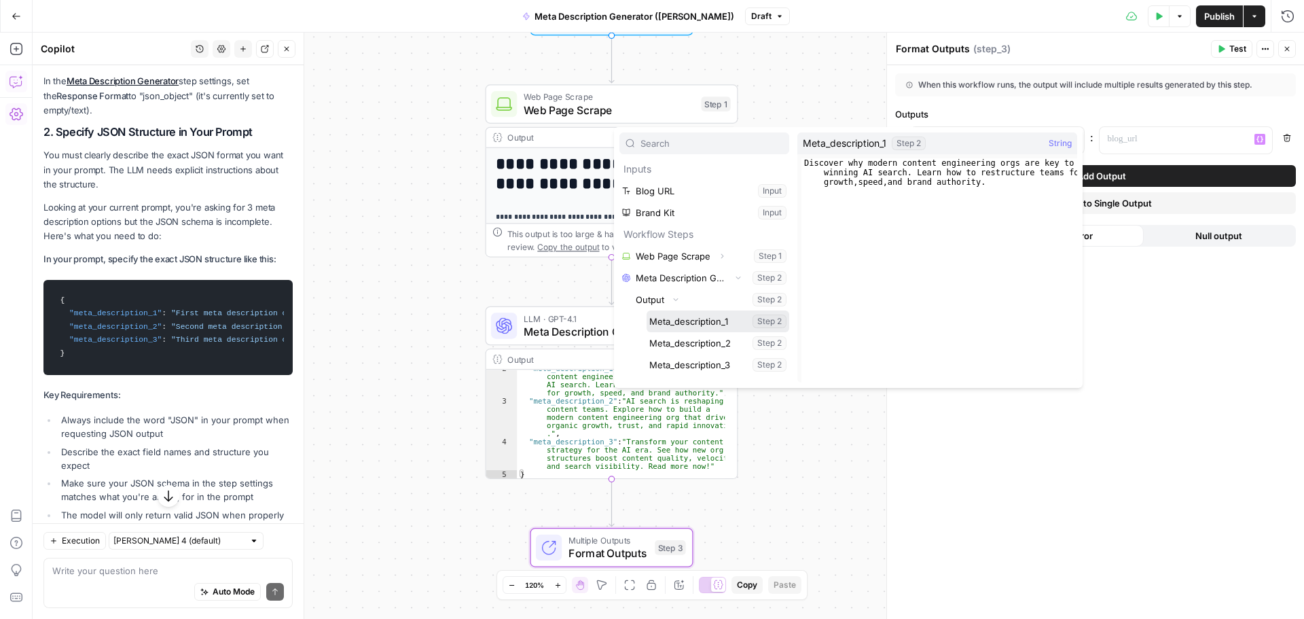
click at [721, 321] on button "Select variable Meta_description_1" at bounding box center [718, 321] width 143 height 22
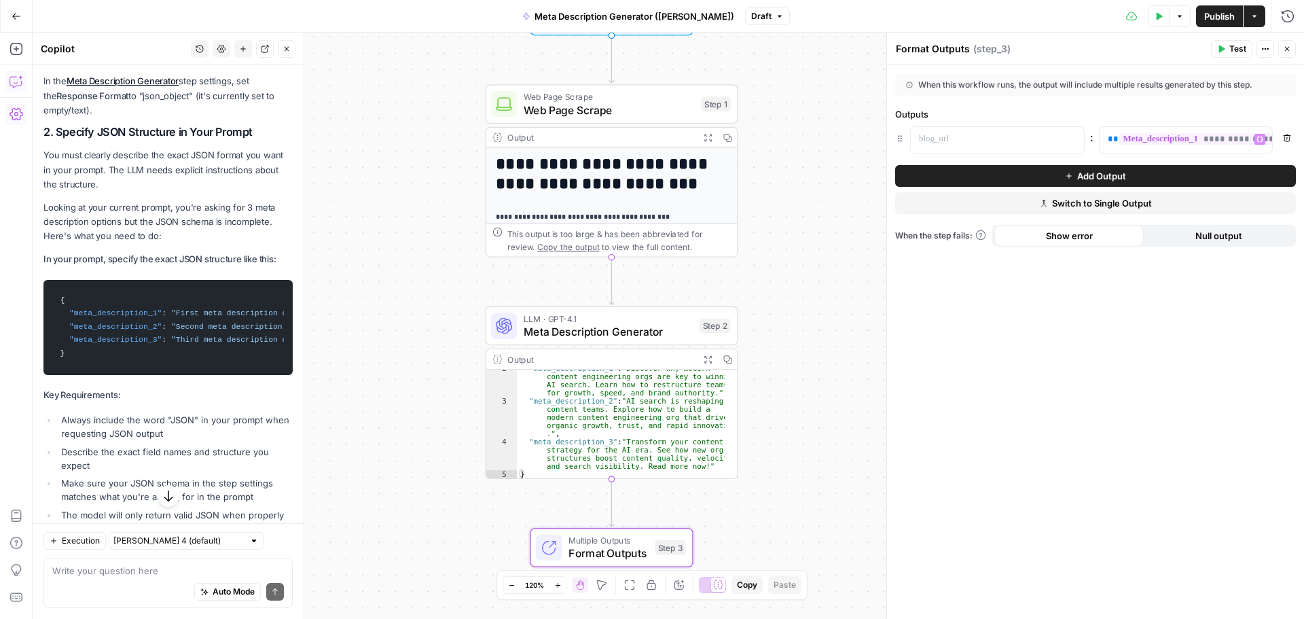
click at [1014, 183] on button "Add Output" at bounding box center [1095, 176] width 401 height 22
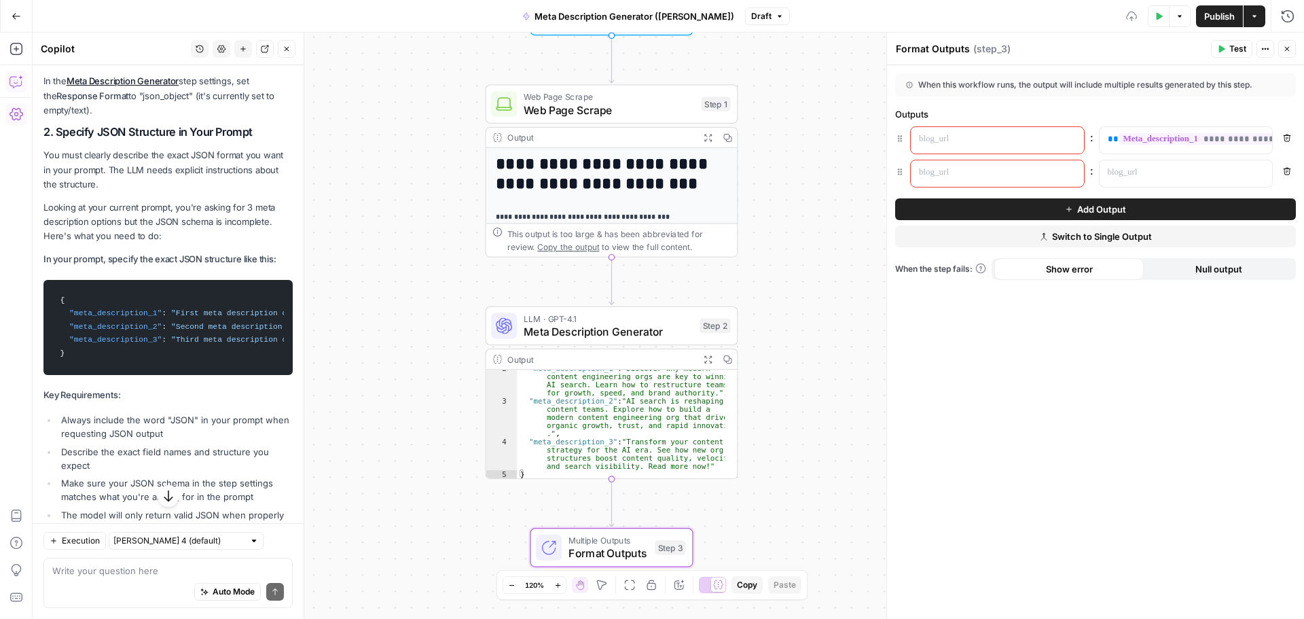
click at [1044, 210] on button "Add Output" at bounding box center [1095, 209] width 401 height 22
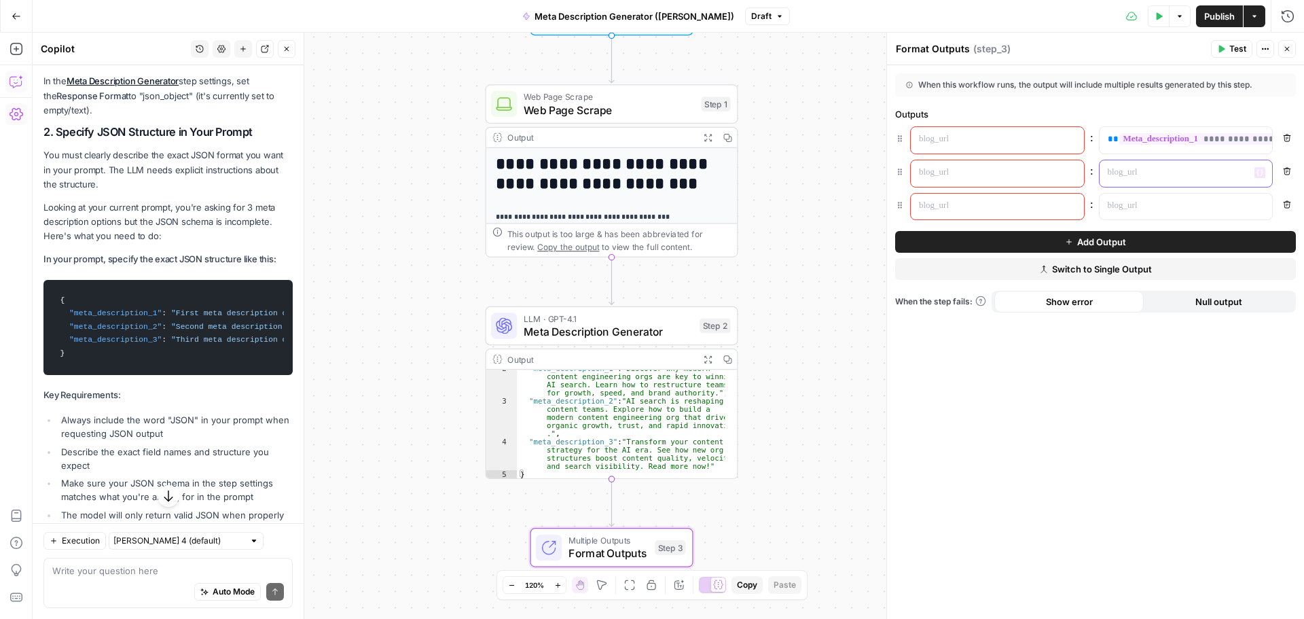
click at [1265, 174] on button "Variables Menu" at bounding box center [1260, 172] width 11 height 11
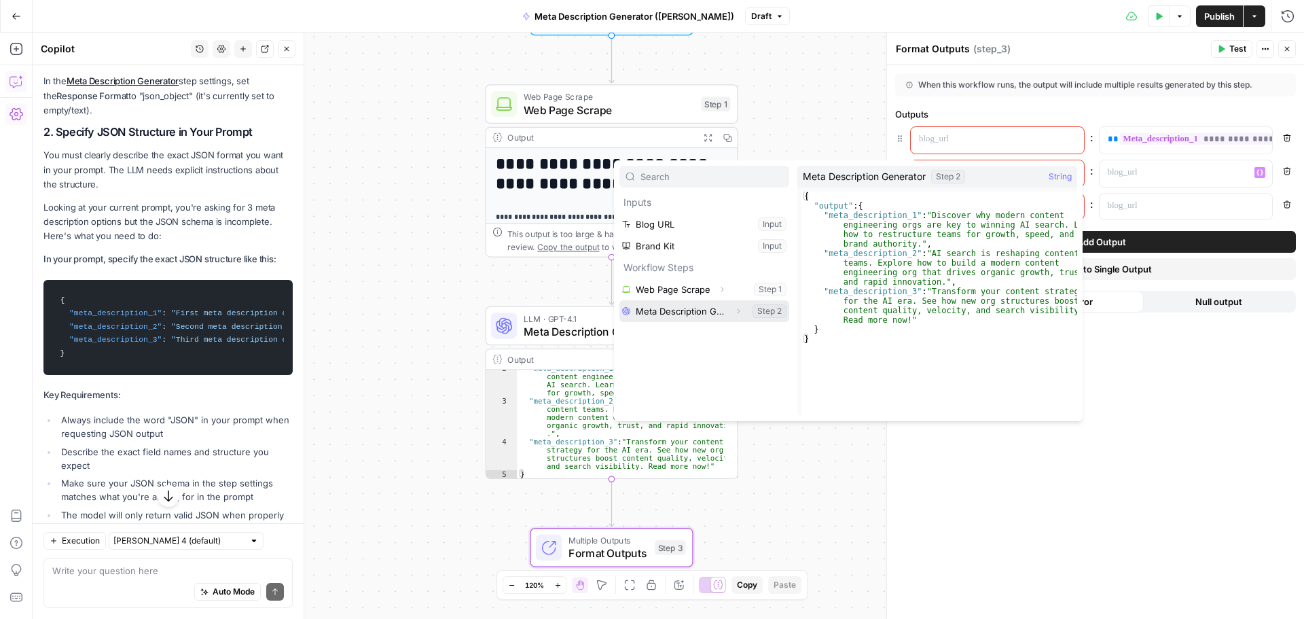
click at [734, 312] on icon "button" at bounding box center [738, 311] width 8 height 8
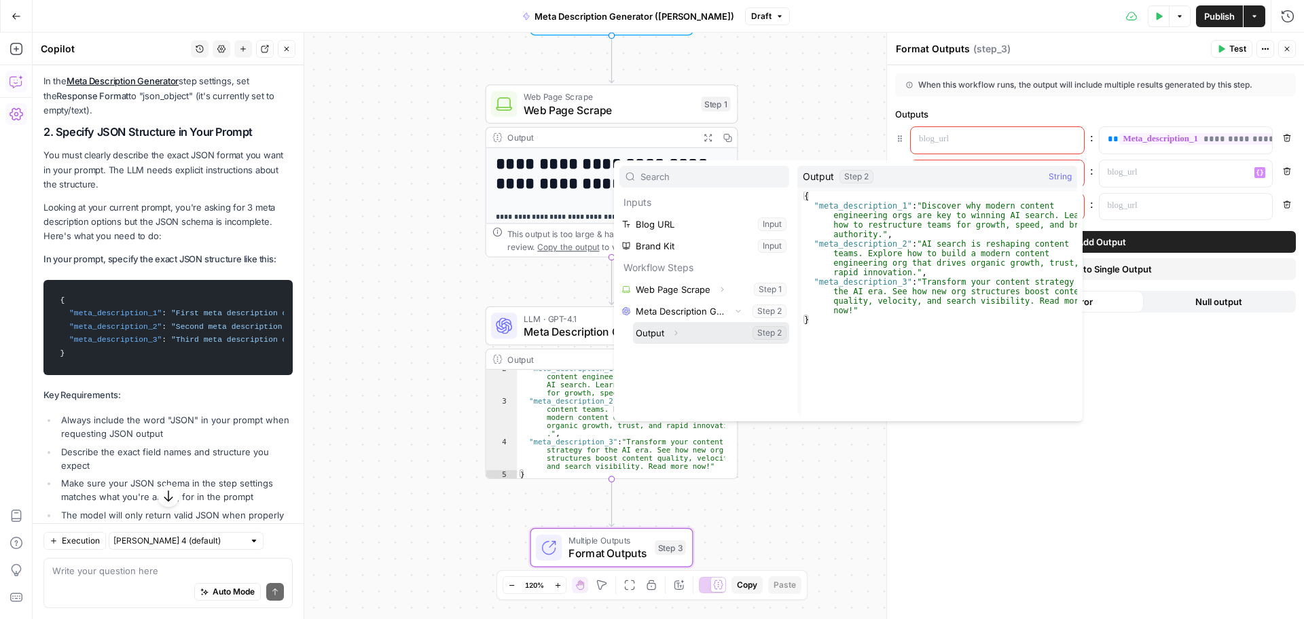
click at [679, 330] on icon "button" at bounding box center [676, 333] width 8 height 8
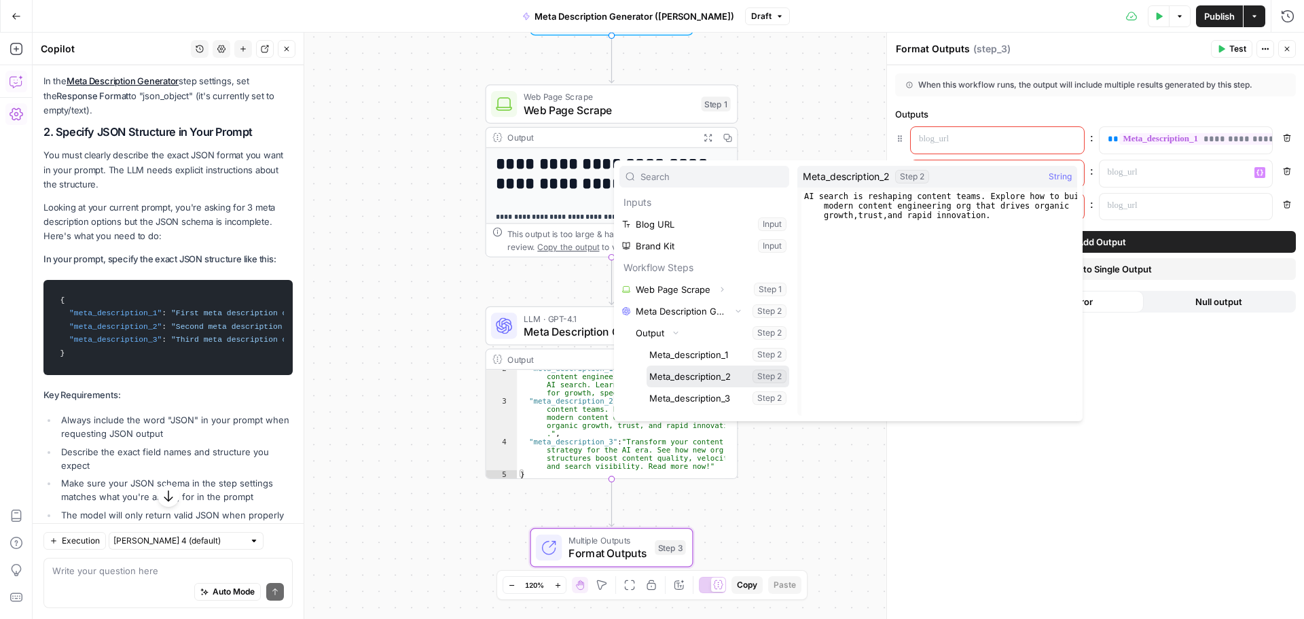
click at [753, 375] on button "Select variable Meta_description_2" at bounding box center [718, 376] width 143 height 22
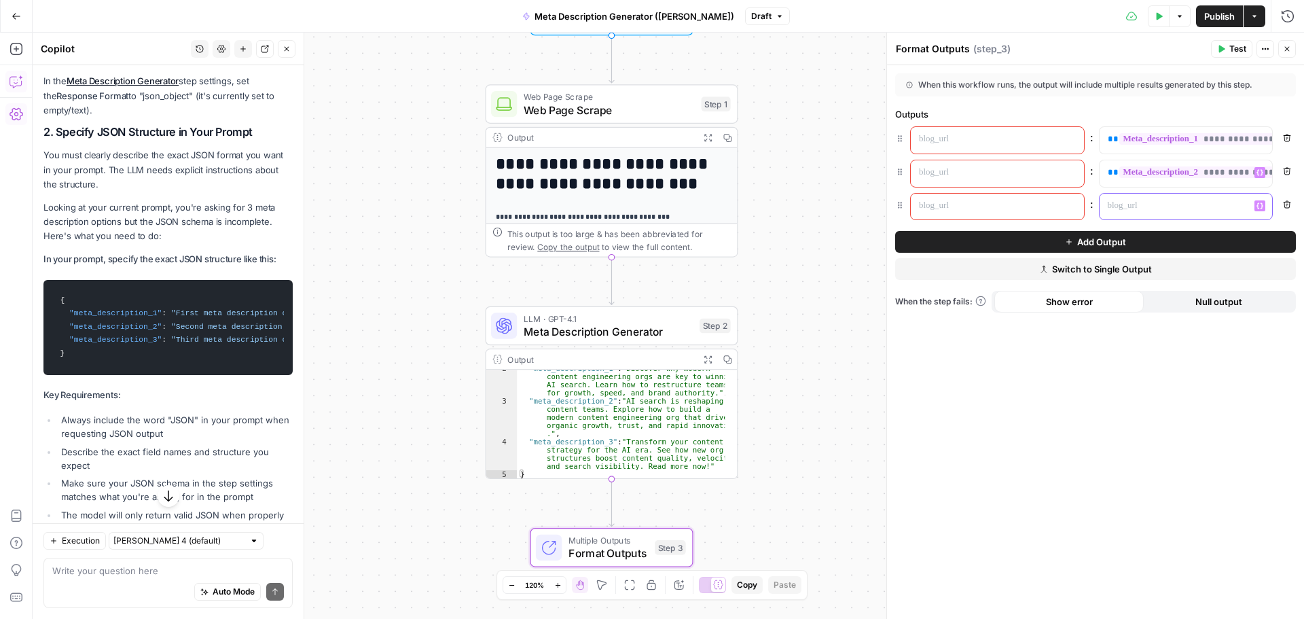
click at [1154, 211] on p at bounding box center [1175, 206] width 135 height 14
click at [1262, 211] on button "Variables Menu" at bounding box center [1260, 205] width 11 height 11
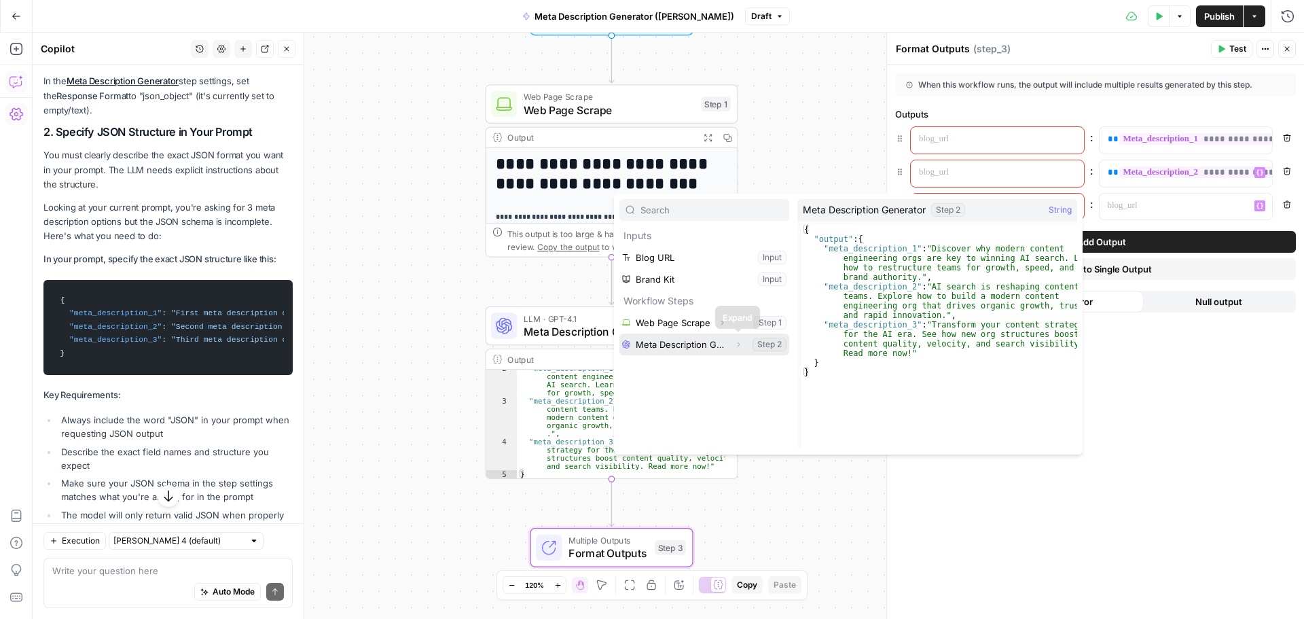
click at [732, 342] on button "Expand" at bounding box center [739, 345] width 18 height 18
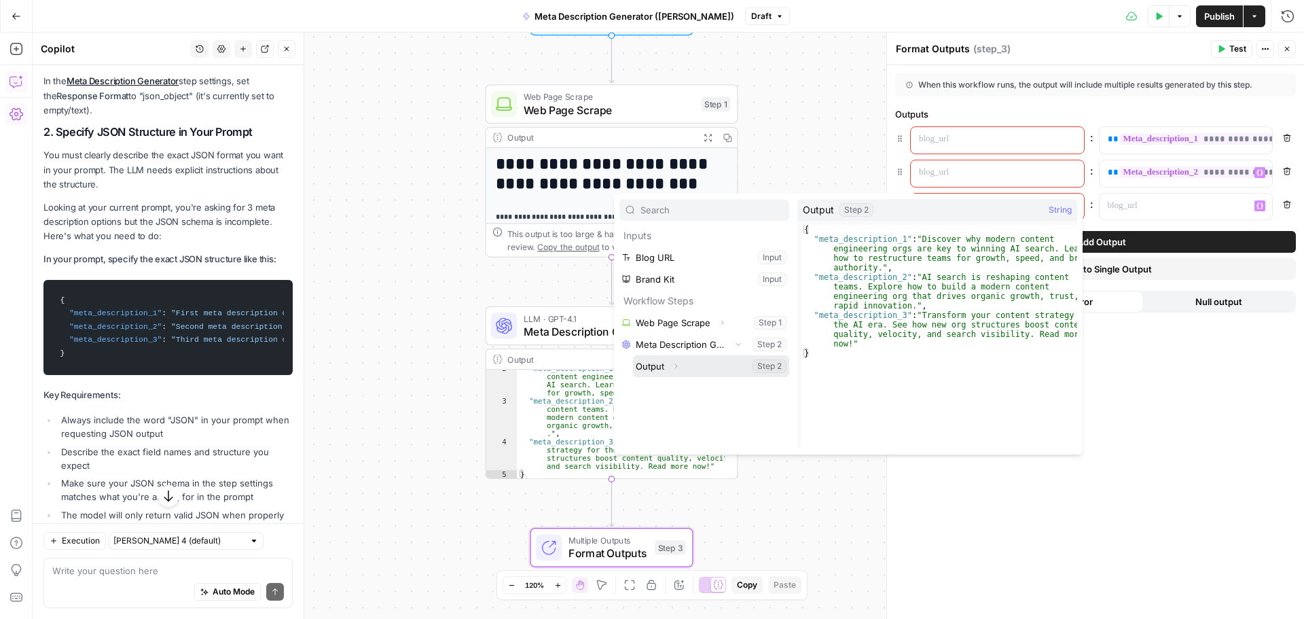
click at [674, 368] on icon "button" at bounding box center [676, 366] width 8 height 8
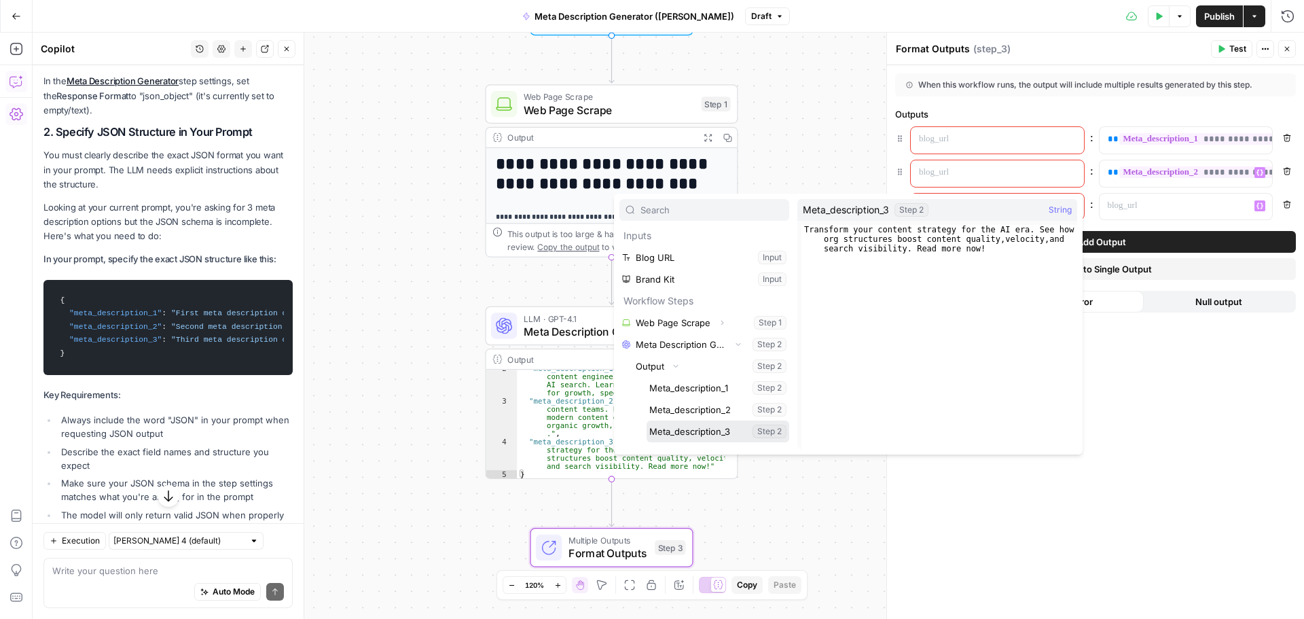
click at [700, 436] on button "Select variable Meta_description_3" at bounding box center [718, 431] width 143 height 22
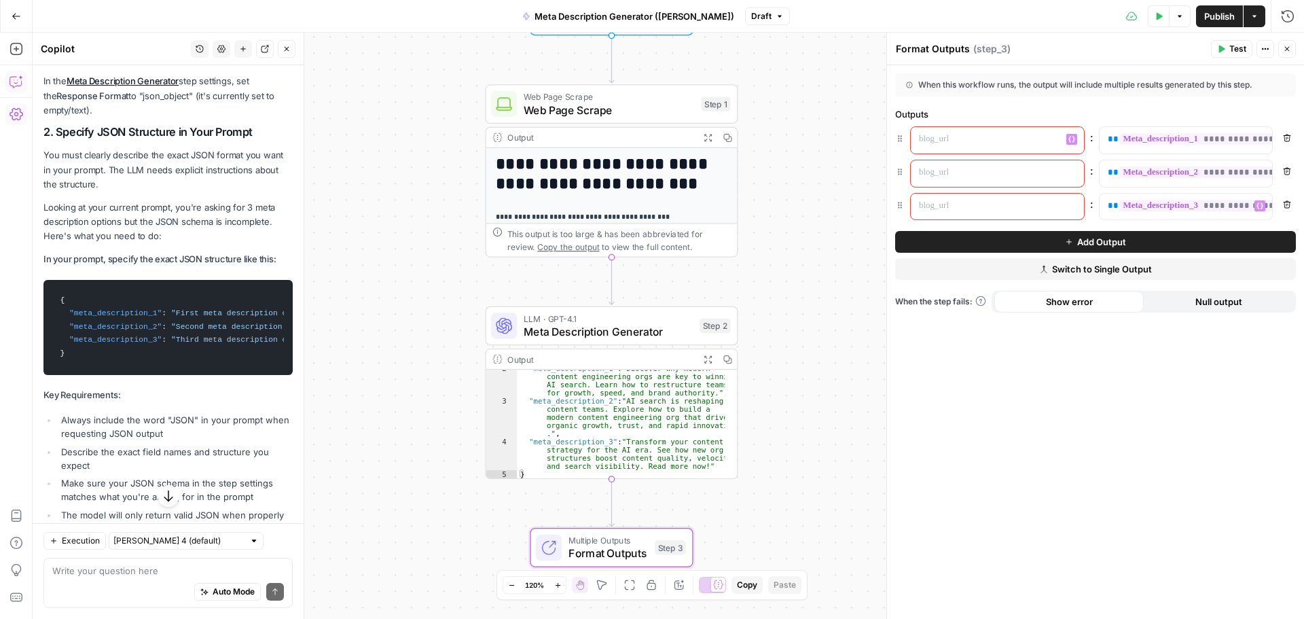
click at [945, 135] on p at bounding box center [986, 139] width 135 height 14
copy p "**********"
click at [964, 170] on p at bounding box center [986, 173] width 135 height 14
drag, startPoint x: 973, startPoint y: 211, endPoint x: 990, endPoint y: 176, distance: 38.6
click at [973, 211] on p at bounding box center [986, 206] width 135 height 14
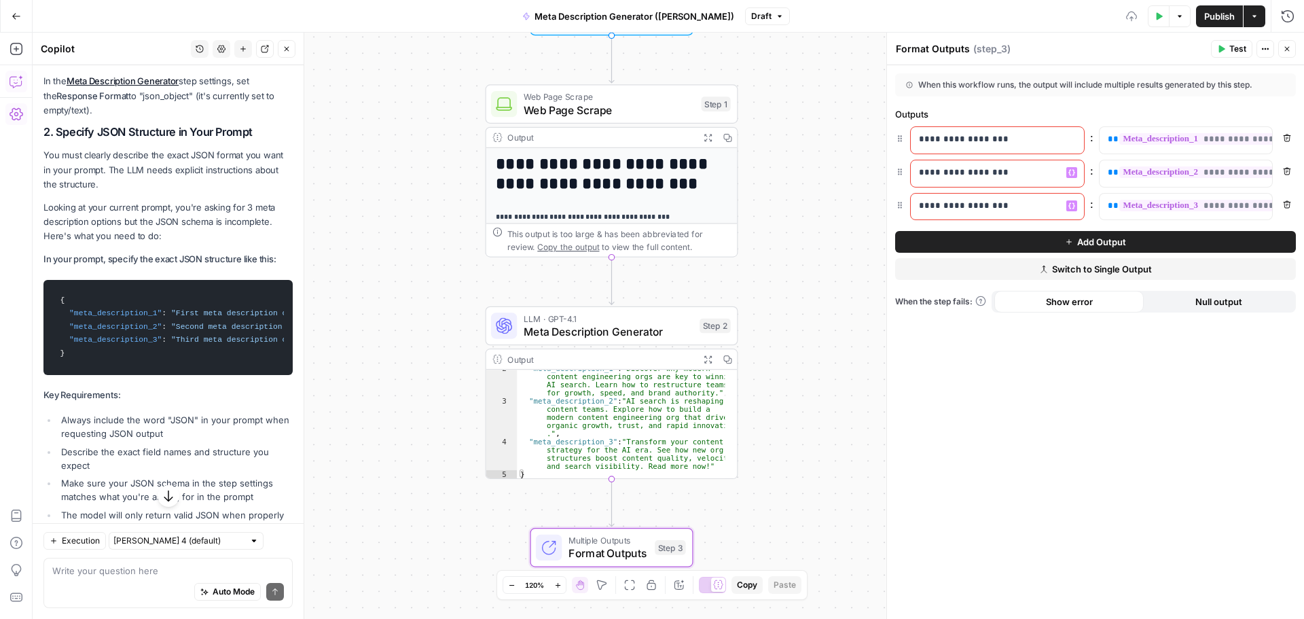
click at [997, 174] on p "**********" at bounding box center [986, 173] width 135 height 14
drag, startPoint x: 997, startPoint y: 208, endPoint x: 1005, endPoint y: 211, distance: 8.2
click at [1005, 211] on p "**********" at bounding box center [986, 206] width 135 height 14
click at [1018, 369] on div "**********" at bounding box center [1095, 342] width 417 height 554
click at [1232, 49] on span "Test" at bounding box center [1238, 49] width 17 height 12
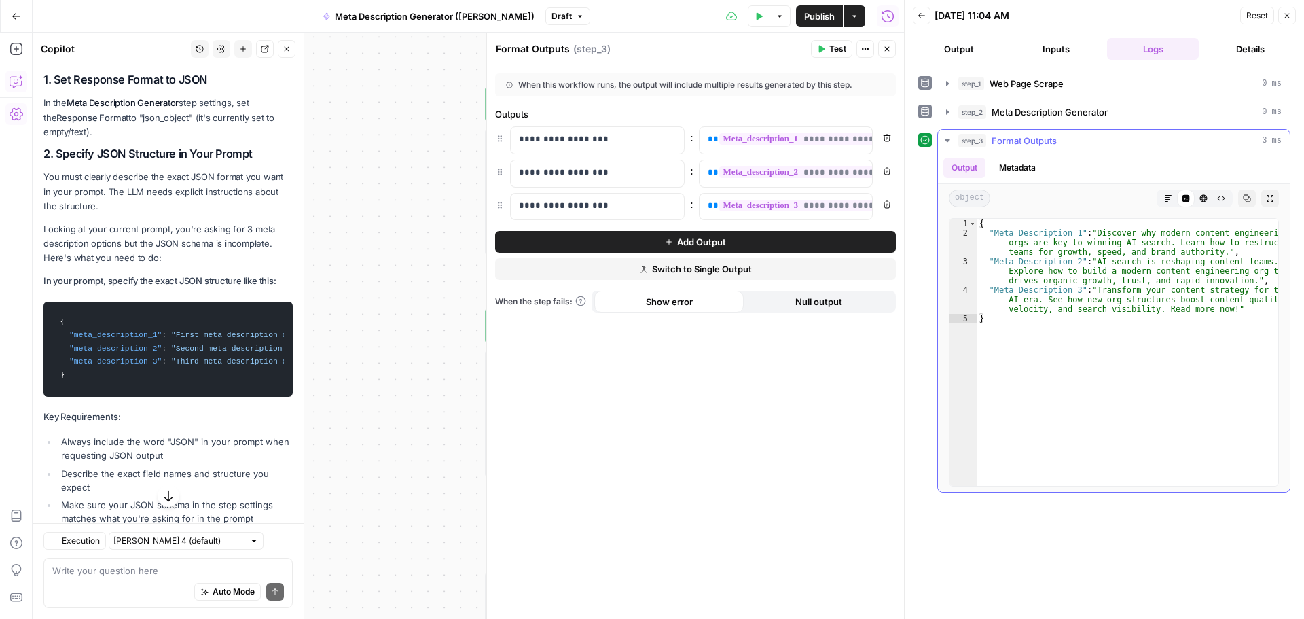
scroll to position [224, 0]
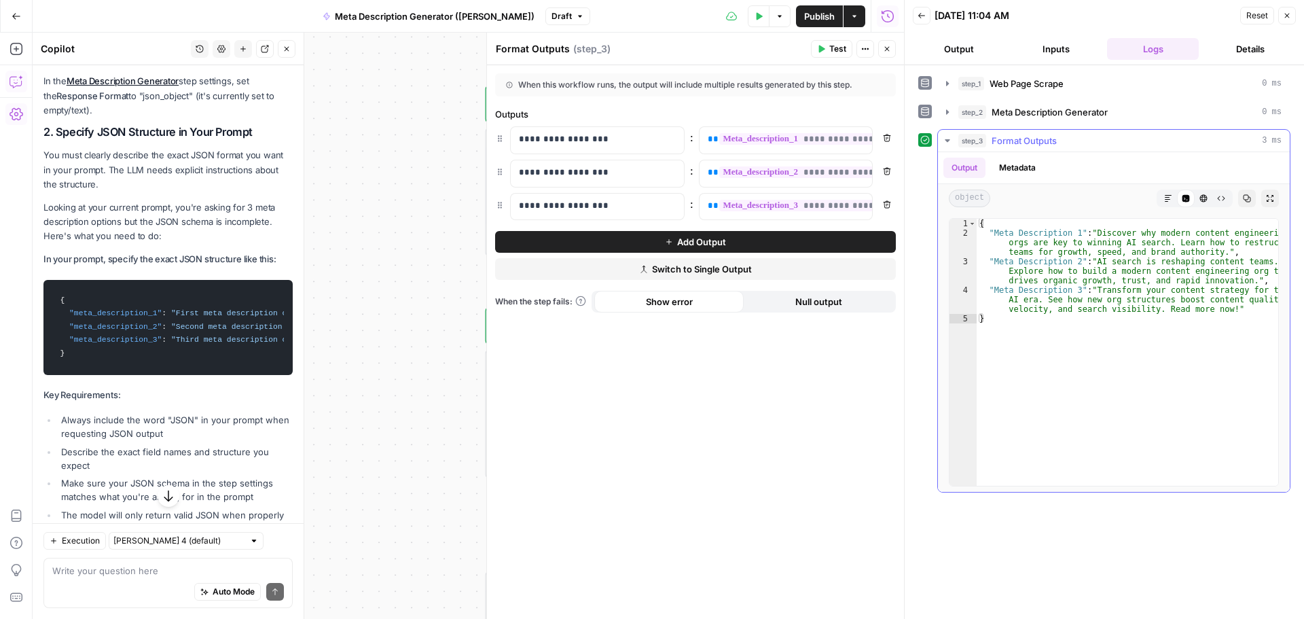
click at [1166, 202] on icon "button" at bounding box center [1168, 198] width 8 height 8
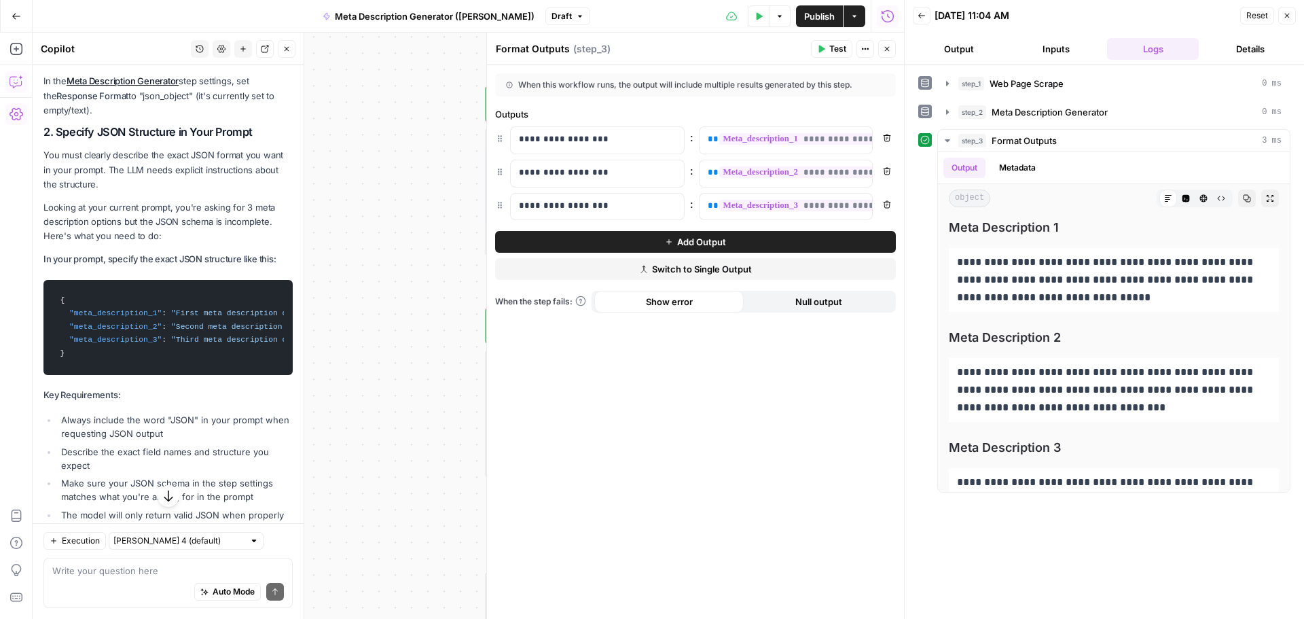
click at [809, 15] on span "Publish" at bounding box center [819, 17] width 31 height 14
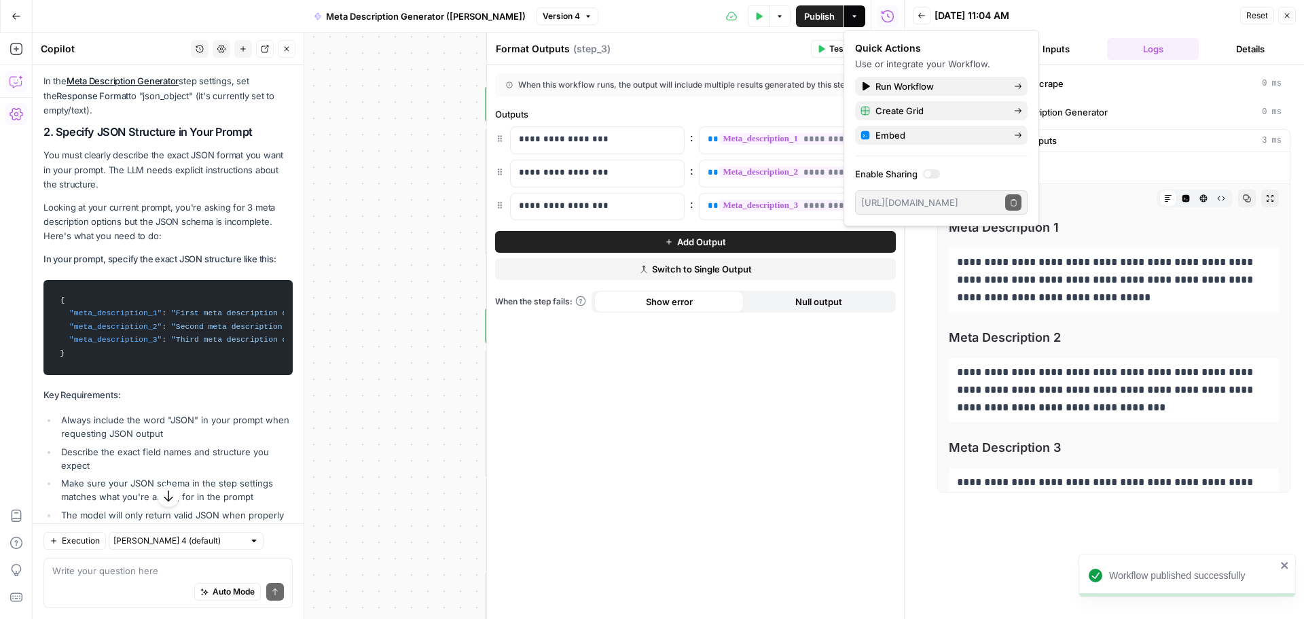
click at [1283, 18] on icon "button" at bounding box center [1287, 16] width 8 height 8
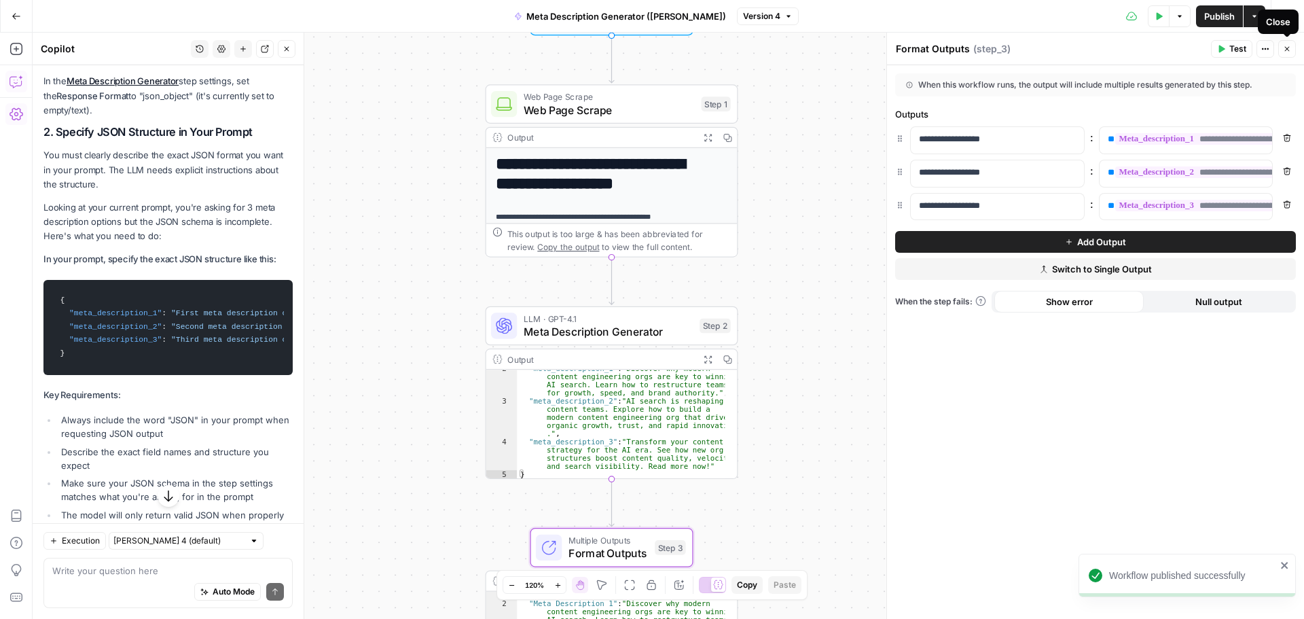
click at [1290, 46] on icon "button" at bounding box center [1287, 49] width 8 height 8
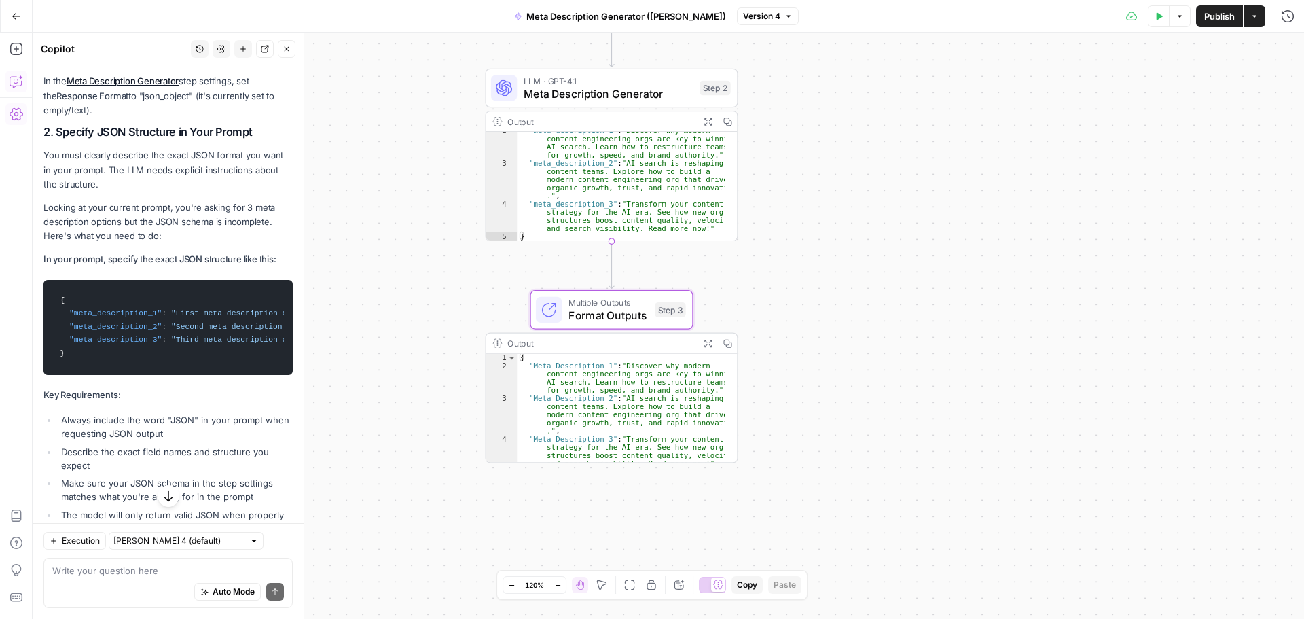
scroll to position [12, 0]
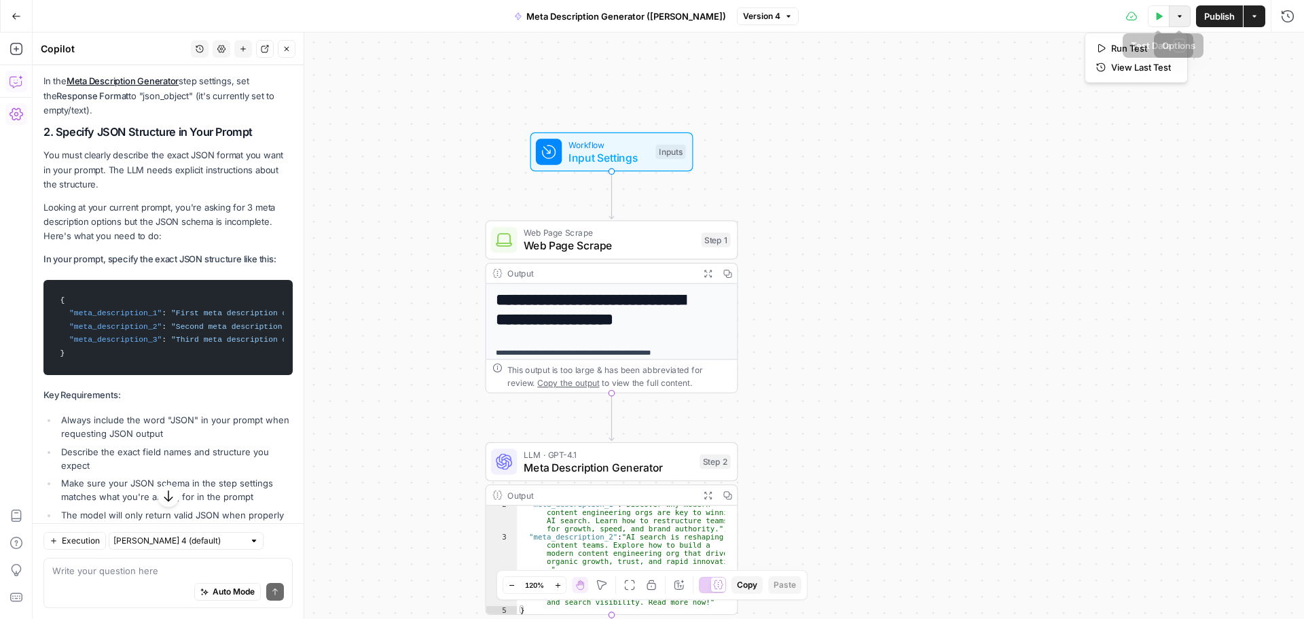
click at [1179, 19] on icon "button" at bounding box center [1180, 16] width 8 height 8
click at [1113, 51] on span "Run Test" at bounding box center [1141, 48] width 60 height 14
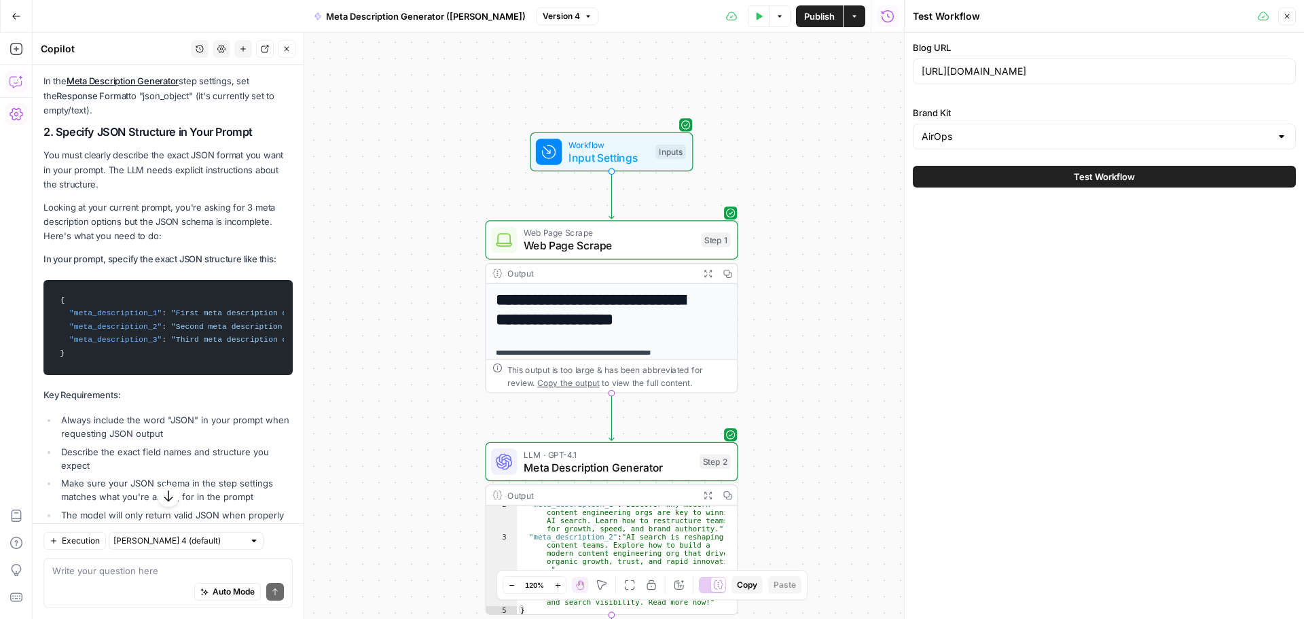
click at [1090, 177] on span "Test Workflow" at bounding box center [1104, 177] width 61 height 14
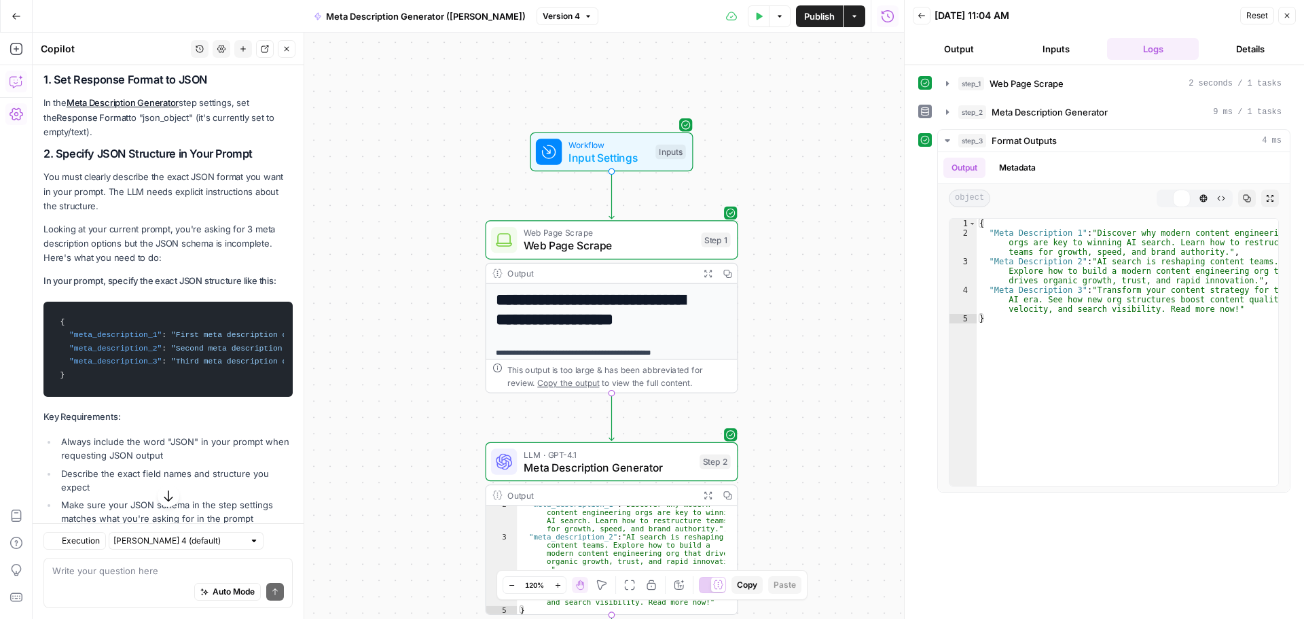
scroll to position [224, 0]
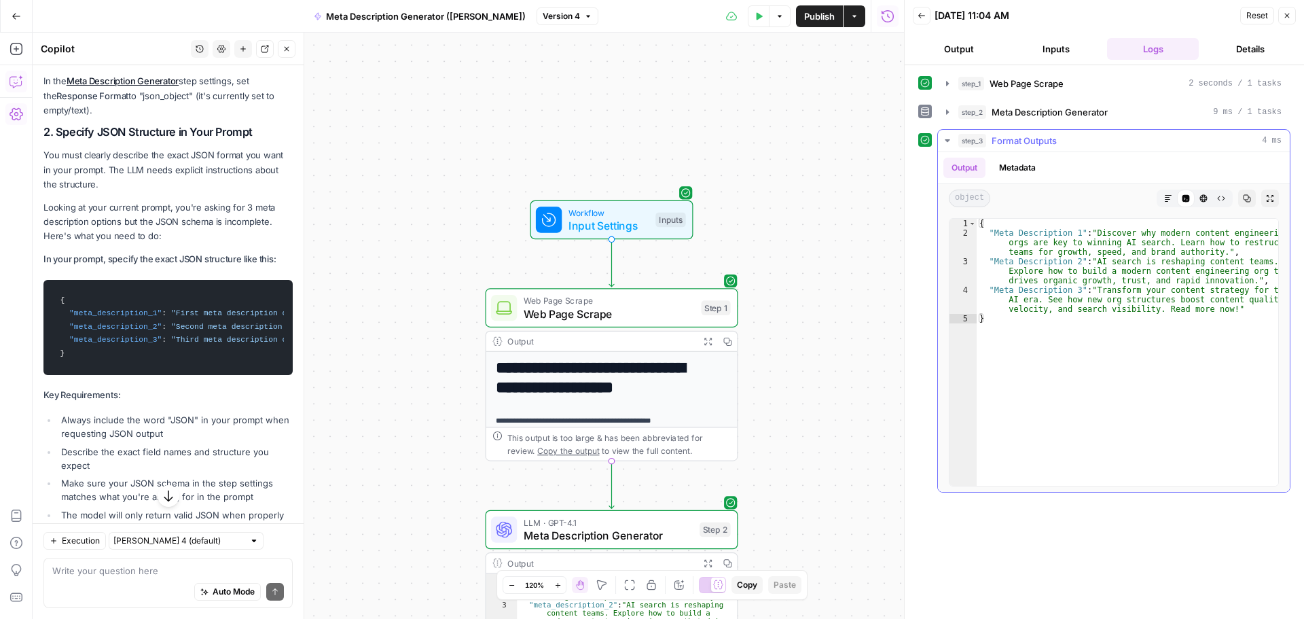
click at [1025, 171] on button "Metadata" at bounding box center [1017, 168] width 53 height 20
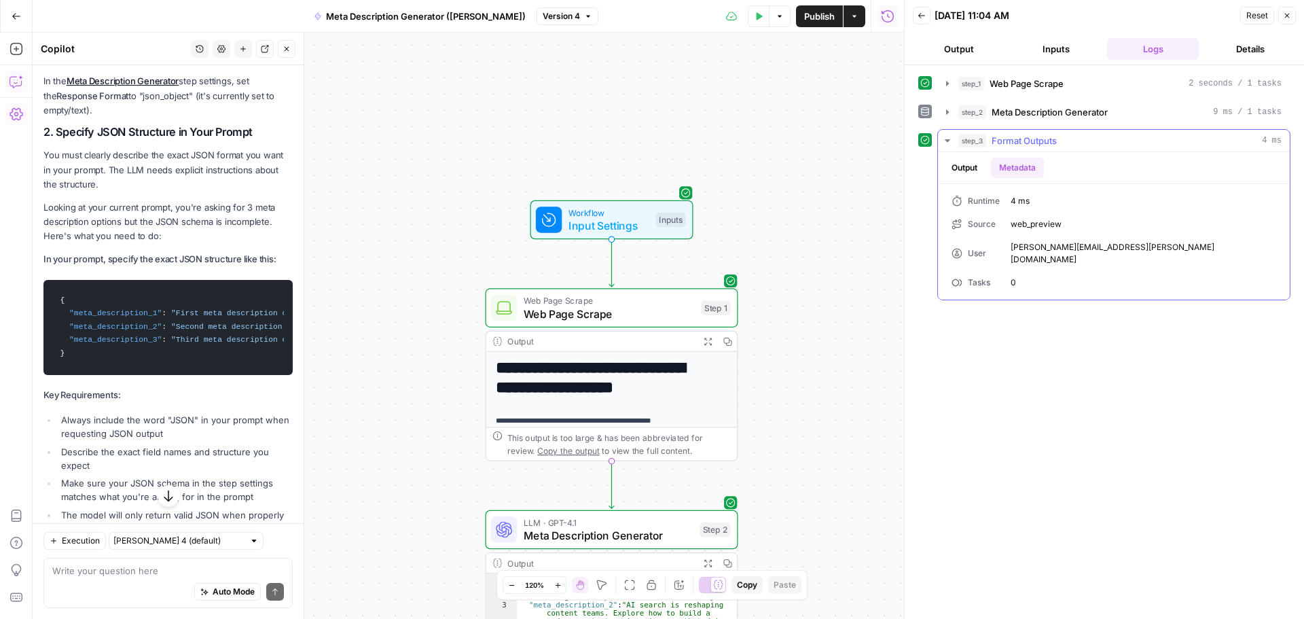
click at [961, 165] on button "Output" at bounding box center [965, 168] width 42 height 20
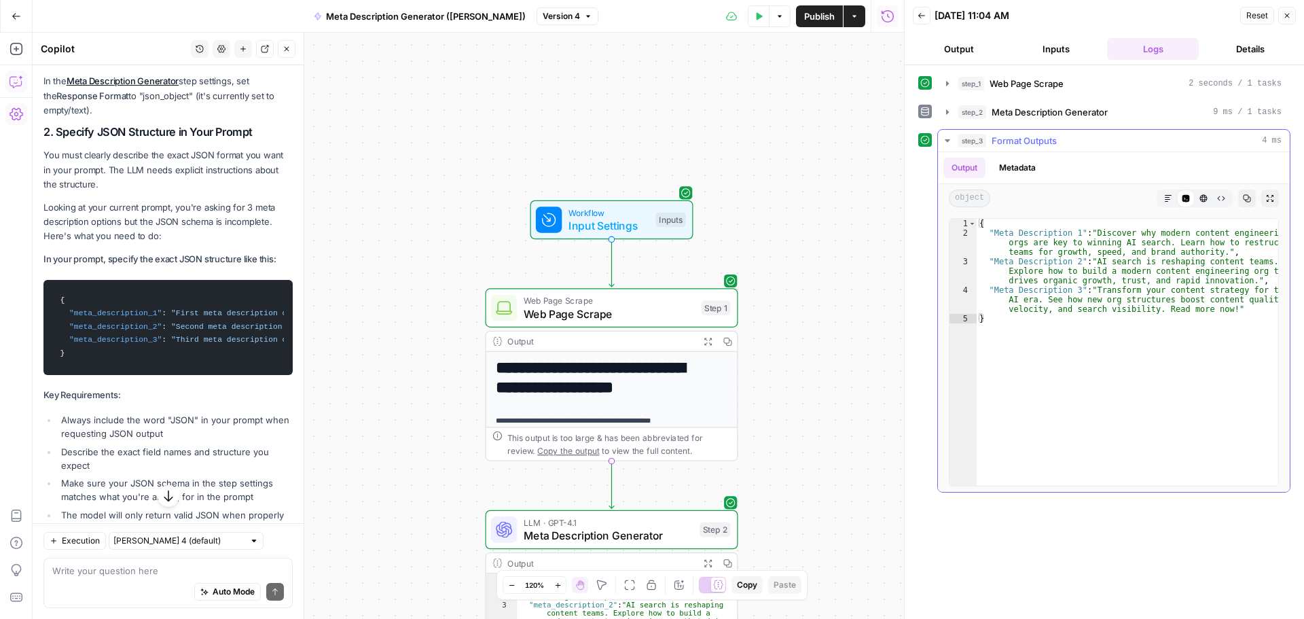
click at [1164, 198] on button "Markdown" at bounding box center [1169, 199] width 18 height 18
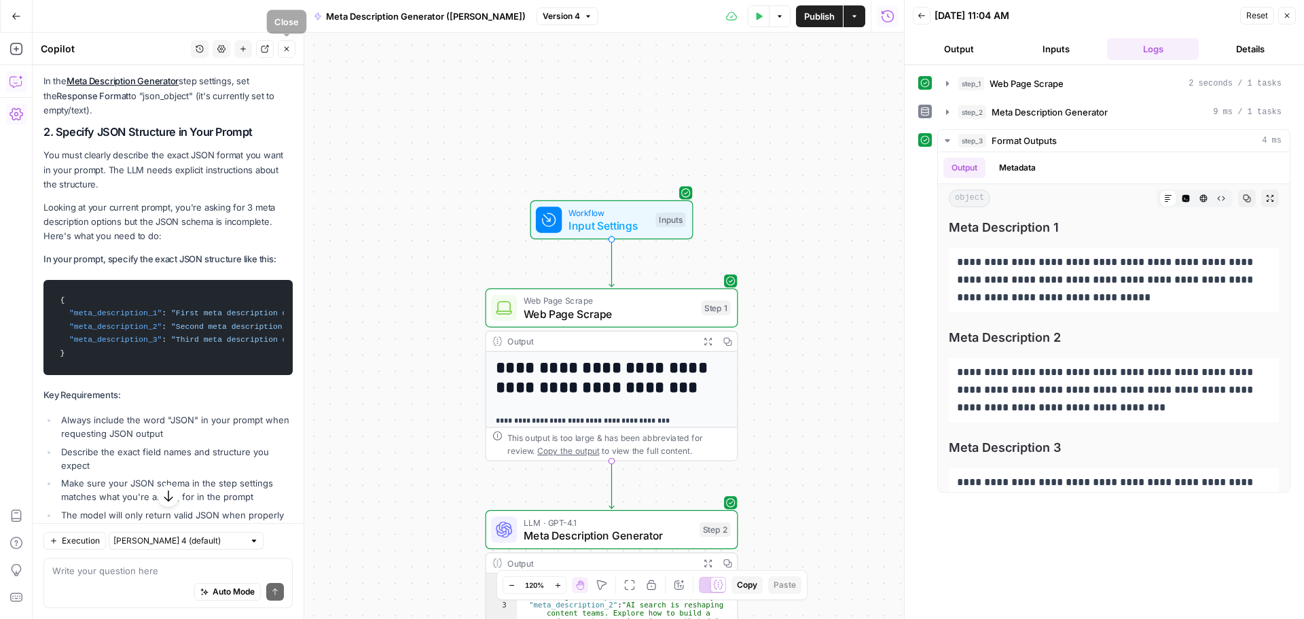
click at [283, 48] on icon "button" at bounding box center [287, 49] width 8 height 8
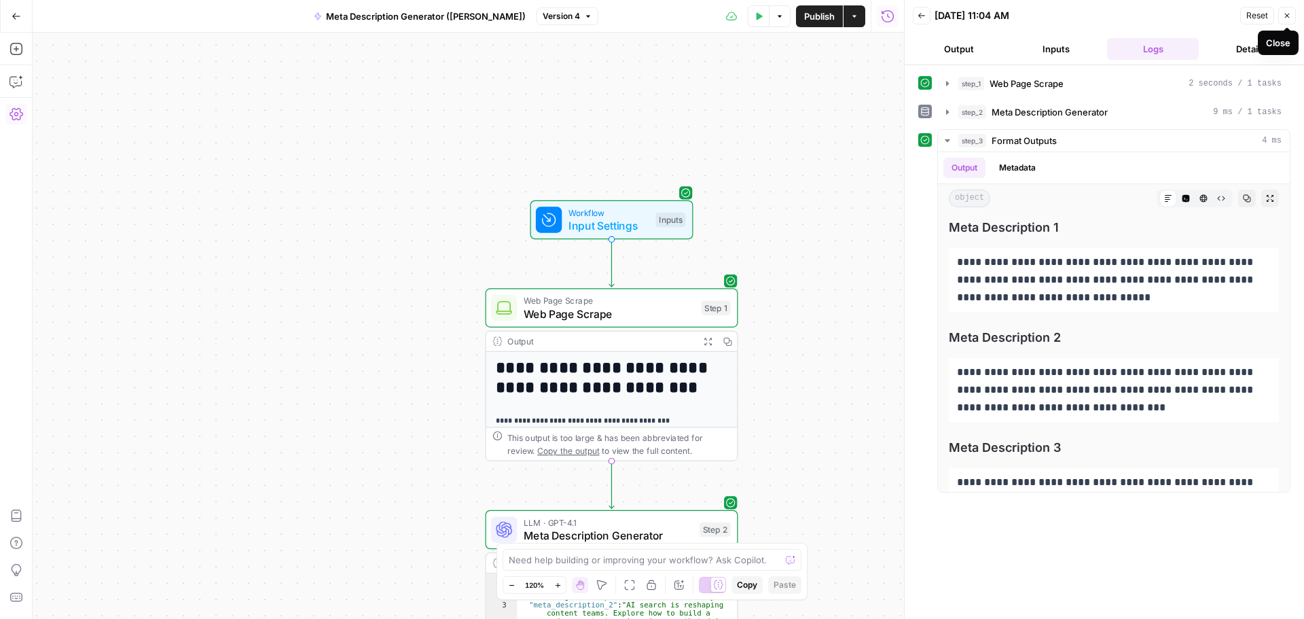
click at [1291, 18] on icon "button" at bounding box center [1287, 16] width 8 height 8
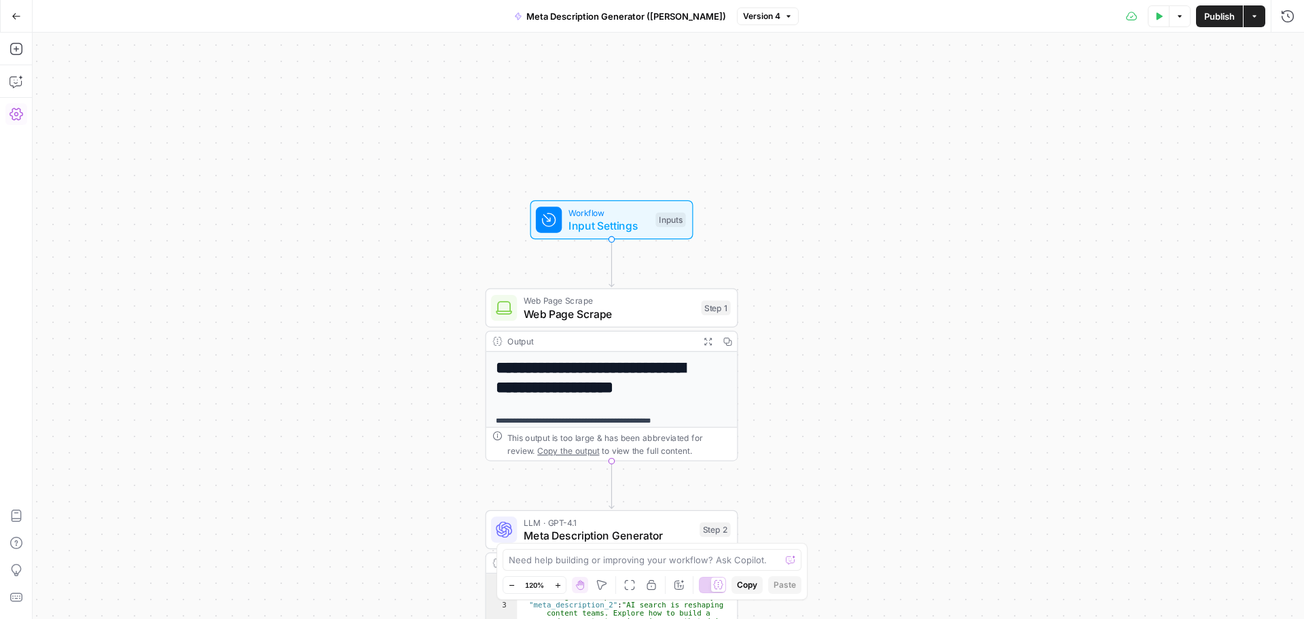
click at [1213, 18] on span "Publish" at bounding box center [1219, 17] width 31 height 14
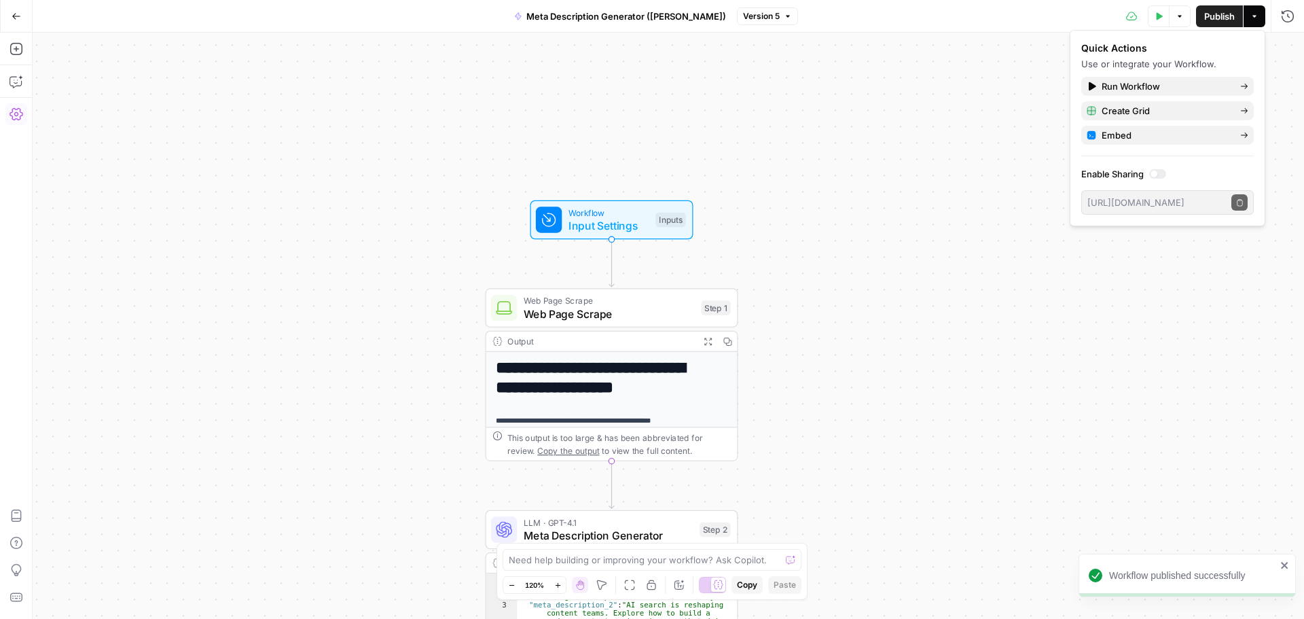
click at [13, 20] on icon "button" at bounding box center [17, 17] width 10 height 10
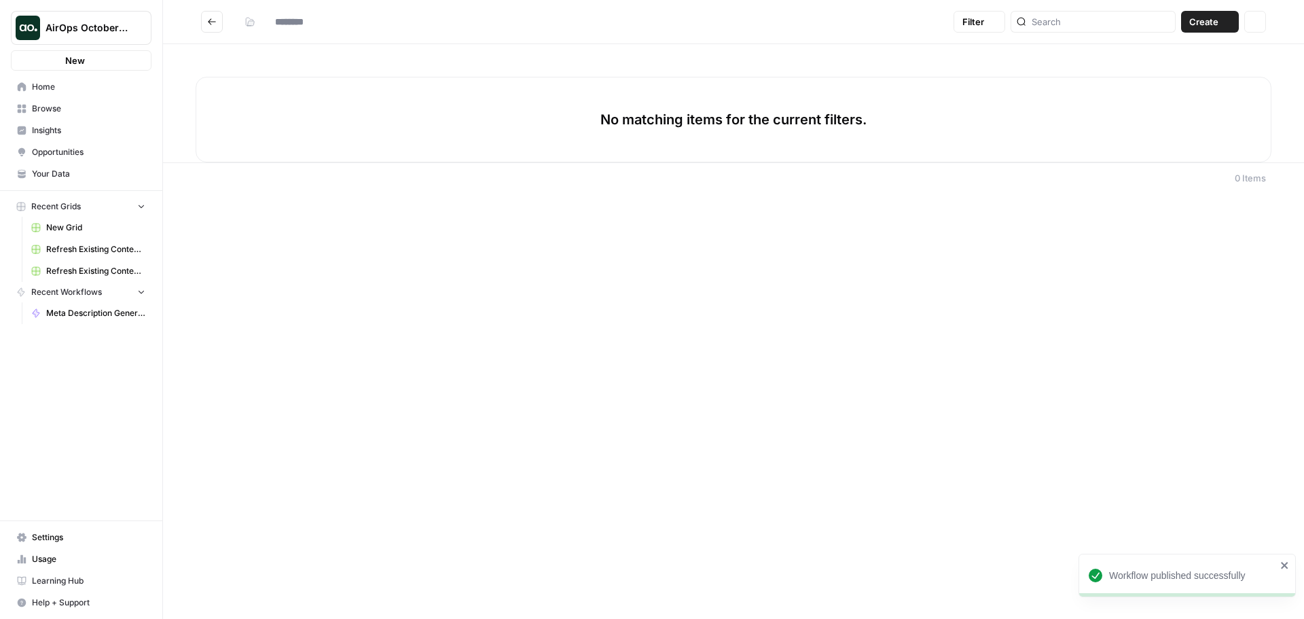
type input "**********"
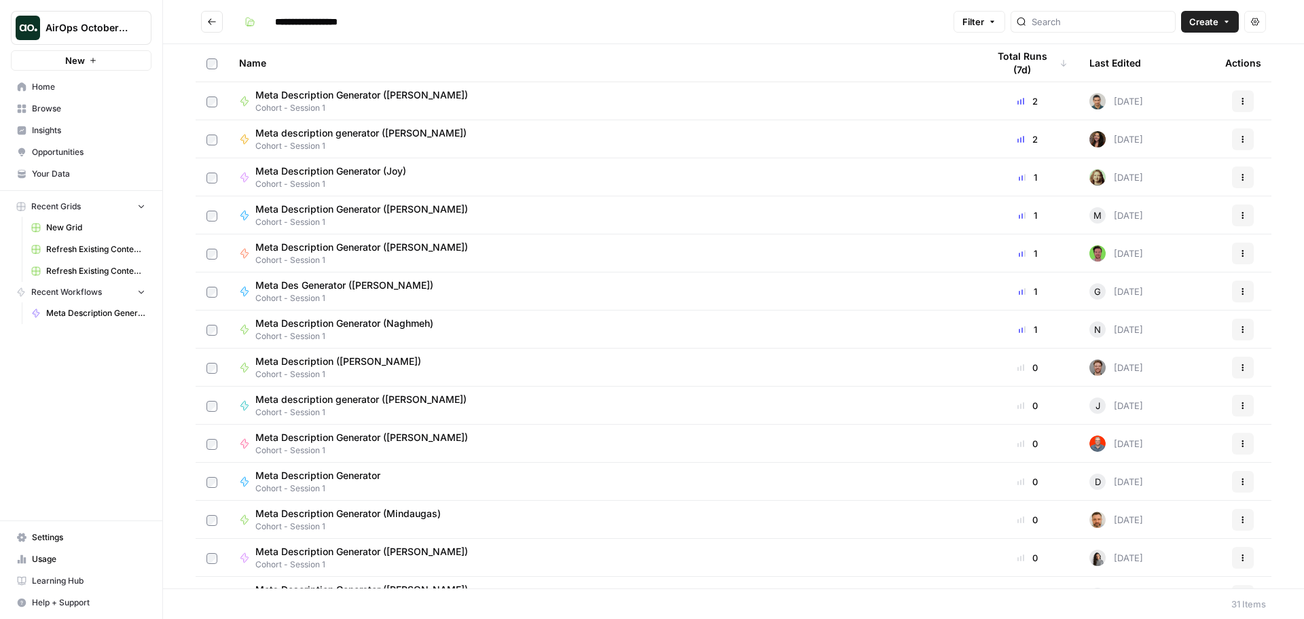
click at [58, 110] on span "Browse" at bounding box center [88, 109] width 113 height 12
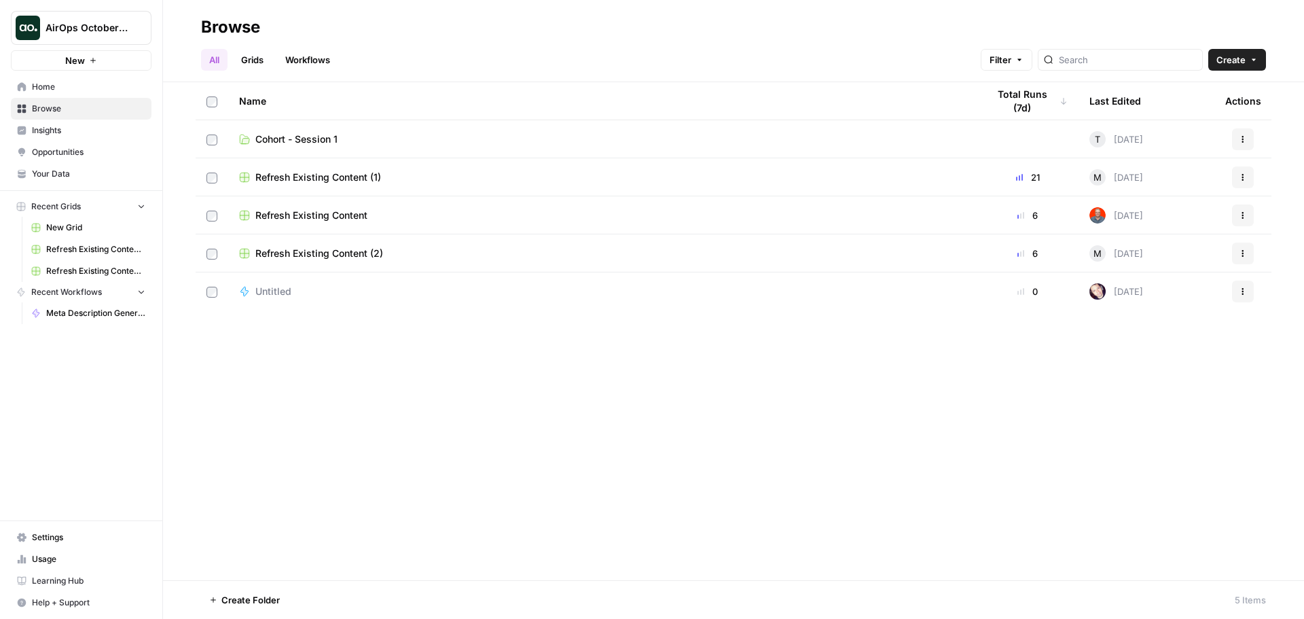
click at [60, 87] on span "Home" at bounding box center [88, 87] width 113 height 12
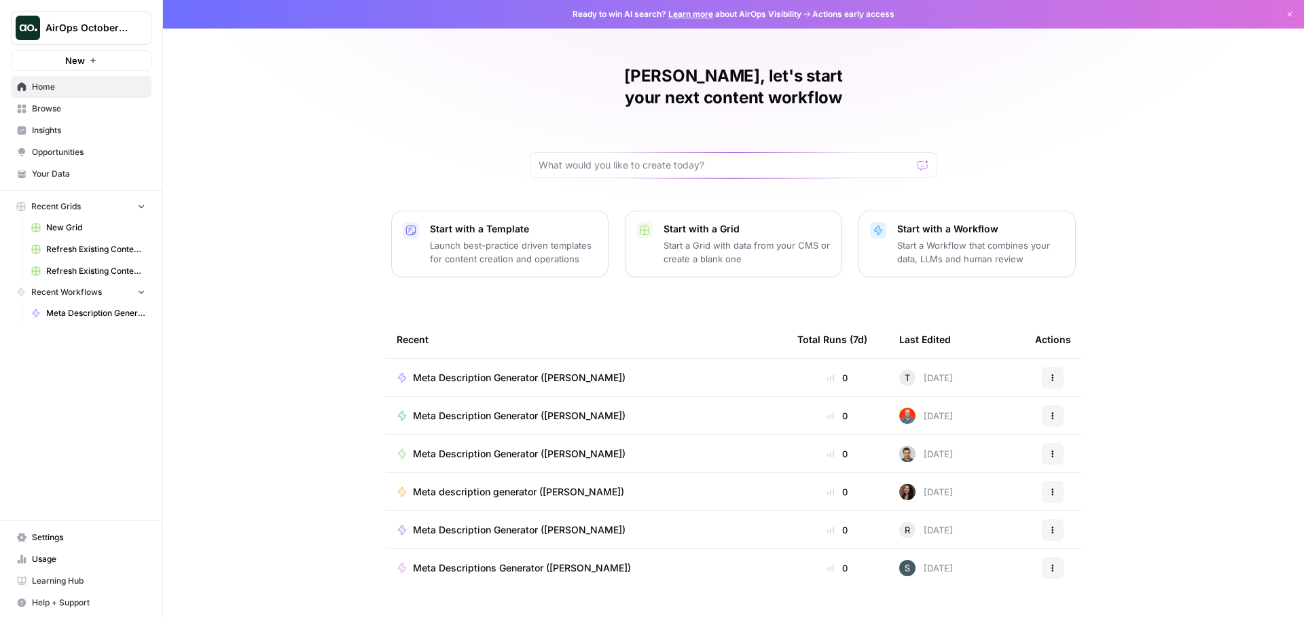
click at [75, 579] on span "Learning Hub" at bounding box center [88, 581] width 113 height 12
